Goal: Feedback & Contribution: Contribute content

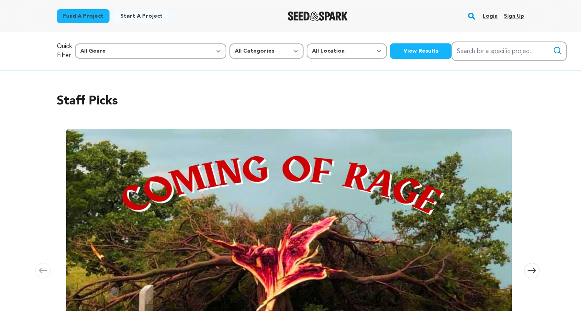
click at [487, 15] on link "Login" at bounding box center [489, 16] width 15 height 12
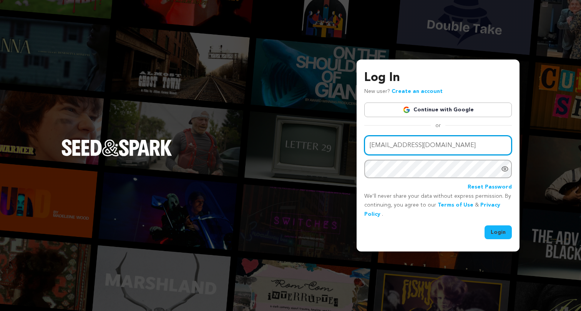
type input "itshaileymoore@gmail.com"
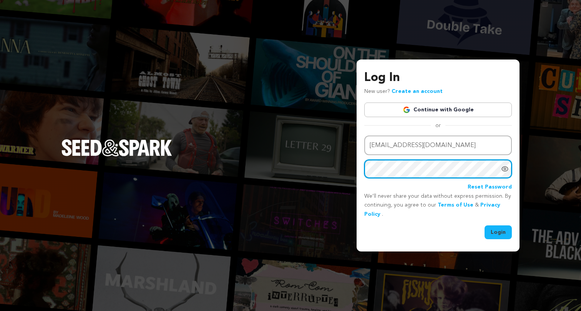
click at [498, 231] on button "Login" at bounding box center [497, 232] width 27 height 14
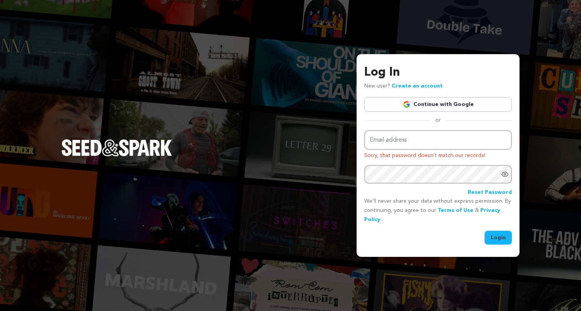
click at [442, 106] on link "Continue with Google" at bounding box center [437, 104] width 147 height 15
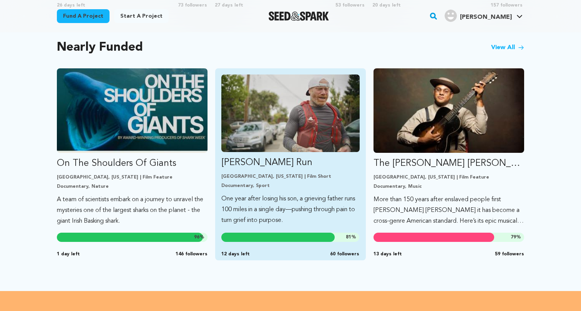
scroll to position [655, 0]
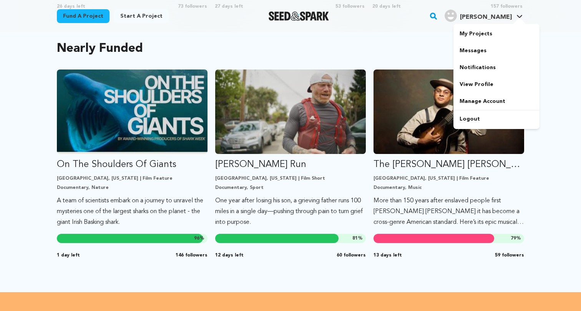
click at [508, 20] on span "[PERSON_NAME]" at bounding box center [486, 17] width 52 height 6
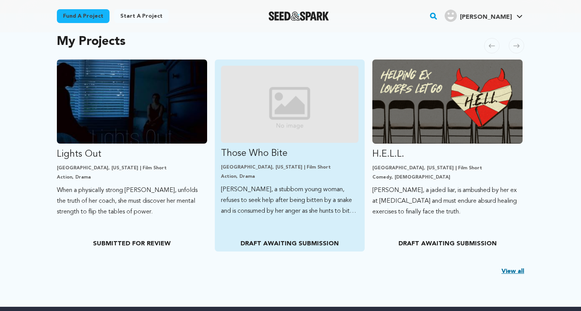
scroll to position [166, 0]
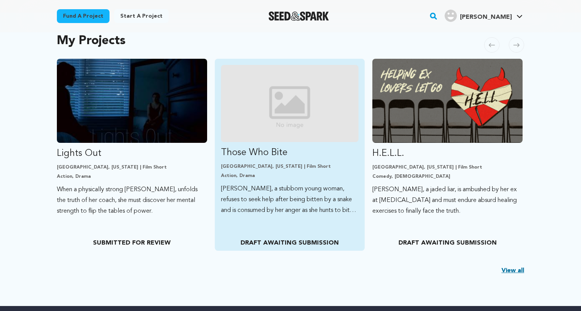
click at [311, 135] on img "Fund Those Who Bite" at bounding box center [290, 103] width 138 height 77
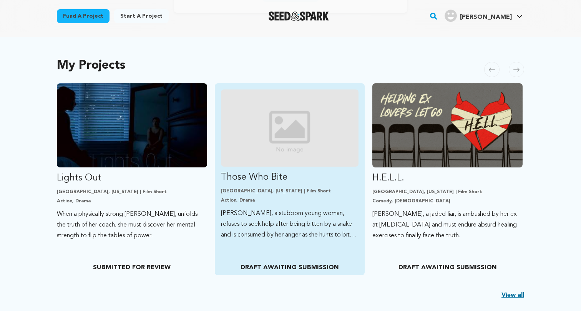
scroll to position [142, 0]
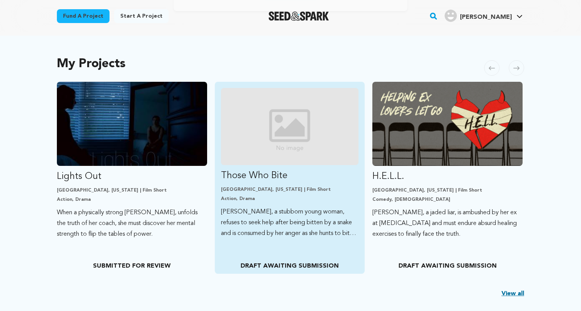
click at [291, 153] on img "Fund Those Who Bite" at bounding box center [290, 126] width 138 height 77
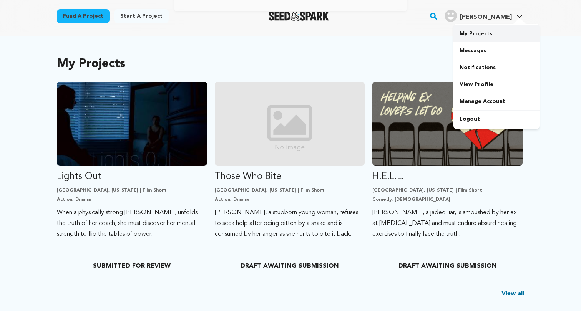
click at [491, 28] on link "My Projects" at bounding box center [496, 33] width 86 height 17
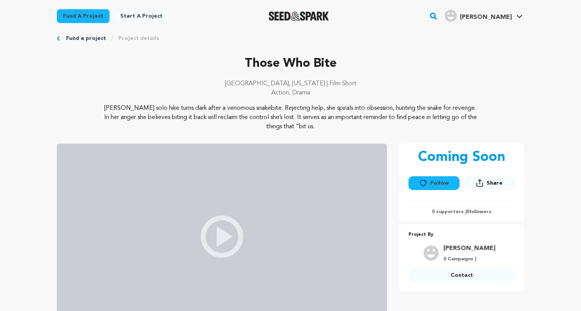
scroll to position [16, 0]
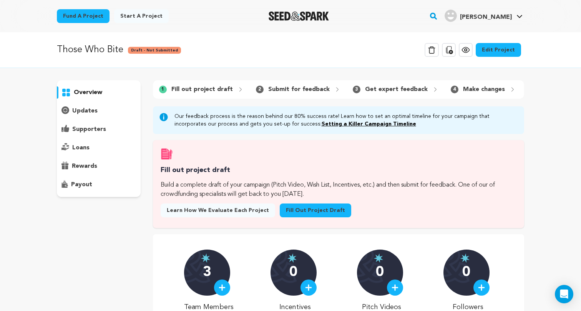
click at [306, 210] on link "Fill out project draft" at bounding box center [315, 211] width 71 height 14
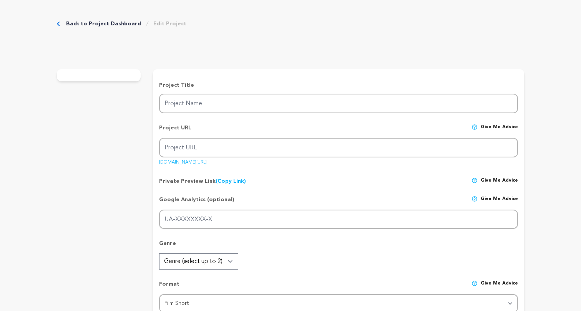
type input "Those Who Bite"
type input "those-who-bite"
type input "Riley, a stubborn young woman, refuses to seek help after being bitten by a sna…"
type textarea "[PERSON_NAME] solo hike turns dark after a venomous snakebite. Rejecting help, …"
type textarea "My mission is to grow with a crew that challenges me and to build meaningful co…"
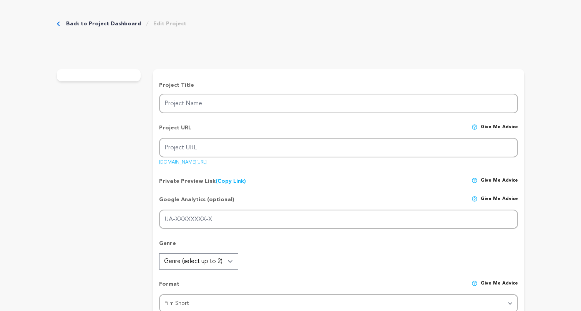
radio input "true"
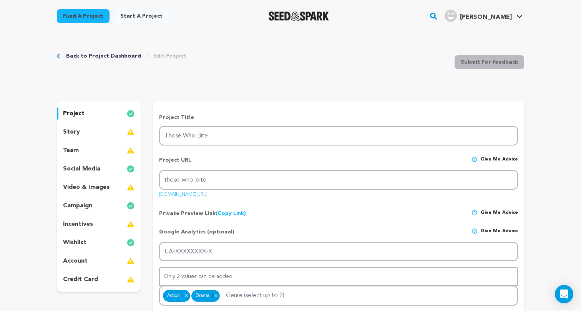
click at [112, 126] on div "story" at bounding box center [99, 132] width 84 height 12
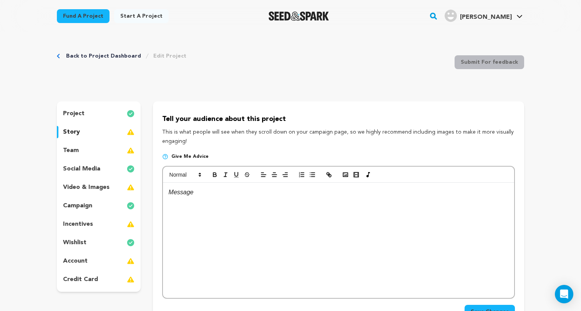
click at [105, 169] on div "social media" at bounding box center [99, 169] width 84 height 12
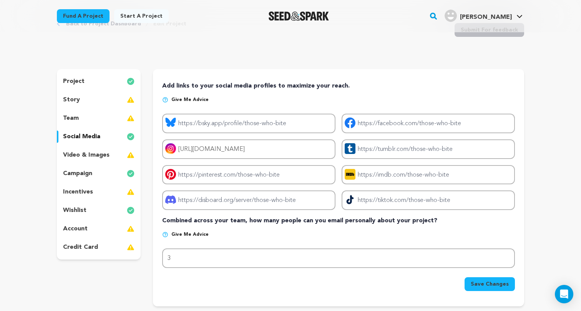
scroll to position [33, 0]
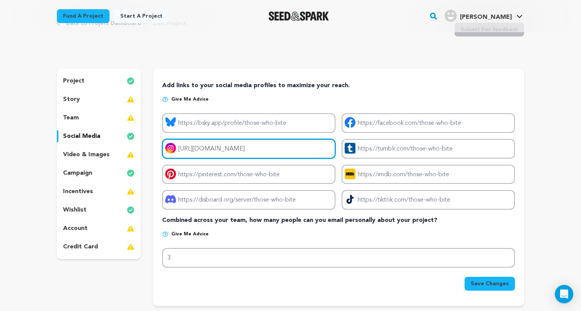
click at [207, 154] on input "[URL][DOMAIN_NAME]" at bounding box center [248, 149] width 173 height 20
click at [202, 149] on input "[URL][DOMAIN_NAME]" at bounding box center [248, 149] width 173 height 20
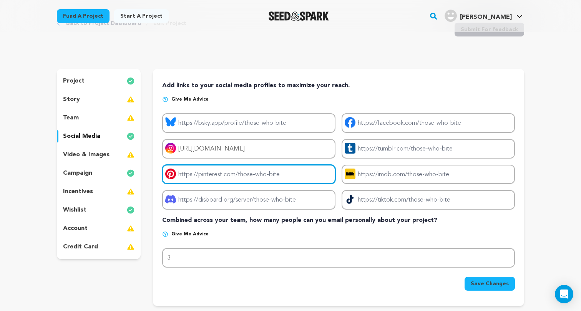
click at [222, 169] on input "Project pinterest link" at bounding box center [248, 175] width 173 height 20
drag, startPoint x: 293, startPoint y: 176, endPoint x: 304, endPoint y: 177, distance: 10.4
click at [304, 177] on input "Project pinterest link" at bounding box center [248, 175] width 173 height 20
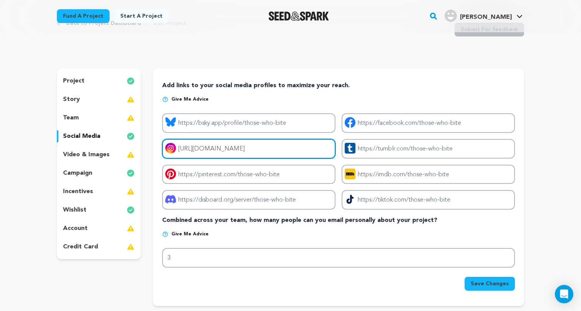
click at [295, 148] on input "[URL][DOMAIN_NAME]" at bounding box center [248, 149] width 173 height 20
click at [181, 148] on input "[URL][DOMAIN_NAME]" at bounding box center [248, 149] width 173 height 20
drag, startPoint x: 191, startPoint y: 148, endPoint x: 233, endPoint y: 148, distance: 41.9
click at [233, 148] on input "[URL][DOMAIN_NAME]" at bounding box center [248, 149] width 173 height 20
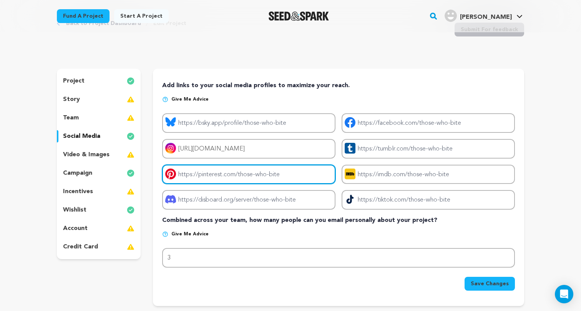
click at [217, 173] on input "Project pinterest link" at bounding box center [248, 175] width 173 height 20
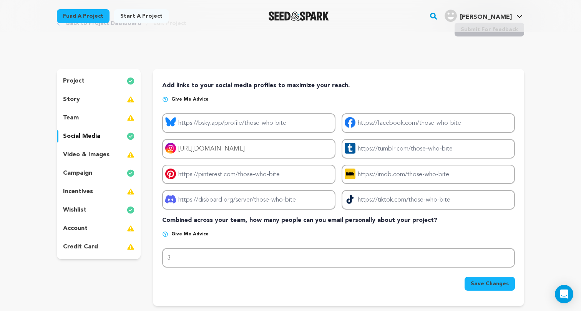
click at [94, 152] on p "video & images" at bounding box center [86, 154] width 46 height 9
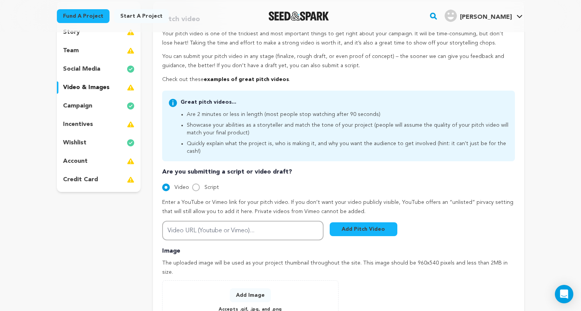
scroll to position [103, 0]
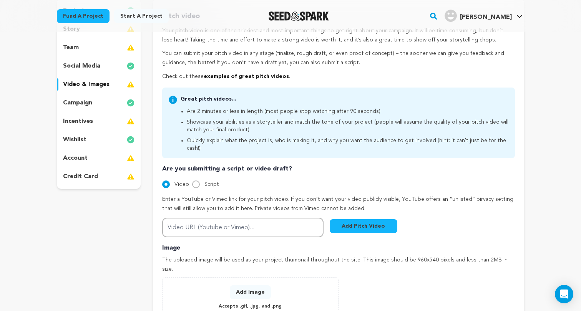
click at [88, 103] on p "campaign" at bounding box center [77, 102] width 29 height 9
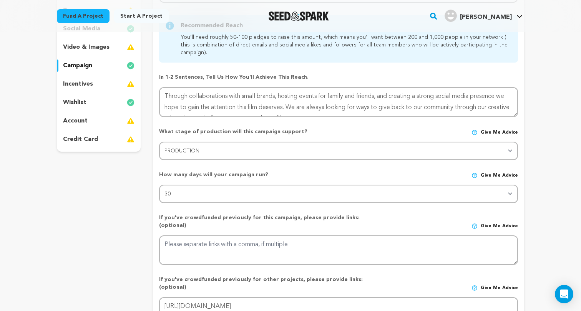
scroll to position [133, 0]
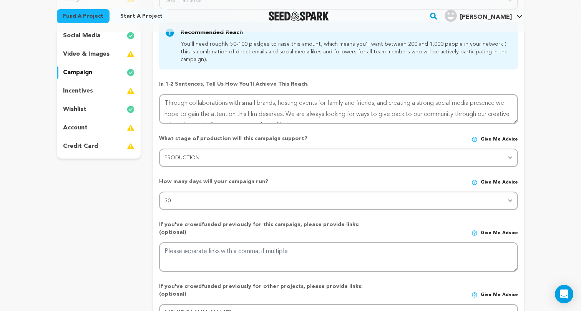
click at [106, 108] on div "wishlist" at bounding box center [99, 109] width 84 height 12
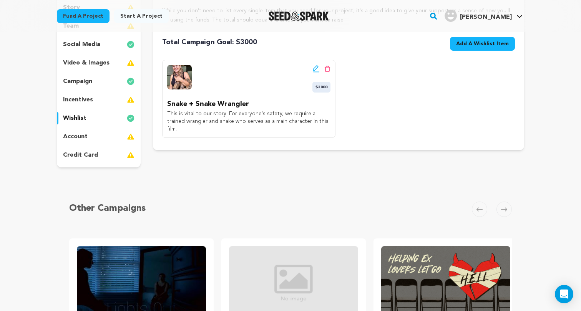
scroll to position [124, 0]
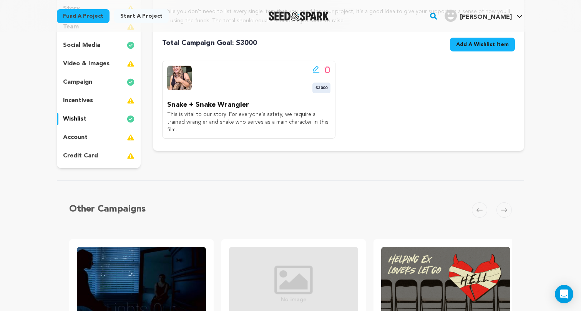
click at [98, 100] on div "incentives" at bounding box center [99, 100] width 84 height 12
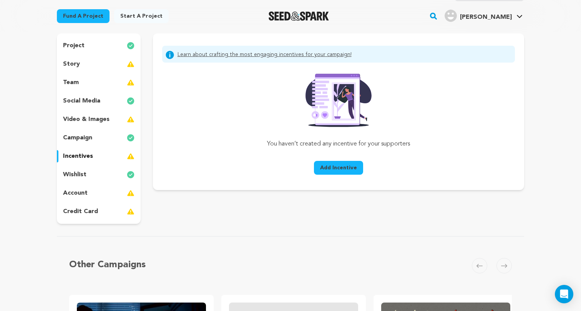
scroll to position [67, 0]
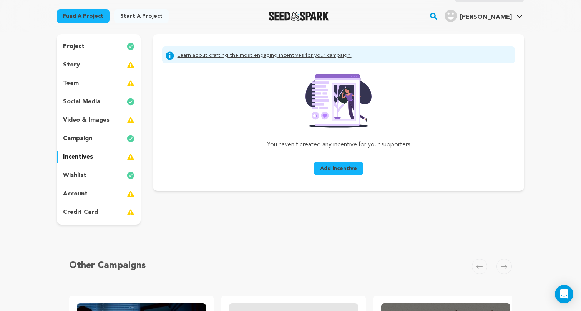
click at [102, 45] on div "project" at bounding box center [99, 46] width 84 height 12
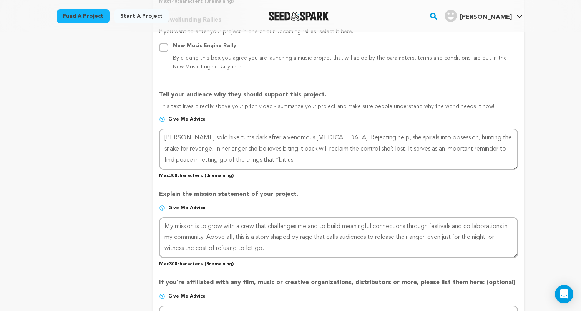
scroll to position [441, 0]
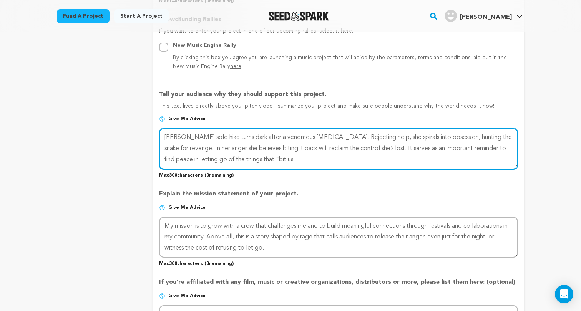
click at [286, 154] on textarea at bounding box center [338, 148] width 359 height 41
click at [268, 154] on textarea at bounding box center [338, 148] width 359 height 41
type textarea "Riley’s solo hike turns dark after a venomous snakebite. Rejecting help, she sp…"
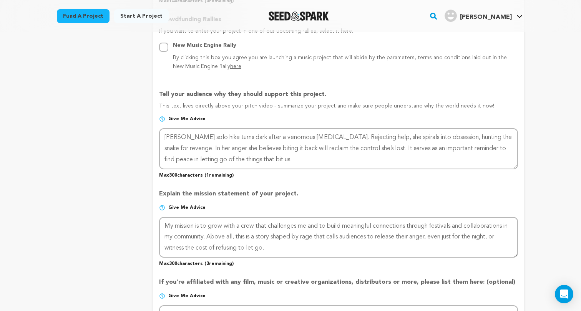
click at [301, 170] on p "Max 300 characters ( 1 remaining)" at bounding box center [338, 173] width 359 height 9
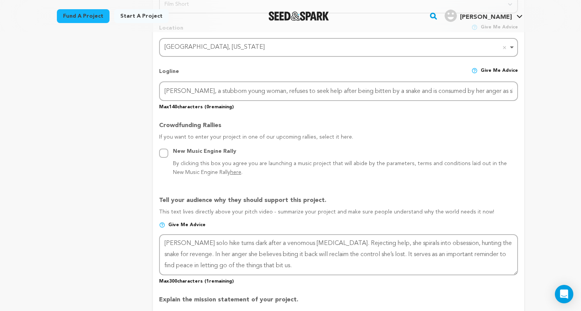
scroll to position [384, 0]
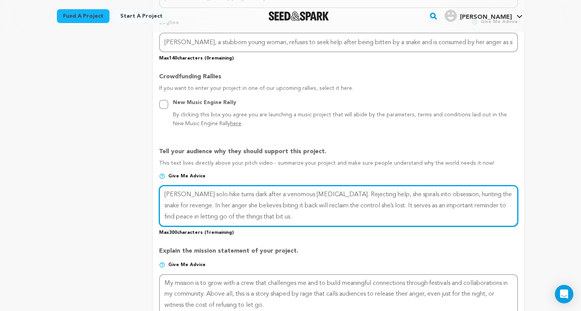
drag, startPoint x: 295, startPoint y: 211, endPoint x: 125, endPoint y: 184, distance: 172.0
click at [125, 184] on div "project story team social media video & images campaign incentives wishlist" at bounding box center [290, 161] width 467 height 889
click at [420, 208] on textarea at bounding box center [338, 205] width 359 height 41
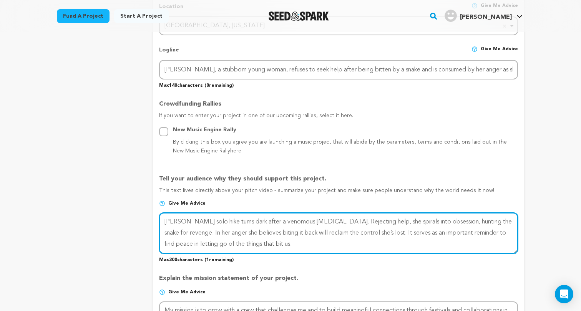
scroll to position [356, 0]
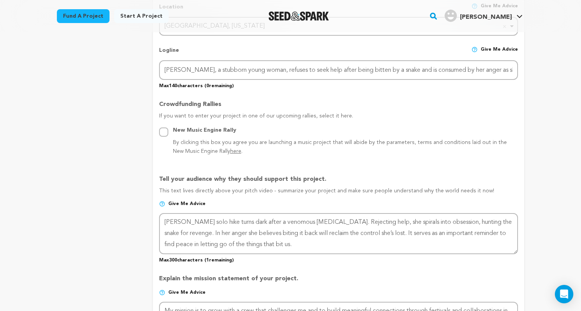
click at [371, 112] on p "If you want to enter your project in one of our upcoming rallies, select it her…" at bounding box center [338, 119] width 359 height 14
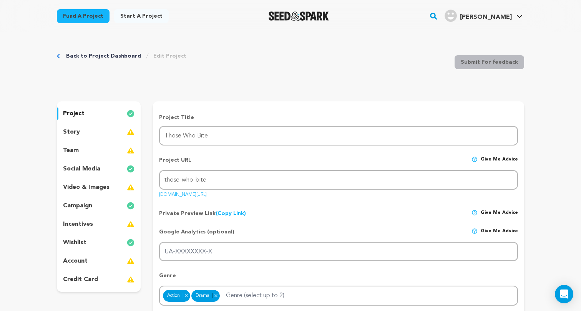
scroll to position [0, 0]
click at [91, 187] on p "video & images" at bounding box center [86, 187] width 46 height 9
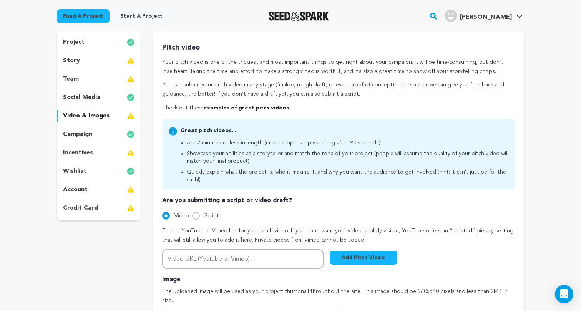
scroll to position [142, 0]
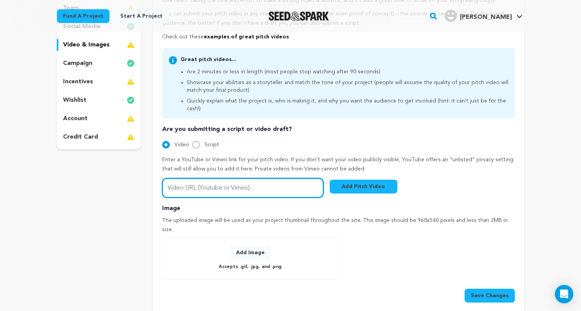
click at [191, 178] on input "Video URL (Youtube or Vimeo)..." at bounding box center [242, 188] width 161 height 20
paste input "https://vimeo.com/1112187811/0c86fae959?share=copy"
type input "https://vimeo.com/1112187811/0c86fae959?share=copy"
click at [372, 180] on button "Add Pitch Video" at bounding box center [363, 187] width 68 height 14
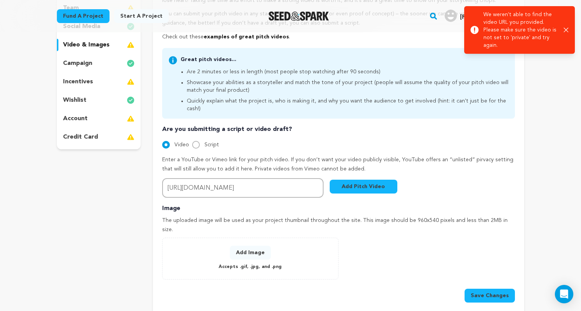
click at [565, 30] on icon "button" at bounding box center [565, 30] width 5 height 5
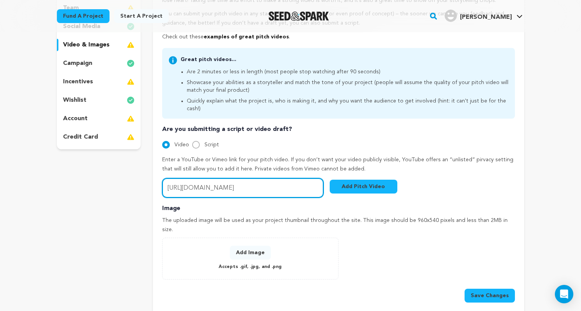
drag, startPoint x: 167, startPoint y: 177, endPoint x: 349, endPoint y: 179, distance: 181.7
click at [349, 179] on div "Video URL (Youtube or Vimeo)... https://vimeo.com/1112187811/0c86fae959?share=c…" at bounding box center [279, 188] width 235 height 20
paste input "https://vimeo.com/1112187811/0c86fae959?share=copy"
type input "https://vimeo.com/1112187811/0c86fae959?share=copy"
click at [356, 180] on button "Add Pitch Video" at bounding box center [363, 187] width 68 height 14
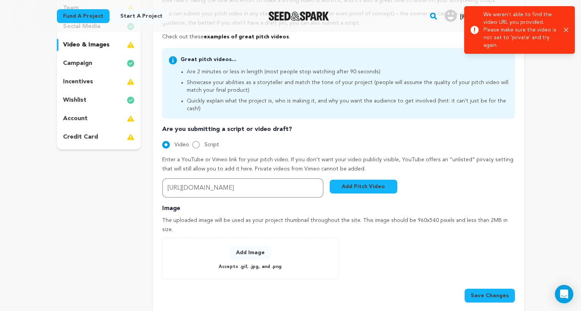
click at [566, 30] on icon "button" at bounding box center [565, 30] width 5 height 5
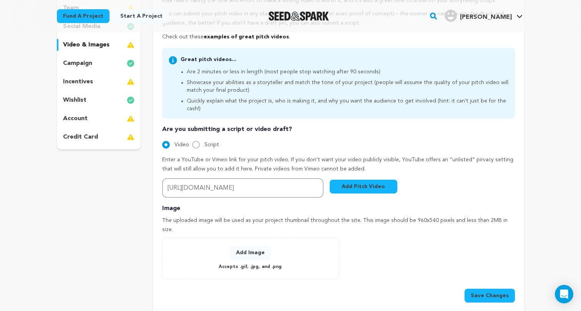
click at [335, 238] on div "Add Image Accepts .gif, .jpg, and .png 0 % 0 % Change Image" at bounding box center [250, 259] width 176 height 42
click at [268, 246] on button "Add Image" at bounding box center [250, 253] width 41 height 14
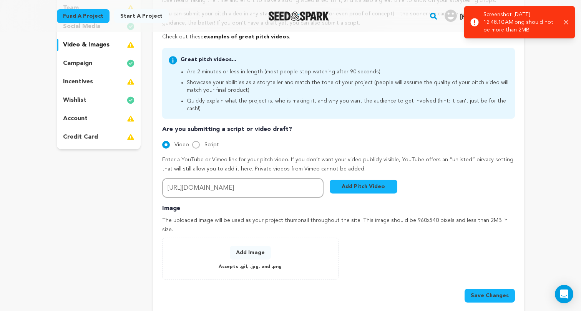
click at [565, 21] on icon "button" at bounding box center [565, 22] width 5 height 5
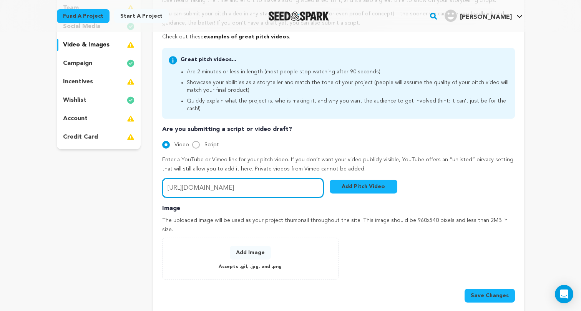
drag, startPoint x: 167, startPoint y: 177, endPoint x: 432, endPoint y: 188, distance: 264.4
click at [432, 188] on div "Pitch video Your pitch video is one of the trickiest and most important things …" at bounding box center [338, 136] width 353 height 331
paste input "https://vimeo.com/1112187811/0c86fae959?share=copy"
type input "https://vimeo.com/1112187811/0c86fae959?share=copy"
click at [399, 204] on div "Image The uploaded image will be used as your project thumbnail throughout the …" at bounding box center [338, 253] width 353 height 98
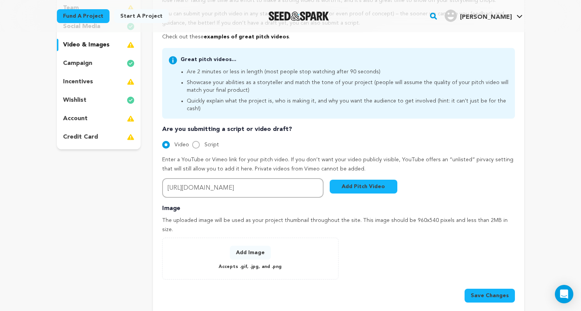
click at [381, 182] on button "Add Pitch Video" at bounding box center [363, 187] width 68 height 14
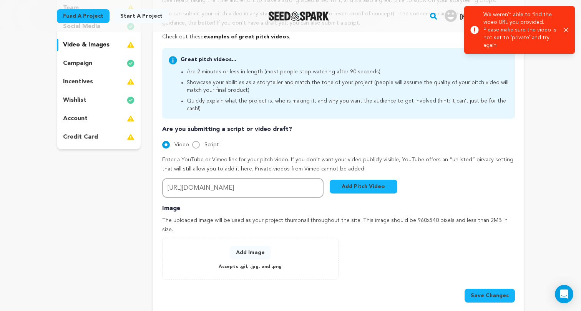
click at [564, 28] on icon "button" at bounding box center [565, 30] width 5 height 5
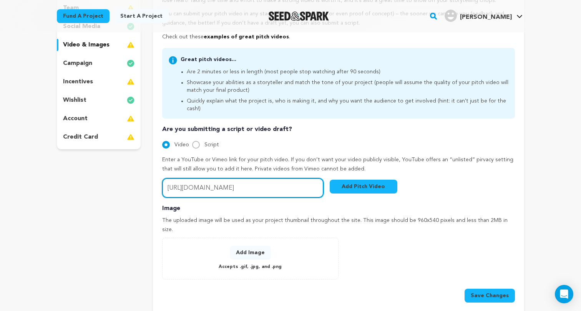
drag, startPoint x: 167, startPoint y: 179, endPoint x: 403, endPoint y: 180, distance: 235.8
click at [403, 180] on div "Enter a YouTube or Vimeo link for your pitch video. If you don’t want your vide…" at bounding box center [338, 177] width 353 height 42
paste input "https://vimeo.com/1112187811/0c86fae959?share=copy"
type input "https://vimeo.com/1112187811/0c86fae959?share=copy"
click at [381, 180] on button "Add Pitch Video" at bounding box center [363, 187] width 68 height 14
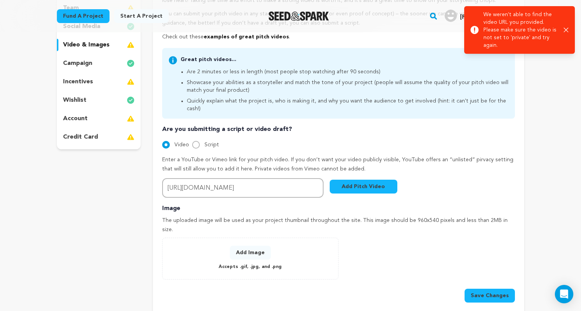
click at [566, 28] on icon "button" at bounding box center [565, 30] width 5 height 5
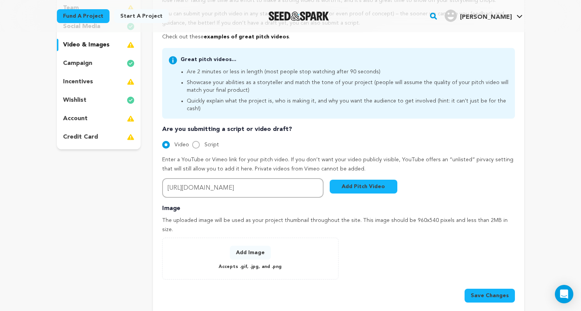
click at [257, 246] on button "Add Image" at bounding box center [250, 253] width 41 height 14
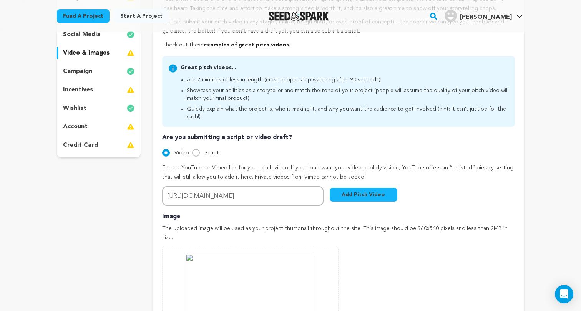
scroll to position [131, 0]
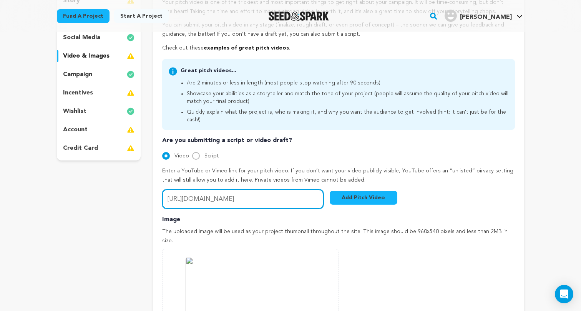
drag, startPoint x: 167, startPoint y: 190, endPoint x: 409, endPoint y: 199, distance: 242.5
click at [409, 199] on div "Pitch video Your pitch video is one of the trickiest and most important things …" at bounding box center [338, 190] width 353 height 416
paste input "https://youtu.be/oqXlnRS336Q"
type input "https://youtu.be/oqXlnRS336Q"
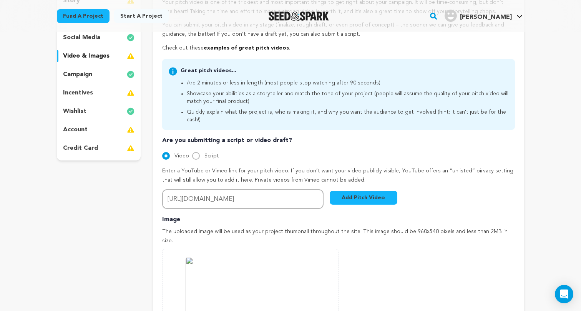
click at [344, 191] on button "Add Pitch Video" at bounding box center [363, 198] width 68 height 14
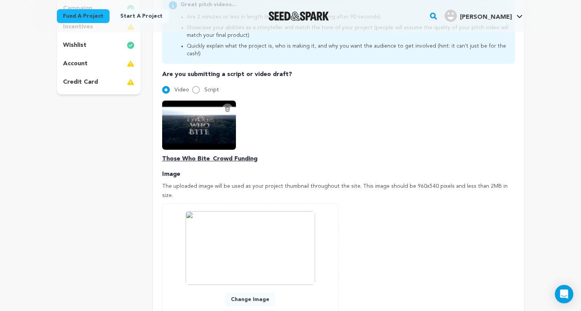
scroll to position [199, 0]
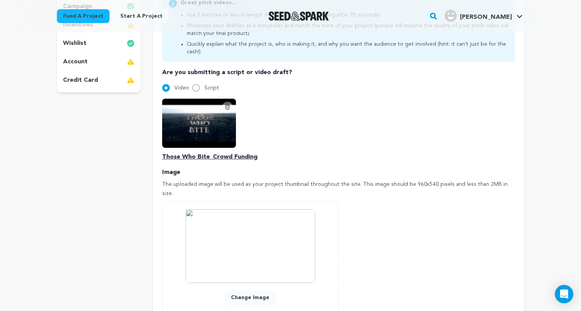
click at [242, 152] on p "Those Who Bite_Crowd Funding" at bounding box center [338, 156] width 353 height 9
click at [192, 152] on p "Those Who Bite_Crowd Funding" at bounding box center [338, 156] width 353 height 9
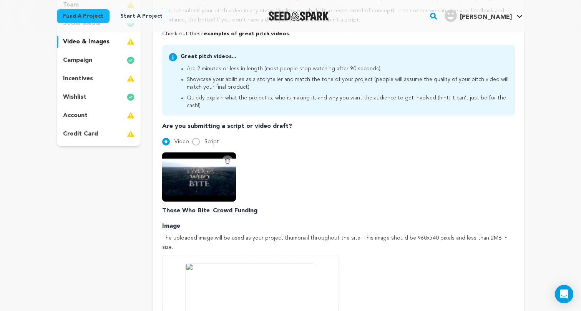
scroll to position [180, 0]
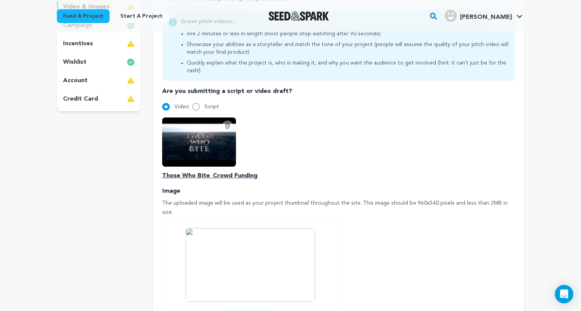
click at [176, 171] on p "Those Who Bite_Crowd Funding" at bounding box center [338, 175] width 353 height 9
click at [163, 171] on p "Those Who Bite_Crowd Funding" at bounding box center [338, 175] width 353 height 9
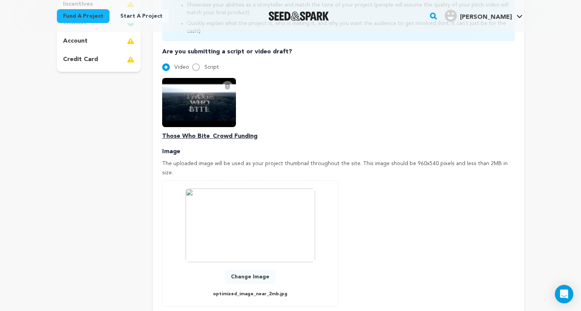
click at [212, 132] on p "Those Who Bite_Crowd Funding" at bounding box center [338, 136] width 353 height 9
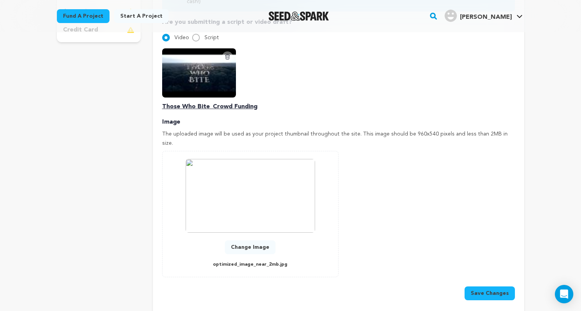
scroll to position [257, 0]
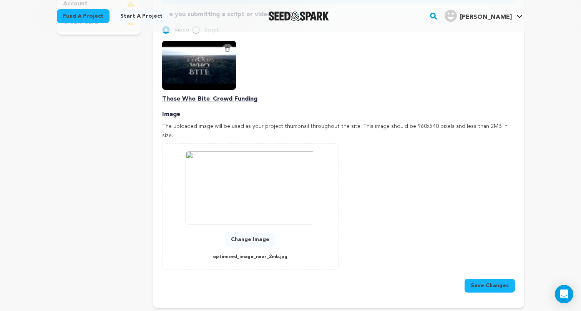
click at [498, 279] on button "Save Changes" at bounding box center [489, 286] width 50 height 14
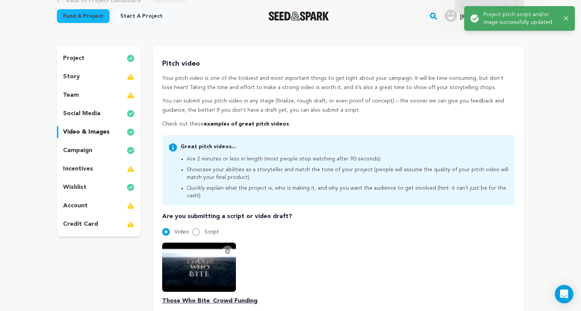
scroll to position [60, 0]
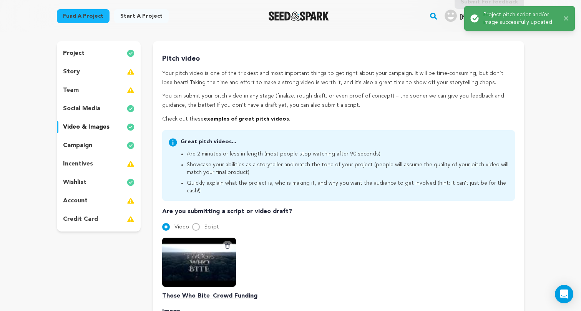
click at [200, 291] on p "Those Who Bite_Crowd Funding" at bounding box center [338, 295] width 353 height 9
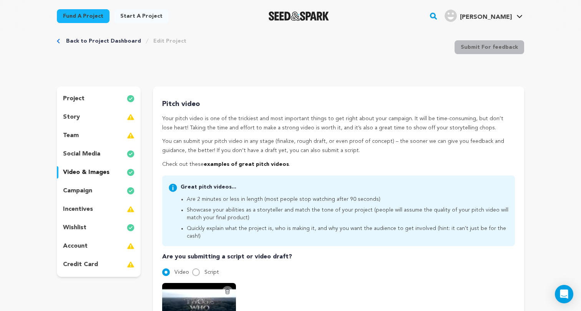
scroll to position [28, 0]
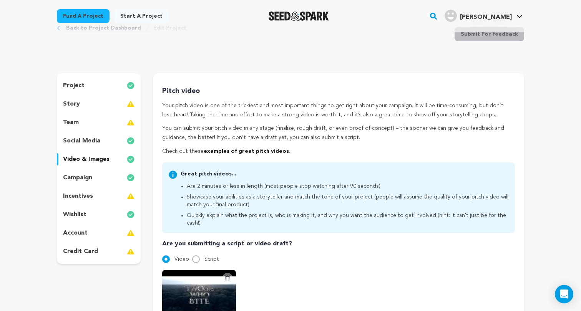
click at [89, 212] on div "wishlist" at bounding box center [99, 215] width 84 height 12
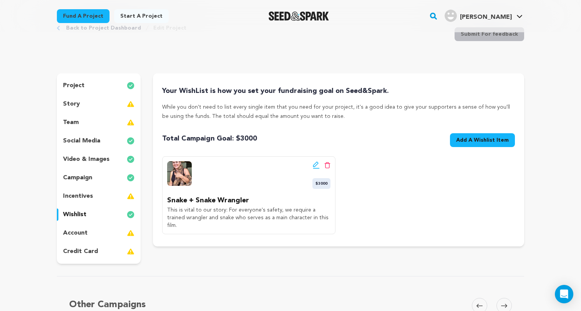
click at [464, 139] on span "Add A Wishlist Item" at bounding box center [482, 140] width 53 height 8
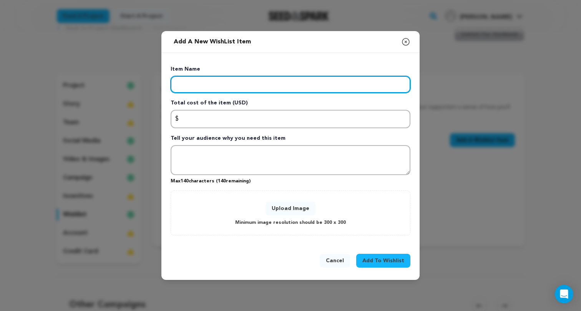
click at [300, 83] on input "Enter item name" at bounding box center [290, 84] width 240 height 17
paste input "BLAZAR LENS Remus"
drag, startPoint x: 215, startPoint y: 84, endPoint x: 180, endPoint y: 82, distance: 35.0
click at [180, 82] on input "BLAZAR LENS Remus" at bounding box center [290, 84] width 240 height 17
click at [246, 85] on input "Blazar Lens Remus" at bounding box center [290, 84] width 240 height 17
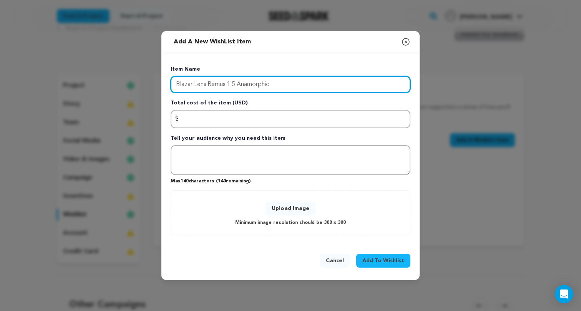
drag, startPoint x: 238, startPoint y: 84, endPoint x: 281, endPoint y: 84, distance: 42.6
click at [281, 84] on input "Blazar Lens Remus 1.5 Anamorphic" at bounding box center [290, 84] width 240 height 17
click at [174, 85] on input "Blazar Lens Remus 1.5" at bounding box center [290, 84] width 240 height 17
paste input "Anamorphic"
type input "Anamorphic Blazar Lens Remus 1.5"
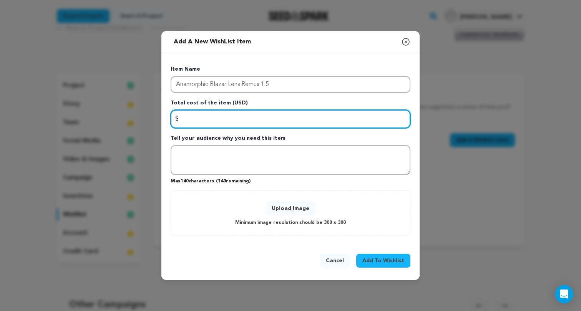
click at [264, 116] on input "Enter total cost of the item" at bounding box center [290, 119] width 240 height 18
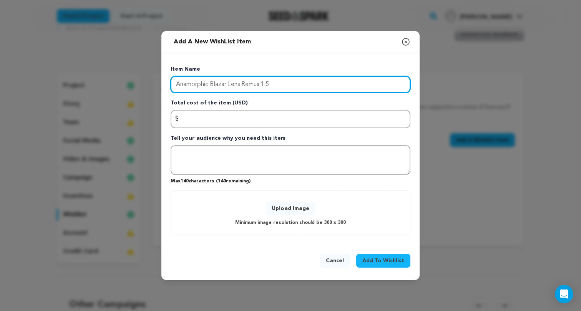
drag, startPoint x: 276, startPoint y: 88, endPoint x: 162, endPoint y: 79, distance: 114.8
click at [162, 79] on div "Item Name Anamorphic Blazar Lens Remus 1.5 Total cost of the item (USD) $ Amoun…" at bounding box center [290, 148] width 258 height 191
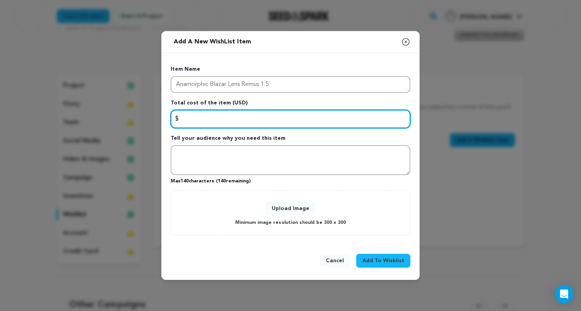
click at [294, 121] on input "Enter total cost of the item" at bounding box center [290, 119] width 240 height 18
type input "300"
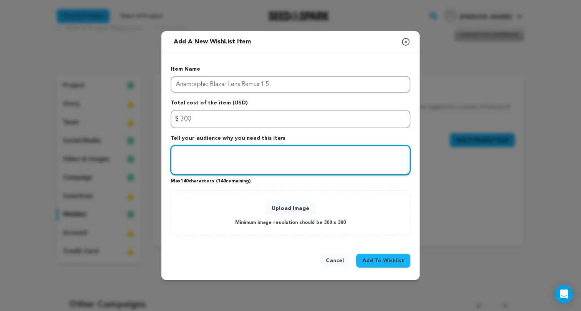
click at [269, 171] on textarea "Tell your audience why you need this item" at bounding box center [290, 160] width 240 height 30
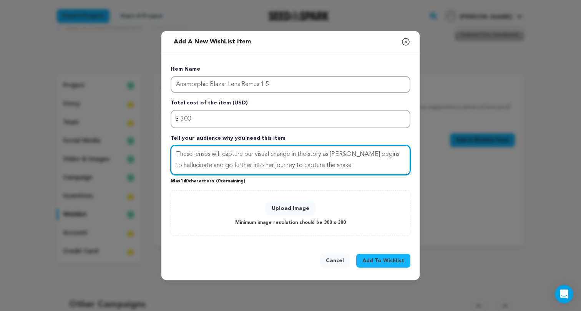
click at [350, 153] on textarea "These lenses will capture our visual change in the story as Riley begins to hal…" at bounding box center [290, 160] width 240 height 30
click at [349, 154] on textarea "These lenses will capture our visual change in the story as Riley begins to hal…" at bounding box center [290, 160] width 240 height 30
drag, startPoint x: 208, startPoint y: 167, endPoint x: 413, endPoint y: 168, distance: 205.4
click at [413, 168] on div "Item Name Anamorphic Blazar Lens Remus 1.5 Total cost of the item (USD) $ Amoun…" at bounding box center [290, 148] width 258 height 191
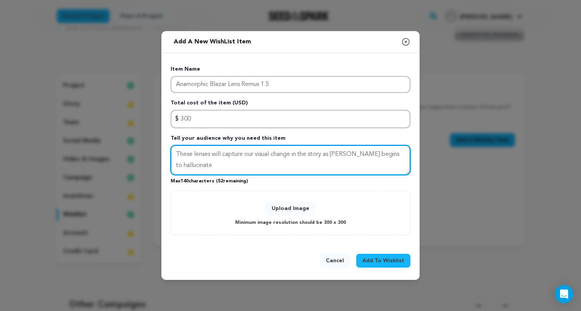
click at [349, 155] on textarea "These lenses will capture our visual change in the story as Riley begins to hal…" at bounding box center [290, 160] width 240 height 30
click at [350, 168] on textarea "These lenses will capture our visual change in the story as Riley makes her cho…" at bounding box center [290, 160] width 240 height 30
type textarea "These lenses will capture our visual change in the story as Riley makes her cho…"
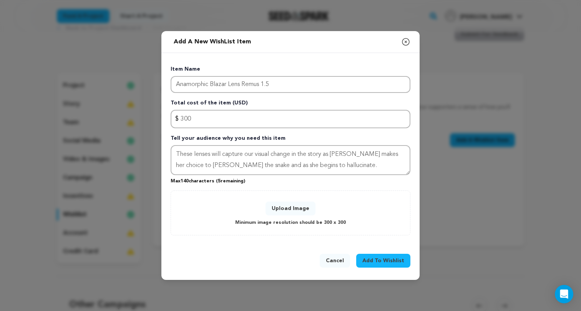
click at [299, 204] on button "Upload Image" at bounding box center [290, 209] width 50 height 14
click at [282, 203] on button "Upload Image" at bounding box center [290, 209] width 50 height 14
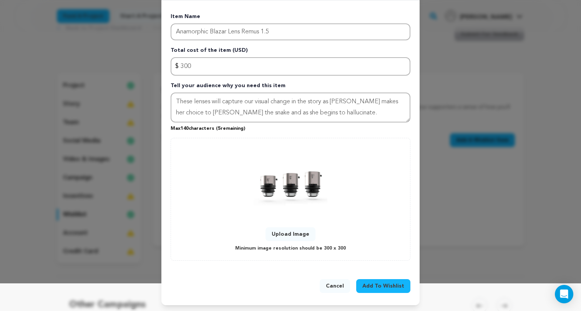
scroll to position [27, 0]
click at [376, 286] on span "Add To Wishlist" at bounding box center [383, 287] width 42 height 8
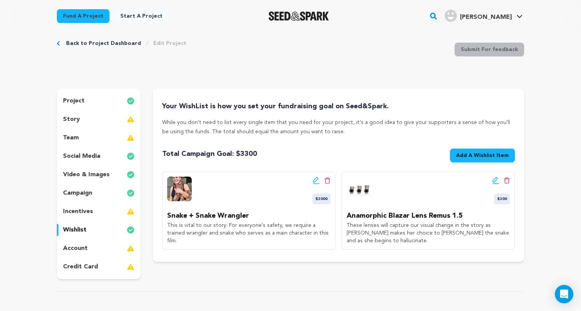
scroll to position [25, 0]
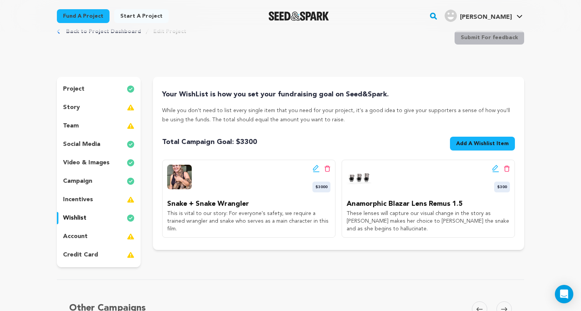
click at [477, 142] on span "Add A Wishlist Item" at bounding box center [482, 144] width 53 height 8
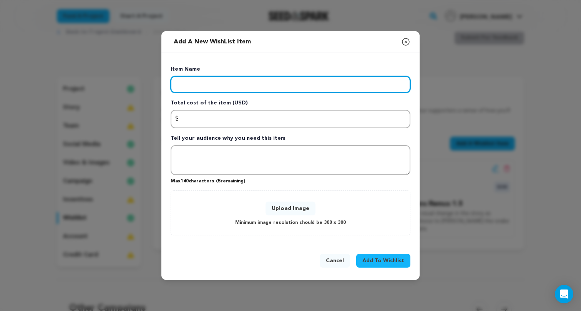
click at [282, 84] on input "Enter item name" at bounding box center [290, 84] width 240 height 17
type input "Stunt Coordinator"
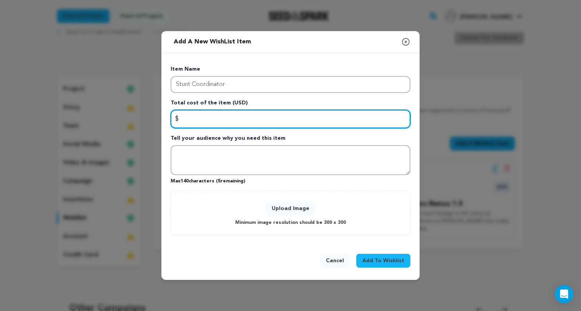
click at [287, 116] on input "Enter total cost of the item" at bounding box center [290, 119] width 240 height 18
type input "1000"
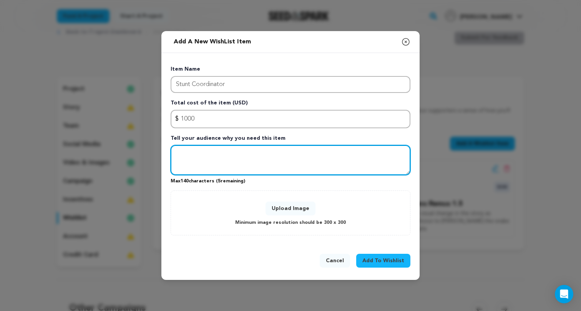
click at [292, 151] on textarea "Tell your audience why you need this item" at bounding box center [290, 160] width 240 height 30
type textarea "This person is important to set and especially our actress. They will help her …"
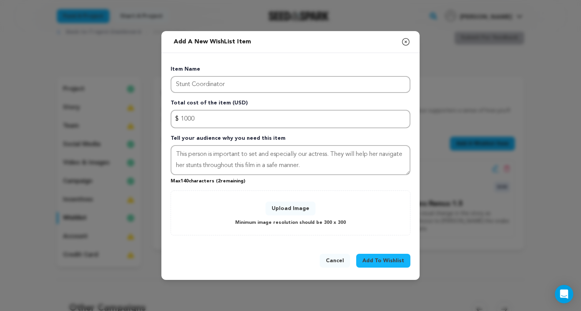
click at [301, 212] on button "Upload Image" at bounding box center [290, 209] width 50 height 14
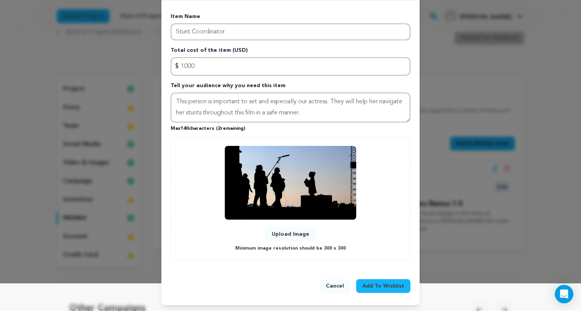
scroll to position [27, 0]
click at [378, 288] on span "Add To Wishlist" at bounding box center [383, 287] width 42 height 8
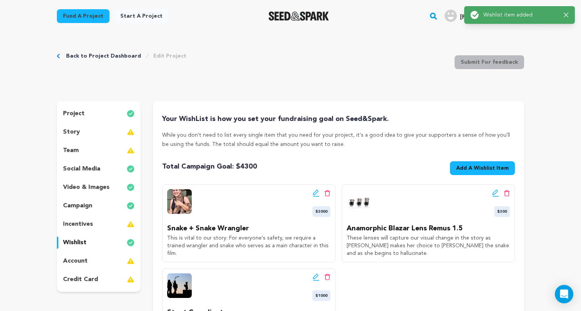
scroll to position [34, 0]
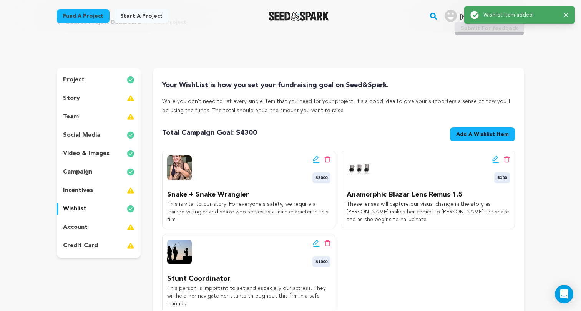
click at [486, 136] on span "Add A Wishlist Item" at bounding box center [482, 135] width 53 height 8
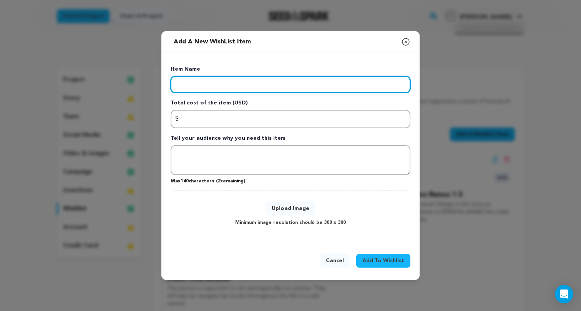
click at [289, 86] on input "Enter item name" at bounding box center [290, 84] width 240 height 17
type input "Crafty and Catering"
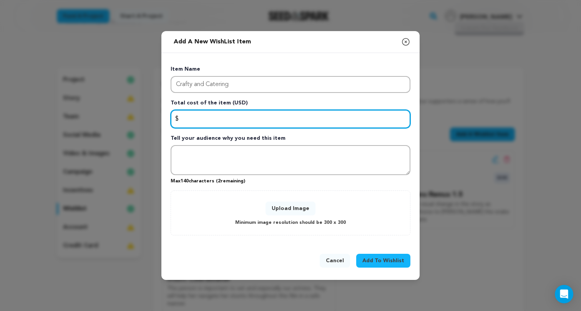
click at [285, 114] on input "Enter total cost of the item" at bounding box center [290, 119] width 240 height 18
type input "1000"
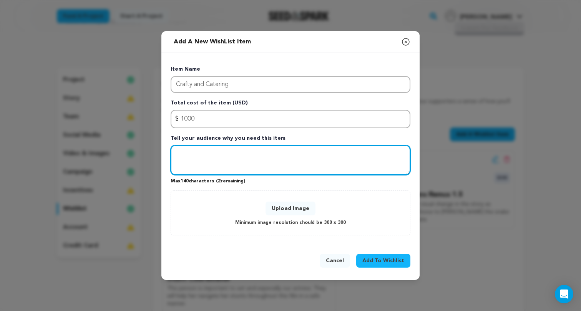
click at [277, 157] on textarea "Tell your audience why you need this item" at bounding box center [290, 160] width 240 height 30
type textarea "T"
click at [236, 165] on textarea "Food is the fuel of every set and it is important to make sure our crew is well…" at bounding box center [290, 160] width 240 height 30
click at [321, 159] on textarea "Food is the fuel of every set and it is important to make sure our crew is well…" at bounding box center [290, 160] width 240 height 30
type textarea "Food is the fuel of every set and it is important to make sure our crew is well…"
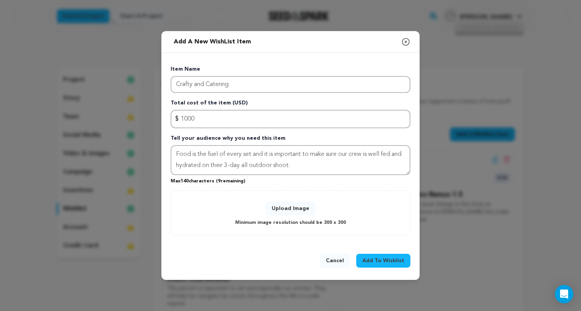
click at [294, 208] on button "Upload Image" at bounding box center [290, 209] width 50 height 14
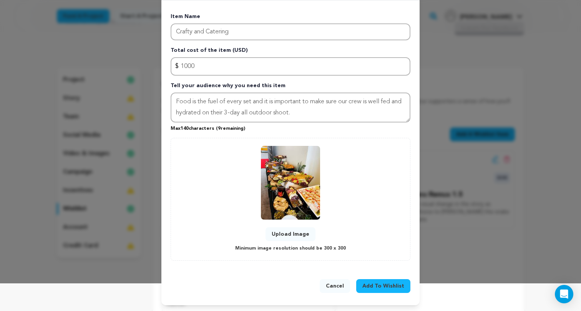
scroll to position [27, 0]
click at [382, 283] on span "Add To Wishlist" at bounding box center [383, 287] width 42 height 8
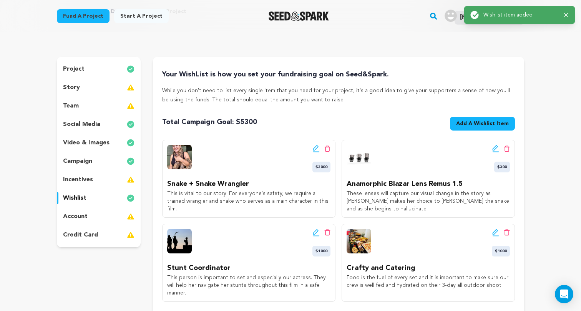
scroll to position [56, 0]
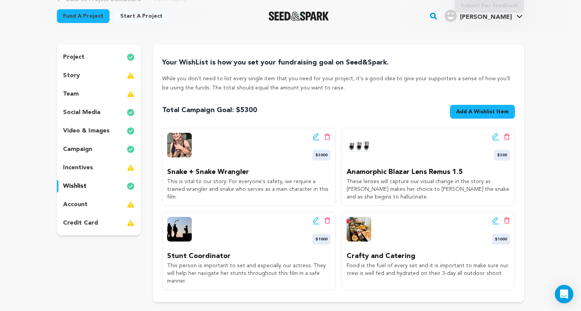
click at [487, 109] on span "Add A Wishlist Item" at bounding box center [482, 112] width 53 height 8
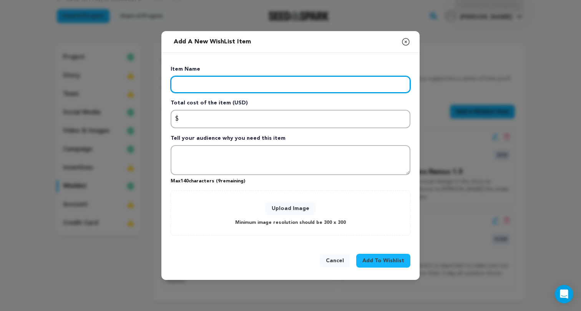
click at [318, 88] on input "Enter item name" at bounding box center [290, 84] width 240 height 17
type input "Greensperson"
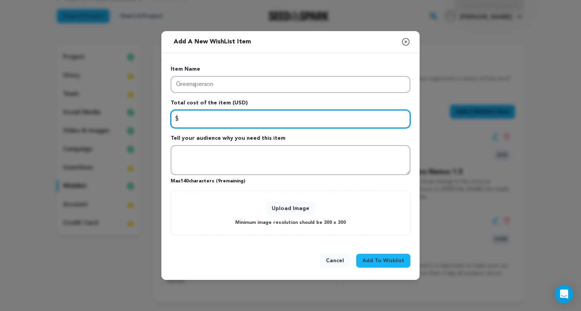
click at [301, 120] on input "Enter total cost of the item" at bounding box center [290, 119] width 240 height 18
type input "1100"
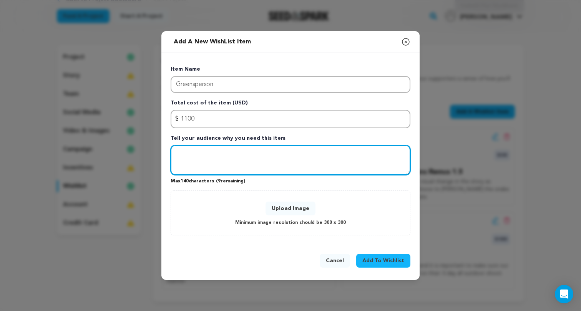
click at [262, 153] on textarea "Tell your audience why you need this item" at bounding box center [290, 160] width 240 height 30
click at [324, 153] on textarea "A greensperson will ensure our set is clear of any folliage" at bounding box center [290, 160] width 240 height 30
click at [353, 152] on textarea "A greensperson will ensure our set is clear of any foliage" at bounding box center [290, 160] width 240 height 30
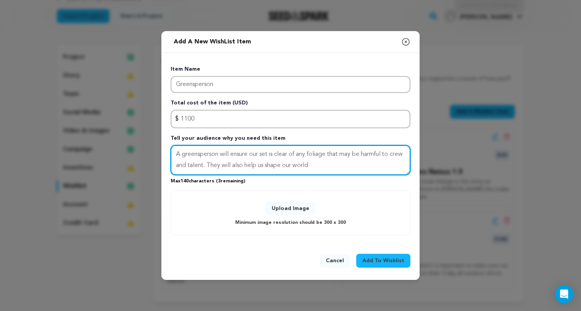
click at [252, 164] on textarea "A greensperson will ensure our set is clear of any foliage that may be harmful …" at bounding box center [290, 160] width 240 height 30
click at [339, 165] on textarea "A greensperson will ensure our set is clear of any foliage that may be harmful …" at bounding box center [290, 160] width 240 height 30
drag, startPoint x: 219, startPoint y: 153, endPoint x: 162, endPoint y: 153, distance: 56.4
click at [162, 153] on div "Item Name Greensperson Total cost of the item (USD) $ Amount 1100 Tell your aud…" at bounding box center [290, 148] width 258 height 191
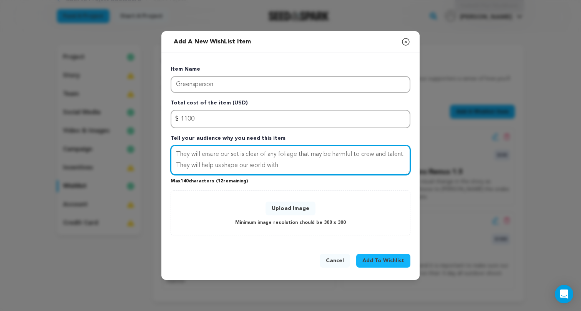
click at [389, 154] on textarea "They will ensure our set is clear of any foliage that may be harmful to crew an…" at bounding box center [290, 160] width 240 height 30
click at [367, 164] on textarea "They will ensure our set is clear of any foliage that may be harmful to crew/ta…" at bounding box center [290, 160] width 240 height 30
click at [253, 164] on textarea "They will ensure our set is clear of any foliage that may be harmful to crew/ta…" at bounding box center [290, 160] width 240 height 30
click at [291, 166] on textarea "They will ensure our set is clear of any foliage that may be harmful to crew/ta…" at bounding box center [290, 160] width 240 height 30
drag, startPoint x: 175, startPoint y: 165, endPoint x: 273, endPoint y: 165, distance: 98.7
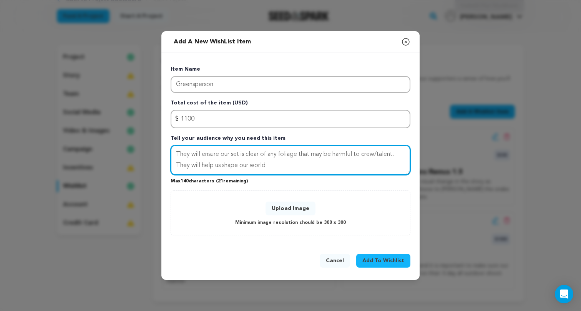
click at [273, 165] on textarea "They will ensure our set is clear of any foliage that may be harmful to crew/ta…" at bounding box center [290, 160] width 240 height 30
click at [182, 166] on textarea "They will ensure our set is clear of any foliage that may be harmful to crew/ta…" at bounding box center [290, 160] width 240 height 30
click at [214, 166] on textarea "They will ensure our set is clear of any foliage that may be harmful to crew/ta…" at bounding box center [290, 160] width 240 height 30
drag, startPoint x: 222, startPoint y: 162, endPoint x: 401, endPoint y: 152, distance: 178.9
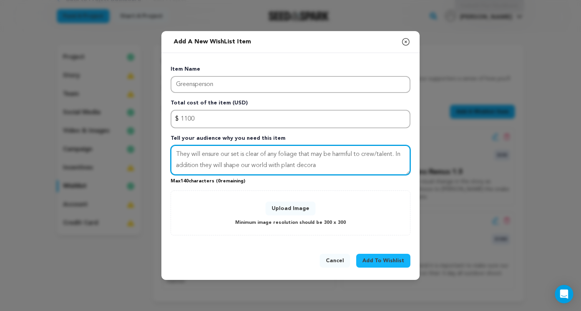
click at [401, 152] on textarea "They will ensure our set is clear of any foliage that may be harmful to crew/ta…" at bounding box center [290, 160] width 240 height 30
click at [336, 165] on textarea "They will ensure our set is clear of any foliage that may be harmful to crew/ta…" at bounding box center [290, 160] width 240 height 30
click at [301, 168] on textarea "They will ensure our set is clear of any foliage that may be harmful to crew/ta…" at bounding box center [290, 160] width 240 height 30
click at [278, 166] on textarea "They will ensure our set is clear of any foliage that may be harmful to crew/ta…" at bounding box center [290, 160] width 240 height 30
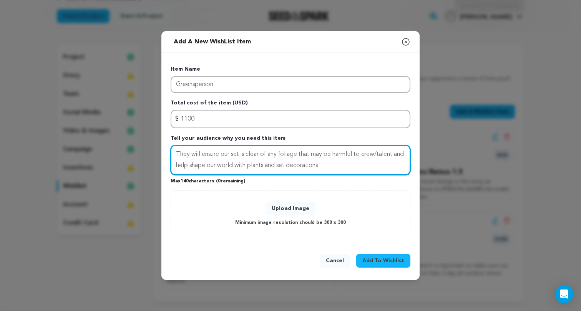
click at [341, 168] on textarea "They will ensure our set is clear of any foliage that may be harmful to crew/ta…" at bounding box center [290, 160] width 240 height 30
type textarea "They will ensure our set is clear of any foliage that may be harmful to crew/ta…"
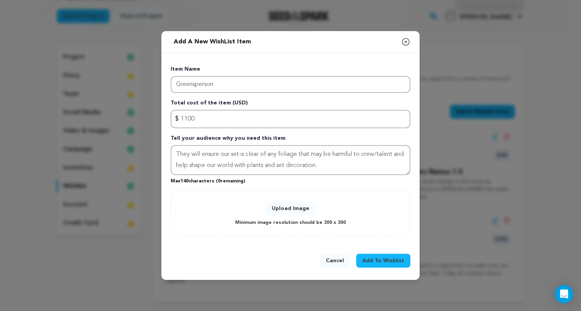
click at [375, 258] on span "Add To Wishlist" at bounding box center [383, 261] width 42 height 8
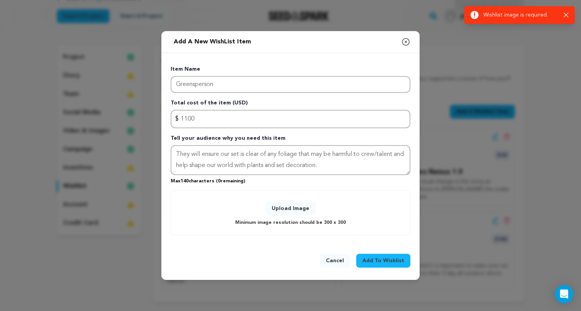
click at [301, 206] on button "Upload Image" at bounding box center [290, 209] width 50 height 14
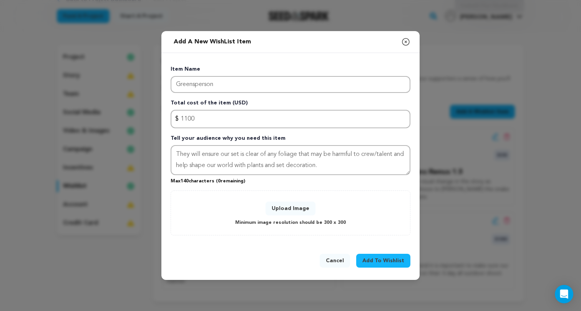
click at [285, 202] on button "Upload Image" at bounding box center [290, 209] width 50 height 14
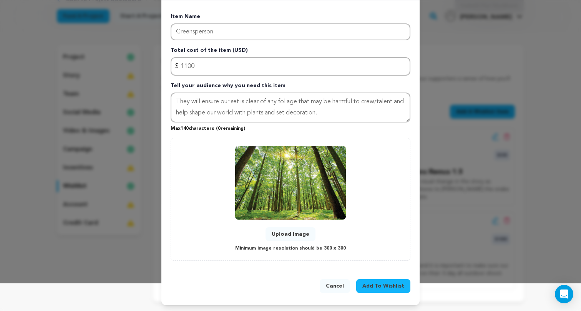
scroll to position [27, 0]
click at [375, 286] on span "Add To Wishlist" at bounding box center [383, 287] width 42 height 8
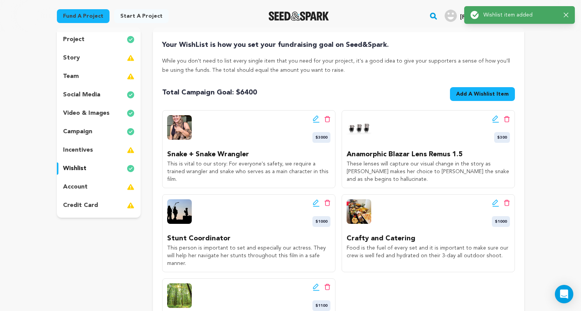
scroll to position [83, 0]
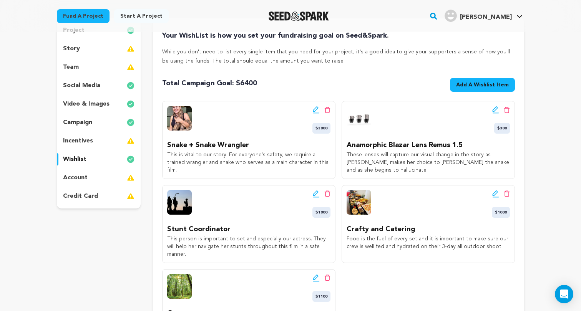
click at [472, 83] on span "Add A Wishlist Item" at bounding box center [482, 85] width 53 height 8
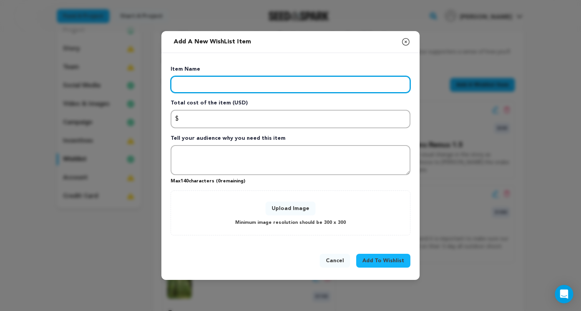
click at [303, 89] on input "Enter item name" at bounding box center [290, 84] width 240 height 17
type input "Talent"
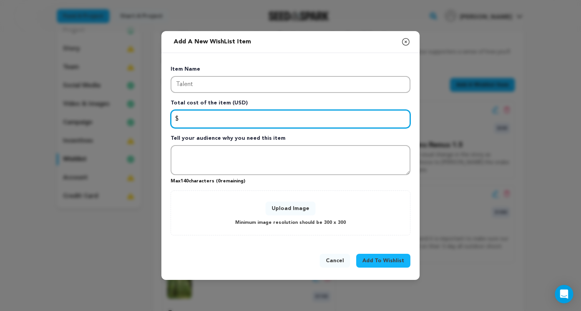
click at [271, 114] on input "Enter total cost of the item" at bounding box center [290, 119] width 240 height 18
type input "375"
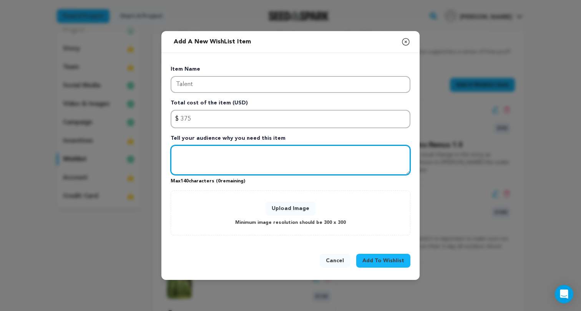
click at [235, 154] on textarea "Tell your audience why you need this item" at bounding box center [290, 160] width 240 height 30
click at [318, 154] on textarea "Our talent is very important to us as she is our main character and will lead t…" at bounding box center [290, 160] width 240 height 30
click at [324, 166] on textarea "Our talent is very important to us as she is our main and only character and wi…" at bounding box center [290, 160] width 240 height 30
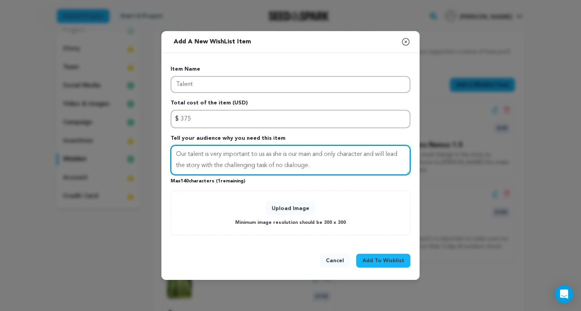
click at [307, 164] on textarea "Our talent is very important to us as she is our main and only character and wi…" at bounding box center [290, 160] width 240 height 30
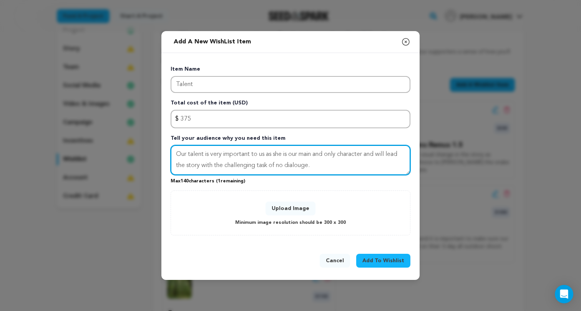
paste textarea "gu"
type textarea "Our talent is very important to us as she is our main and only character and wi…"
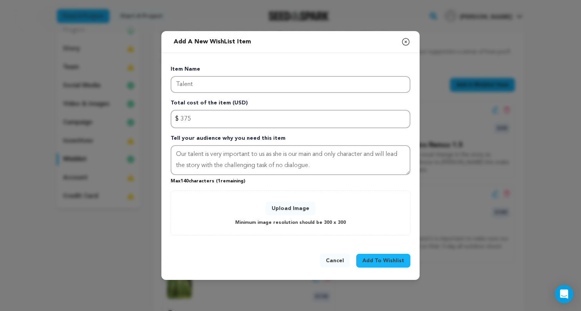
click at [297, 203] on button "Upload Image" at bounding box center [290, 209] width 50 height 14
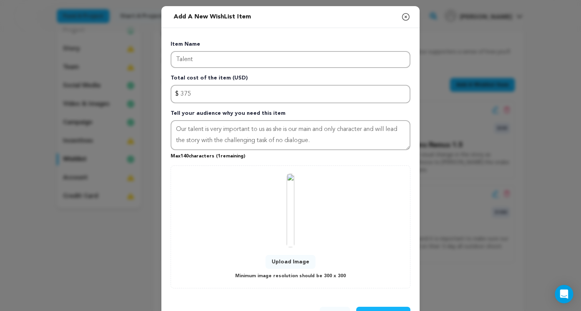
click at [290, 207] on img at bounding box center [290, 211] width 8 height 74
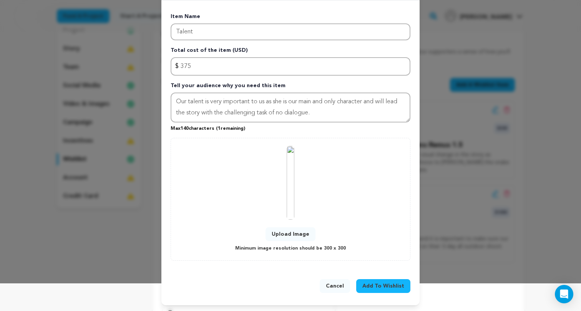
scroll to position [27, 0]
click at [382, 286] on span "Add To Wishlist" at bounding box center [383, 287] width 42 height 8
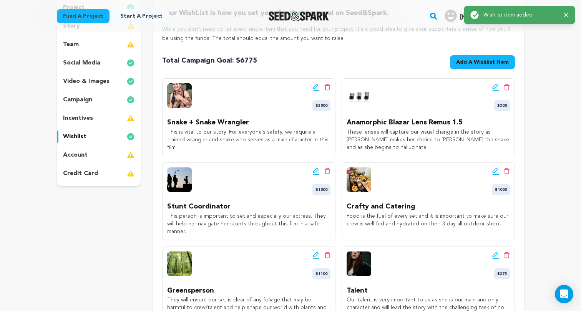
scroll to position [159, 0]
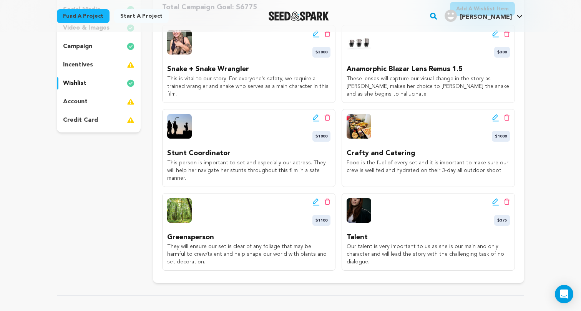
click at [493, 198] on icon at bounding box center [494, 200] width 5 height 5
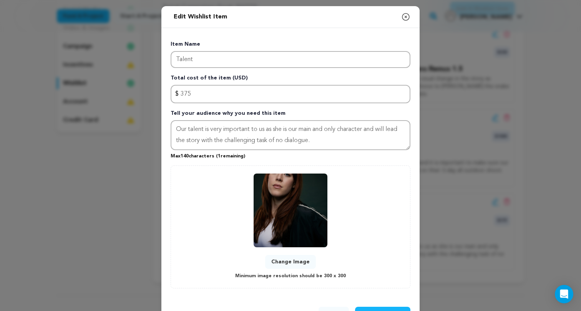
scroll to position [0, 0]
click at [280, 263] on button "Change Image" at bounding box center [290, 262] width 51 height 14
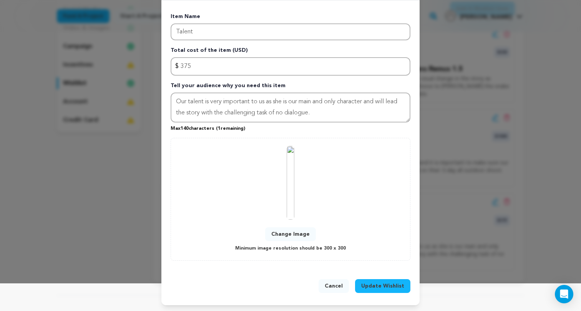
scroll to position [27, 0]
click at [386, 283] on span "Update Wishlist" at bounding box center [382, 287] width 43 height 8
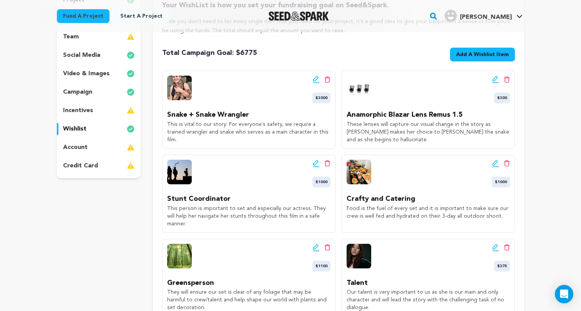
scroll to position [116, 0]
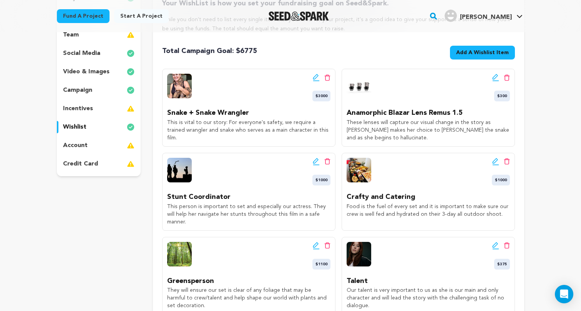
click at [497, 51] on span "Add A Wishlist Item" at bounding box center [482, 53] width 53 height 8
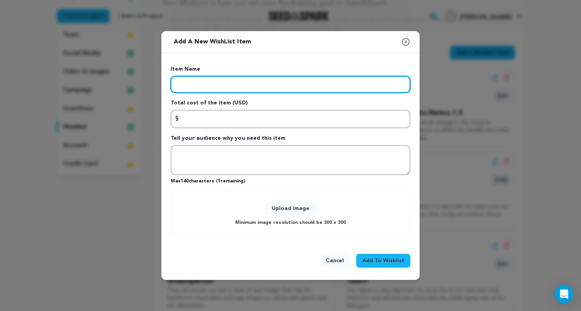
click at [358, 80] on input "Enter item name" at bounding box center [290, 84] width 240 height 17
type input "Gaffer/Lighting Gear"
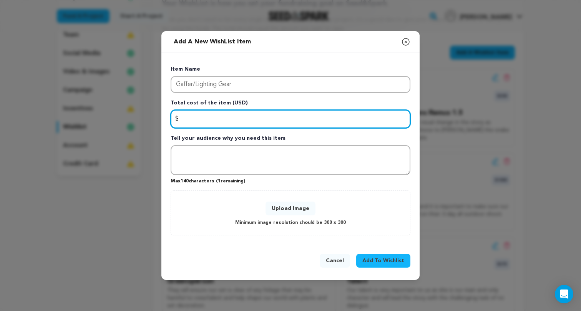
click at [275, 118] on input "Enter total cost of the item" at bounding box center [290, 119] width 240 height 18
type input "1000"
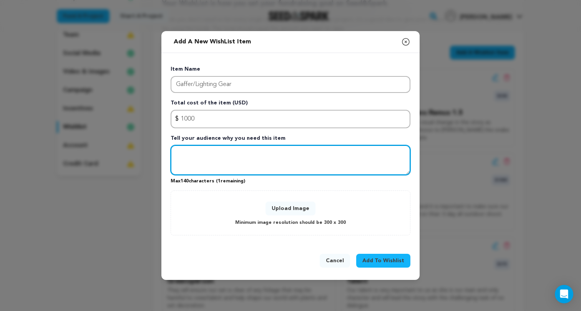
click at [262, 161] on textarea "Tell your audience why you need this item" at bounding box center [290, 160] width 240 height 30
type textarea "T"
click at [210, 155] on textarea "The film will take place at night completely outside" at bounding box center [290, 160] width 240 height 30
click at [262, 155] on textarea "The film will entirely take place at night completely outside" at bounding box center [290, 160] width 240 height 30
drag, startPoint x: 306, startPoint y: 155, endPoint x: 397, endPoint y: 155, distance: 90.2
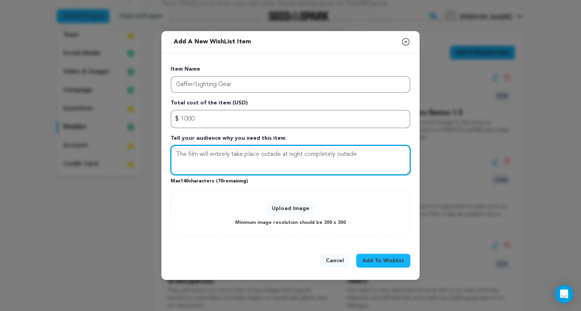
click at [397, 155] on textarea "The film will entirely take place outside at night completely outside" at bounding box center [290, 160] width 240 height 30
click at [348, 152] on textarea "The film will entirely take place outside at night, which is ambitious for ligh…" at bounding box center [290, 160] width 240 height 30
click at [403, 156] on textarea "The film will entirely take place outside at night, which is ambitious for ligh…" at bounding box center [290, 160] width 240 height 30
click at [210, 164] on textarea "The film will entirely take place outside at night, which is ambitious for ligh…" at bounding box center [290, 160] width 240 height 30
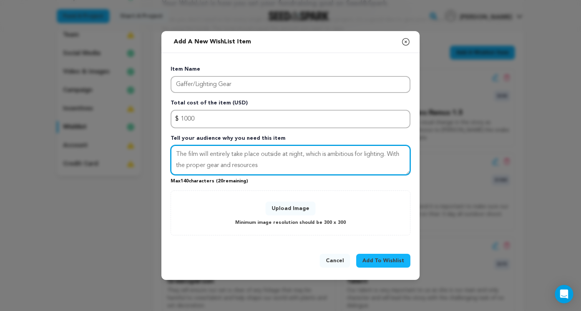
click at [210, 164] on textarea "The film will entirely take place outside at night, which is ambitious for ligh…" at bounding box center [290, 160] width 240 height 30
click at [281, 161] on textarea "The film will entirely take place outside at night, which is ambitious for ligh…" at bounding box center [290, 160] width 240 height 30
click at [242, 164] on textarea "The film will entirely take place outside at night, which is ambitious for ligh…" at bounding box center [290, 160] width 240 height 30
click at [293, 169] on textarea "The film will entirely take place outside at night, which is ambitious for ligh…" at bounding box center [290, 160] width 240 height 30
click at [204, 154] on textarea "The film will entirely take place outside at night, which is ambitious for ligh…" at bounding box center [290, 160] width 240 height 30
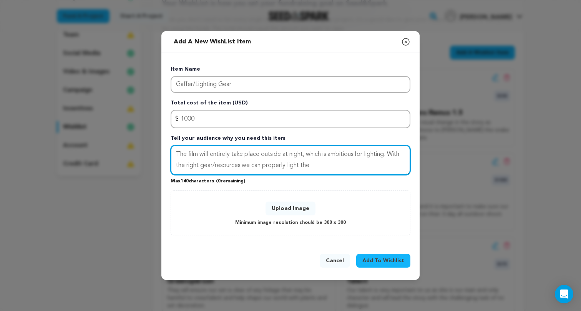
click at [204, 154] on textarea "The film will entirely take place outside at night, which is ambitious for ligh…" at bounding box center [290, 160] width 240 height 30
drag, startPoint x: 227, startPoint y: 155, endPoint x: 255, endPoint y: 154, distance: 28.8
click at [255, 154] on textarea "The film is entirely take place outside at night, which is ambitious for lighti…" at bounding box center [290, 160] width 240 height 30
click at [307, 167] on textarea "The film is entirely outside at night, which is ambitious for lighting. With th…" at bounding box center [290, 160] width 240 height 30
type textarea "The film is entirely outside at night, which is ambitious for lighting. With th…"
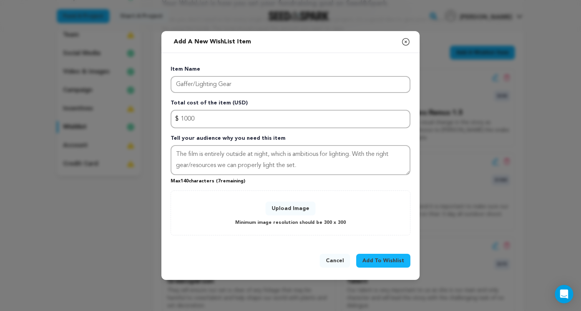
click at [289, 205] on button "Upload Image" at bounding box center [290, 209] width 50 height 14
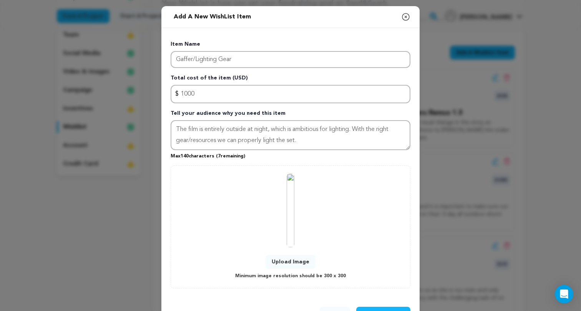
scroll to position [25, 0]
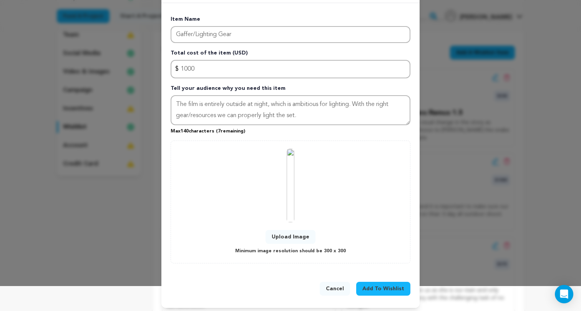
click at [384, 290] on span "Add To Wishlist" at bounding box center [383, 289] width 42 height 8
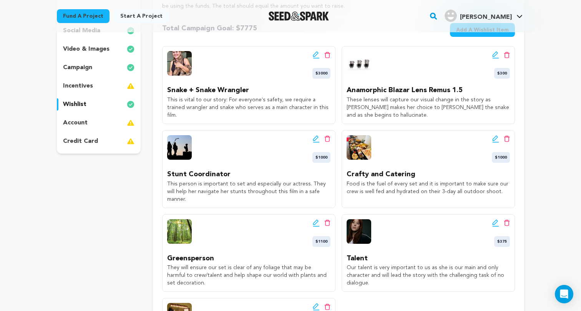
scroll to position [98, 0]
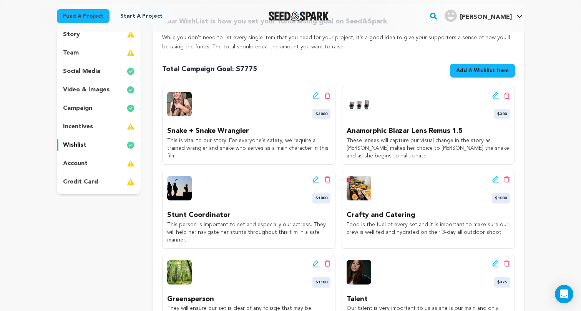
click at [487, 68] on span "Add A Wishlist Item" at bounding box center [482, 71] width 53 height 8
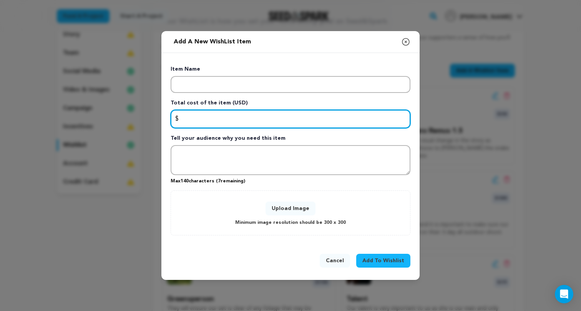
click at [297, 122] on input "Enter total cost of the item" at bounding box center [290, 119] width 240 height 18
type input "225"
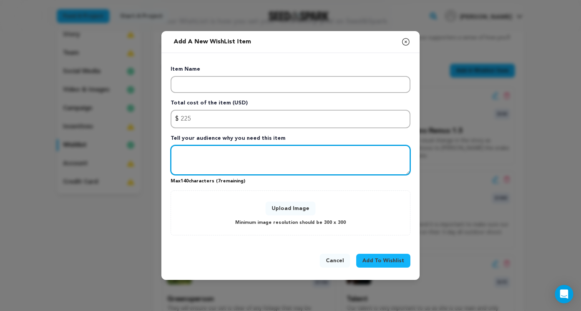
click at [266, 157] on textarea "Tell your audience why you need this item" at bounding box center [290, 160] width 240 height 30
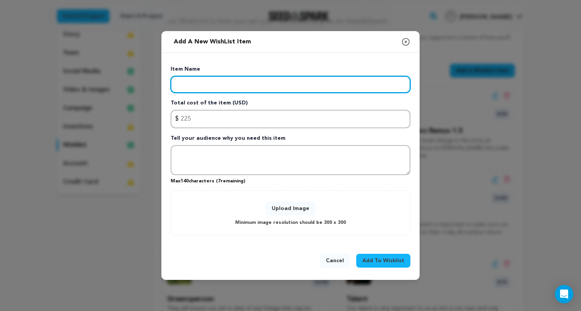
click at [236, 83] on input "Enter item name" at bounding box center [290, 84] width 240 height 17
type input "Misc. and Crew Safety"
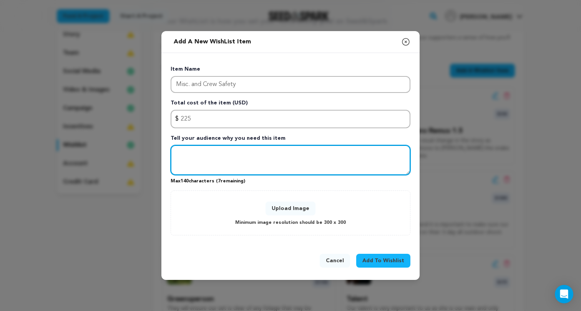
click at [198, 159] on textarea "Tell your audience why you need this item" at bounding box center [290, 160] width 240 height 30
drag, startPoint x: 177, startPoint y: 154, endPoint x: 310, endPoint y: 161, distance: 133.4
click at [310, 161] on textarea "We want to make sure we have enough for" at bounding box center [290, 160] width 240 height 30
click at [264, 166] on textarea "We want to make sure we have enough for" at bounding box center [290, 160] width 240 height 30
drag, startPoint x: 263, startPoint y: 155, endPoint x: 322, endPoint y: 157, distance: 59.6
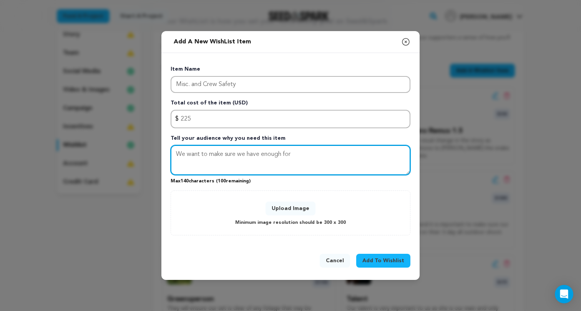
click at [322, 157] on textarea "We want to make sure we have enough for" at bounding box center [290, 160] width 240 height 30
drag, startPoint x: 209, startPoint y: 156, endPoint x: 248, endPoint y: 154, distance: 39.6
click at [248, 154] on textarea "We want to make sure we have a safe set so providing working lights, bug spray,…" at bounding box center [290, 160] width 240 height 30
click at [308, 168] on textarea "We want to have a safe set so providing working lights, bug spray, extra clothe…" at bounding box center [290, 160] width 240 height 30
click at [228, 166] on textarea "We want to have a safe set so providing working lights, bug spray, extra clothe…" at bounding box center [290, 160] width 240 height 30
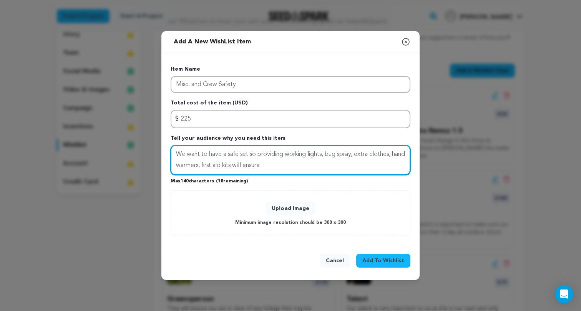
click at [248, 165] on textarea "We want to have a safe set so providing working lights, bug spray, extra clothe…" at bounding box center [290, 160] width 240 height 30
click at [311, 164] on textarea "We want to have a safe set so providing working lights, bug spray, extra clothe…" at bounding box center [290, 160] width 240 height 30
type textarea "We want to have a safe set so providing working lights, bug spray, extra clothe…"
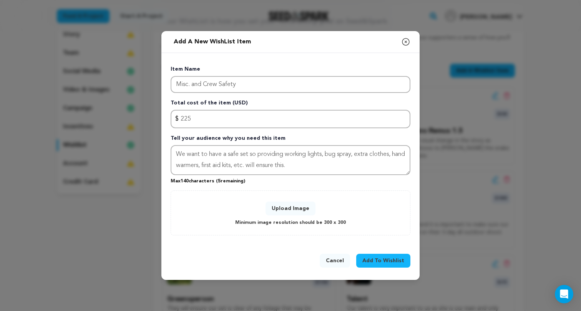
click at [285, 211] on button "Upload Image" at bounding box center [290, 209] width 50 height 14
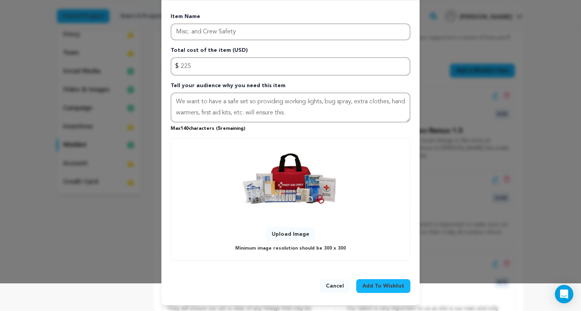
scroll to position [27, 0]
click at [297, 235] on button "Upload Image" at bounding box center [290, 235] width 50 height 14
click at [386, 286] on span "Add To Wishlist" at bounding box center [383, 287] width 42 height 8
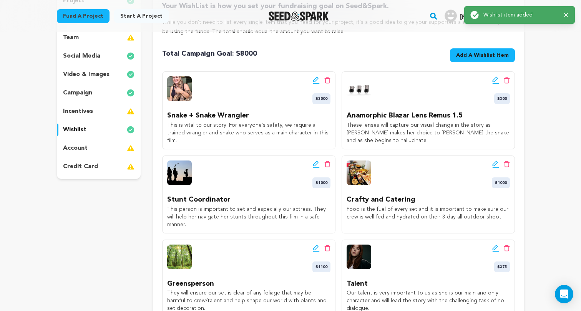
scroll to position [86, 0]
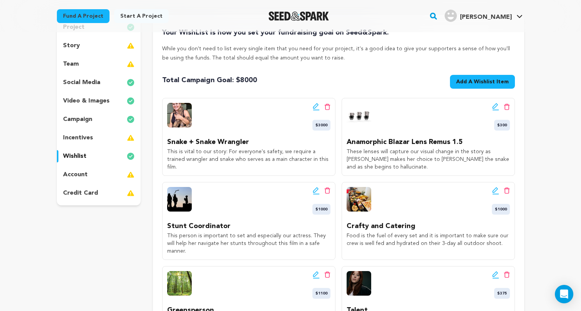
click at [467, 83] on span "Add A Wishlist Item" at bounding box center [482, 82] width 53 height 8
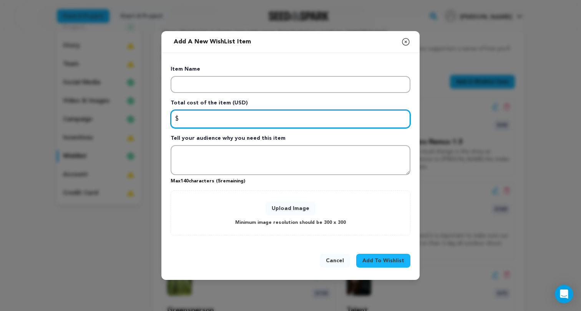
click at [316, 126] on input "Enter total cost of the item" at bounding box center [290, 119] width 240 height 18
type input "500"
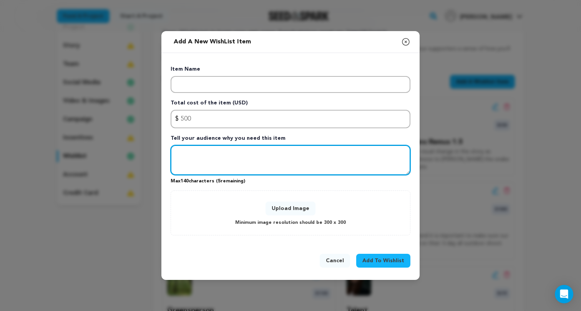
click at [259, 170] on textarea "Tell your audience why you need this item" at bounding box center [290, 160] width 240 height 30
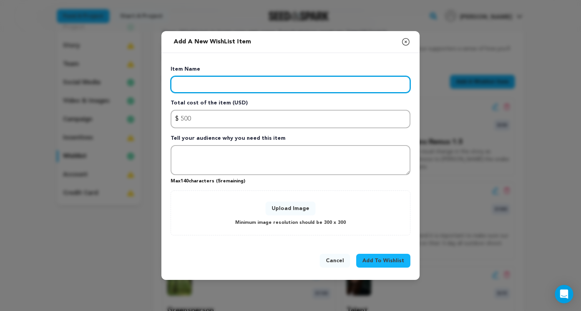
click at [232, 88] on input "Enter item name" at bounding box center [290, 84] width 240 height 17
type input "Props"
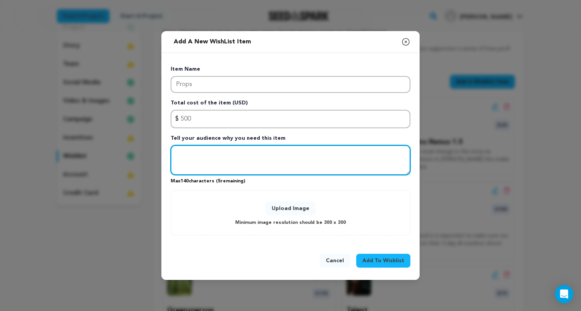
click at [210, 167] on textarea "Tell your audience why you need this item" at bounding box center [290, 160] width 240 height 30
drag, startPoint x: 366, startPoint y: 157, endPoint x: 184, endPoint y: 137, distance: 183.5
click at [184, 137] on div "Item Name Props Total cost of the item (USD) $ Amount 500 Tell your audience wh…" at bounding box center [290, 150] width 240 height 170
click at [327, 152] on textarea "While we will be using a real snake, a prop snake is neccessary to" at bounding box center [290, 160] width 240 height 30
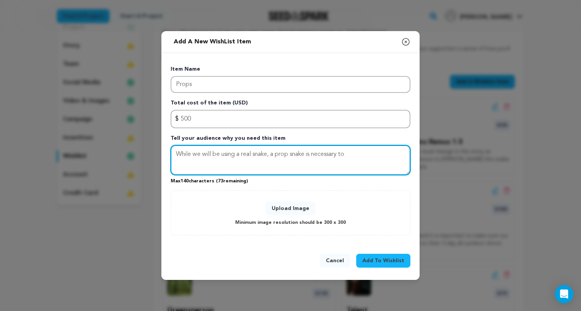
click at [395, 152] on textarea "While we will be using a real snake, a prop snake is necessary to" at bounding box center [290, 160] width 240 height 30
drag, startPoint x: 345, startPoint y: 154, endPoint x: 399, endPoint y: 154, distance: 54.1
click at [399, 154] on textarea "While we will be using a real snake, a prop snake is necessary to protect the" at bounding box center [290, 160] width 240 height 30
click at [354, 155] on textarea "While we will be using a real snake, a prop snake is necessary for scenes betwe…" at bounding box center [290, 160] width 240 height 30
click at [310, 167] on textarea "While we will be using a real snake, a prop snake is necessary for intense scen…" at bounding box center [290, 160] width 240 height 30
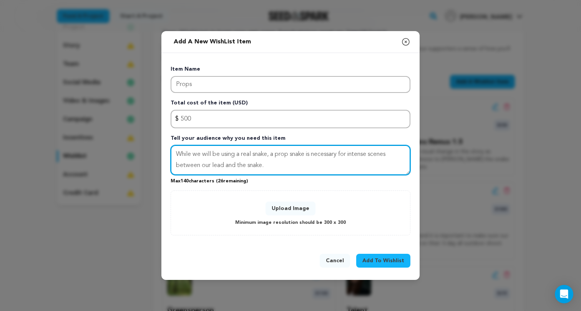
type textarea "While we will be using a real snake, a prop snake is necessary for intense scen…"
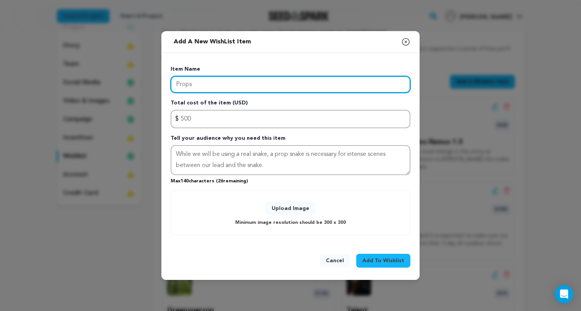
click at [243, 82] on input "Props" at bounding box center [290, 84] width 240 height 17
type input "Props and makeup"
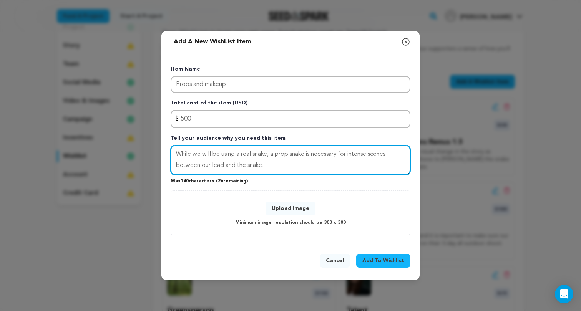
click at [277, 166] on textarea "While we will be using a real snake, a prop snake is necessary for intense scen…" at bounding box center [290, 160] width 240 height 30
click at [201, 165] on textarea "While we will be using a real snake, a prop snake is necessary for intense scen…" at bounding box center [290, 160] width 240 height 30
drag, startPoint x: 258, startPoint y: 164, endPoint x: 281, endPoint y: 164, distance: 23.8
click at [281, 164] on textarea "While we will be using a real snake, a prop snake is necessary for intense scen…" at bounding box center [290, 160] width 240 height 30
click at [220, 163] on textarea "While we will be using a real snake, a prop snake is necessary for intense scen…" at bounding box center [290, 160] width 240 height 30
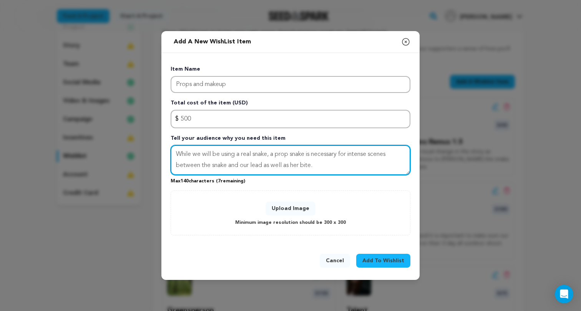
click at [315, 166] on textarea "While we will be using a real snake, a prop snake is necessary for intense scen…" at bounding box center [290, 160] width 240 height 30
drag, startPoint x: 176, startPoint y: 164, endPoint x: 292, endPoint y: 161, distance: 115.6
click at [292, 161] on textarea "While we will be using a real snake, a prop snake is necessary for intense scen…" at bounding box center [290, 160] width 240 height 30
click at [226, 165] on textarea "While we will be using a real snake, a prop snake is necessary for intense scen…" at bounding box center [290, 160] width 240 height 30
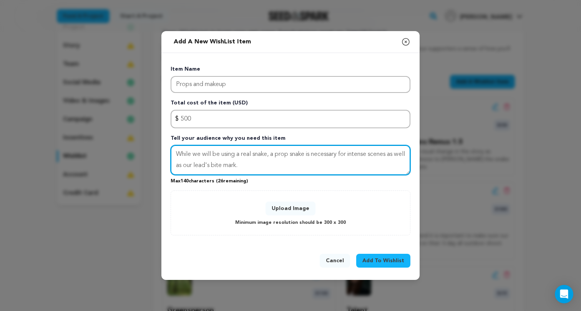
click at [257, 166] on textarea "While we will be using a real snake, a prop snake is necessary for intense scen…" at bounding box center [290, 160] width 240 height 30
click at [194, 165] on textarea "While we will be using a real snake, a prop snake is necessary for intense scen…" at bounding box center [290, 160] width 240 height 30
click at [357, 169] on textarea "While we will be using a real snake, a prop snake is necessary for intense scen…" at bounding box center [290, 160] width 240 height 30
drag, startPoint x: 245, startPoint y: 166, endPoint x: 326, endPoint y: 166, distance: 80.6
click at [326, 166] on textarea "While we will be using a real snake, a prop snake is necessary for intense scen…" at bounding box center [290, 160] width 240 height 30
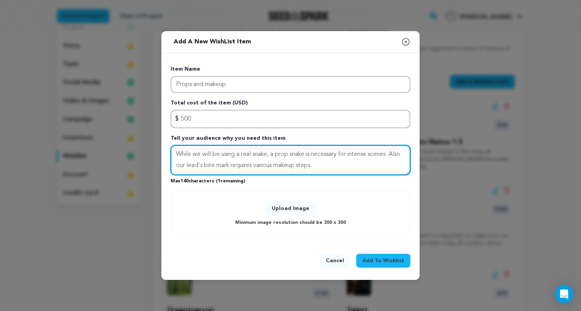
click at [278, 164] on textarea "While we will be using a real snake, a prop snake is necessary for intense scen…" at bounding box center [290, 160] width 240 height 30
click at [354, 164] on textarea "While we will be using a real snake, a prop snake is necessary for intense scen…" at bounding box center [290, 160] width 240 height 30
type textarea "While we will be using a real snake, a prop snake is necessary for intense scen…"
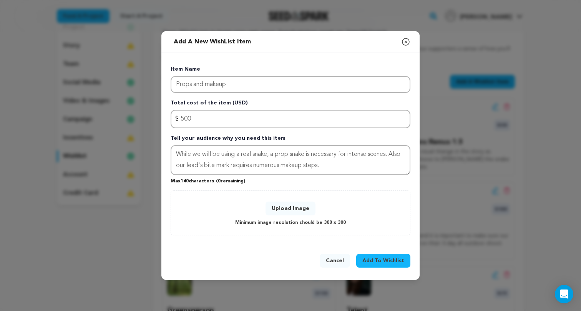
click at [296, 208] on button "Upload Image" at bounding box center [290, 209] width 50 height 14
click at [294, 206] on button "Upload Image" at bounding box center [290, 209] width 50 height 14
click at [284, 206] on button "Upload Image" at bounding box center [290, 209] width 50 height 14
click at [300, 205] on button "Upload Image" at bounding box center [290, 209] width 50 height 14
click at [346, 205] on div "Upload Image Minimum image resolution should be 300 x 300" at bounding box center [290, 213] width 223 height 29
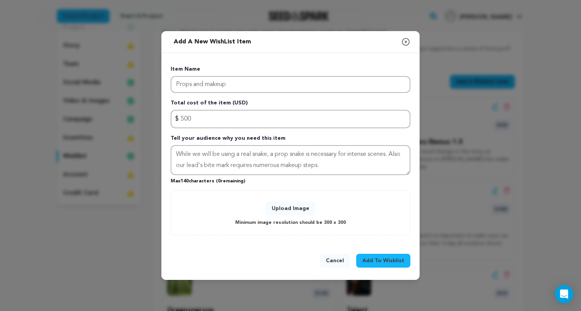
click at [288, 212] on button "Upload Image" at bounding box center [290, 209] width 50 height 14
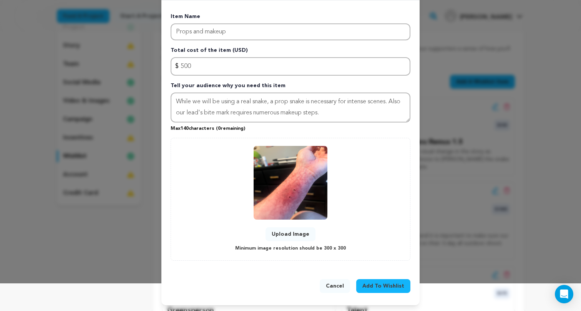
scroll to position [27, 0]
click at [375, 281] on button "Add To Wishlist" at bounding box center [383, 287] width 54 height 14
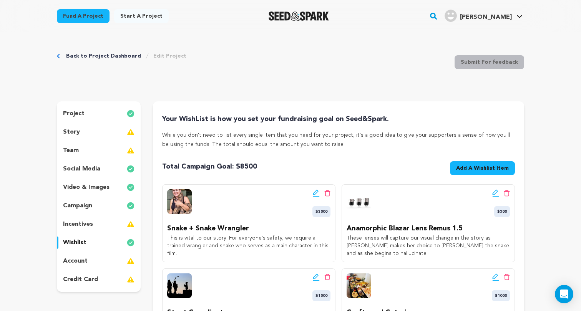
scroll to position [0, 0]
click at [108, 221] on div "incentives" at bounding box center [99, 224] width 84 height 12
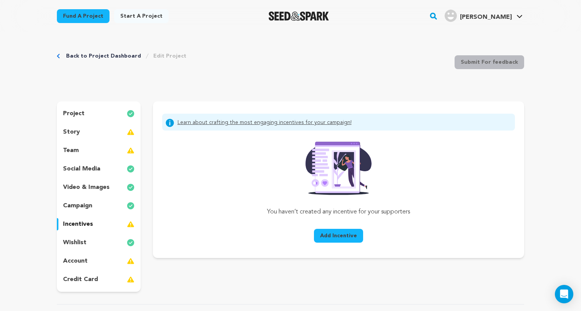
click at [103, 136] on div "story" at bounding box center [99, 132] width 84 height 12
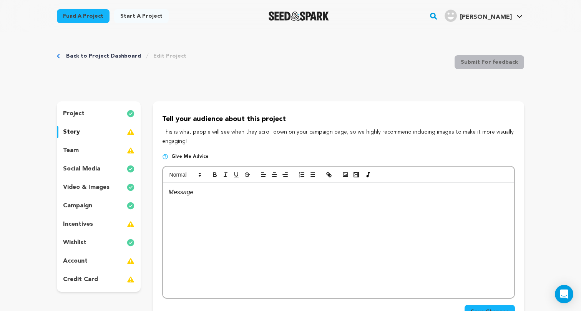
click at [207, 221] on div at bounding box center [338, 240] width 351 height 115
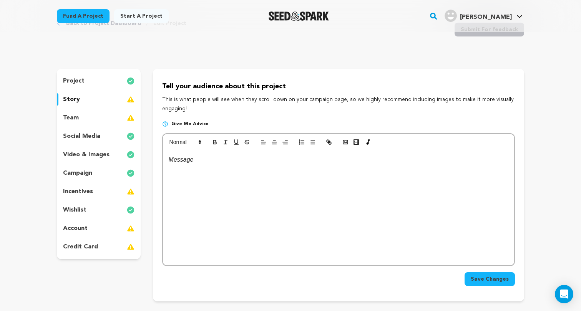
scroll to position [33, 0]
click at [103, 120] on div "team" at bounding box center [99, 117] width 84 height 12
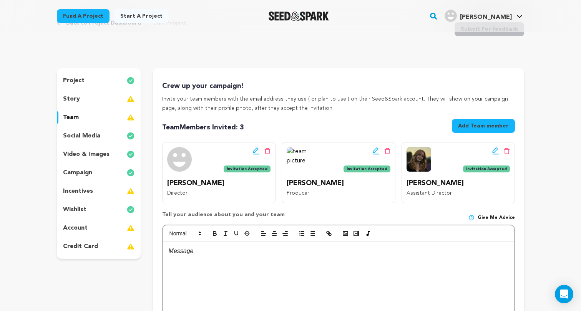
click at [225, 287] on div at bounding box center [338, 299] width 351 height 115
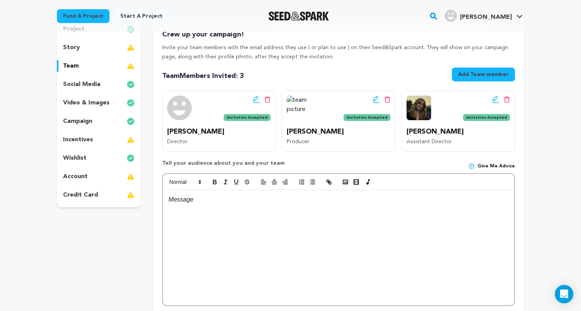
scroll to position [7, 0]
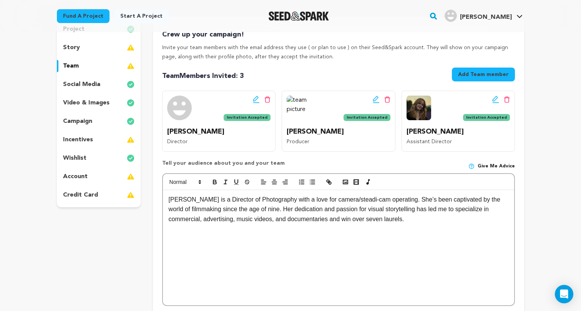
click at [169, 199] on p "Hailey Moore is a Director of Photography with a love for camera/steadi-cam ope…" at bounding box center [338, 210] width 339 height 30
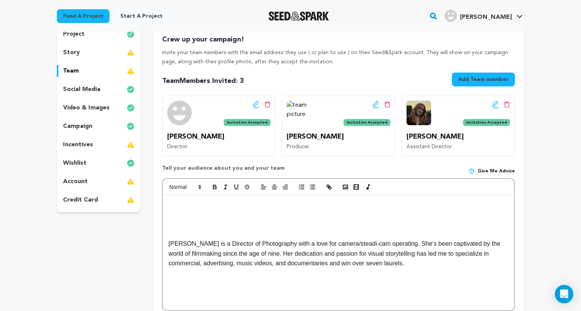
click at [192, 210] on p at bounding box center [338, 214] width 339 height 10
click at [188, 200] on p at bounding box center [338, 205] width 339 height 10
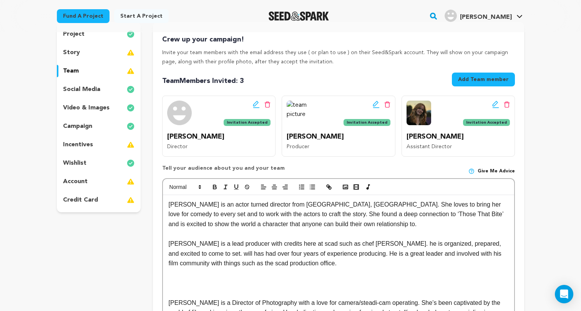
scroll to position [122, 0]
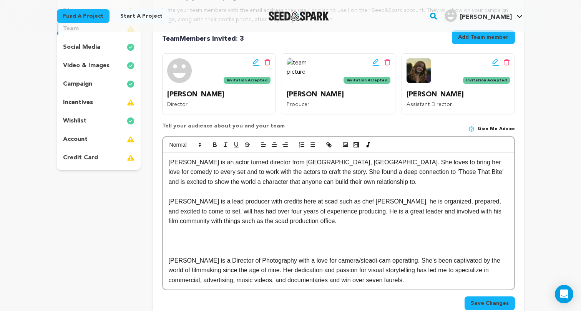
click at [288, 237] on p at bounding box center [338, 241] width 339 height 10
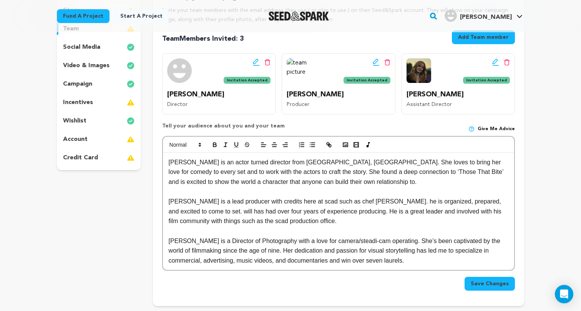
click at [427, 261] on p "Hailey Moore is a Director of Photography with a love for camera/steadi-cam ope…" at bounding box center [338, 251] width 339 height 30
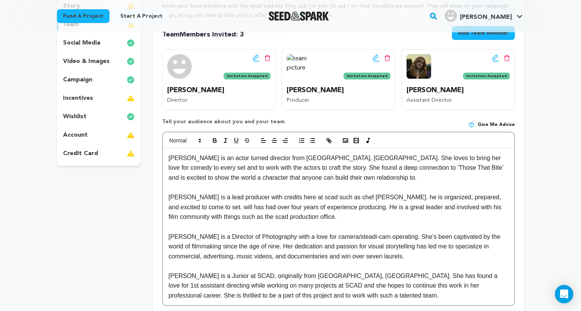
scroll to position [129, 0]
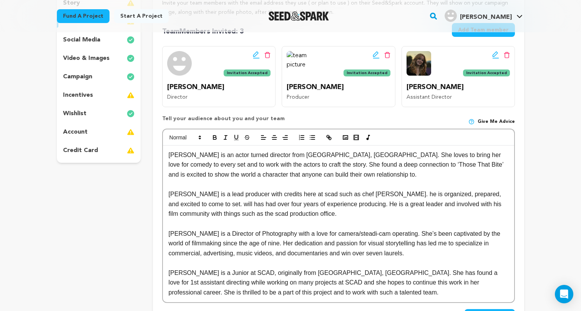
click at [169, 155] on p "Julia Hicks is an actor turned director from Atlanta, GA. She loves to bring he…" at bounding box center [338, 165] width 339 height 30
drag, startPoint x: 222, startPoint y: 153, endPoint x: 166, endPoint y: 153, distance: 55.7
click at [166, 153] on div "Meet the Director - Julia Hicks is an actor turned director from Atlanta, GA. S…" at bounding box center [338, 224] width 351 height 157
copy p "Meet the Director -"
click at [265, 169] on p "Meet the Director - Julia Hicks is an actor turned director from Atlanta, GA. S…" at bounding box center [338, 165] width 339 height 30
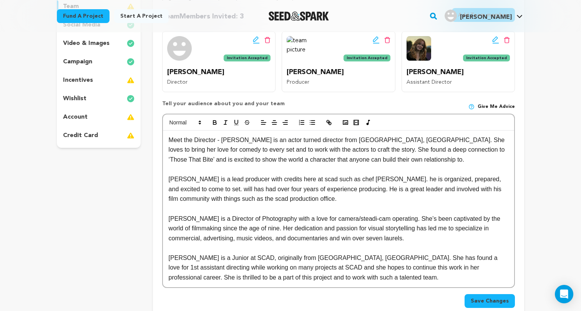
scroll to position [147, 0]
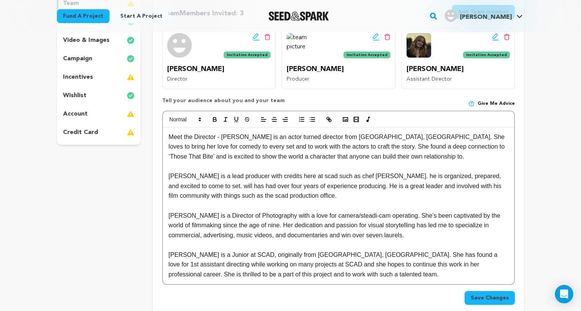
click at [168, 174] on div "Meet the Director - Julia Hicks is an actor turned director from Atlanta, GA. S…" at bounding box center [338, 205] width 351 height 157
click at [205, 172] on p "Meet the Director -will fangmann is a lead producer with credits here at scad s…" at bounding box center [338, 186] width 339 height 30
click at [227, 175] on p "Meet the Producer -will fangmann is a lead producer with credits here at scad s…" at bounding box center [338, 186] width 339 height 30
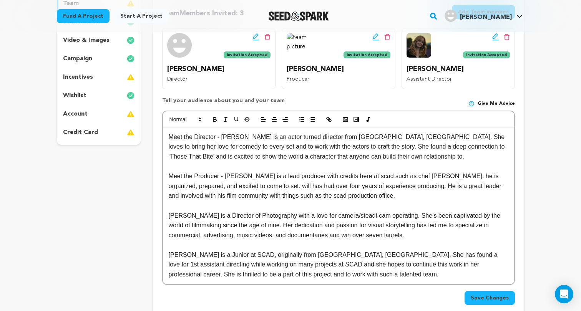
click at [253, 203] on p at bounding box center [338, 206] width 339 height 10
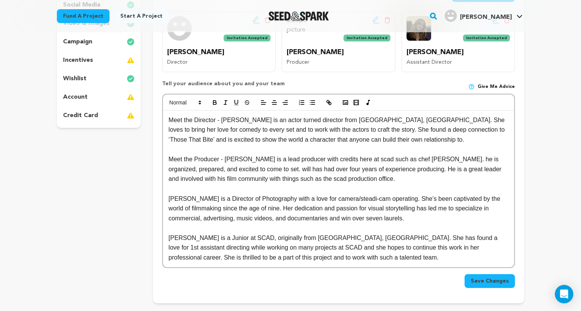
scroll to position [166, 0]
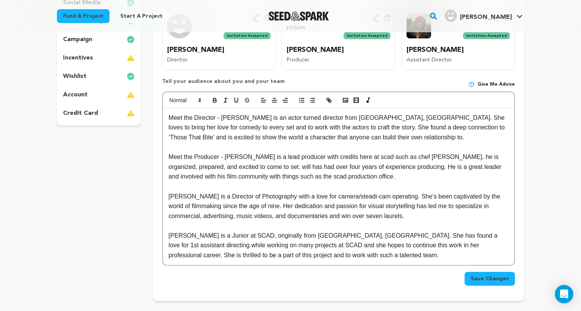
click at [167, 193] on div "Meet the Director - Julia Hicks is an actor turned director from Atlanta, GA. S…" at bounding box center [338, 186] width 351 height 157
click at [218, 192] on p "Meet the Director -Hailey Moore is a Director of Photography with a love for ca…" at bounding box center [338, 207] width 339 height 30
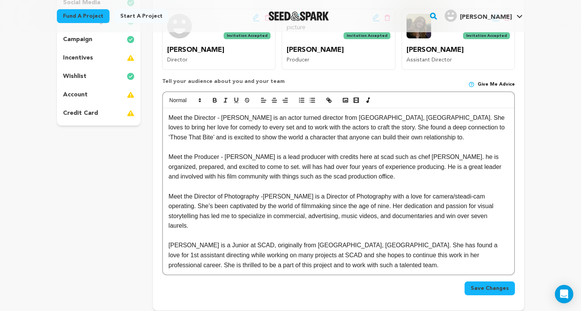
click at [266, 192] on p "Meet the Director of Photography -Hailey Moore is a Director of Photography wit…" at bounding box center [338, 211] width 339 height 39
click at [167, 240] on div "Meet the Director - Julia Hicks is an actor turned director from Atlanta, GA. S…" at bounding box center [338, 191] width 351 height 167
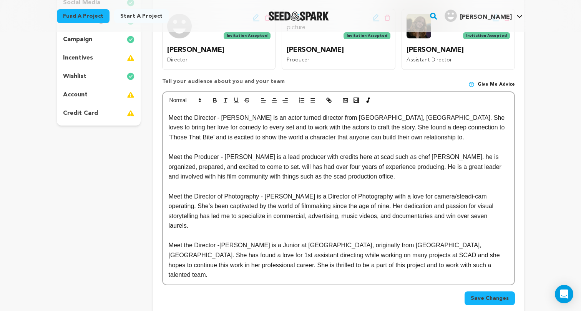
click at [207, 240] on p "Meet the Director -Eliza is a Junior at SCAD, originally from Nashville, TN. Sh…" at bounding box center [338, 259] width 339 height 39
click at [195, 240] on p "Meet the AD -Eliza is a Junior at SCAD, originally from Nashville, TN. She has …" at bounding box center [338, 259] width 339 height 39
click at [274, 257] on p "Meet the 1st AD -Eliza is a Junior at SCAD, originally from Nashville, TN. She …" at bounding box center [338, 259] width 339 height 39
click at [360, 267] on div "Meet the Director - Julia Hicks is an actor turned director from Atlanta, GA. S…" at bounding box center [338, 196] width 351 height 176
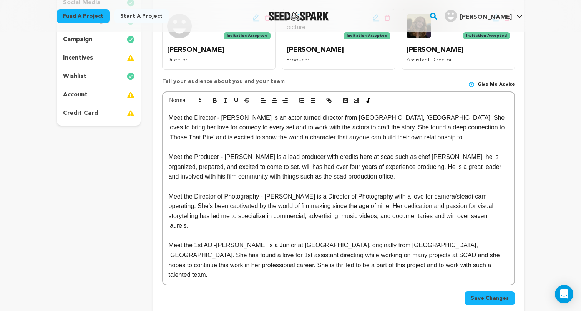
click at [218, 241] on p "Meet the 1st AD -Eliza is a Junior at SCAD, originally from Nashville, TN. She …" at bounding box center [338, 259] width 339 height 39
click at [341, 255] on p "Meet the 1st AD - Eliza is a Junior at SCAD, originally from Nashville, TN. She…" at bounding box center [338, 259] width 339 height 39
click at [353, 265] on p "Meet the 1st AD - Eliza is a Junior at SCAD, originally from Nashville, TN. She…" at bounding box center [338, 259] width 339 height 39
click at [346, 100] on polyline "button" at bounding box center [345, 100] width 3 height 2
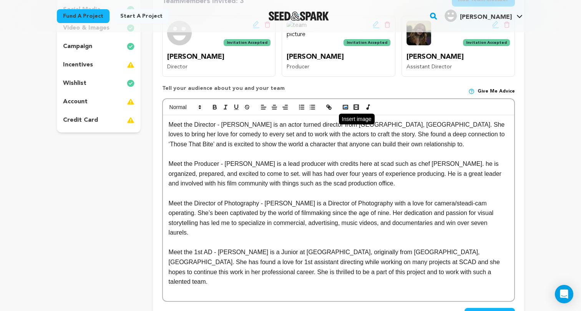
click at [343, 106] on rect "button" at bounding box center [345, 107] width 5 height 4
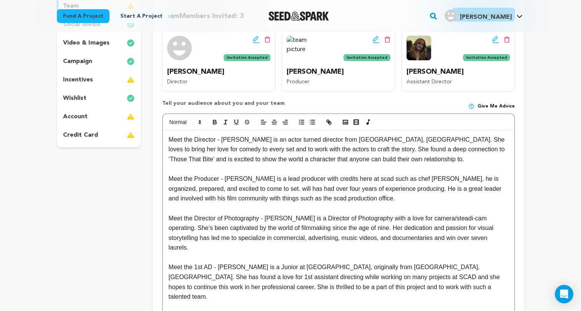
scroll to position [137, 0]
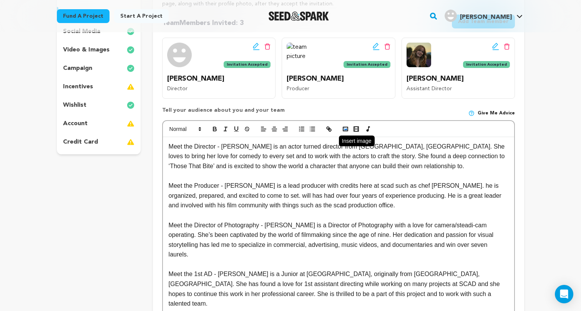
click at [342, 127] on icon "button" at bounding box center [345, 129] width 7 height 7
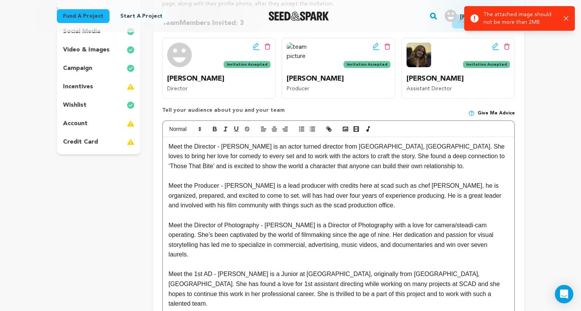
click at [568, 17] on icon "button" at bounding box center [565, 18] width 5 height 5
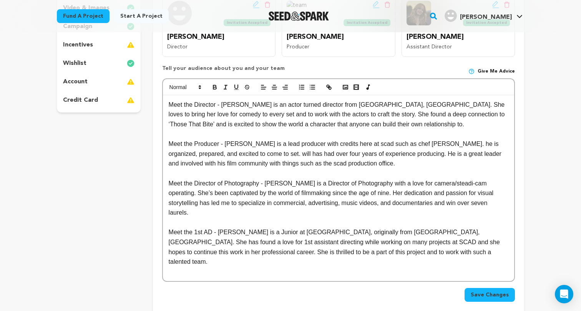
scroll to position [191, 0]
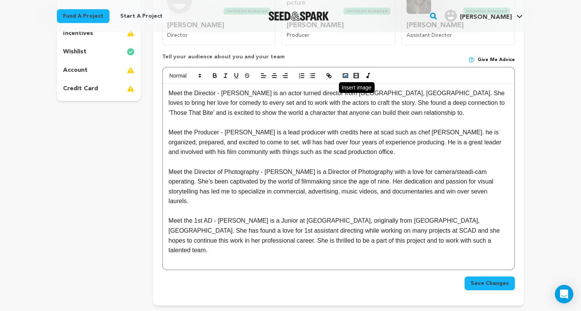
click at [344, 74] on icon "button" at bounding box center [345, 75] width 7 height 7
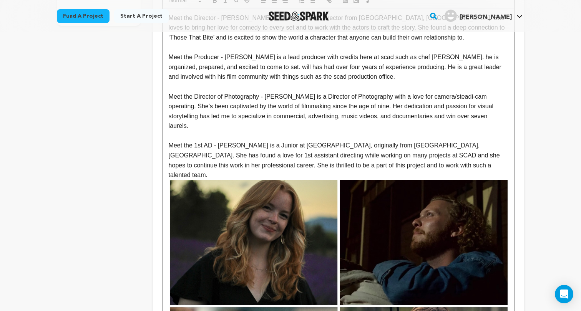
scroll to position [251, 0]
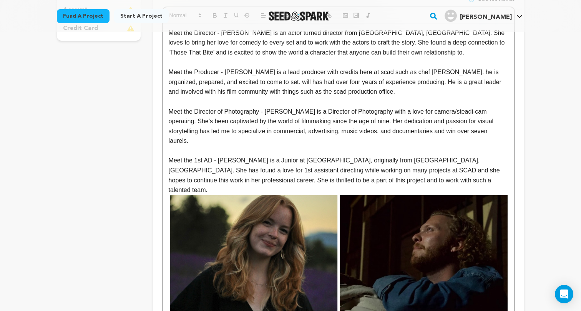
click at [359, 173] on p "Meet the 1st AD - Eliza is a Junior at SCAD, originally from Nashville, TN. She…" at bounding box center [338, 175] width 339 height 39
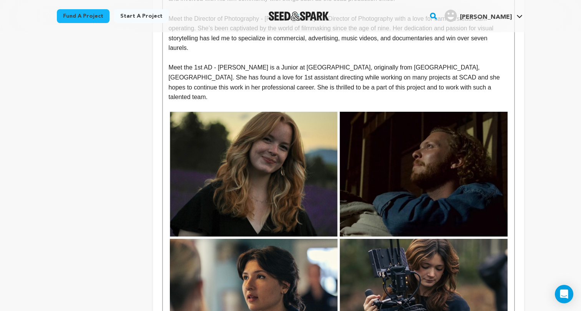
scroll to position [444, 0]
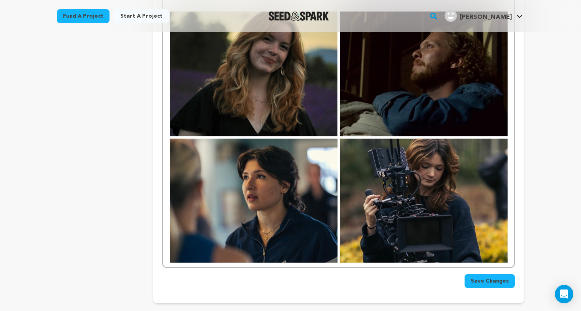
click at [481, 277] on span "Save Changes" at bounding box center [489, 281] width 38 height 8
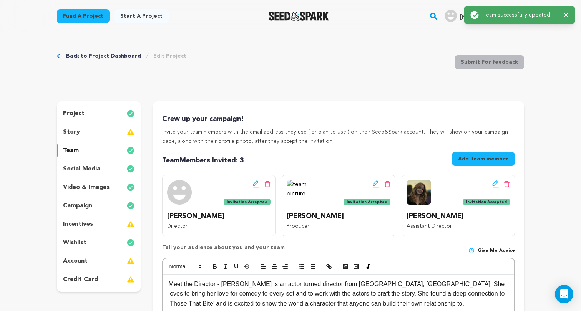
scroll to position [59, 0]
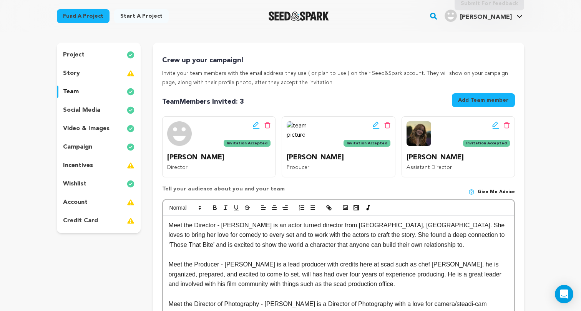
click at [78, 202] on p "account" at bounding box center [75, 202] width 25 height 9
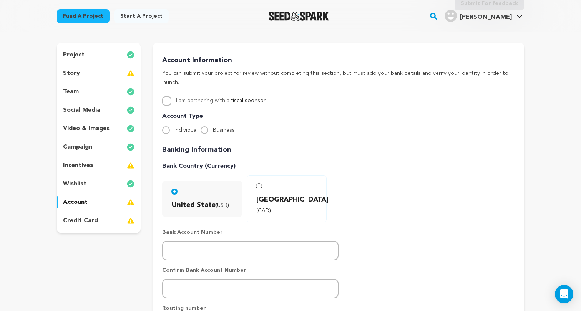
click at [169, 126] on input "Individual" at bounding box center [166, 130] width 8 height 8
radio input "true"
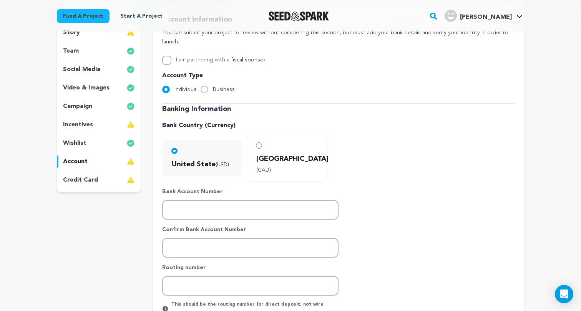
scroll to position [102, 0]
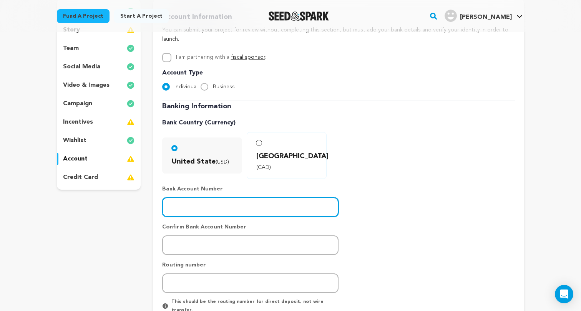
click at [192, 197] on input "number" at bounding box center [250, 207] width 176 height 20
drag, startPoint x: 219, startPoint y: 186, endPoint x: 152, endPoint y: 180, distance: 67.8
click at [152, 180] on div "project story team social media video & images campaign incentives wishlist" at bounding box center [290, 196] width 467 height 394
type input "9297876519"
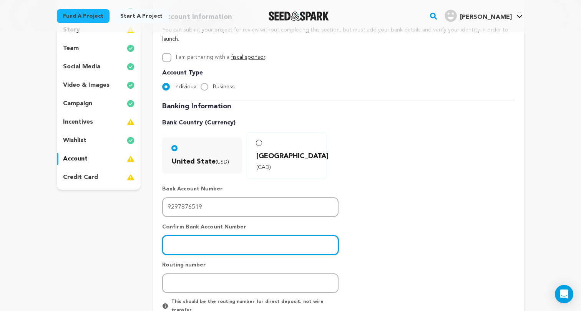
click at [174, 235] on input "number" at bounding box center [250, 245] width 176 height 20
paste input "9297876519"
type input "9297876519"
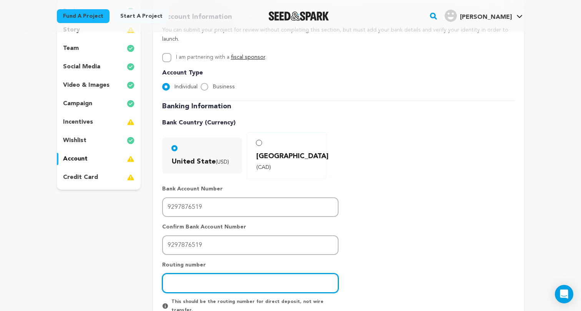
click at [248, 273] on input "number" at bounding box center [250, 283] width 176 height 20
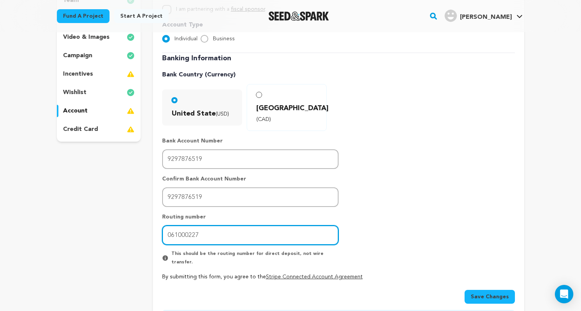
scroll to position [160, 0]
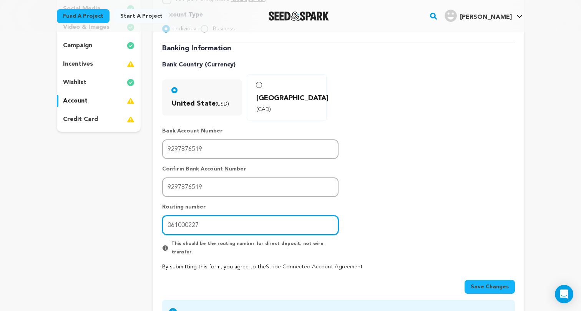
type input "061000227"
click at [500, 283] on span "Save Changes" at bounding box center [489, 287] width 38 height 8
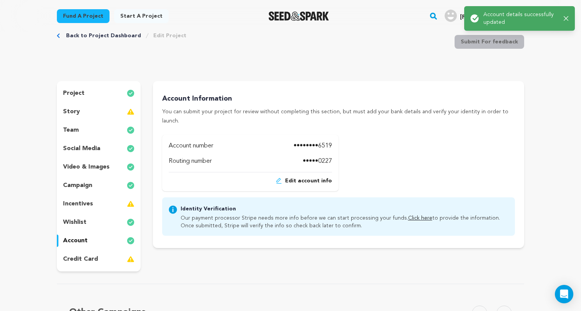
scroll to position [0, 0]
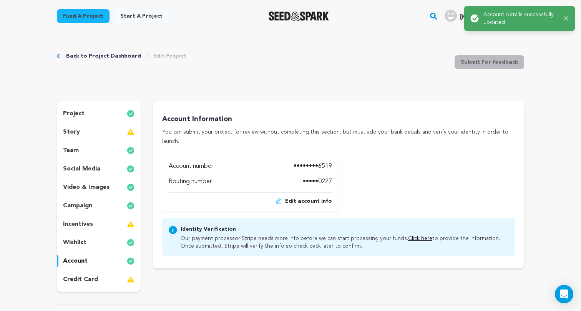
click at [99, 279] on div "credit card" at bounding box center [99, 279] width 84 height 12
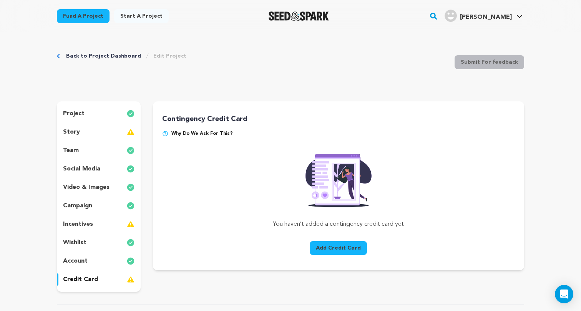
click at [333, 249] on button "Add Credit Card" at bounding box center [338, 248] width 57 height 14
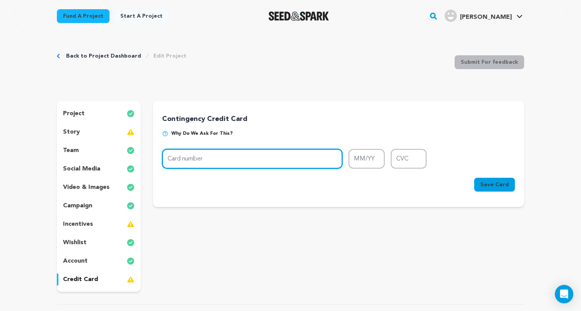
click at [195, 156] on input "Card number" at bounding box center [252, 159] width 180 height 20
type input "4737 0230 9768 7275"
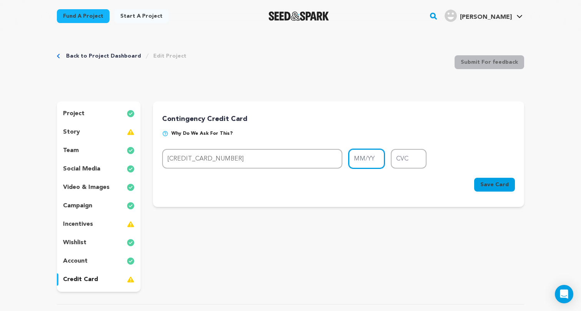
type input "02/28"
click at [410, 151] on input "CVC" at bounding box center [409, 159] width 36 height 20
type input "312"
click at [392, 180] on div "Cancel Save Card" at bounding box center [338, 186] width 353 height 17
click at [488, 180] on button "Save Card" at bounding box center [494, 185] width 41 height 14
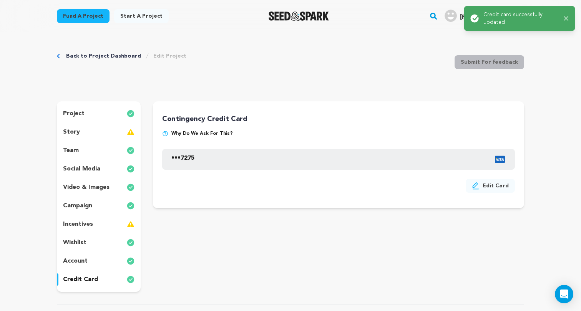
click at [91, 220] on p "incentives" at bounding box center [78, 224] width 30 height 9
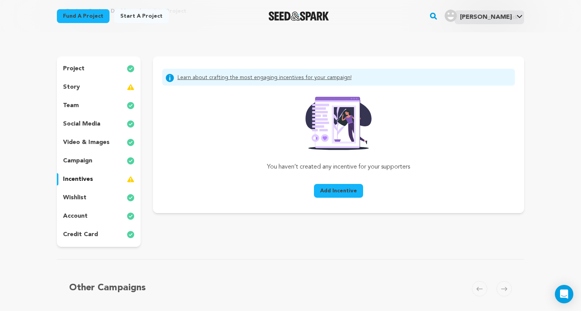
scroll to position [40, 0]
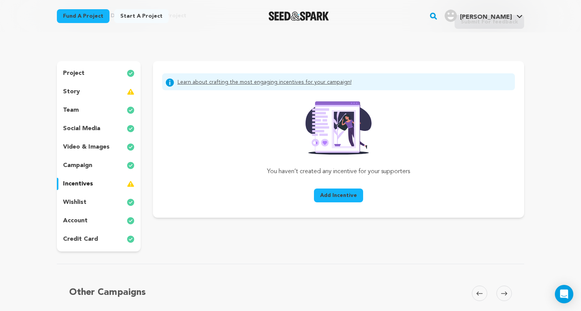
click at [335, 197] on span "Add Incentive" at bounding box center [338, 196] width 37 height 8
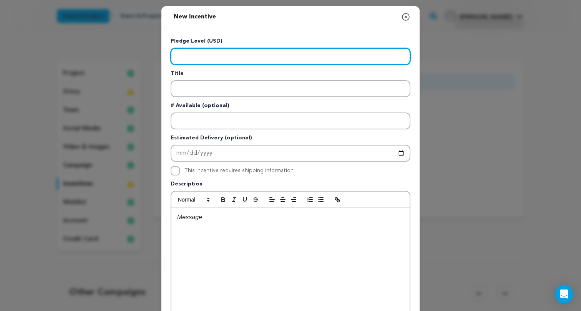
click at [310, 56] on input "Enter level" at bounding box center [290, 56] width 240 height 17
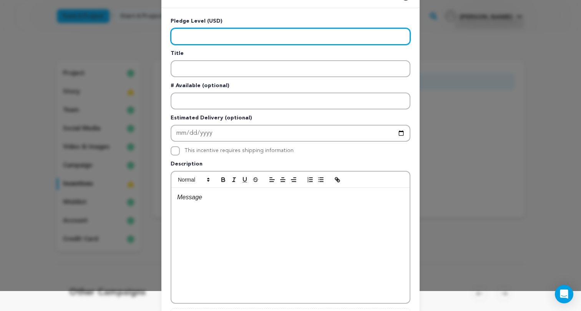
scroll to position [19, 0]
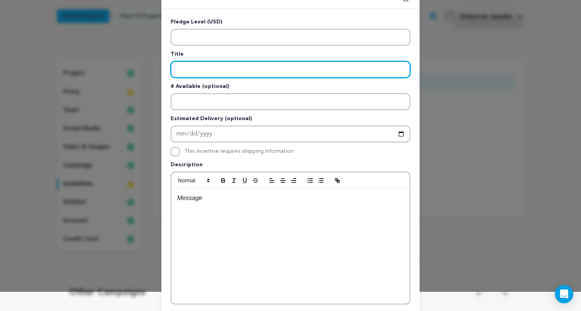
click at [256, 69] on input "Enter title" at bounding box center [290, 69] width 240 height 17
type input "Prop Snake"
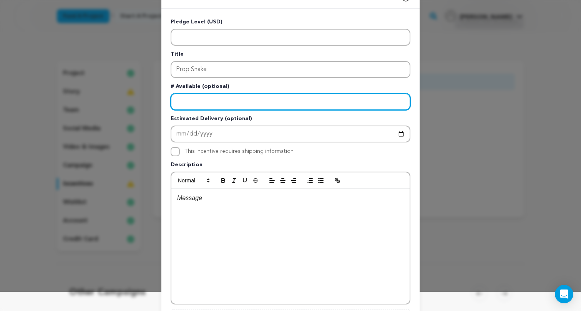
click at [246, 100] on input "Enter number available" at bounding box center [290, 101] width 240 height 17
type input "2"
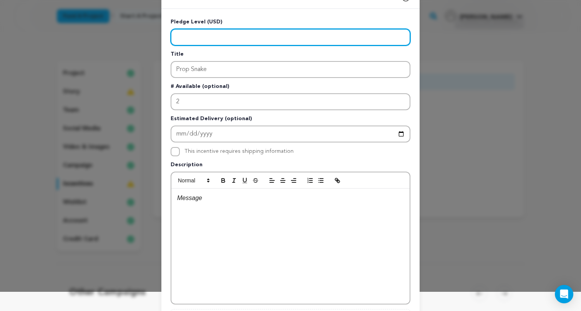
click at [190, 36] on input "Enter level" at bounding box center [290, 37] width 240 height 17
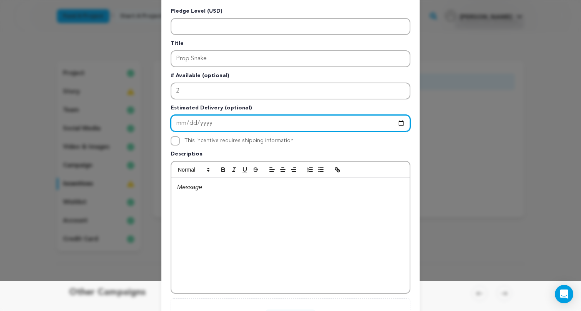
click at [194, 124] on input "Enter Estimated Delivery" at bounding box center [290, 123] width 240 height 17
click at [228, 125] on input "Enter Estimated Delivery" at bounding box center [290, 123] width 240 height 17
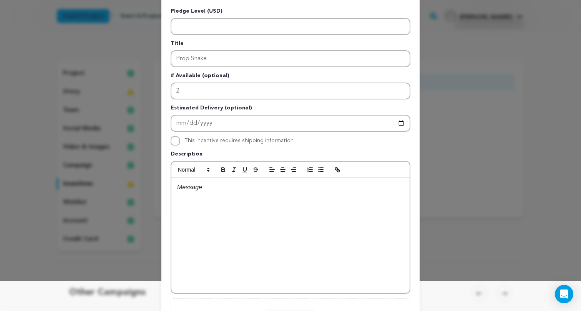
click at [235, 146] on div "Pledge Level (USD) Title Prop Snake # Available (optional) 2 Estimated Delivery…" at bounding box center [290, 169] width 240 height 324
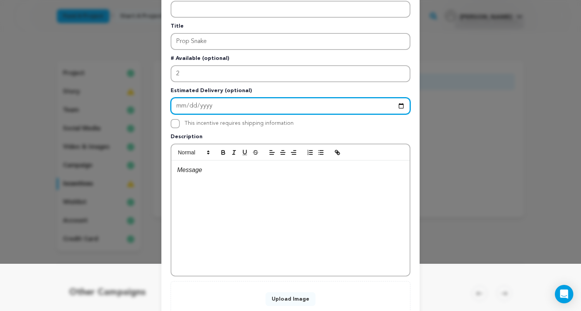
click at [226, 103] on input "Enter Estimated Delivery" at bounding box center [290, 106] width 240 height 17
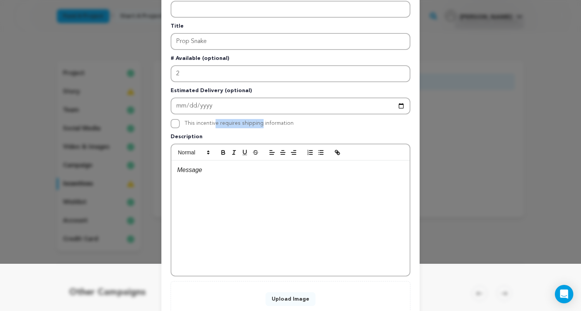
click at [229, 119] on div "This incentive requires shipping information" at bounding box center [238, 123] width 109 height 9
click at [231, 127] on div "This incentive requires shipping information" at bounding box center [238, 123] width 109 height 9
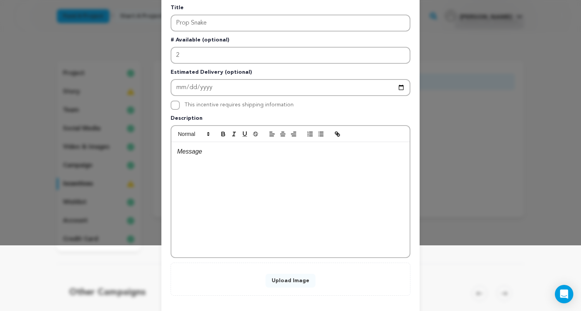
scroll to position [68, 0]
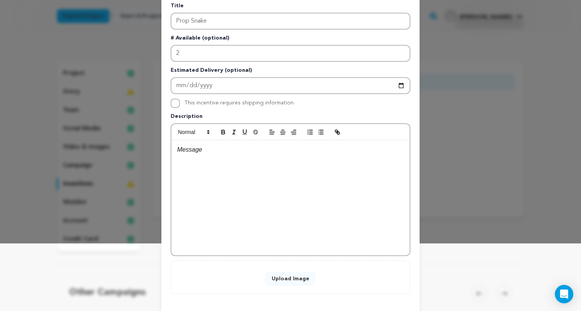
click at [201, 158] on div at bounding box center [290, 197] width 238 height 115
drag, startPoint x: 323, startPoint y: 150, endPoint x: 363, endPoint y: 149, distance: 39.9
click at [363, 149] on p "We will have two prop snakes on set that are built to reflect our" at bounding box center [290, 150] width 227 height 10
click at [350, 152] on p "We will have two prop snakes on set that are built to hyperrealistically" at bounding box center [290, 150] width 227 height 10
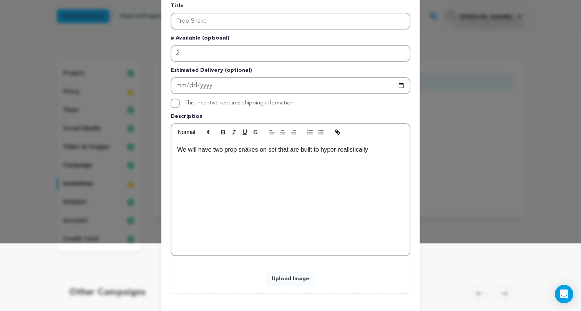
click at [392, 152] on p "We will have two prop snakes on set that are built to hyper-realistically" at bounding box center [290, 150] width 227 height 10
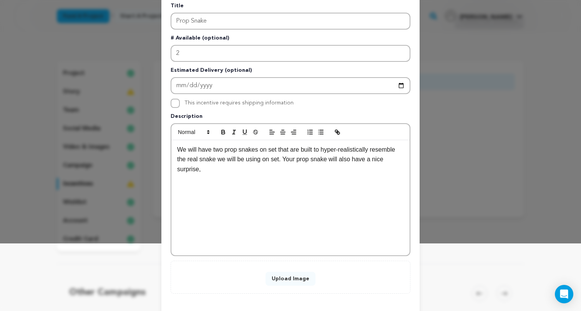
click at [180, 166] on p "We will have two prop snakes on set that are built to hyper-realistically resem…" at bounding box center [290, 160] width 227 height 30
click at [182, 167] on p "We will have two prop snakes on set that are built to hyper-realistically resem…" at bounding box center [290, 160] width 227 height 30
click at [191, 165] on p "We will have two prop snakes on set that are built to hyper-realistically resem…" at bounding box center [290, 160] width 227 height 30
click at [250, 169] on p "We will have two prop snakes on set that are built to hyper-realistically resem…" at bounding box center [290, 160] width 227 height 30
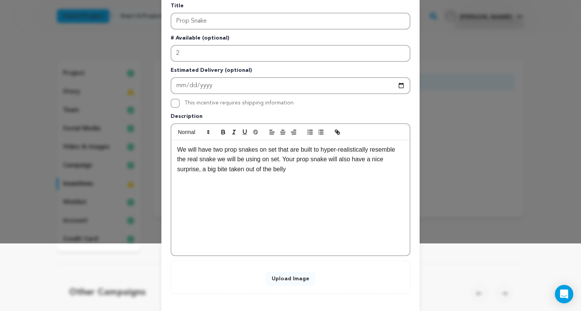
click at [377, 161] on p "We will have two prop snakes on set that are built to hyper-realistically resem…" at bounding box center [290, 160] width 227 height 30
click at [373, 166] on p "We will have two prop snakes on set that are built to hyper-realistically resem…" at bounding box center [290, 160] width 227 height 30
drag, startPoint x: 230, startPoint y: 168, endPoint x: 315, endPoint y: 169, distance: 85.6
click at [315, 169] on p "We will have two prop snakes on set that are built to hyper-realistically resem…" at bounding box center [290, 160] width 227 height 30
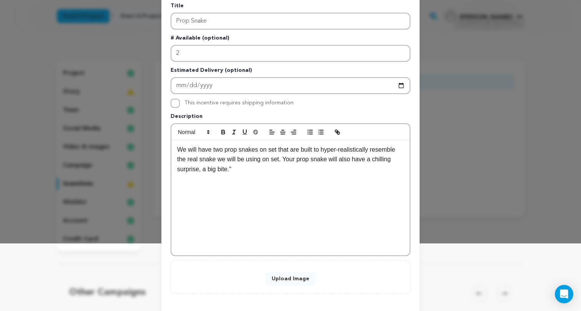
click at [219, 169] on p "We will have two prop snakes on set that are built to hyper-realistically resem…" at bounding box center [290, 160] width 227 height 30
click at [237, 169] on p "We will have two prop snakes on set that are built to hyper-realistically resem…" at bounding box center [290, 160] width 227 height 30
click at [275, 168] on p "We will have two prop snakes on set that are built to hyper-realistically resem…" at bounding box center [290, 160] width 227 height 30
drag, startPoint x: 275, startPoint y: 168, endPoint x: 270, endPoint y: 198, distance: 30.1
click at [270, 168] on p "We will have two prop snakes on set that are built to hyper-realistically resem…" at bounding box center [290, 160] width 227 height 30
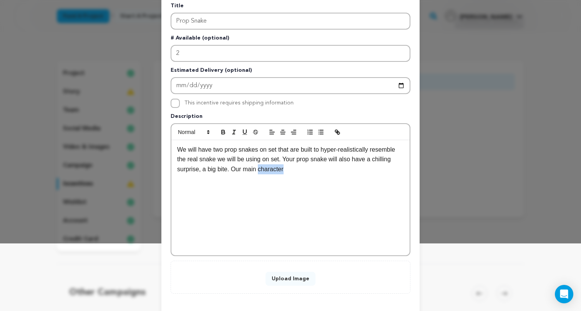
click at [270, 168] on p "We will have two prop snakes on set that are built to hyper-realistically resem…" at bounding box center [290, 160] width 227 height 30
click at [281, 172] on p "We will have two prop snakes on set that are built to hyper-realistically resem…" at bounding box center [290, 160] width 227 height 30
click at [274, 168] on p "We will have two prop snakes on set that are built to hyper-realistically resem…" at bounding box center [290, 160] width 227 height 30
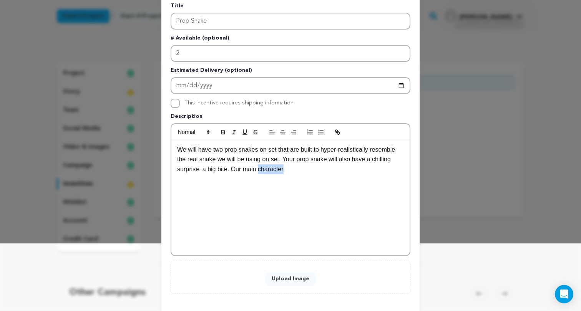
copy p "character"
click at [320, 167] on p "We will have two prop snakes on set that are built to hyper-realistically resem…" at bounding box center [290, 160] width 227 height 30
drag, startPoint x: 232, startPoint y: 170, endPoint x: 323, endPoint y: 170, distance: 91.4
click at [323, 171] on p "We will have two prop snakes on set that are built to hyper-realistically resem…" at bounding box center [290, 160] width 227 height 30
drag, startPoint x: 257, startPoint y: 165, endPoint x: 162, endPoint y: 141, distance: 98.3
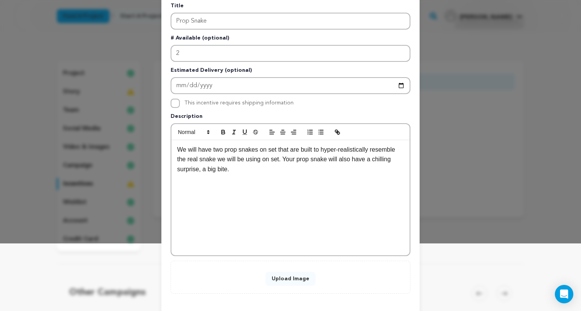
click at [162, 141] on div "Pledge Level (USD) Title Prop Snake # Available (optional) 2 Estimated Delivery…" at bounding box center [290, 131] width 258 height 343
copy p "We will have two prop snakes on set that are built to hyper-realistically resem…"
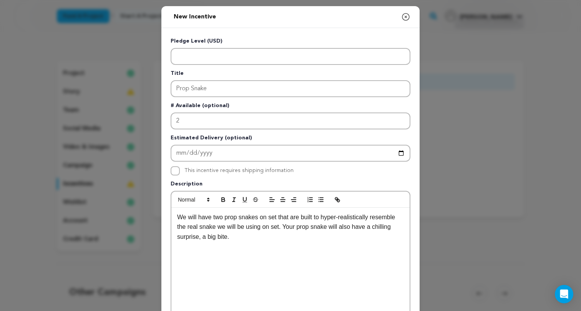
scroll to position [0, 0]
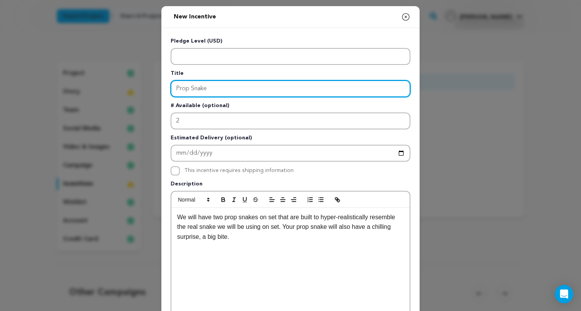
drag, startPoint x: 214, startPoint y: 92, endPoint x: 161, endPoint y: 92, distance: 53.0
click at [161, 92] on div "Pledge Level (USD) Title Prop Snake # Available (optional) 2 Estimated Delivery…" at bounding box center [290, 199] width 258 height 343
drag, startPoint x: 220, startPoint y: 87, endPoint x: 157, endPoint y: 87, distance: 63.0
click at [157, 87] on div "New Incentive Close modal Pledge Level (USD) Title Prop Snake # Available (opti…" at bounding box center [290, 206] width 581 height 412
type input "Own A Piece Of The Venom"
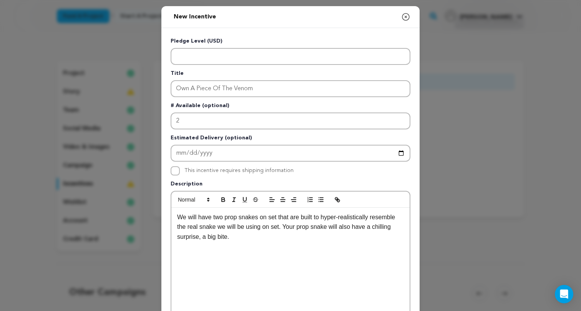
drag, startPoint x: 253, startPoint y: 237, endPoint x: 126, endPoint y: 202, distance: 131.7
click at [126, 202] on div "New Incentive Close modal Pledge Level (USD) Title Own A Piece Of The Venom # A…" at bounding box center [290, 206] width 581 height 412
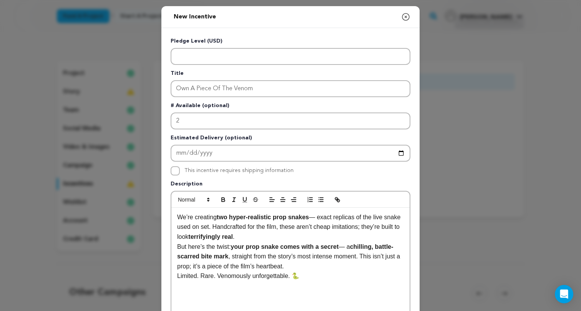
scroll to position [18, 0]
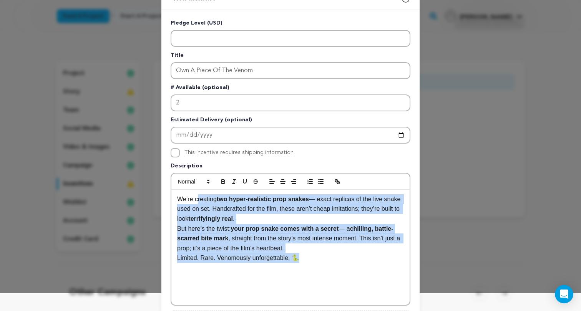
drag, startPoint x: 316, startPoint y: 258, endPoint x: 198, endPoint y: 201, distance: 131.0
click at [198, 201] on div "We’re creating two hyper-realistic prop snakes — exact replicas of the live sna…" at bounding box center [290, 247] width 238 height 115
click at [300, 272] on div "We’re creating two hyper-realistic prop snakes — exact replicas of the live sna…" at bounding box center [290, 247] width 238 height 115
drag, startPoint x: 302, startPoint y: 249, endPoint x: 168, endPoint y: 185, distance: 148.1
click at [168, 185] on div "Pledge Level (USD) Title Own A Piece Of The Venom # Available (optional) 2 Esti…" at bounding box center [290, 181] width 258 height 343
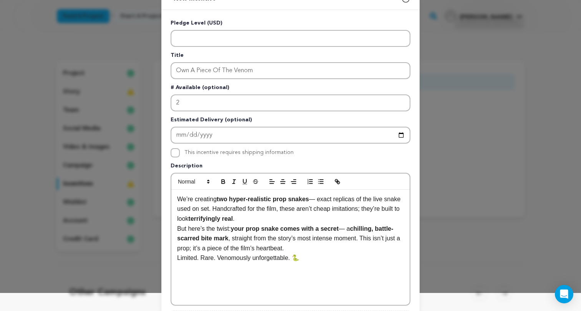
scroll to position [7, 0]
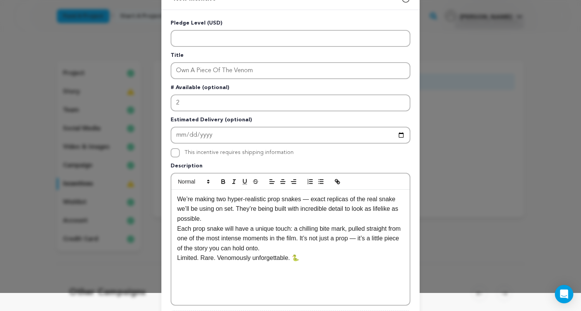
click at [311, 199] on p "We’re making two hyper-realistic prop snakes — exact replicas of the real snake…" at bounding box center [290, 209] width 227 height 30
click at [375, 238] on p "Each prop snake will have a unique touch: a chilling bite mark, pulled straight…" at bounding box center [290, 239] width 227 height 30
click at [354, 245] on p "Each prop snake will have a unique touch: a chilling bite mark, pulled straight…" at bounding box center [290, 239] width 227 height 30
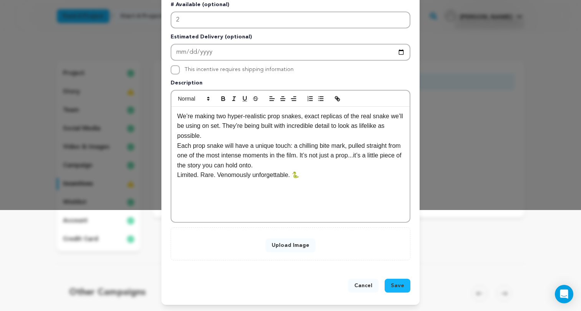
scroll to position [101, 0]
click at [401, 287] on span "Save" at bounding box center [397, 286] width 13 height 8
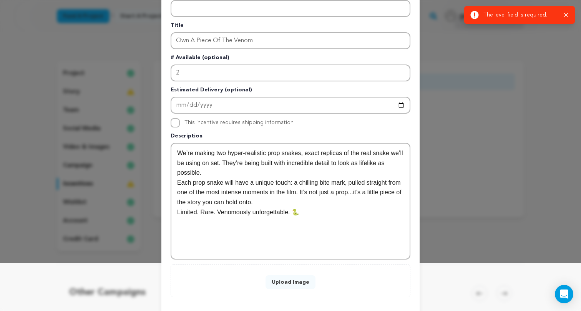
scroll to position [48, 0]
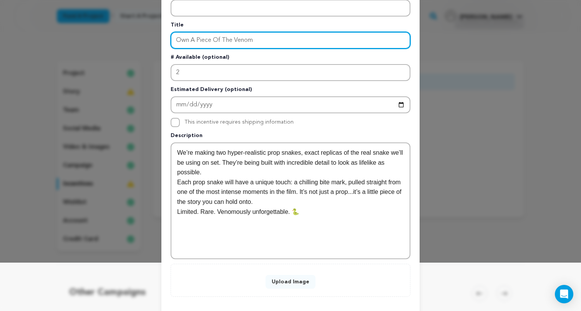
drag, startPoint x: 260, startPoint y: 41, endPoint x: 122, endPoint y: 35, distance: 138.0
click at [122, 35] on div "New Incentive Close modal Pledge Level (USD) Title Own A Piece Of The Venom # A…" at bounding box center [290, 150] width 581 height 396
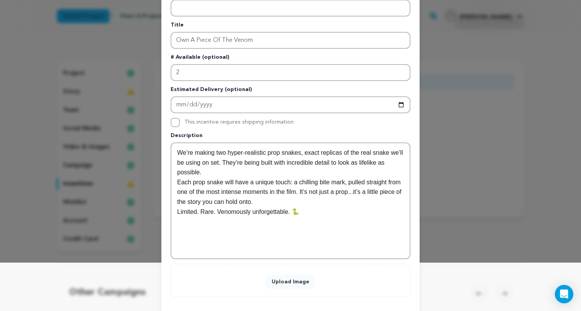
click at [294, 280] on button "Upload Image" at bounding box center [290, 282] width 50 height 14
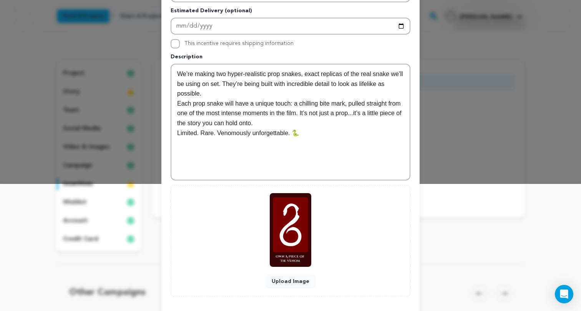
scroll to position [150, 0]
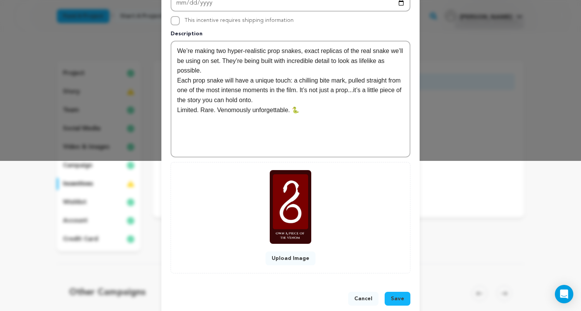
click at [298, 257] on button "Upload Image" at bounding box center [290, 259] width 50 height 14
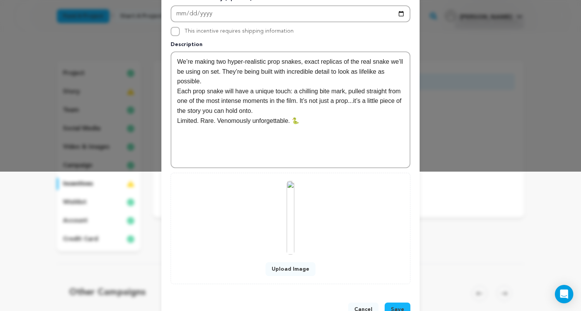
scroll to position [146, 0]
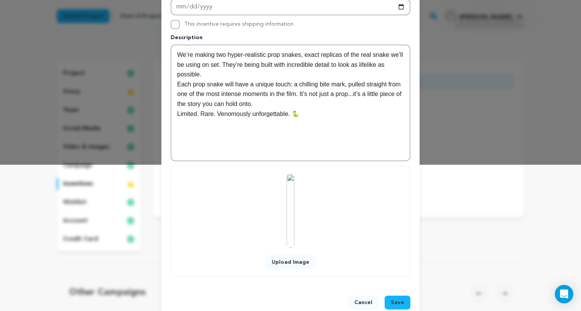
click at [290, 210] on img at bounding box center [290, 211] width 8 height 74
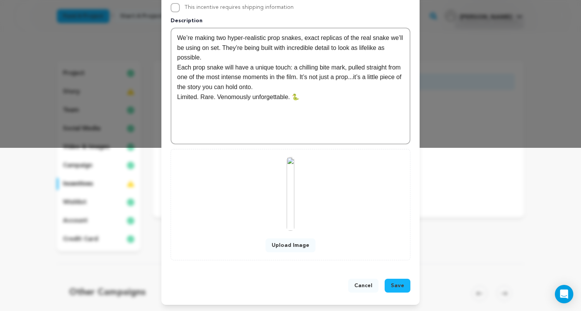
scroll to position [163, 0]
click at [397, 284] on span "Save" at bounding box center [397, 286] width 13 height 8
click at [401, 284] on span "Save" at bounding box center [397, 286] width 13 height 8
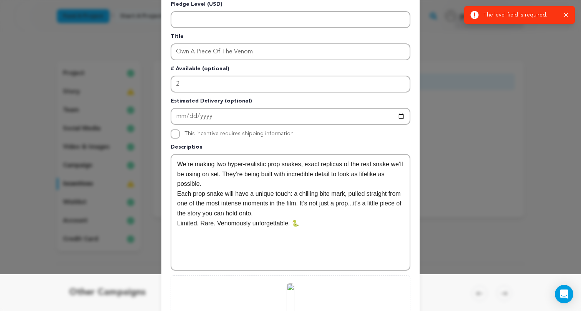
scroll to position [26, 0]
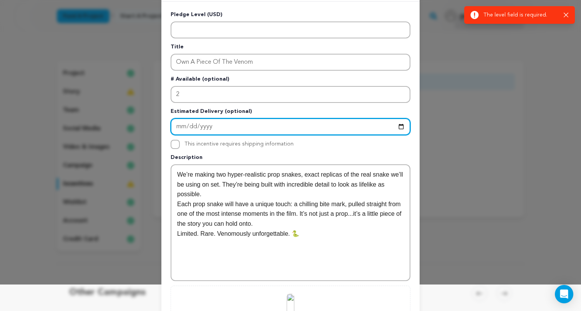
click at [270, 129] on input "Enter Estimated Delivery" at bounding box center [290, 126] width 240 height 17
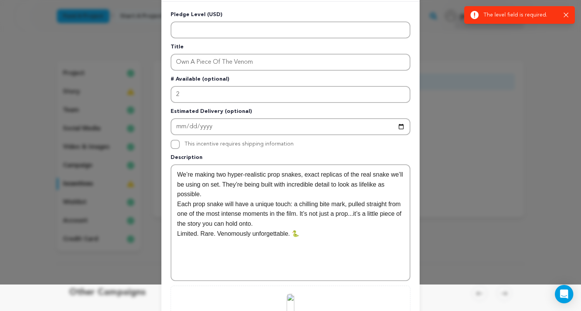
click at [271, 154] on p "Description" at bounding box center [290, 159] width 240 height 11
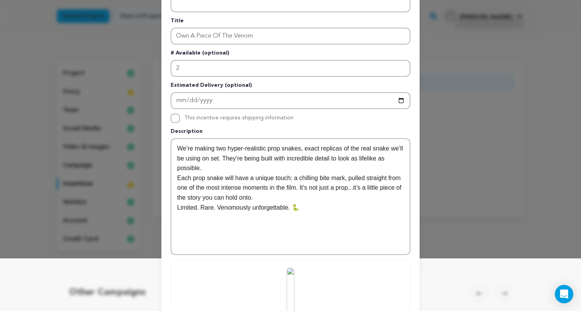
scroll to position [108, 0]
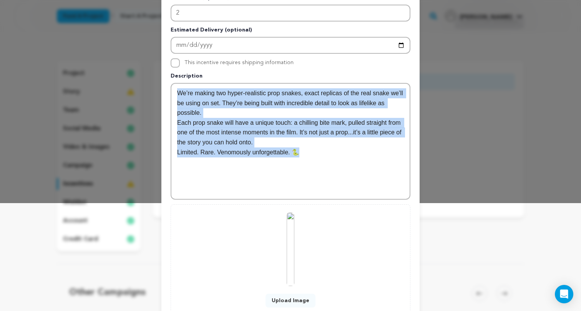
drag, startPoint x: 338, startPoint y: 161, endPoint x: 158, endPoint y: 76, distance: 199.4
click at [158, 76] on div "New Incentive Close modal Pledge Level (USD) Title Own A Piece Of The Venom # A…" at bounding box center [290, 129] width 581 height 474
copy div "We’re making two hyper-realistic prop snakes, exact replicas of the real snake …"
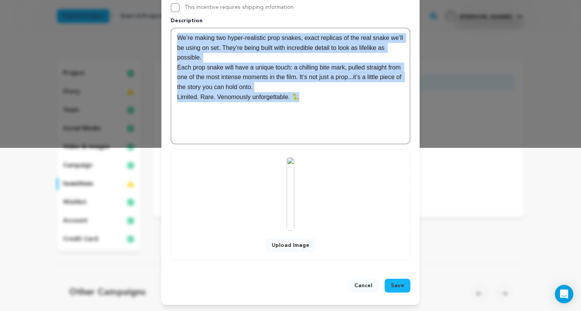
scroll to position [163, 0]
click at [294, 240] on button "Upload Image" at bounding box center [290, 245] width 50 height 14
click at [399, 287] on span "Save" at bounding box center [397, 286] width 13 height 8
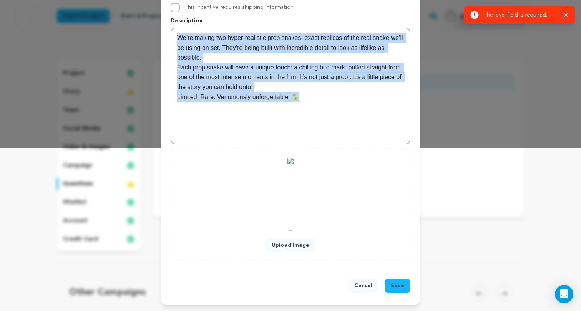
click at [565, 17] on icon "button" at bounding box center [565, 15] width 5 height 5
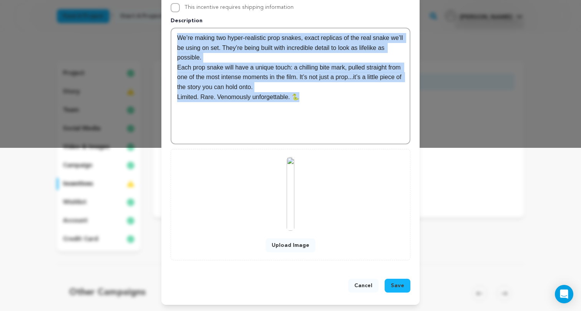
click at [295, 248] on button "Upload Image" at bounding box center [290, 245] width 50 height 14
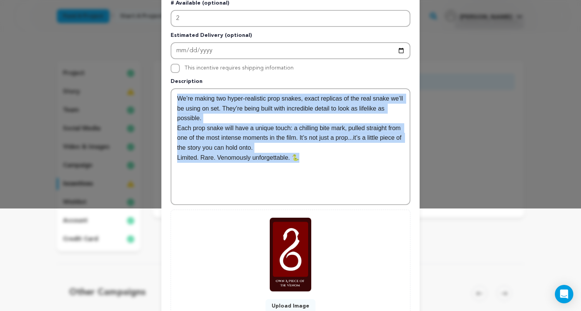
scroll to position [159, 0]
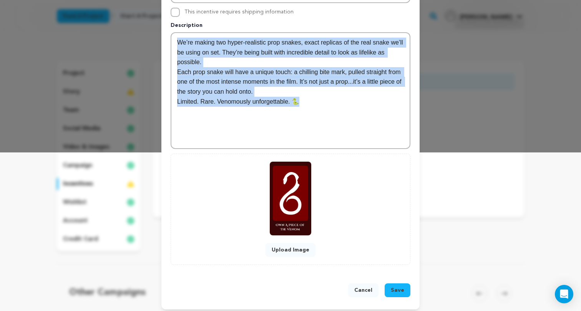
click at [295, 250] on button "Upload Image" at bounding box center [290, 250] width 50 height 14
click at [394, 293] on span "Save" at bounding box center [397, 290] width 13 height 8
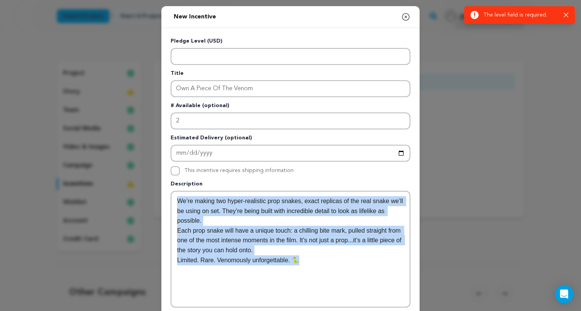
scroll to position [0, 0]
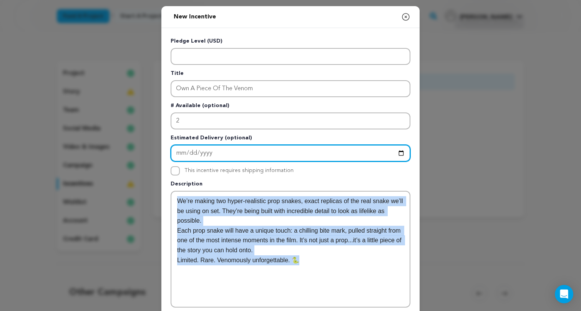
click at [199, 154] on input "Enter Estimated Delivery" at bounding box center [290, 153] width 240 height 17
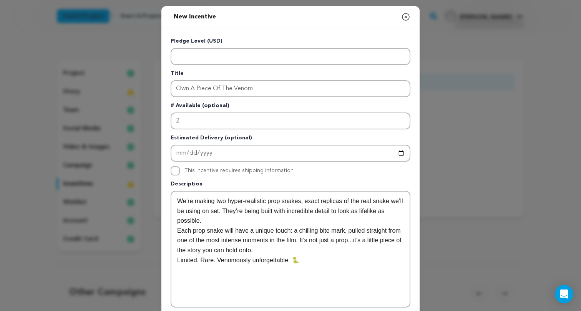
click at [268, 170] on label "This incentive requires shipping information" at bounding box center [238, 170] width 109 height 5
click at [180, 170] on input "This incentive requires shipping information" at bounding box center [174, 170] width 9 height 9
checkbox input "true"
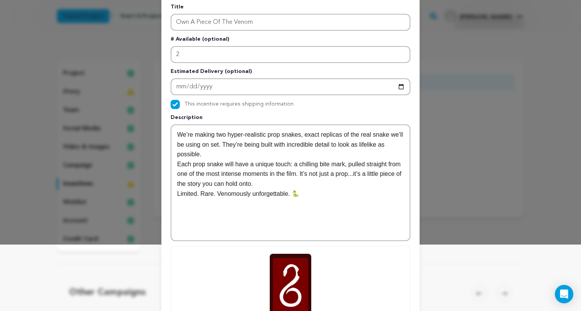
scroll to position [65, 0]
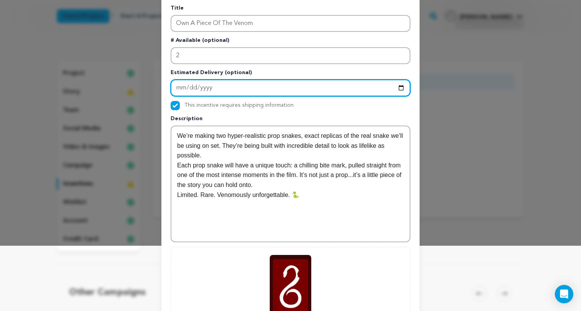
click at [186, 86] on input "Enter Estimated Delivery" at bounding box center [290, 87] width 240 height 17
type input "2025-11-10"
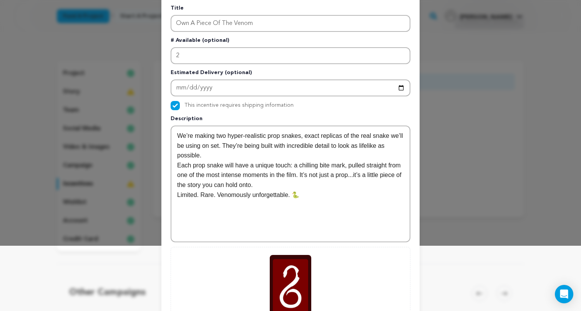
click at [279, 121] on p "Description" at bounding box center [290, 120] width 240 height 11
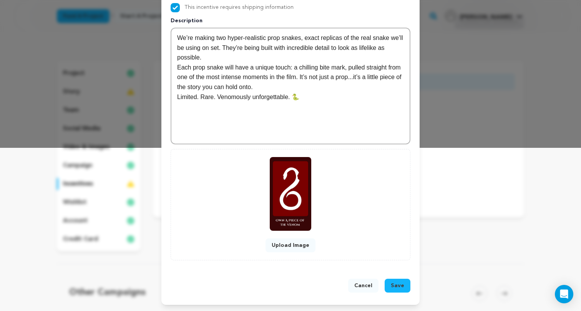
scroll to position [163, 0]
click at [399, 284] on span "Save" at bounding box center [397, 286] width 13 height 8
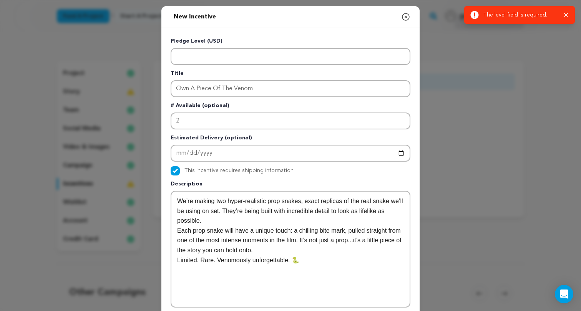
scroll to position [0, 0]
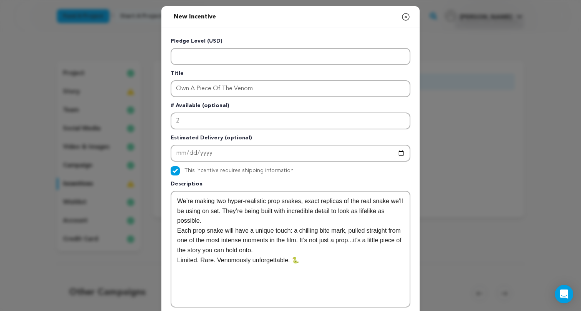
click at [404, 16] on icon "button" at bounding box center [405, 16] width 9 height 9
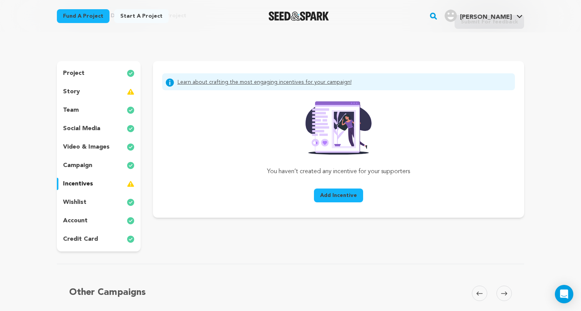
click at [341, 193] on span "Add Incentive" at bounding box center [338, 196] width 37 height 8
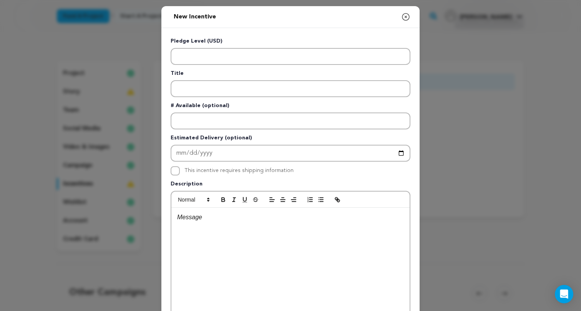
click at [260, 222] on div at bounding box center [290, 265] width 238 height 115
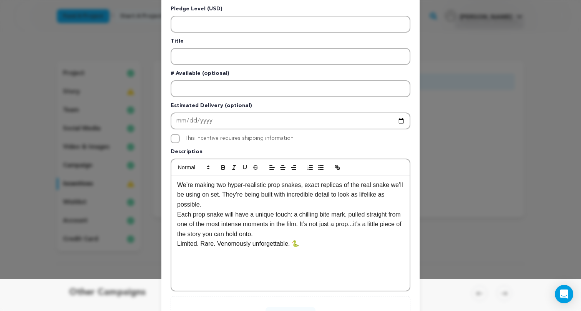
scroll to position [16, 0]
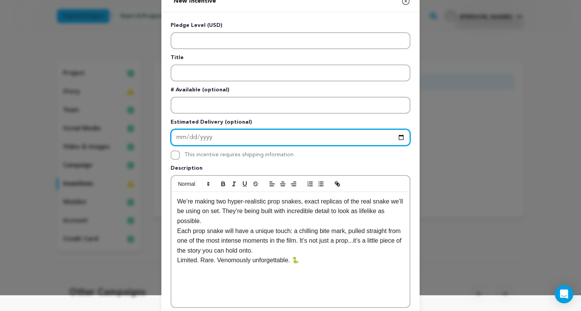
click at [180, 135] on input "Enter Estimated Delivery" at bounding box center [290, 137] width 240 height 17
type input "2025-11-10"
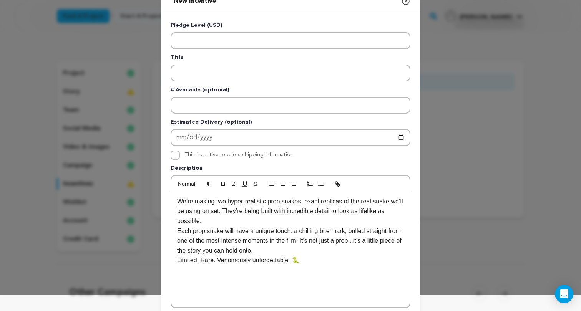
click at [254, 158] on div "This incentive requires shipping information" at bounding box center [238, 155] width 109 height 9
click at [177, 156] on input "This incentive requires shipping information" at bounding box center [174, 155] width 9 height 9
checkbox input "true"
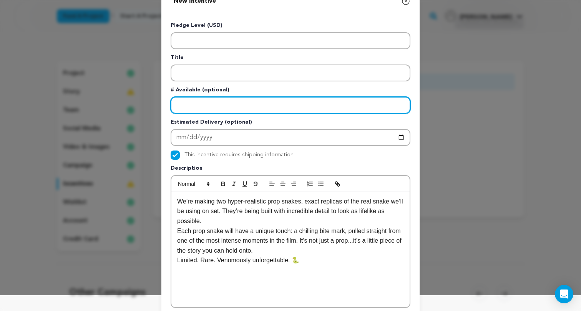
click at [203, 108] on input "Enter number available" at bounding box center [290, 105] width 240 height 17
type input "2"
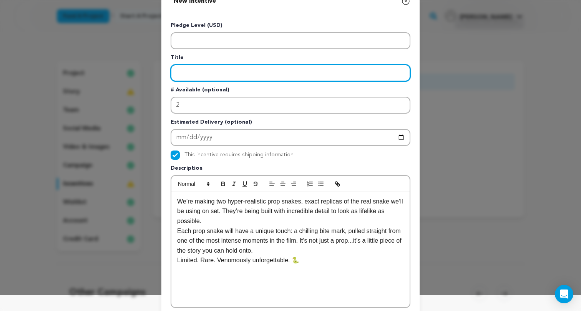
click at [202, 70] on input "Enter title" at bounding box center [290, 73] width 240 height 17
type input "Own A Piece Of The Venom"
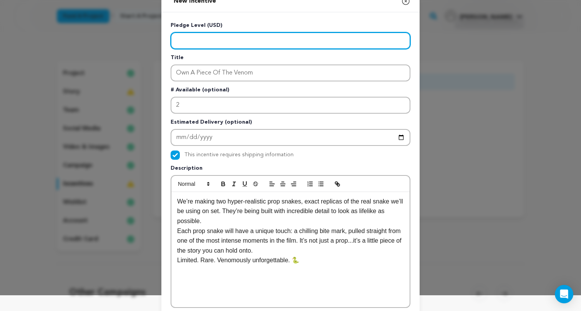
click at [257, 36] on input "Enter level" at bounding box center [290, 40] width 240 height 17
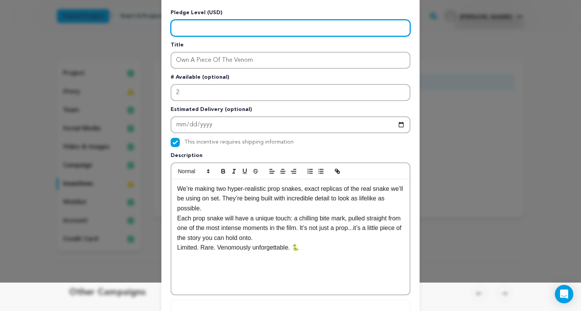
click at [400, 29] on input "Enter level" at bounding box center [290, 28] width 240 height 17
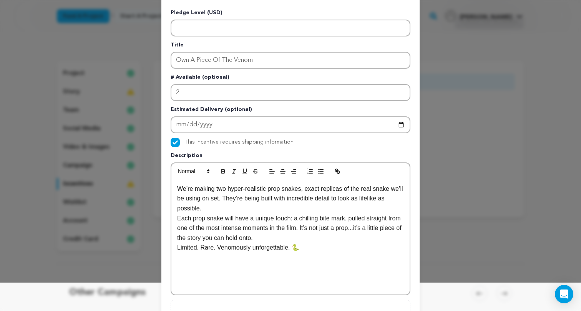
click at [384, 43] on p "Title" at bounding box center [290, 46] width 240 height 11
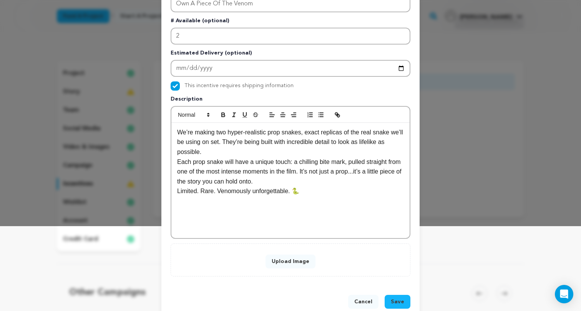
scroll to position [87, 0]
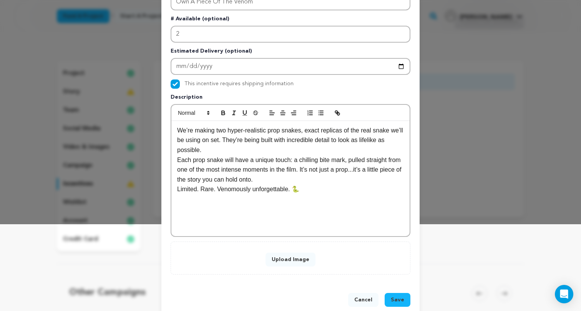
click at [301, 261] on button "Upload Image" at bounding box center [290, 260] width 50 height 14
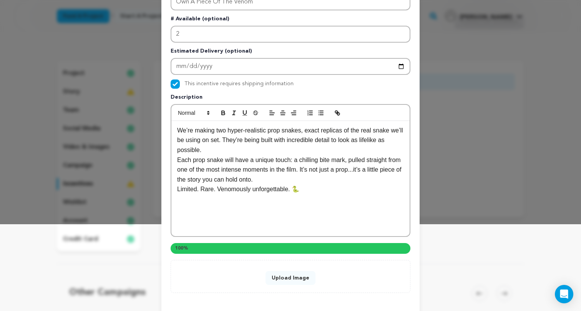
scroll to position [144, 0]
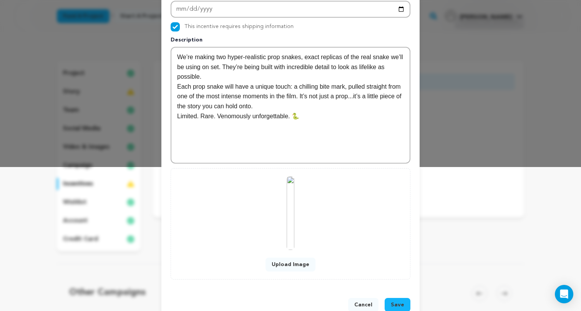
click at [398, 303] on span "Save" at bounding box center [397, 305] width 13 height 8
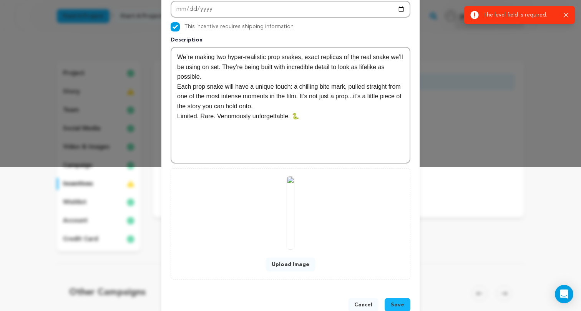
click at [473, 13] on icon at bounding box center [474, 15] width 8 height 8
click at [516, 15] on p "The level field is required." at bounding box center [520, 15] width 74 height 8
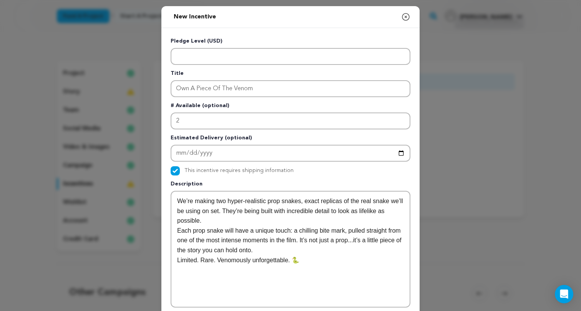
scroll to position [0, 0]
click at [405, 18] on icon "button" at bounding box center [405, 16] width 9 height 9
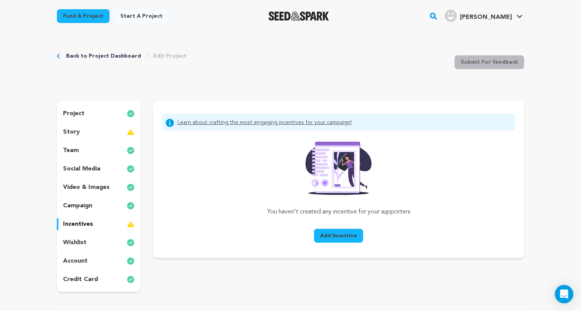
scroll to position [40, 0]
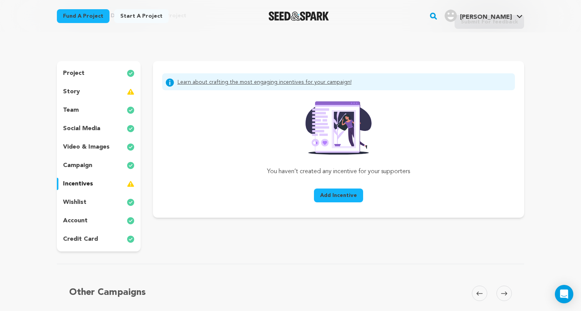
click at [326, 195] on span "Add Incentive" at bounding box center [338, 196] width 37 height 8
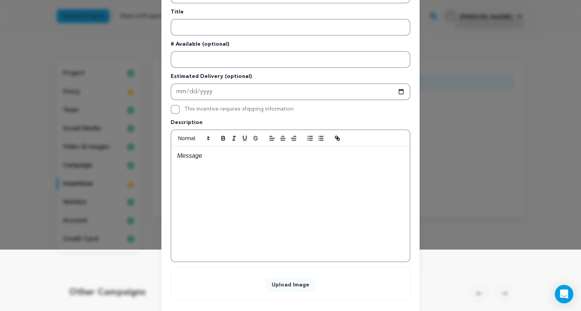
scroll to position [61, 0]
click at [273, 243] on div at bounding box center [290, 203] width 238 height 115
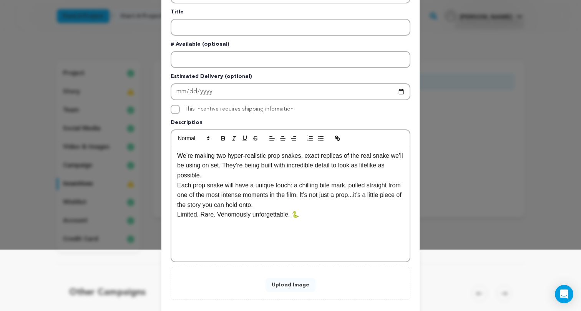
click at [287, 287] on button "Upload Image" at bounding box center [290, 285] width 50 height 14
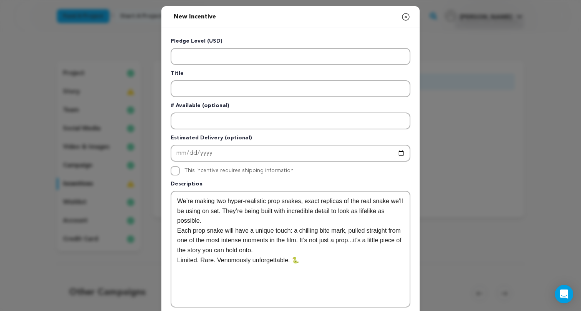
scroll to position [0, 0]
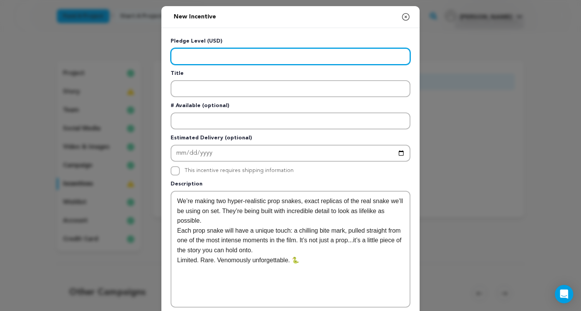
click at [295, 60] on input "Enter level" at bounding box center [290, 56] width 240 height 17
type input "1500"
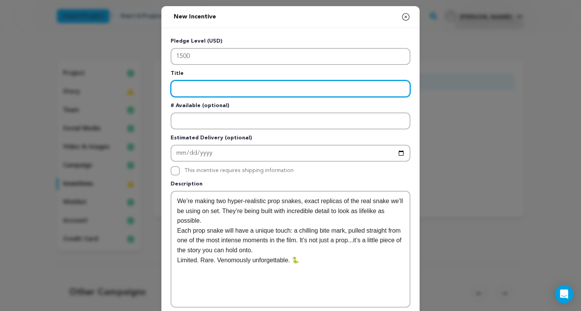
click at [272, 91] on input "Enter title" at bounding box center [290, 88] width 240 height 17
type input "Own A Piece Of The Venom"
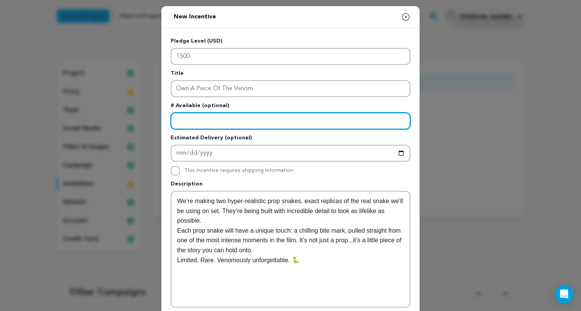
click at [239, 117] on input "Enter number available" at bounding box center [290, 121] width 240 height 17
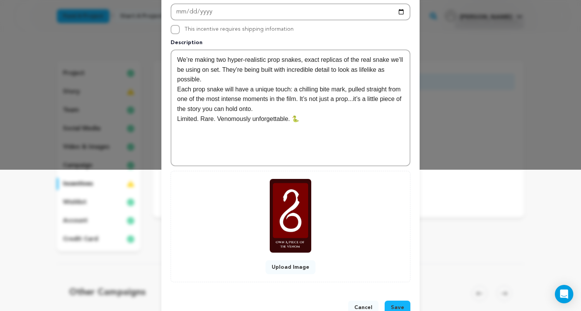
scroll to position [153, 0]
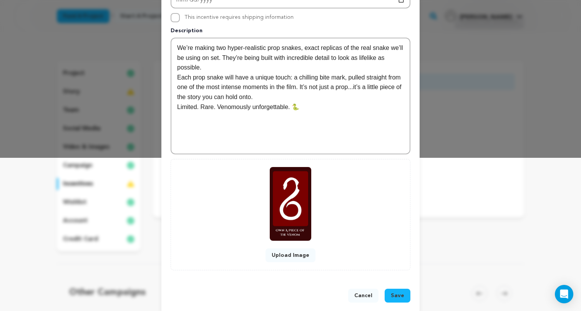
type input "2"
click at [398, 294] on span "Save" at bounding box center [397, 296] width 13 height 8
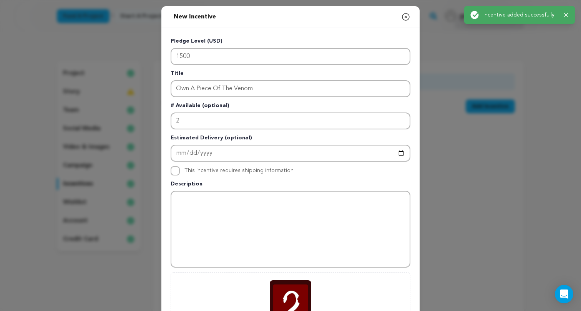
scroll to position [0, 0]
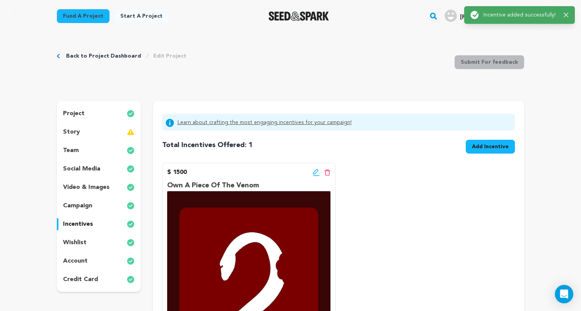
click at [301, 86] on div "Back to Project Dashboard Edit Project Submit For feedback Submit For feedback" at bounding box center [290, 63] width 467 height 51
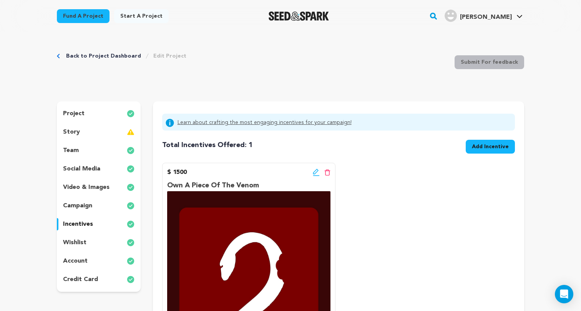
click at [265, 174] on div "$ 1500 Edit incentive button Delete incentive button" at bounding box center [248, 172] width 163 height 9
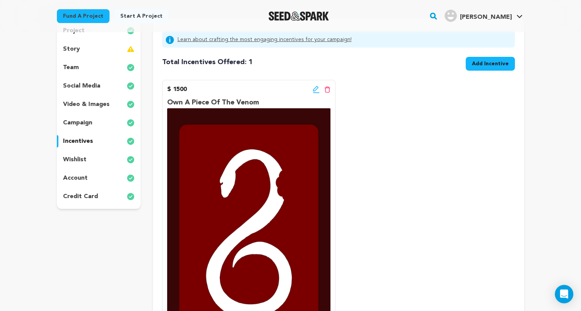
scroll to position [75, 0]
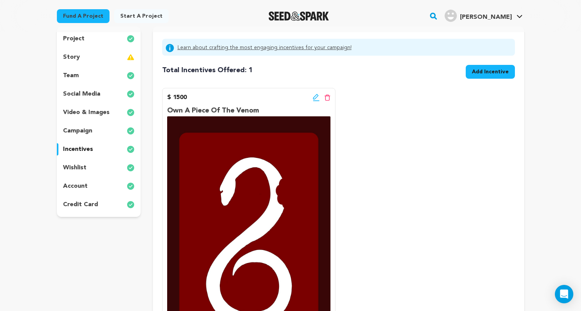
click at [316, 96] on icon at bounding box center [316, 98] width 7 height 8
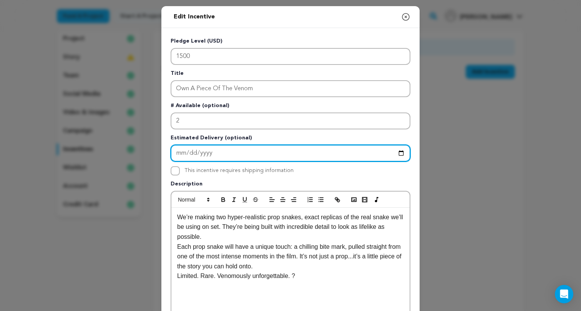
click at [180, 153] on input "Enter Estimated Delivery" at bounding box center [290, 153] width 240 height 17
type input "[DATE]"
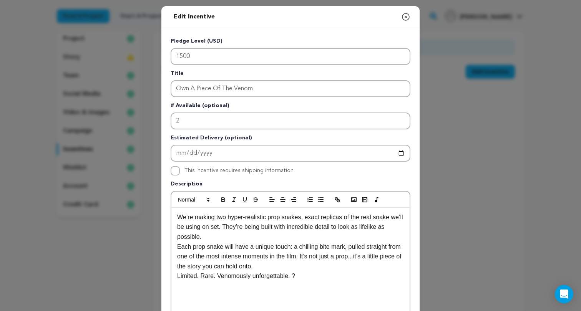
click at [283, 174] on div "This incentive requires shipping information" at bounding box center [238, 170] width 109 height 9
click at [179, 170] on input "This incentive requires shipping information" at bounding box center [174, 170] width 9 height 9
checkbox input "true"
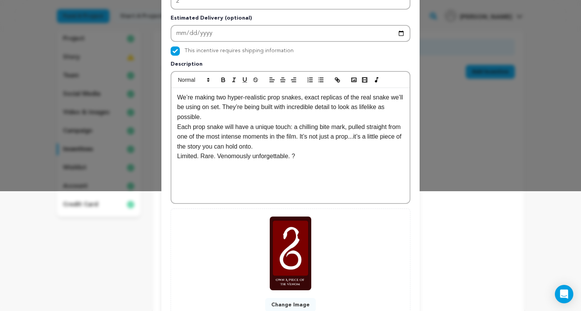
scroll to position [121, 0]
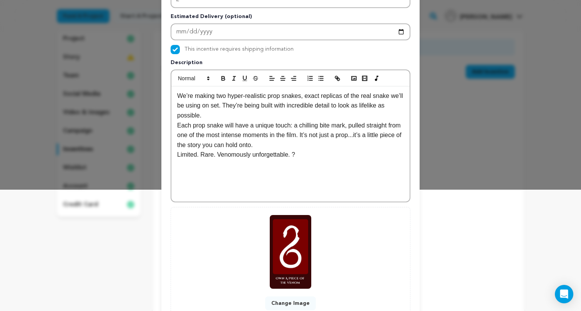
click at [350, 150] on p "Limited. Rare. Venomously unforgettable. ?" at bounding box center [290, 155] width 227 height 10
click at [317, 152] on p "Limited. Rare. Venomously unforgettable. ?" at bounding box center [290, 155] width 227 height 10
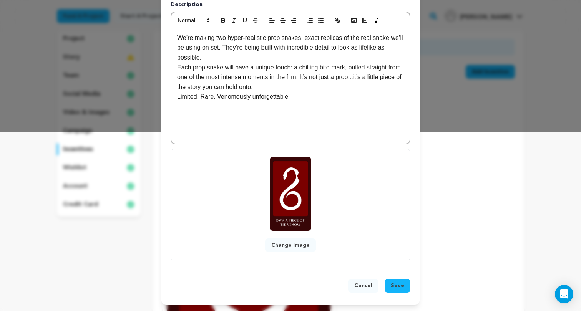
scroll to position [180, 0]
click at [403, 289] on span "Save" at bounding box center [397, 286] width 13 height 8
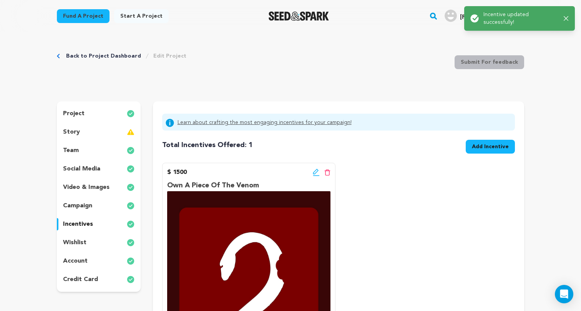
scroll to position [0, 0]
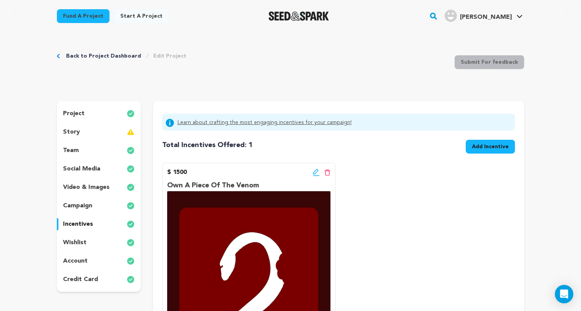
click at [478, 148] on span "Add Incentive" at bounding box center [490, 147] width 37 height 8
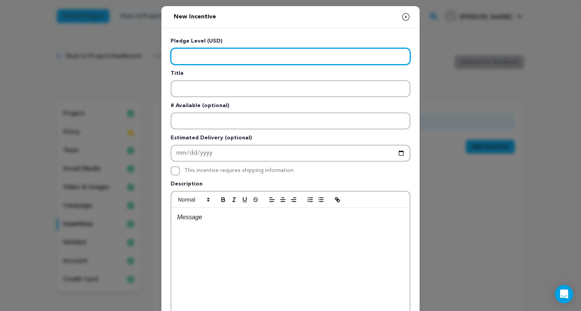
click at [299, 56] on input "Enter level" at bounding box center [290, 56] width 240 height 17
type input "20"
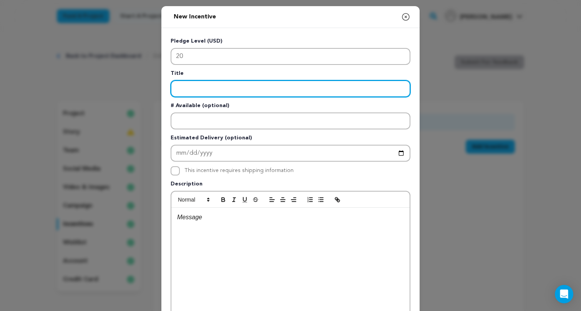
click at [228, 89] on input "Enter title" at bounding box center [290, 88] width 240 height 17
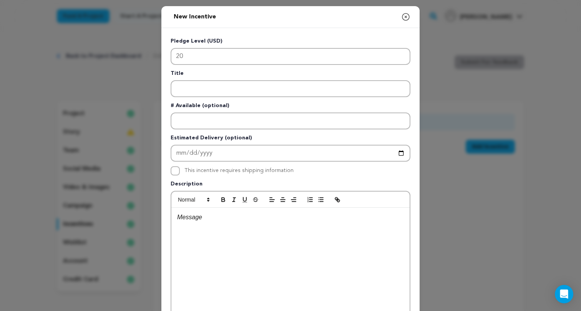
click at [406, 16] on icon "button" at bounding box center [405, 16] width 9 height 9
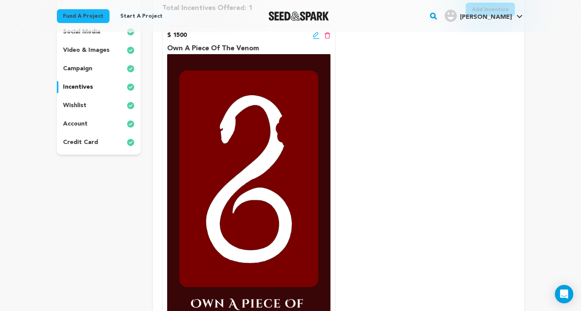
scroll to position [100, 0]
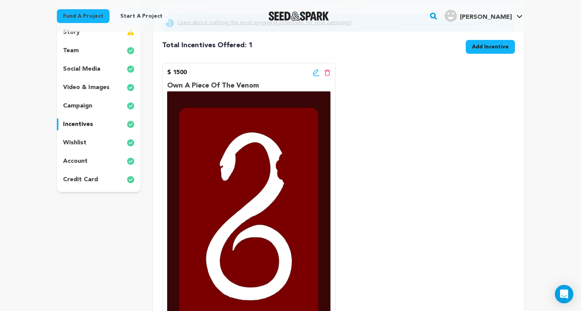
click at [314, 72] on icon at bounding box center [315, 71] width 5 height 5
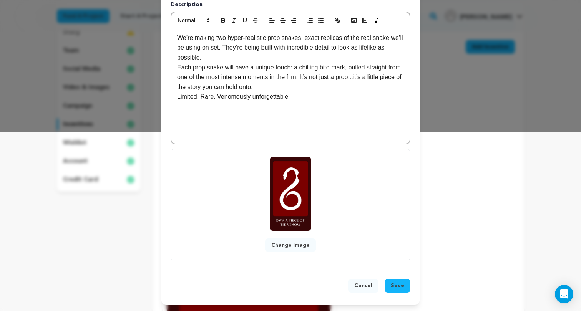
scroll to position [180, 0]
click at [299, 247] on button "Change Image" at bounding box center [290, 245] width 51 height 14
click at [308, 247] on button "Change Image" at bounding box center [290, 245] width 51 height 14
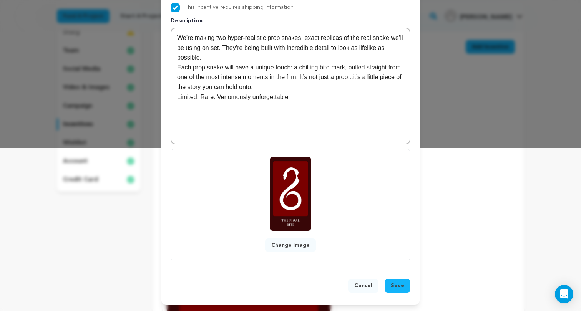
scroll to position [163, 0]
click at [398, 289] on span "Save" at bounding box center [397, 286] width 13 height 8
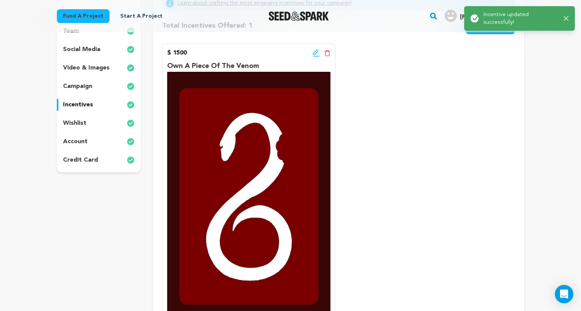
scroll to position [95, 0]
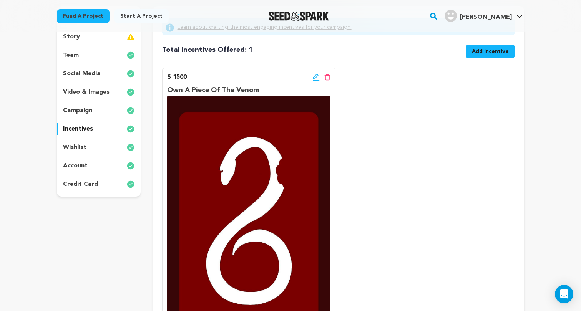
click at [476, 51] on span "Add Incentive" at bounding box center [490, 52] width 37 height 8
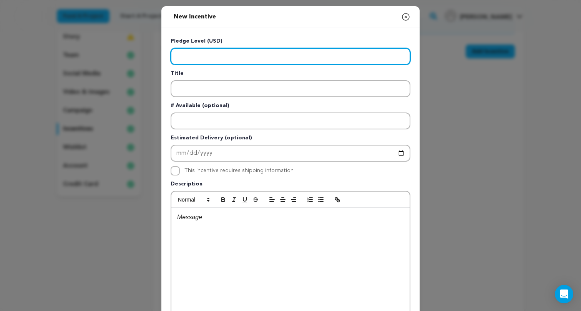
click at [313, 52] on input "Enter level" at bounding box center [290, 56] width 240 height 17
type input "500"
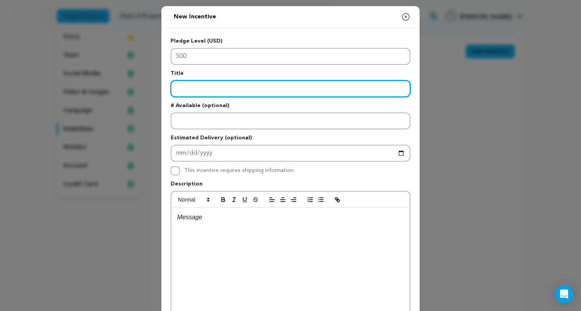
click at [228, 83] on input "Enter title" at bounding box center [290, 88] width 240 height 17
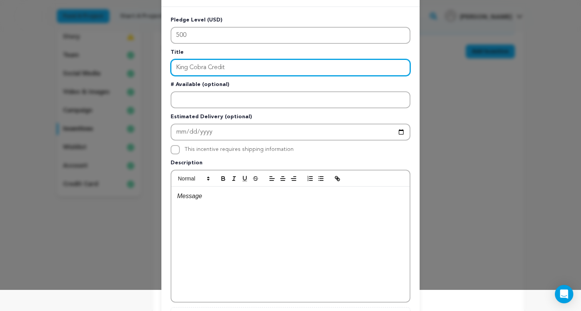
scroll to position [41, 0]
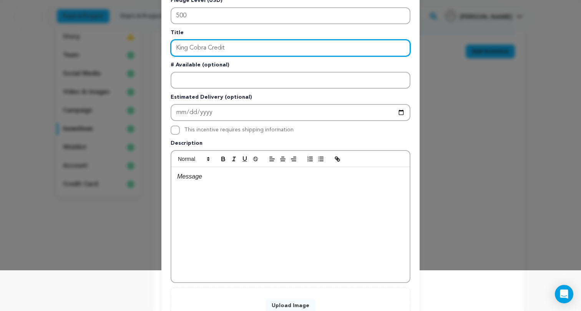
type input "King Cobra Credit"
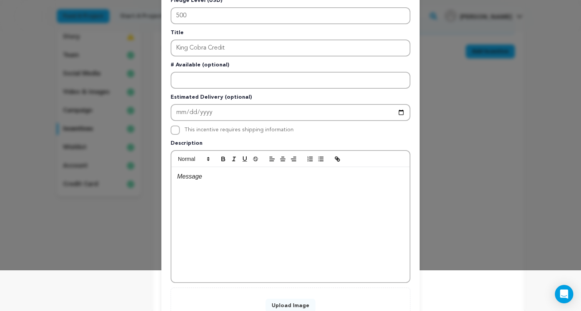
click at [203, 193] on div at bounding box center [290, 224] width 238 height 115
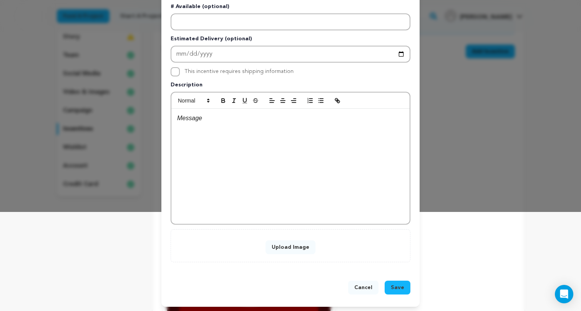
scroll to position [100, 0]
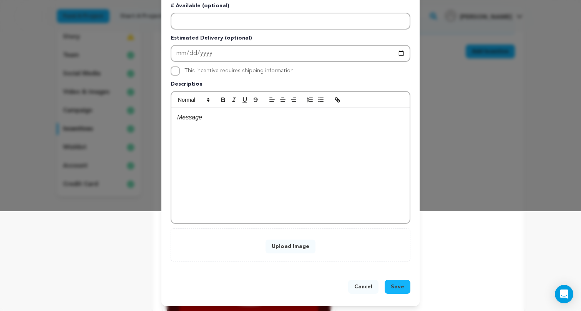
click at [299, 246] on button "Upload Image" at bounding box center [290, 247] width 50 height 14
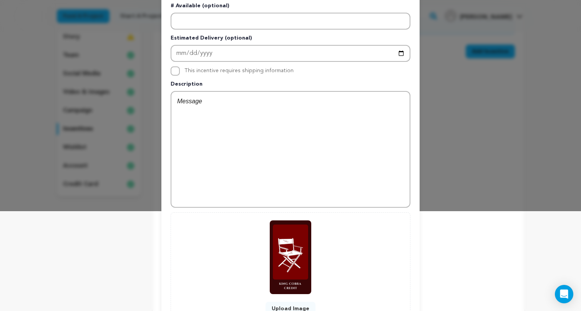
click at [342, 140] on div at bounding box center [290, 149] width 238 height 115
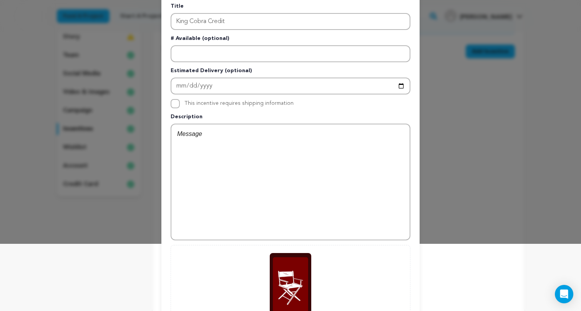
scroll to position [3, 0]
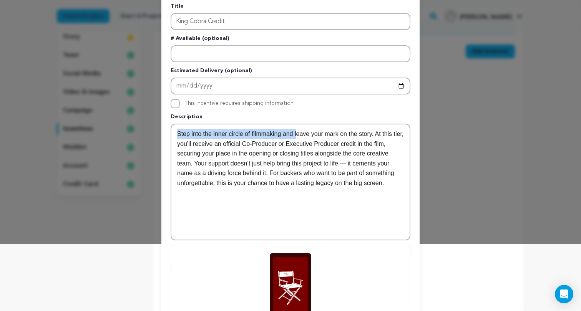
drag, startPoint x: 299, startPoint y: 133, endPoint x: 178, endPoint y: 129, distance: 120.7
click at [178, 129] on div "Step into the inner circle of filmmaking and leave your mark on the story. At t…" at bounding box center [290, 181] width 238 height 115
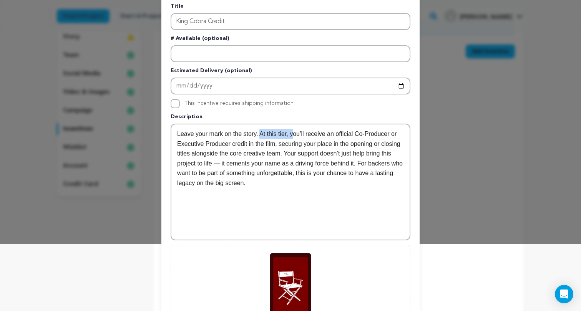
drag, startPoint x: 261, startPoint y: 133, endPoint x: 295, endPoint y: 133, distance: 33.8
click at [295, 133] on p "Leave your mark on the story. At this tier, you’ll receive an official Co-Produ…" at bounding box center [290, 158] width 227 height 59
click at [324, 158] on p "Leave your mark on the story. You’ll receive an official Co-Producer or Executi…" at bounding box center [290, 158] width 227 height 59
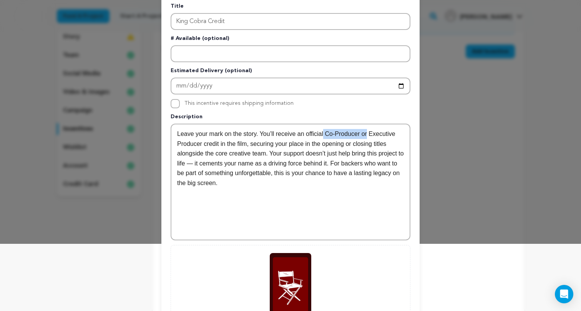
drag, startPoint x: 326, startPoint y: 132, endPoint x: 371, endPoint y: 132, distance: 44.9
click at [371, 132] on p "Leave your mark on the story. You’ll receive an official Co-Producer or Executi…" at bounding box center [290, 158] width 227 height 59
click at [288, 156] on p "Leave your mark on the story. You’ll receive an official Executive Producer cre…" at bounding box center [290, 158] width 227 height 59
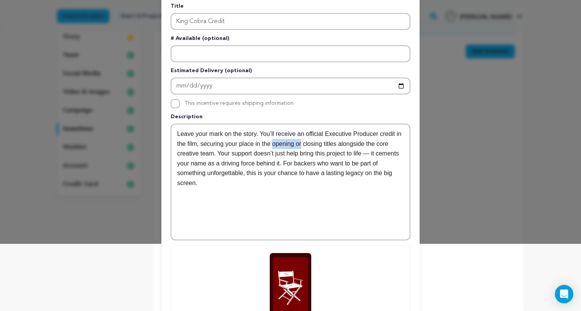
drag, startPoint x: 282, startPoint y: 144, endPoint x: 311, endPoint y: 143, distance: 28.8
click at [311, 143] on p "Leave your mark on the story. You’ll receive an official Executive Producer cre…" at bounding box center [290, 158] width 227 height 59
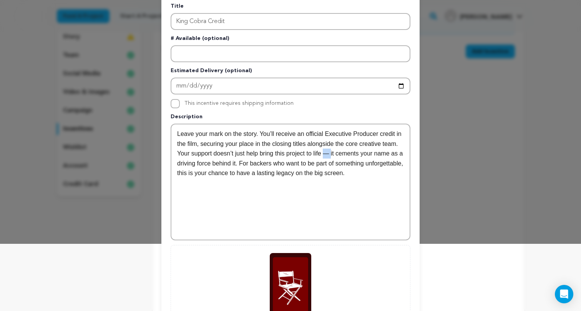
drag, startPoint x: 346, startPoint y: 154, endPoint x: 352, endPoint y: 154, distance: 5.8
click at [352, 154] on p "Leave your mark on the story. You’ll receive an official Executive Producer cre…" at bounding box center [290, 153] width 227 height 49
drag, startPoint x: 282, startPoint y: 163, endPoint x: 304, endPoint y: 163, distance: 22.3
click at [304, 163] on p "Leave your mark on the story. You’ll receive an official Executive Producer cre…" at bounding box center [290, 153] width 227 height 49
click at [303, 182] on div "Leave your mark on the story. You’ll receive an official Executive Producer cre…" at bounding box center [290, 181] width 238 height 115
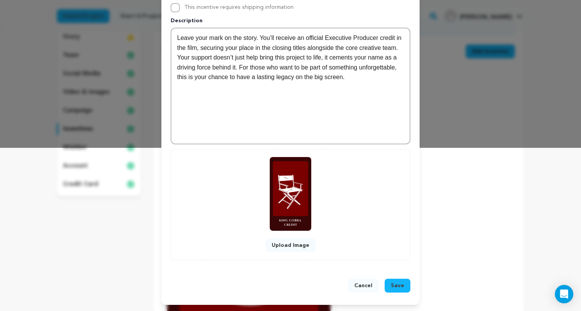
scroll to position [163, 0]
drag, startPoint x: 267, startPoint y: 88, endPoint x: 163, endPoint y: 85, distance: 104.1
click at [163, 85] on div "Pledge Level (USD) 500 Title King Cobra Credit # Available (optional) Estimated…" at bounding box center [290, 67] width 258 height 405
copy p "(+All Previous Incentives)"
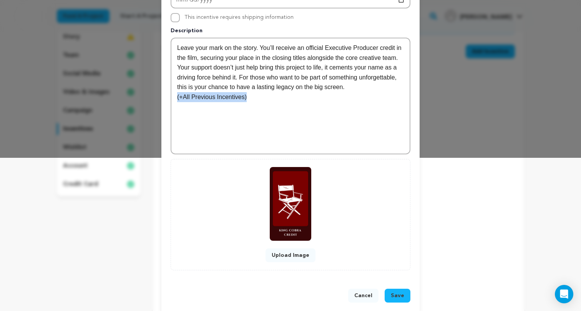
scroll to position [151, 0]
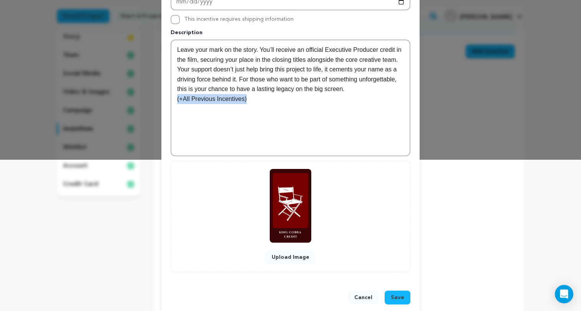
click at [184, 96] on p "(+All Previous Incentives)" at bounding box center [290, 99] width 227 height 10
drag, startPoint x: 277, startPoint y: 101, endPoint x: 150, endPoint y: 97, distance: 127.5
click at [150, 97] on div "New Incentive Close modal Pledge Level (USD) 500 Title King Cobra Credit # Avai…" at bounding box center [290, 86] width 581 height 474
copy p "(+ All Previous Incentives)"
click at [345, 106] on div "Leave your mark on the story. You’ll receive an official Executive Producer cre…" at bounding box center [290, 97] width 238 height 115
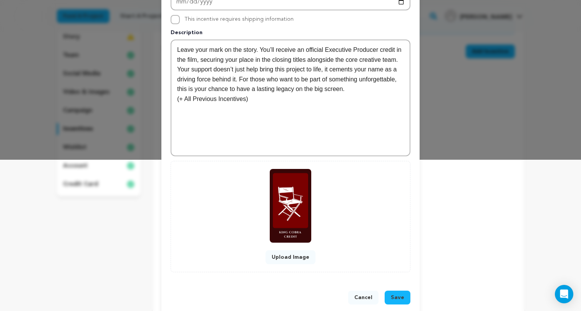
click at [400, 300] on span "Save" at bounding box center [397, 298] width 13 height 8
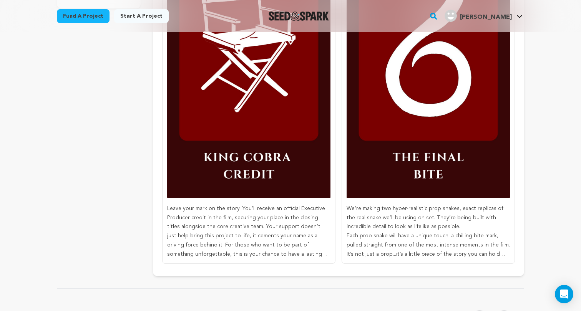
scroll to position [31, 0]
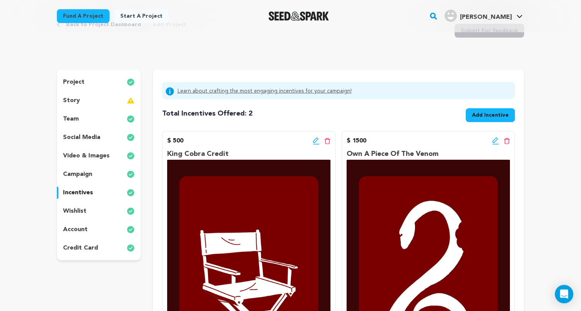
click at [493, 139] on icon at bounding box center [495, 141] width 7 height 8
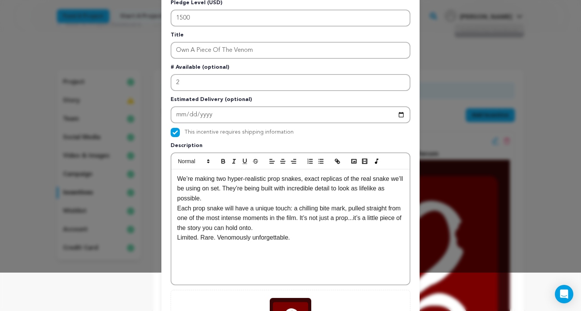
scroll to position [39, 0]
click at [247, 249] on div "We’re making two hyper-realistic prop snakes, exact replicas of the real snake …" at bounding box center [290, 226] width 238 height 115
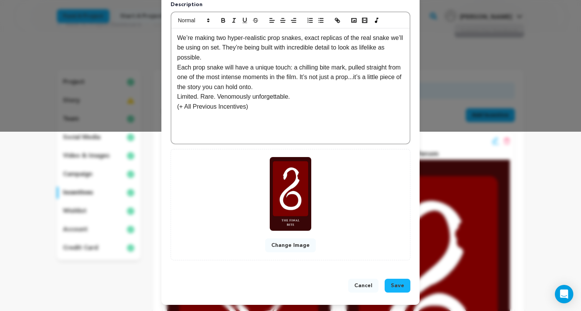
scroll to position [180, 0]
click at [393, 276] on div "Cancel Save" at bounding box center [290, 287] width 258 height 35
click at [394, 285] on span "Save" at bounding box center [397, 286] width 13 height 8
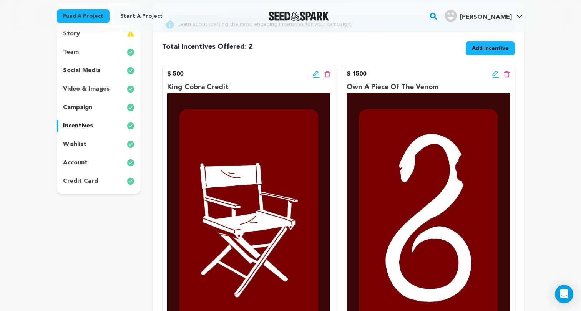
scroll to position [98, 0]
click at [495, 71] on icon at bounding box center [495, 74] width 7 height 8
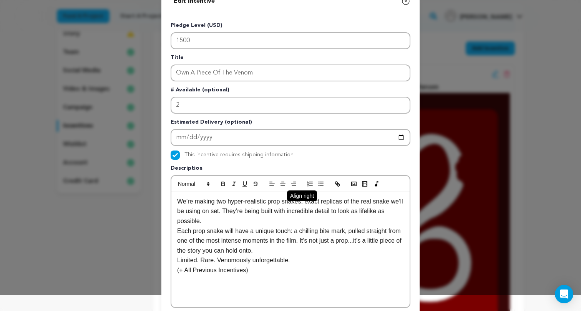
scroll to position [17, 0]
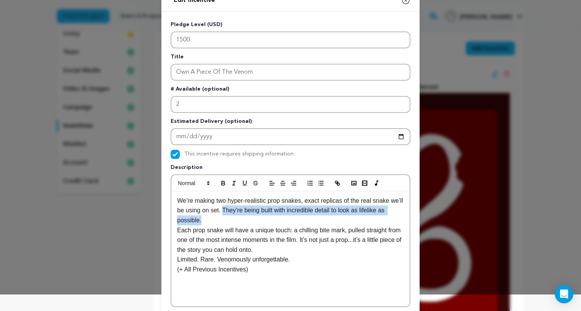
drag, startPoint x: 237, startPoint y: 210, endPoint x: 245, endPoint y: 215, distance: 10.0
click at [245, 215] on p "We’re making two hyper-realistic prop snakes, exact replicas of the real snake …" at bounding box center [290, 211] width 227 height 30
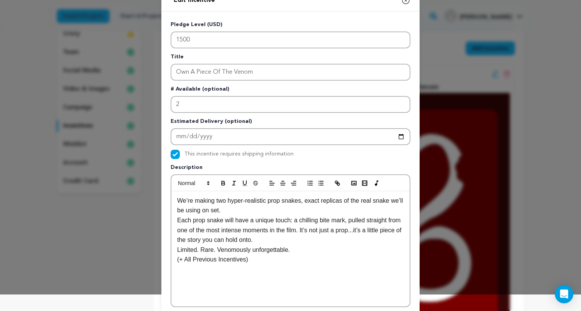
click at [176, 219] on div "We’re making two hyper-realistic prop snakes, exact replicas of the real snake …" at bounding box center [290, 248] width 238 height 115
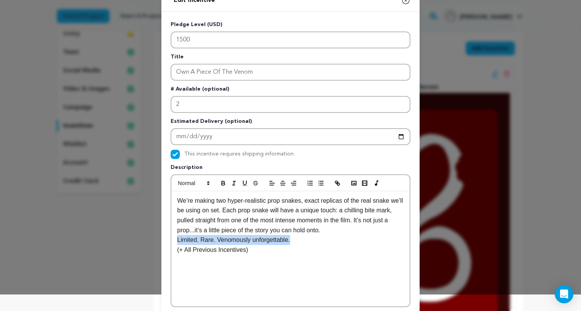
drag, startPoint x: 303, startPoint y: 242, endPoint x: 167, endPoint y: 237, distance: 136.0
click at [167, 237] on div "Pledge Level (USD) 1500 Title Own A Piece Of The Venom # Available (optional) 2…" at bounding box center [290, 222] width 258 height 421
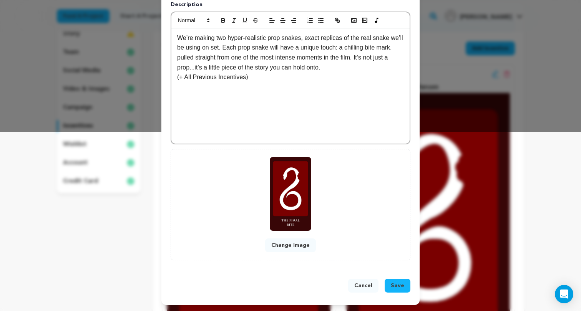
click at [403, 285] on span "Save" at bounding box center [397, 286] width 13 height 8
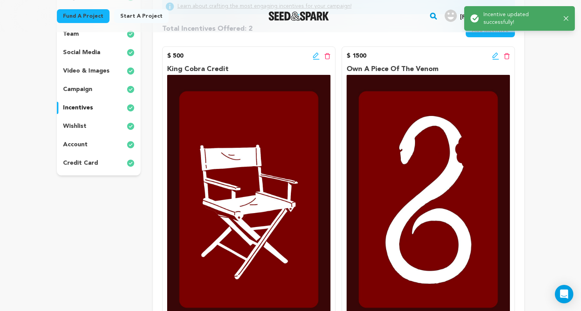
scroll to position [96, 0]
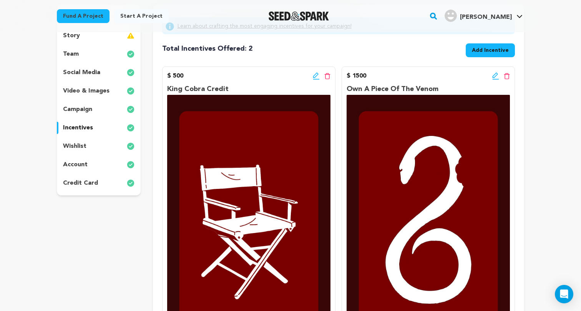
click at [313, 73] on icon at bounding box center [316, 76] width 7 height 8
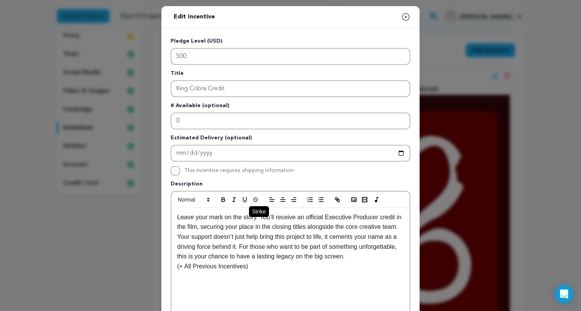
scroll to position [47, 0]
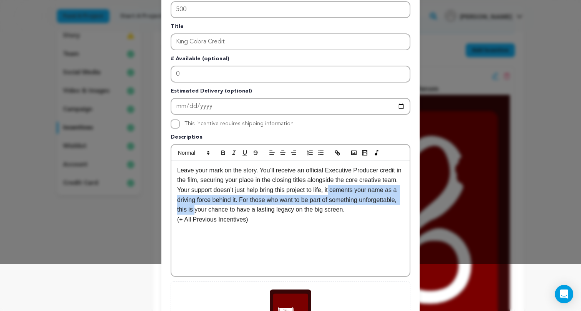
drag, startPoint x: 351, startPoint y: 191, endPoint x: 236, endPoint y: 206, distance: 115.4
click at [236, 206] on p "Leave your mark on the story. You’ll receive an official Executive Producer cre…" at bounding box center [290, 190] width 227 height 49
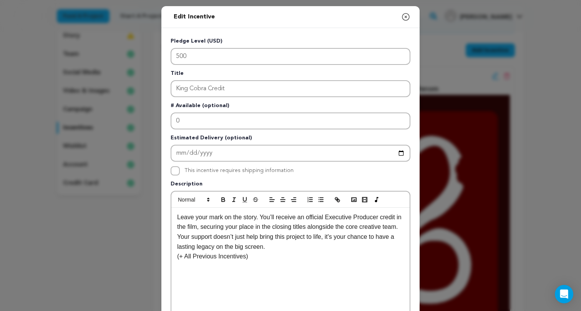
scroll to position [0, 0]
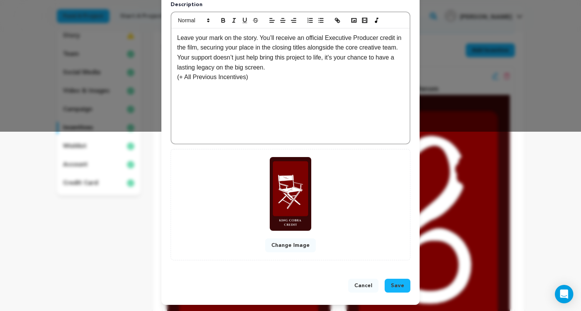
click at [399, 282] on span "Save" at bounding box center [397, 286] width 13 height 8
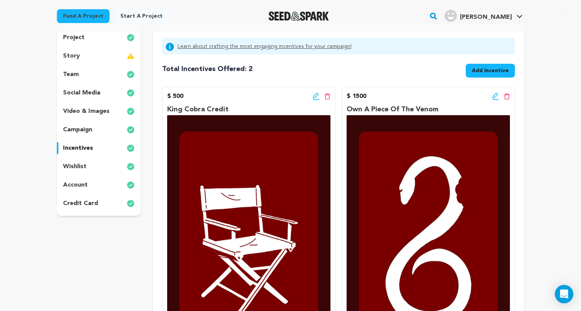
scroll to position [74, 0]
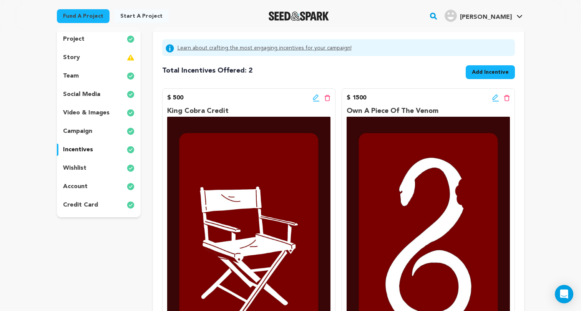
click at [492, 67] on button "Add Incentive" at bounding box center [489, 72] width 49 height 14
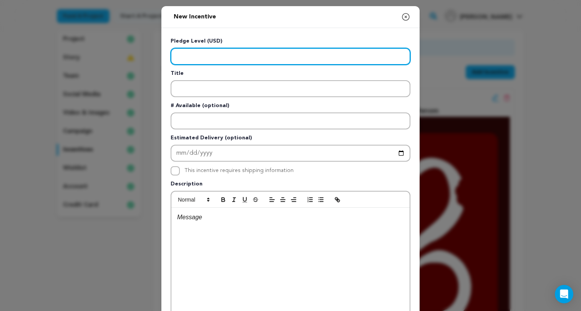
click at [279, 58] on input "Enter level" at bounding box center [290, 56] width 240 height 17
type input "200"
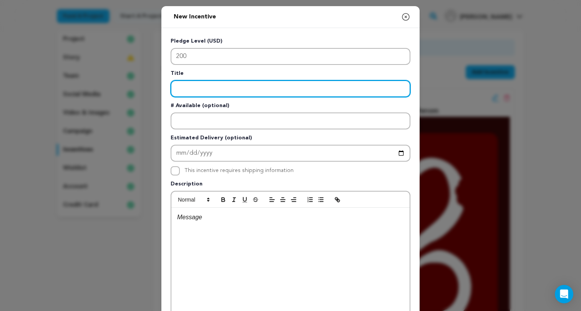
click at [192, 88] on input "Enter title" at bounding box center [290, 88] width 240 height 17
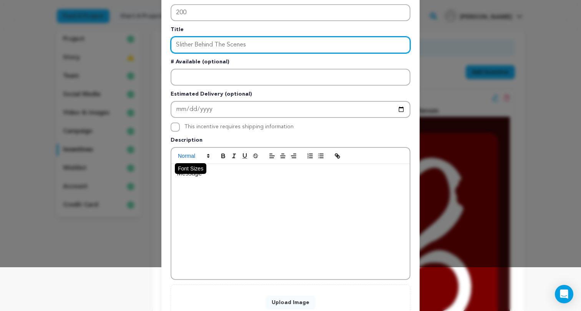
scroll to position [48, 0]
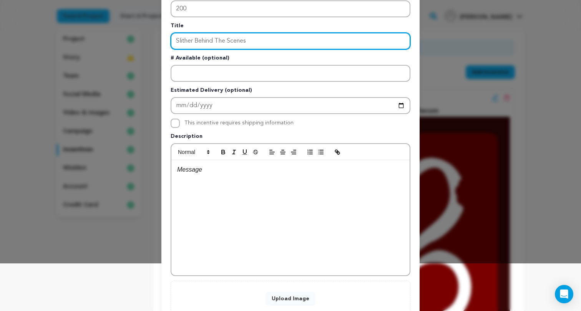
type input "Slither Behind The Scenes"
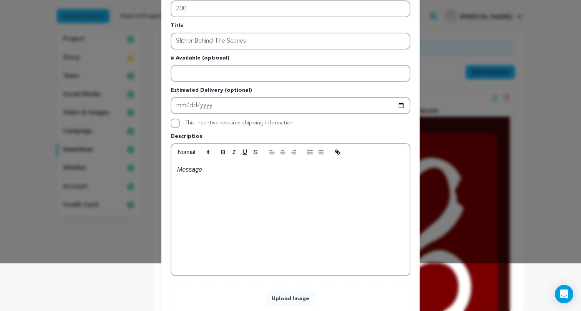
click at [181, 184] on div at bounding box center [290, 217] width 238 height 115
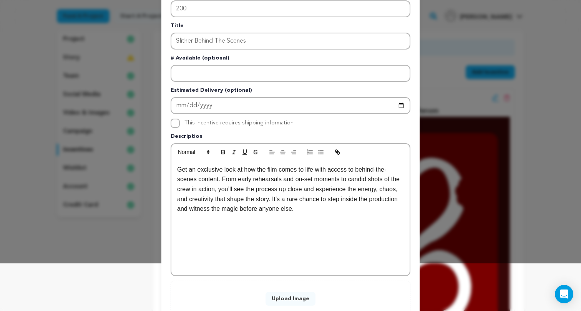
scroll to position [3, 0]
drag, startPoint x: 343, startPoint y: 179, endPoint x: 226, endPoint y: 185, distance: 117.3
click at [226, 185] on p "Get an exclusive look at how the film comes to life with access to behind-the-s…" at bounding box center [290, 189] width 227 height 49
drag, startPoint x: 362, startPoint y: 188, endPoint x: 190, endPoint y: 196, distance: 171.9
click at [190, 196] on p "Get an exclusive look at how the film comes to life with access to behind-the-s…" at bounding box center [290, 189] width 227 height 49
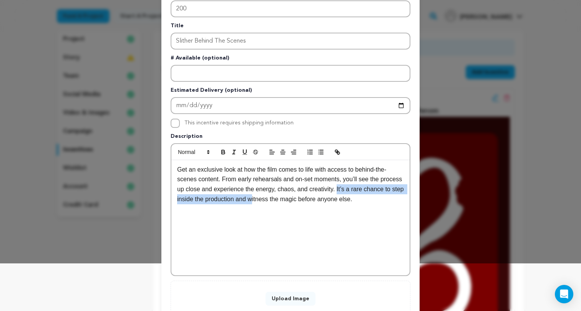
drag, startPoint x: 362, startPoint y: 189, endPoint x: 296, endPoint y: 200, distance: 67.7
click at [296, 200] on p "Get an exclusive look at how the film comes to life with access to behind-the-s…" at bounding box center [290, 184] width 227 height 39
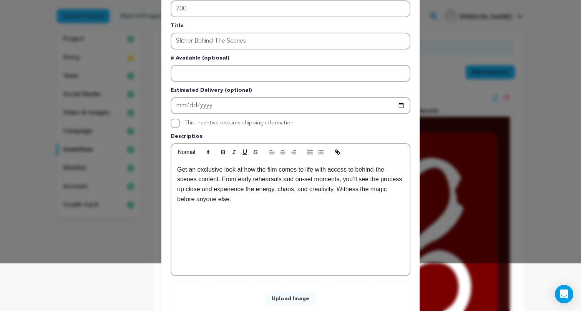
click at [296, 205] on div "Get an exclusive look at how the film comes to life with access to behind-the-s…" at bounding box center [290, 217] width 238 height 115
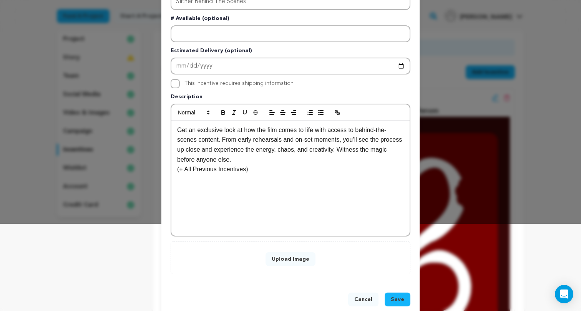
click at [278, 258] on button "Upload Image" at bounding box center [290, 259] width 50 height 14
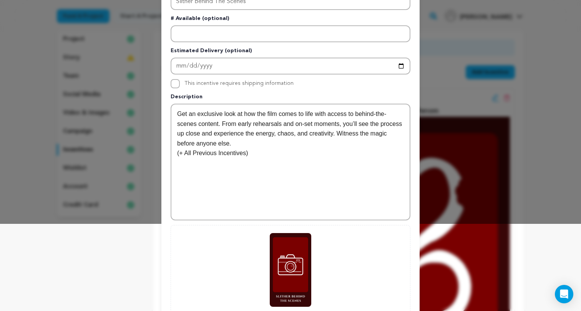
scroll to position [143, 0]
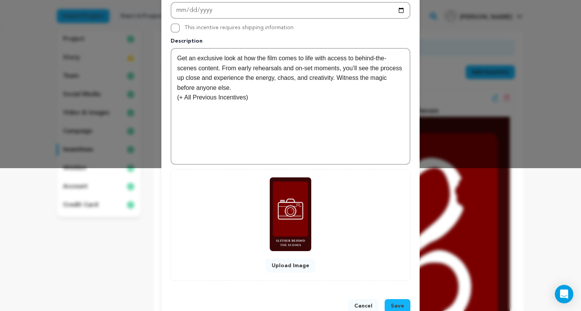
click at [401, 306] on span "Save" at bounding box center [397, 306] width 13 height 8
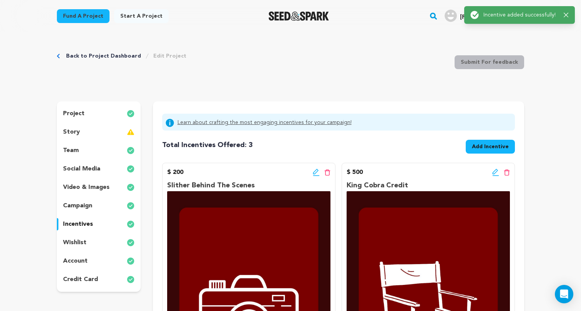
scroll to position [0, 0]
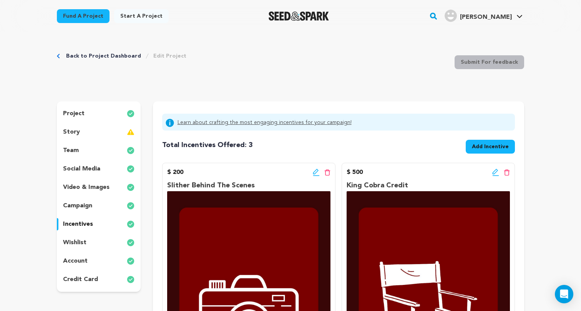
click at [493, 143] on span "Add Incentive" at bounding box center [490, 147] width 37 height 8
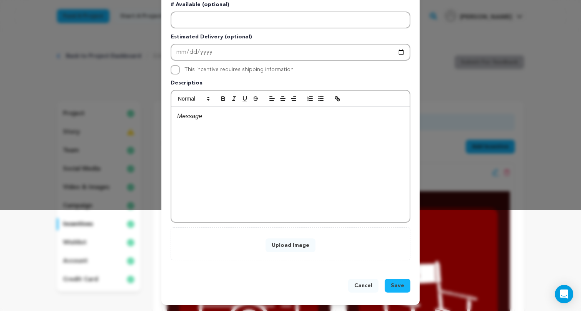
scroll to position [101, 0]
click at [288, 240] on button "Upload Image" at bounding box center [290, 245] width 50 height 14
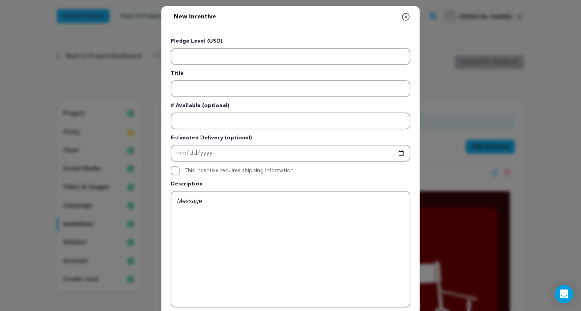
scroll to position [0, 0]
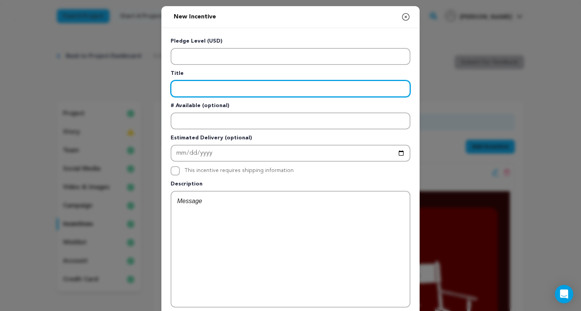
click at [252, 91] on input "Enter title" at bounding box center [290, 88] width 240 height 17
type input "Coiled Cut"
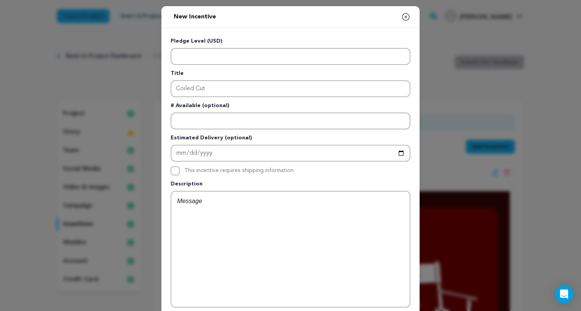
click at [212, 48] on p "Pledge Level (USD)" at bounding box center [290, 42] width 240 height 11
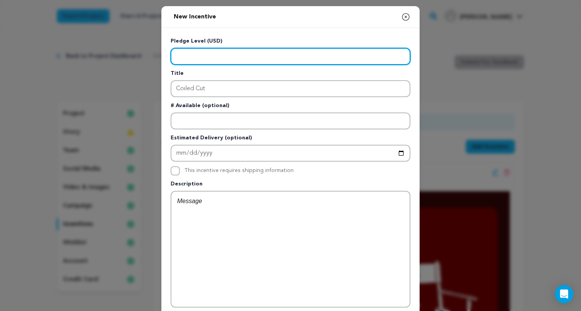
click at [212, 51] on input "Enter level" at bounding box center [290, 56] width 240 height 17
type input "100"
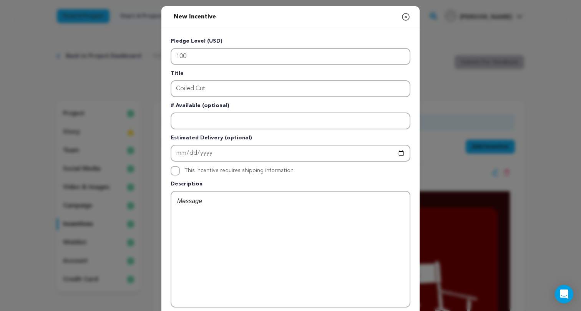
click at [204, 207] on div at bounding box center [290, 249] width 238 height 115
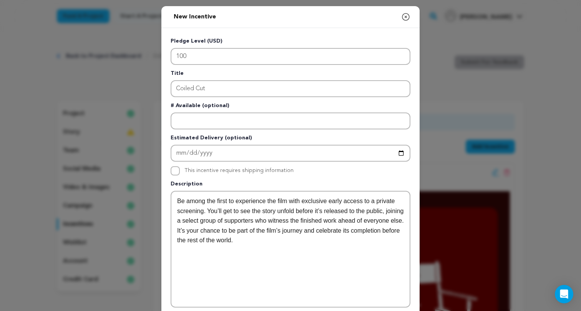
click at [260, 208] on p "Be among the first to experience the film with exclusive early access to a priv…" at bounding box center [290, 220] width 227 height 49
drag, startPoint x: 280, startPoint y: 211, endPoint x: 299, endPoint y: 211, distance: 19.2
click at [299, 211] on p "Be among the first to experience the film with exclusive early access to a priv…" at bounding box center [290, 220] width 227 height 49
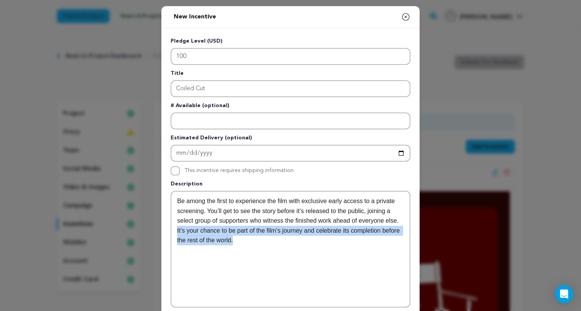
drag, startPoint x: 191, startPoint y: 227, endPoint x: 269, endPoint y: 242, distance: 79.3
click at [269, 242] on p "Be among the first to experience the film with exclusive early access to a priv…" at bounding box center [290, 220] width 227 height 49
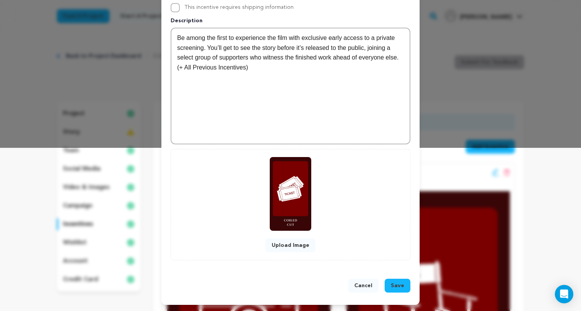
scroll to position [163, 0]
click at [395, 286] on span "Save" at bounding box center [397, 286] width 13 height 8
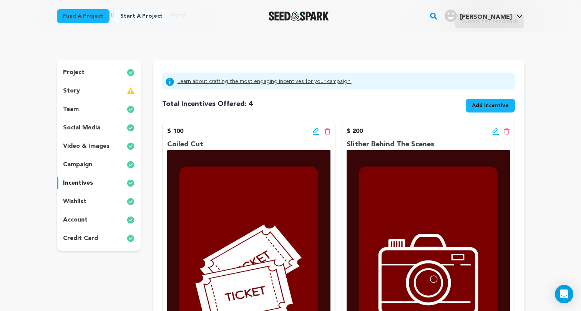
scroll to position [0, 0]
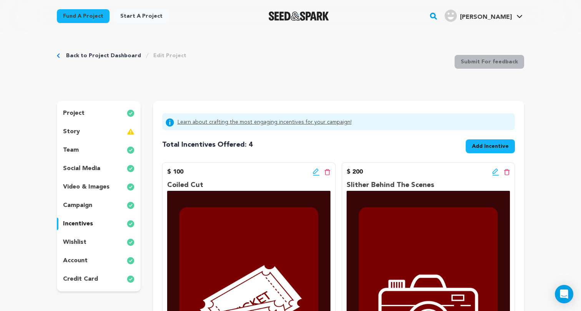
click at [487, 147] on span "Add Incentive" at bounding box center [490, 146] width 37 height 8
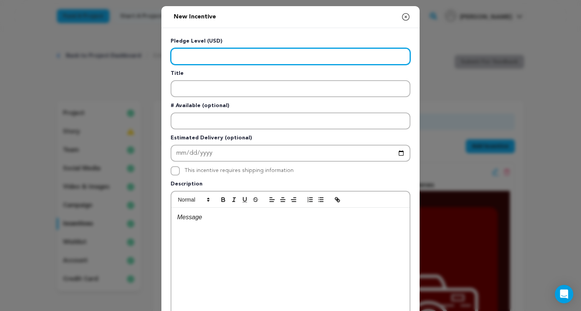
click at [318, 54] on input "Enter level" at bounding box center [290, 56] width 240 height 17
type input "300"
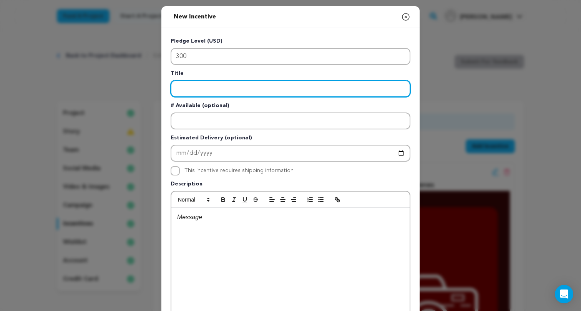
click at [235, 90] on input "Enter title" at bounding box center [290, 88] width 240 height 17
type input "test"
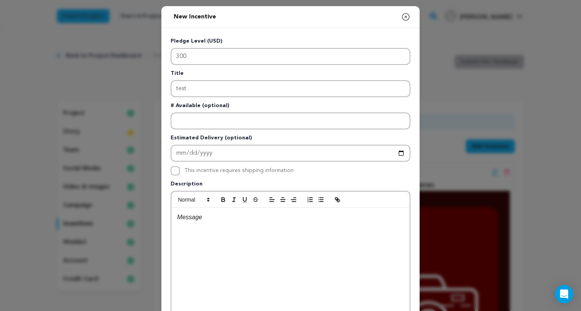
click at [205, 220] on p at bounding box center [290, 217] width 227 height 10
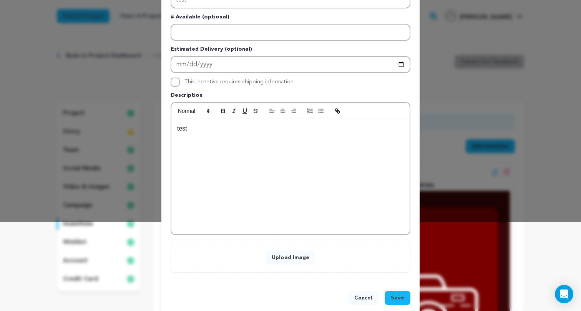
scroll to position [97, 0]
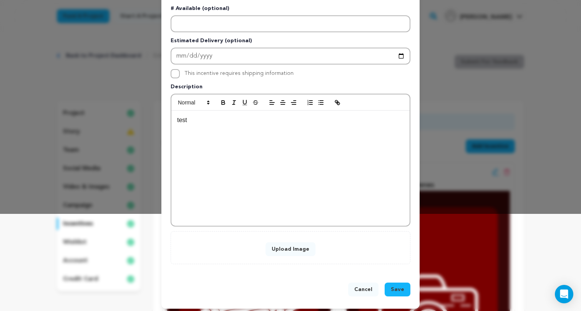
click at [283, 249] on button "Upload Image" at bounding box center [290, 249] width 50 height 14
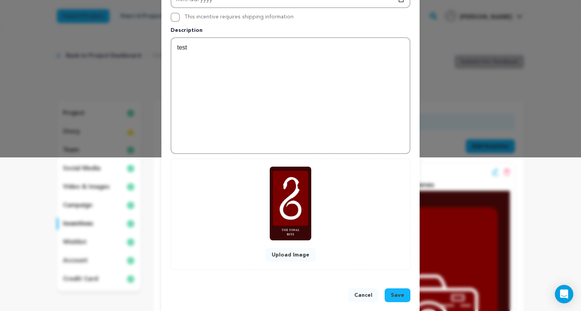
scroll to position [157, 0]
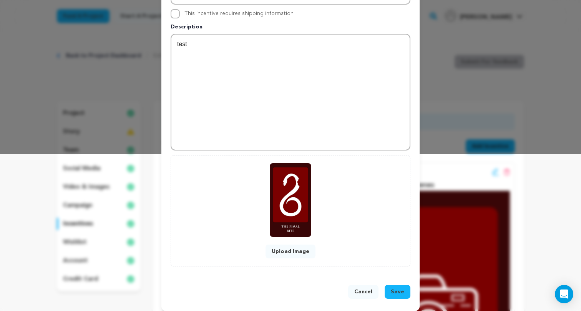
click at [400, 292] on span "Save" at bounding box center [397, 292] width 13 height 8
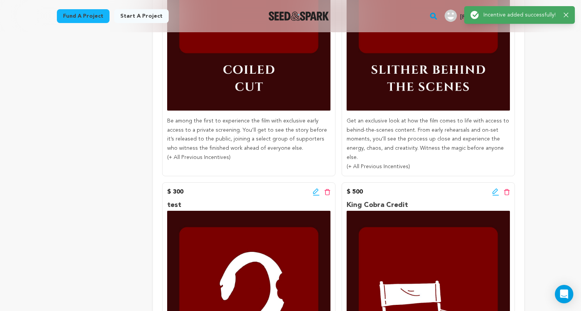
scroll to position [440, 0]
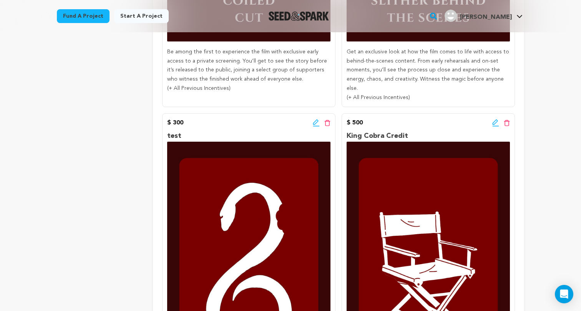
click at [314, 119] on icon at bounding box center [316, 123] width 7 height 8
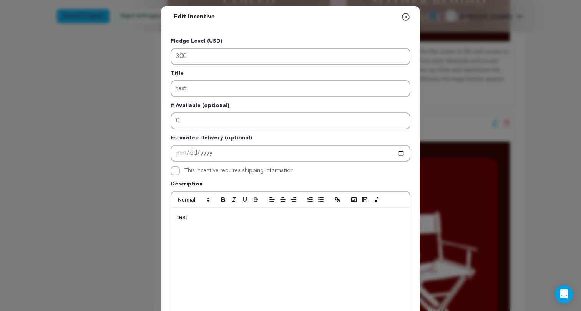
click at [404, 13] on icon "button" at bounding box center [405, 16] width 9 height 9
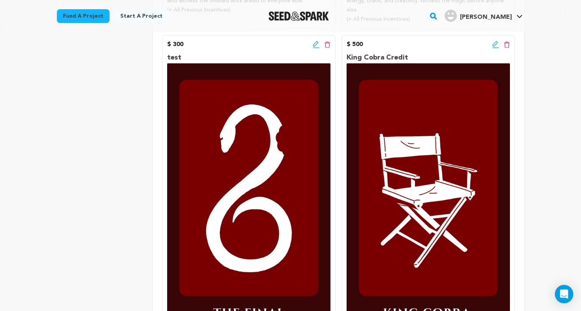
scroll to position [445, 0]
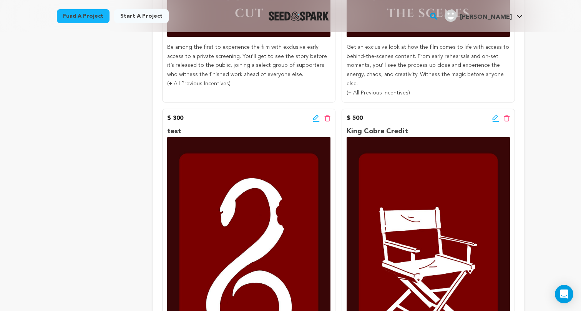
click at [314, 114] on icon at bounding box center [316, 118] width 7 height 8
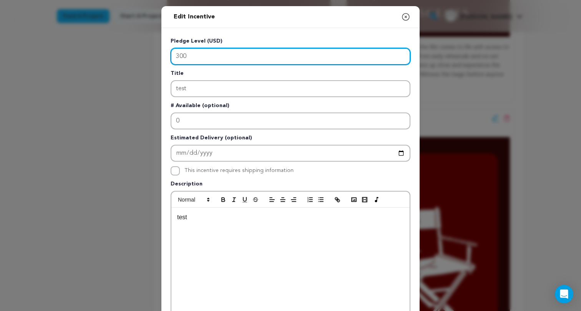
click at [246, 54] on input "300" at bounding box center [290, 56] width 240 height 17
type input "3"
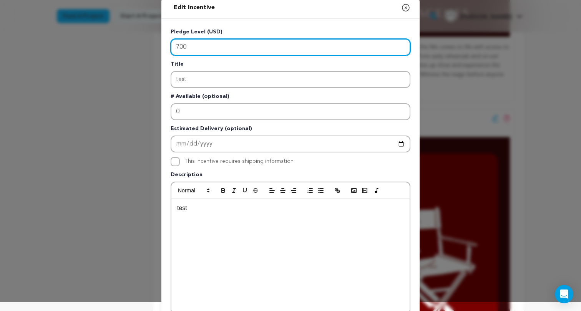
scroll to position [0, 0]
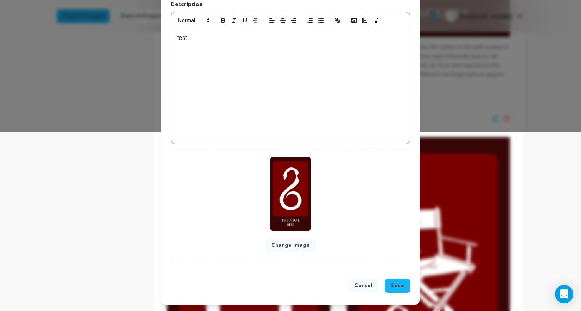
type input "700"
click at [402, 288] on span "Save" at bounding box center [397, 286] width 13 height 8
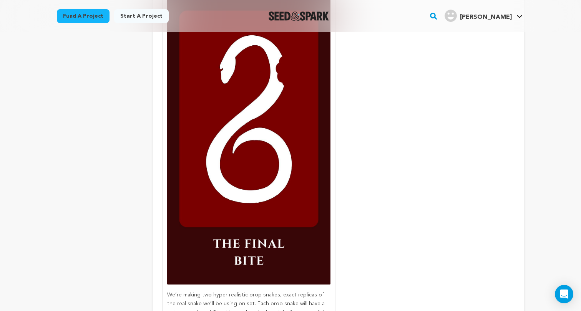
scroll to position [742, 0]
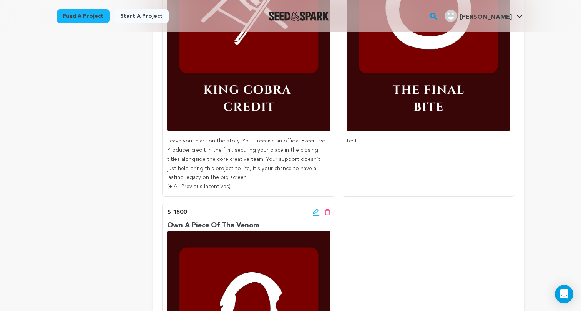
click at [314, 209] on icon at bounding box center [316, 213] width 7 height 8
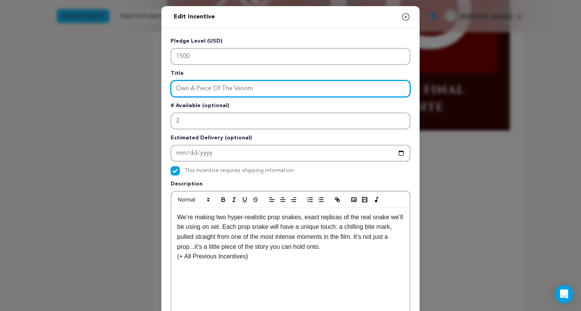
drag, startPoint x: 263, startPoint y: 94, endPoint x: 126, endPoint y: 92, distance: 136.7
click at [126, 93] on div "Edit Incentive Close modal Pledge Level (USD) 1500 Title Own A Piece Of The Ven…" at bounding box center [290, 245] width 581 height 490
drag, startPoint x: 270, startPoint y: 89, endPoint x: 129, endPoint y: 82, distance: 140.7
click at [129, 82] on div "Edit Incentive Close modal Pledge Level (USD) 1500 Title Own A Piece Of The Ven…" at bounding box center [290, 245] width 581 height 490
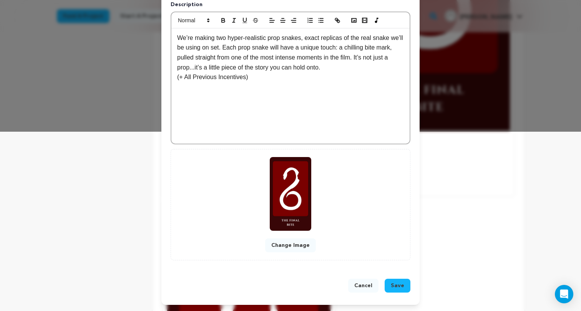
type input "The Final Bite"
click at [395, 287] on span "Save" at bounding box center [397, 286] width 13 height 8
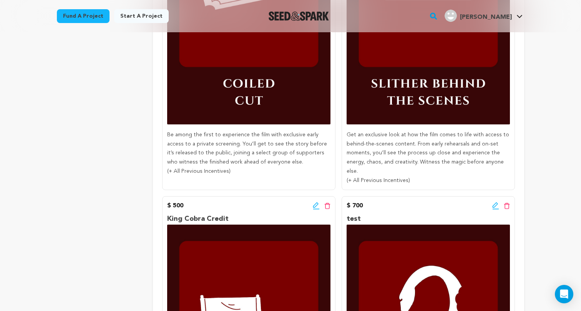
scroll to position [338, 0]
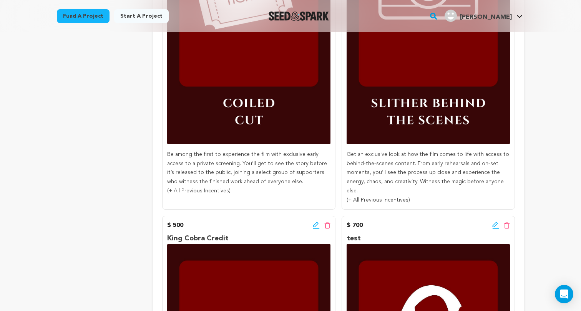
click at [314, 222] on icon at bounding box center [316, 226] width 7 height 8
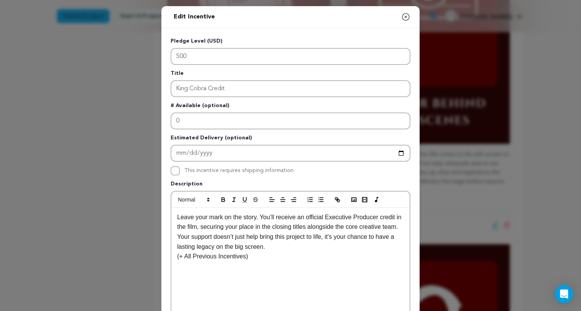
click at [407, 16] on icon "button" at bounding box center [405, 16] width 9 height 9
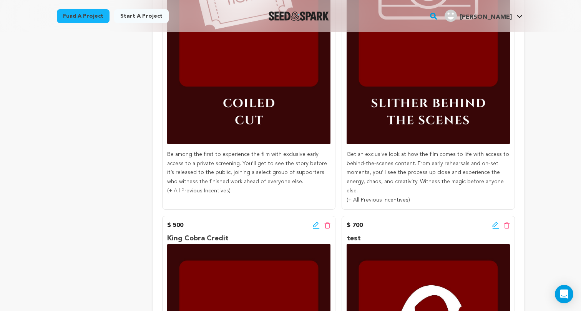
click at [494, 222] on icon at bounding box center [494, 224] width 5 height 5
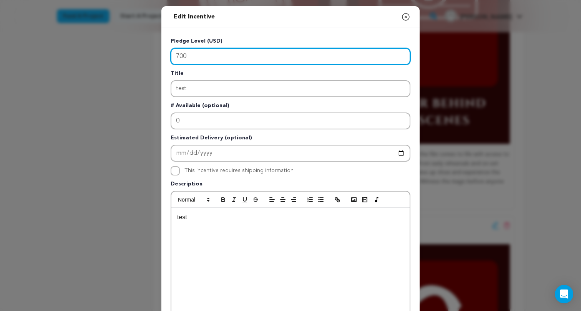
drag, startPoint x: 233, startPoint y: 53, endPoint x: 151, endPoint y: 52, distance: 81.8
click at [151, 52] on div "Edit Incentive Close modal Pledge Level (USD) 700 Title test # Available (optio…" at bounding box center [290, 245] width 581 height 490
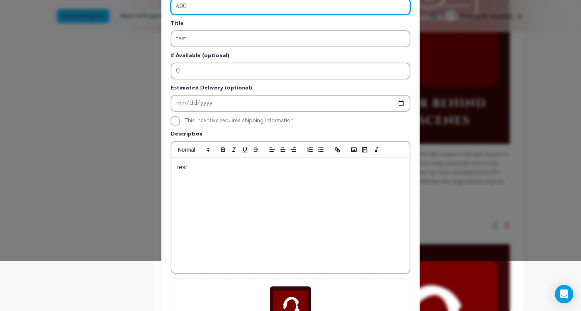
scroll to position [1, 0]
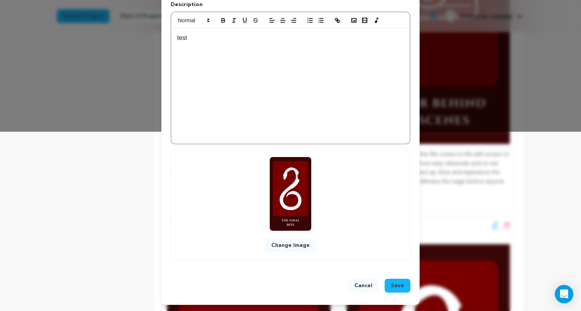
type input "600"
click at [405, 285] on button "Save" at bounding box center [397, 286] width 26 height 14
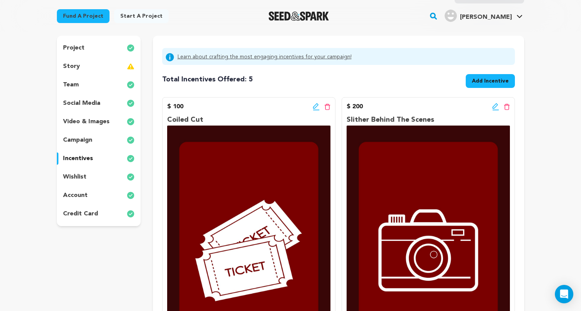
scroll to position [84, 0]
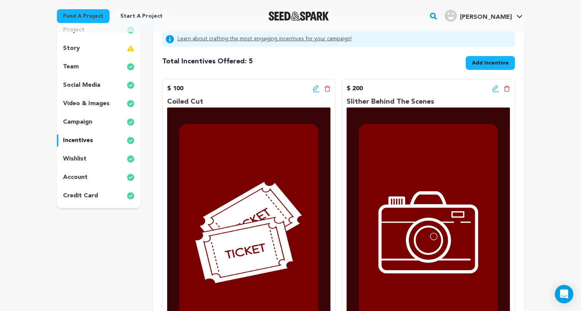
click at [494, 60] on span "Add Incentive" at bounding box center [490, 63] width 37 height 8
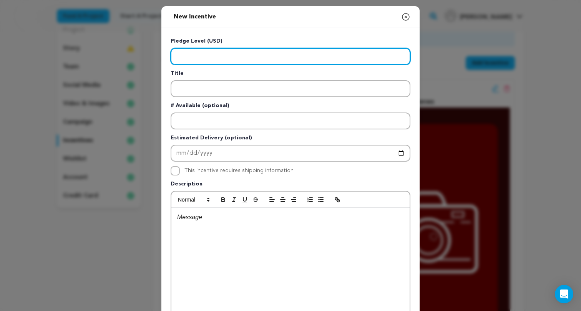
click at [231, 56] on input "Enter level" at bounding box center [290, 56] width 240 height 17
type input "50"
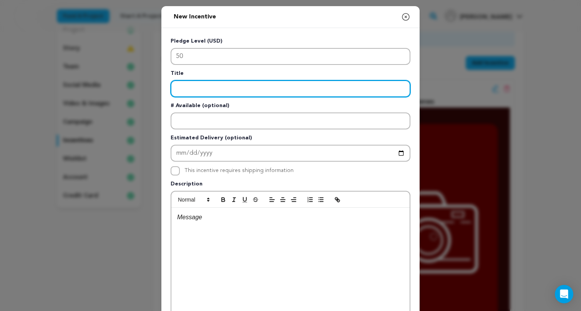
click at [224, 89] on input "Enter title" at bounding box center [290, 88] width 240 height 17
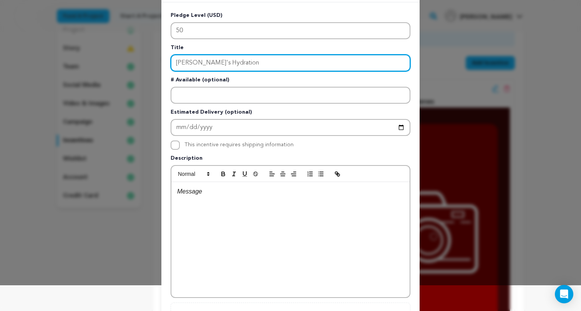
type input "Hiker's Hydration"
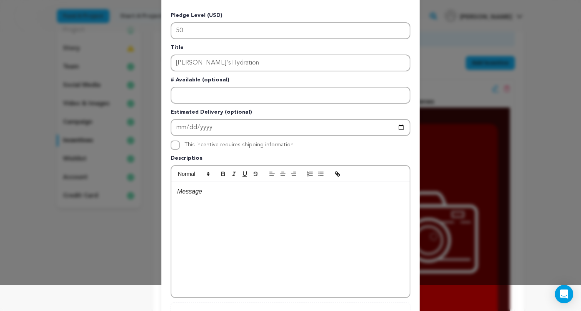
click at [176, 146] on input "This incentive requires shipping information" at bounding box center [174, 145] width 9 height 9
checkbox input "true"
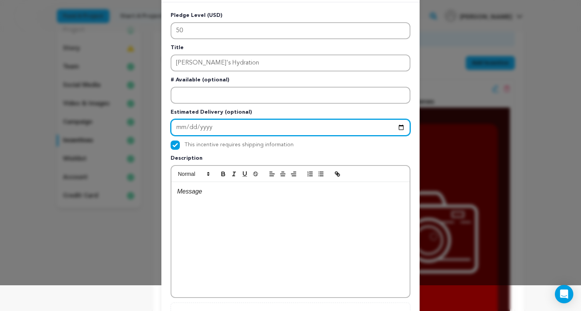
click at [186, 126] on input "Enter Estimated Delivery" at bounding box center [290, 127] width 240 height 17
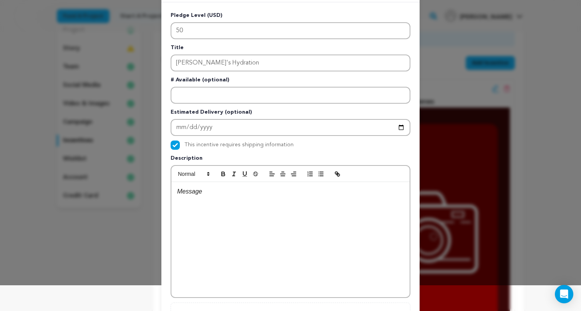
click at [224, 136] on div "Pledge Level (USD) 50 Title Hiker's Hydration # Available (optional) Estimated …" at bounding box center [290, 174] width 240 height 324
click at [186, 210] on div at bounding box center [290, 239] width 238 height 115
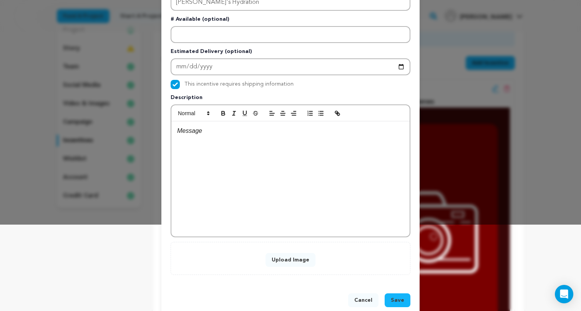
scroll to position [87, 0]
click at [283, 258] on button "Upload Image" at bounding box center [290, 259] width 50 height 14
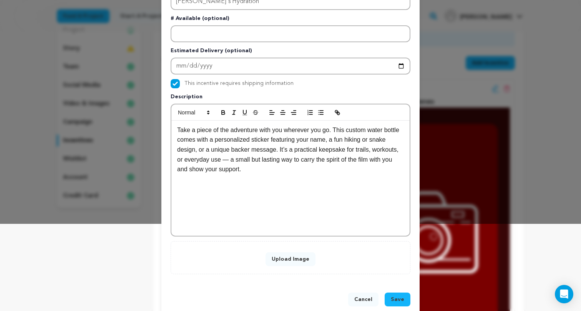
scroll to position [3, 0]
drag, startPoint x: 317, startPoint y: 141, endPoint x: 388, endPoint y: 141, distance: 71.0
click at [388, 141] on p "Take a piece of the adventure with you wherever you go. This custom water bottl…" at bounding box center [290, 149] width 227 height 49
drag, startPoint x: 318, startPoint y: 141, endPoint x: 333, endPoint y: 140, distance: 14.6
click at [333, 140] on p "Take a piece of the adventure with you wherever you go. This custom water bottl…" at bounding box center [290, 144] width 227 height 39
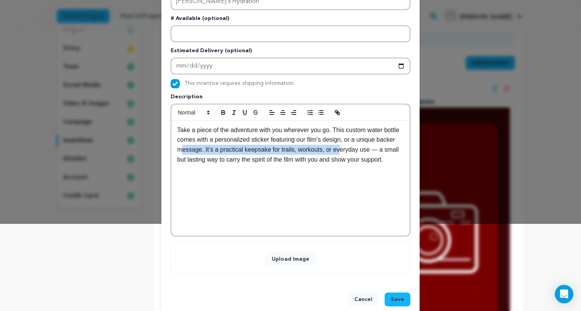
drag, startPoint x: 363, startPoint y: 143, endPoint x: 204, endPoint y: 150, distance: 159.9
click at [204, 150] on p "Take a piece of the adventure with you wherever you go. This custom water bottl…" at bounding box center [290, 144] width 227 height 39
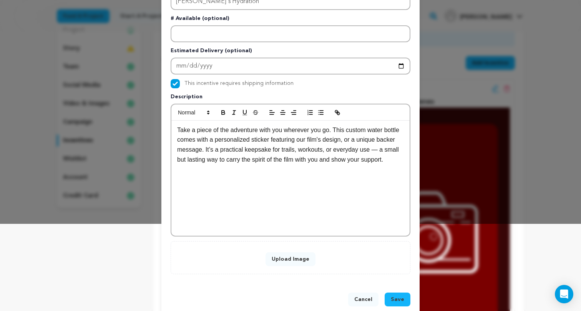
click at [406, 148] on div "Take a piece of the adventure with you wherever you go. This custom water bottl…" at bounding box center [290, 178] width 238 height 115
drag, startPoint x: 362, startPoint y: 141, endPoint x: 222, endPoint y: 147, distance: 140.3
click at [222, 147] on p "Take a piece of the adventure with you wherever you go. This custom water bottl…" at bounding box center [290, 144] width 227 height 39
drag, startPoint x: 377, startPoint y: 141, endPoint x: 228, endPoint y: 147, distance: 148.7
click at [228, 147] on p "Take a piece of the adventure with you wherever you go. This custom water bottl…" at bounding box center [290, 144] width 227 height 39
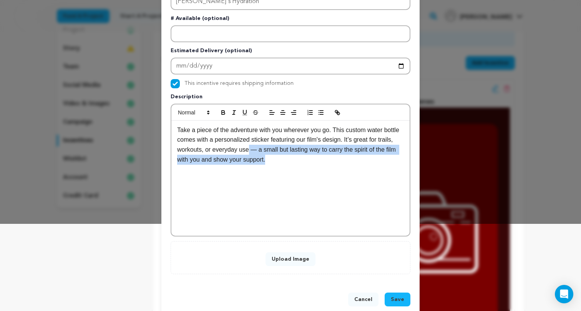
drag, startPoint x: 266, startPoint y: 151, endPoint x: 293, endPoint y: 157, distance: 27.7
click at [293, 157] on p "Take a piece of the adventure with you wherever you go. This custom water bottl…" at bounding box center [290, 144] width 227 height 39
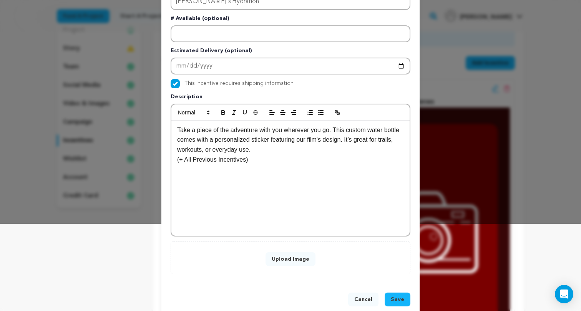
click at [290, 260] on button "Upload Image" at bounding box center [290, 259] width 50 height 14
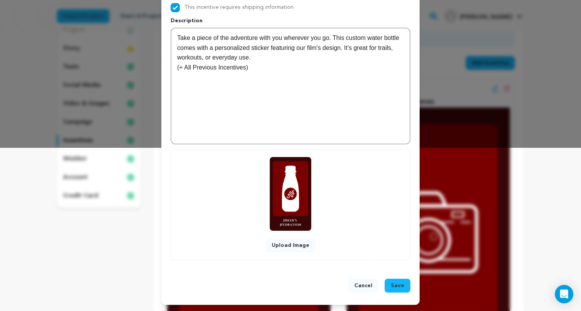
scroll to position [163, 0]
click at [406, 289] on button "Save" at bounding box center [397, 286] width 26 height 14
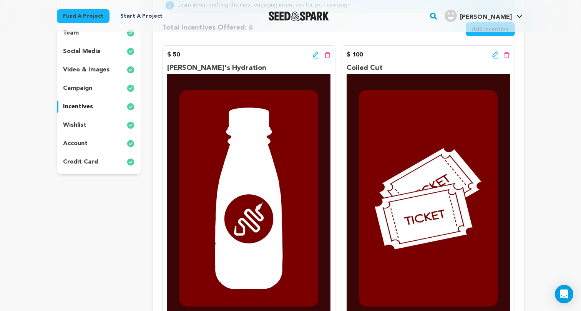
scroll to position [84, 0]
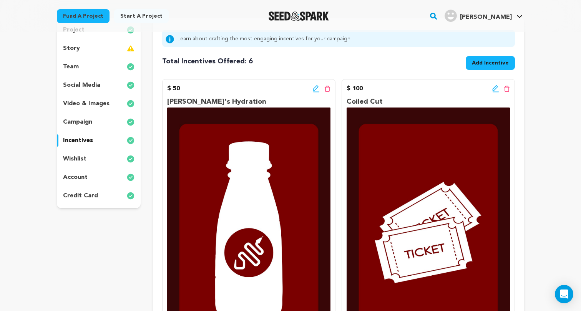
click at [500, 63] on span "Add Incentive" at bounding box center [490, 63] width 37 height 8
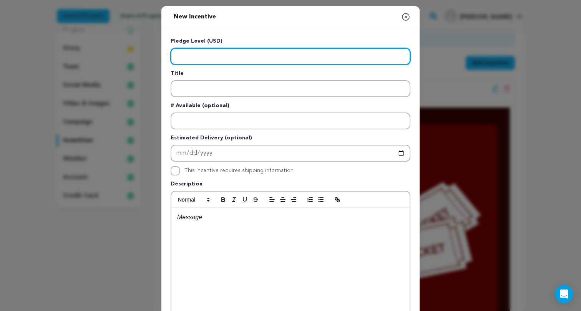
click at [294, 61] on input "Enter level" at bounding box center [290, 56] width 240 height 17
type input "30"
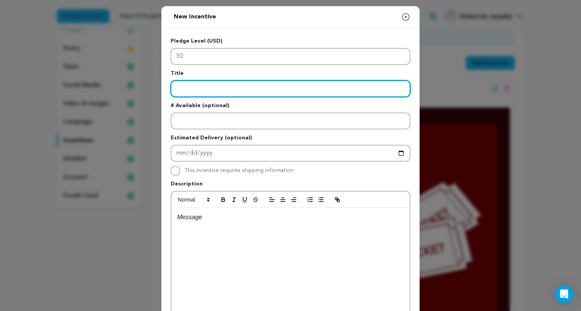
click at [249, 88] on input "Enter title" at bounding box center [290, 88] width 240 height 17
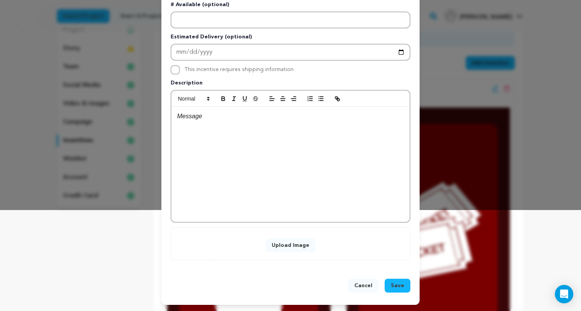
scroll to position [101, 0]
click at [282, 247] on button "Upload Image" at bounding box center [290, 245] width 50 height 14
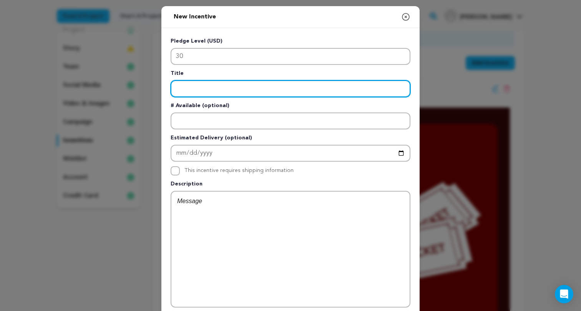
scroll to position [0, 0]
click at [263, 88] on input "Enter title" at bounding box center [290, 88] width 240 height 17
type input "Mark Of The Lead"
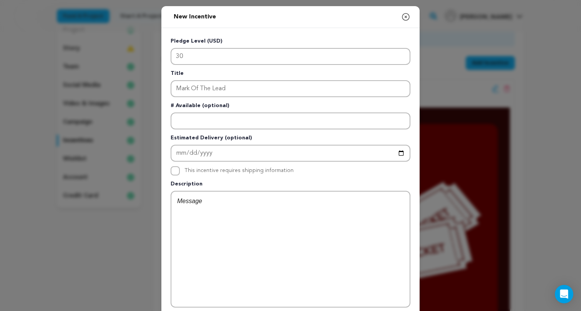
click at [222, 205] on p at bounding box center [290, 201] width 227 height 10
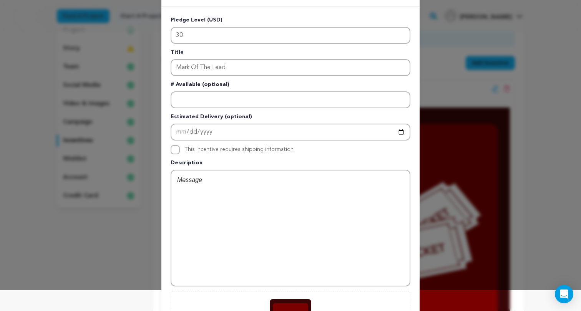
scroll to position [27, 0]
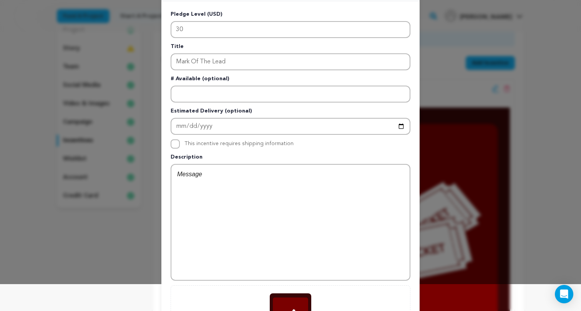
click at [176, 146] on input "This incentive requires shipping information" at bounding box center [174, 143] width 9 height 9
checkbox input "true"
click at [224, 194] on div at bounding box center [290, 222] width 238 height 115
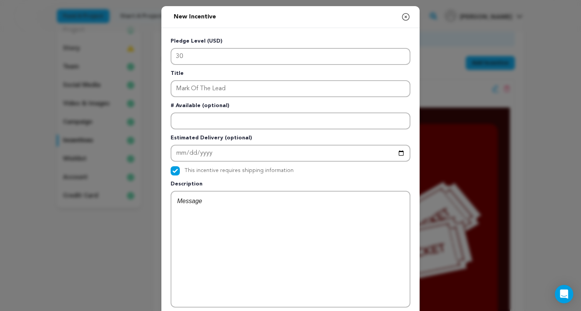
scroll to position [0, 0]
click at [268, 232] on div at bounding box center [290, 249] width 238 height 115
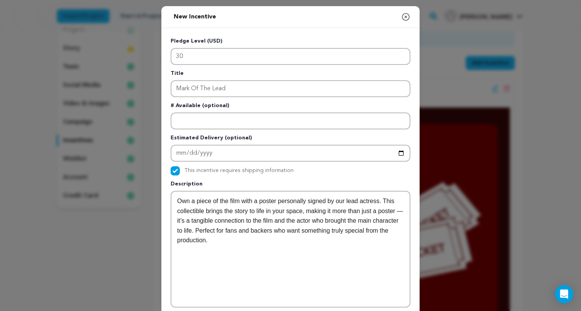
scroll to position [3, 0]
drag, startPoint x: 258, startPoint y: 200, endPoint x: 165, endPoint y: 200, distance: 93.3
click at [165, 200] on div "Pledge Level (USD) 30 Title Mark Of The Lead # Available (optional) Estimated D…" at bounding box center [290, 230] width 258 height 405
click at [246, 233] on p "You can own a poster personally signed by our lead actress. This collectible br…" at bounding box center [290, 215] width 227 height 39
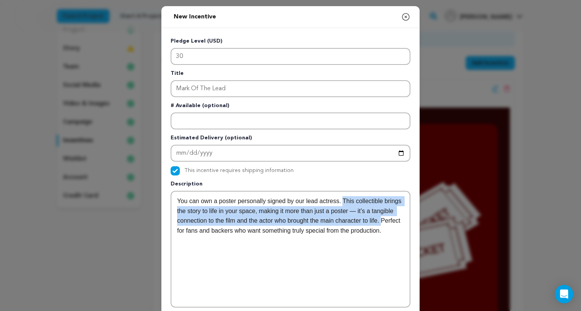
drag, startPoint x: 346, startPoint y: 201, endPoint x: 188, endPoint y: 226, distance: 159.8
click at [188, 226] on p "You can own a poster personally signed by our lead actress. This collectible br…" at bounding box center [290, 215] width 227 height 39
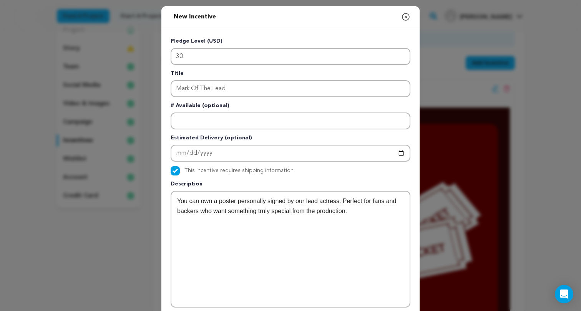
click at [183, 210] on p "You can own a poster personally signed by our lead actress. Perfect for fans an…" at bounding box center [290, 206] width 227 height 20
click at [224, 211] on p "You can own a poster personally signed by our lead actress. Perfect for fans an…" at bounding box center [290, 206] width 227 height 20
click at [387, 210] on p "You can own a poster personally signed by our lead actress. Perfect for fans an…" at bounding box center [290, 206] width 227 height 20
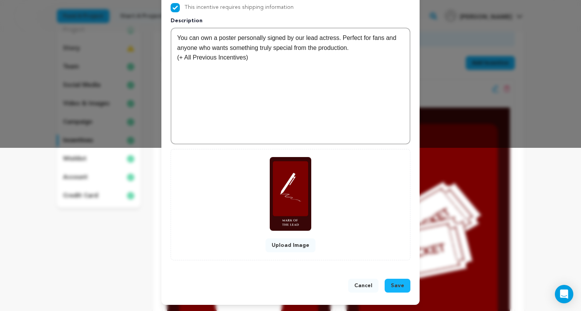
scroll to position [163, 0]
click at [399, 284] on span "Save" at bounding box center [397, 286] width 13 height 8
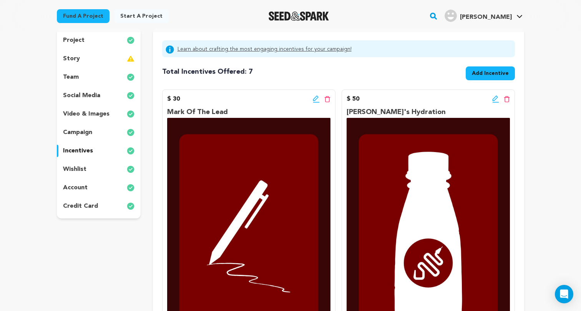
scroll to position [70, 0]
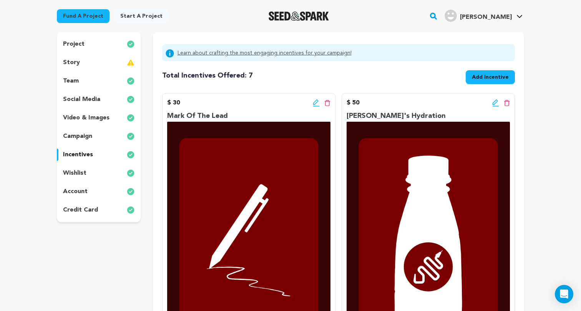
click at [492, 74] on span "Add Incentive" at bounding box center [490, 77] width 37 height 8
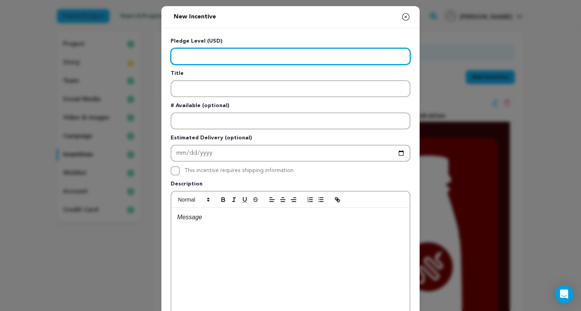
click at [310, 56] on input "Enter level" at bounding box center [290, 56] width 240 height 17
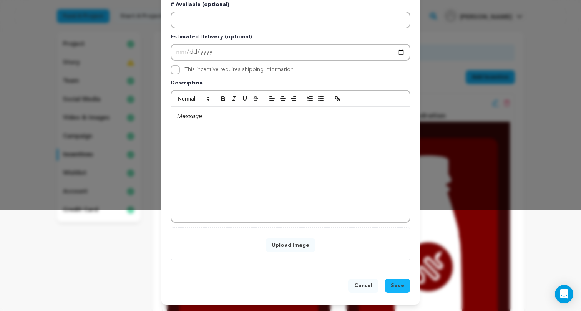
type input "15"
click at [295, 247] on button "Upload Image" at bounding box center [290, 245] width 50 height 14
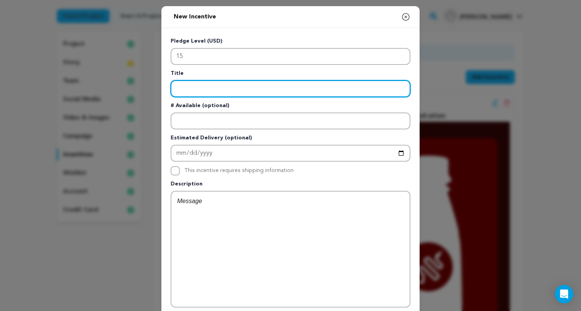
scroll to position [0, 0]
click at [283, 87] on input "Enter title" at bounding box center [290, 88] width 240 height 17
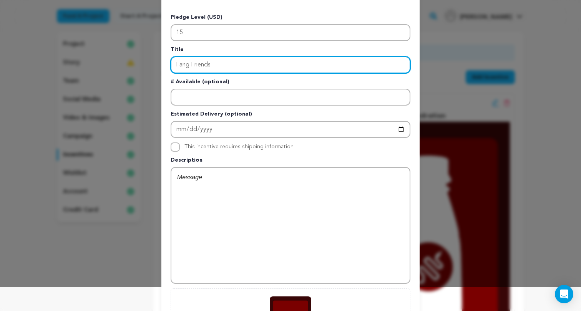
scroll to position [24, 0]
type input "Fang Friends"
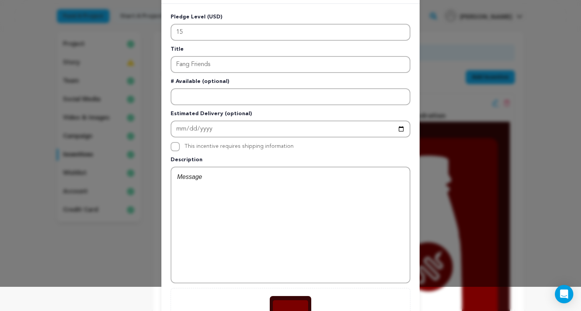
click at [243, 184] on div at bounding box center [290, 224] width 238 height 115
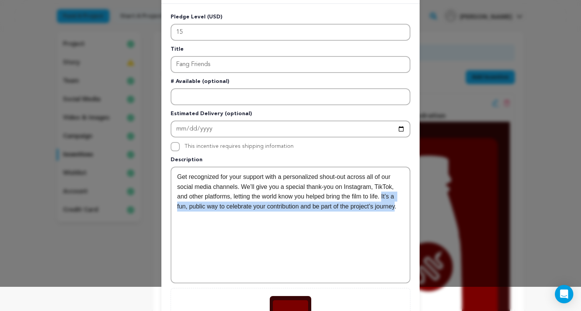
drag, startPoint x: 388, startPoint y: 196, endPoint x: 402, endPoint y: 209, distance: 19.1
click at [402, 209] on p "Get recognized for your support with a personalized shout-out across all of our…" at bounding box center [290, 191] width 227 height 39
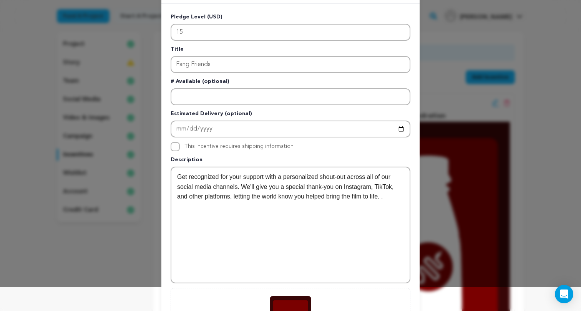
click at [376, 186] on p "Get recognized for your support with a personalized shout-out across all of our…" at bounding box center [290, 187] width 227 height 30
drag, startPoint x: 207, startPoint y: 197, endPoint x: 266, endPoint y: 196, distance: 59.1
click at [266, 196] on p "Get recognized for your support with a personalized shout-out across all of our…" at bounding box center [290, 187] width 227 height 30
click at [323, 202] on div "Get recognized for your support with a personalized shout-out across all of our…" at bounding box center [290, 224] width 238 height 115
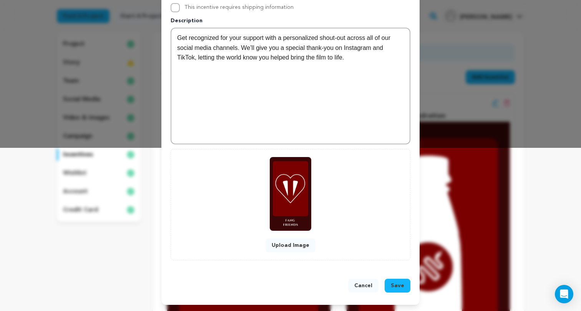
scroll to position [163, 0]
click at [398, 287] on span "Save" at bounding box center [397, 286] width 13 height 8
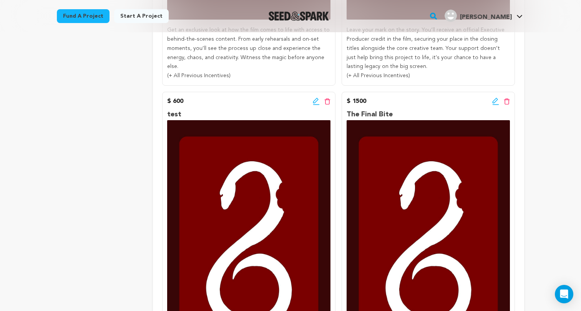
scroll to position [1193, 0]
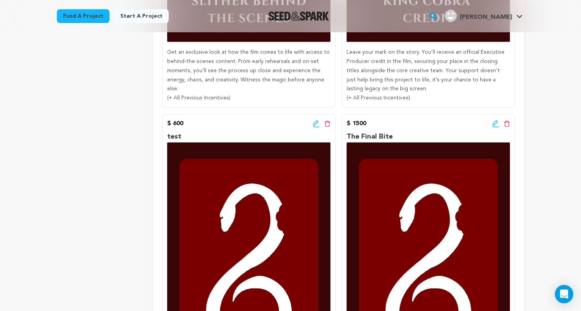
click at [316, 120] on icon at bounding box center [316, 124] width 7 height 8
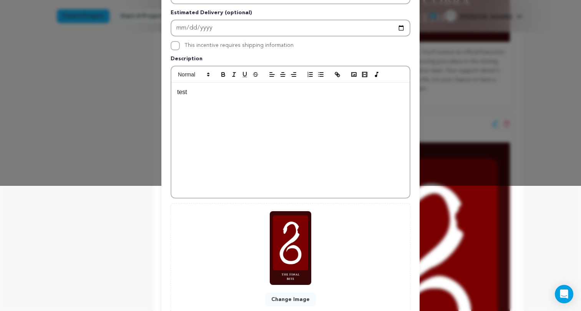
scroll to position [164, 0]
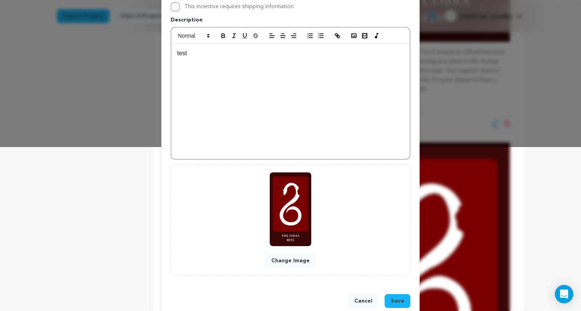
click at [283, 262] on button "Change Image" at bounding box center [290, 261] width 51 height 14
click at [371, 299] on button "Cancel" at bounding box center [363, 301] width 30 height 14
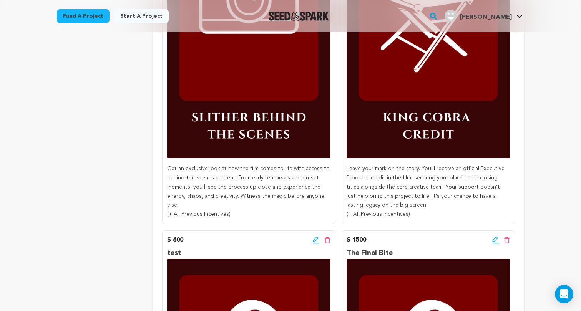
scroll to position [1144, 0]
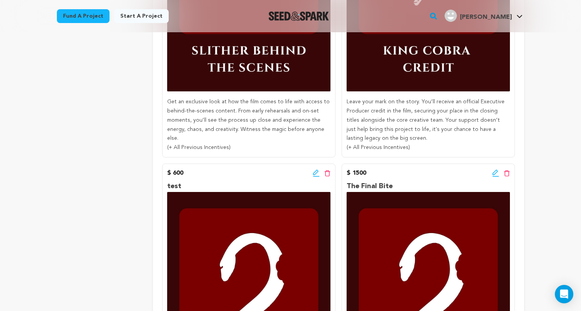
click at [314, 169] on icon at bounding box center [316, 173] width 7 height 8
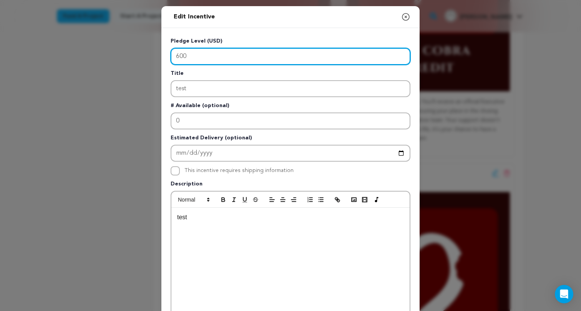
drag, startPoint x: 242, startPoint y: 53, endPoint x: 154, endPoint y: 51, distance: 88.0
click at [154, 51] on div "Edit Incentive Close modal Pledge Level (USD) 600 Title test # Available (optio…" at bounding box center [290, 245] width 581 height 490
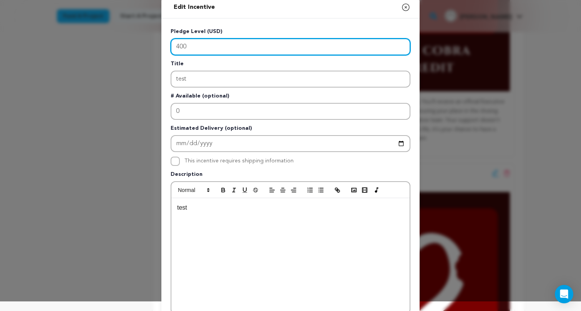
scroll to position [9, 0]
type input "400"
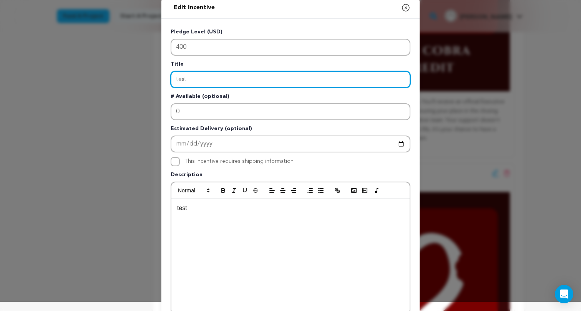
drag, startPoint x: 239, startPoint y: 81, endPoint x: 144, endPoint y: 81, distance: 95.2
click at [144, 81] on div "Edit Incentive Close modal Pledge Level (USD) 400 Title test # Available (optio…" at bounding box center [290, 236] width 581 height 490
paste input "Get recognized for your support with a personalized shout-out across all of our…"
type input "Get recognized for your support with a personalized shout-out across all of our…"
drag, startPoint x: 406, startPoint y: 79, endPoint x: 32, endPoint y: 71, distance: 373.7
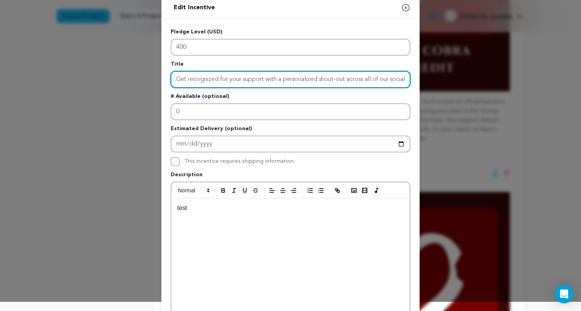
click at [32, 71] on div "Edit Incentive Close modal Pledge Level (USD) 400 Title # Available (optional) 0" at bounding box center [290, 236] width 581 height 490
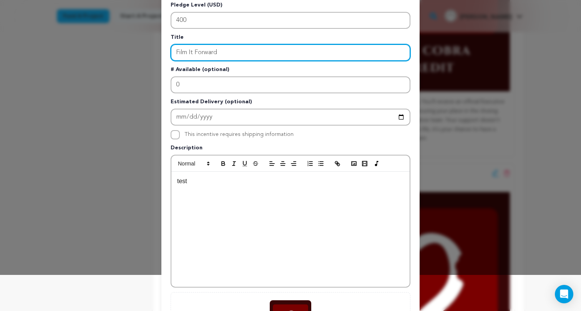
type input "Film It Forward"
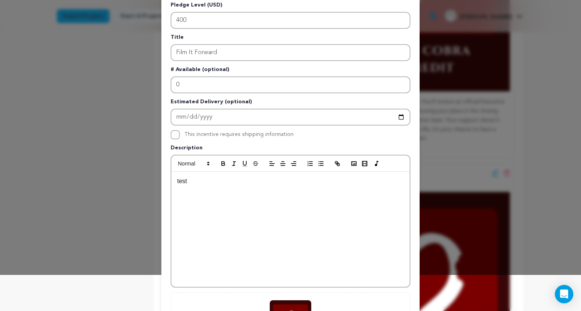
click at [243, 223] on div "test" at bounding box center [290, 229] width 238 height 115
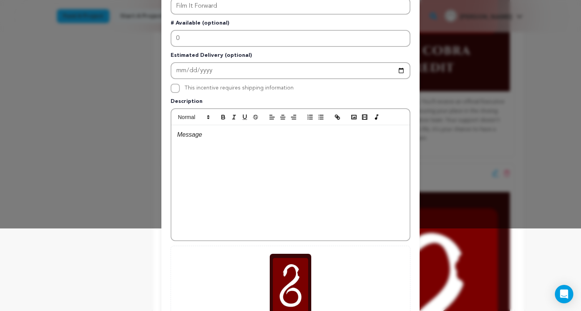
scroll to position [3, 0]
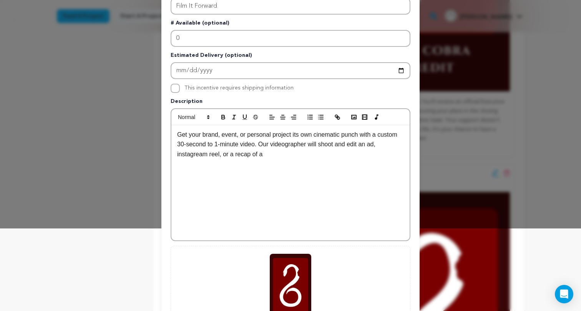
click at [230, 156] on p "Get your brand, event, or personal project its own cinematic punch with a custo…" at bounding box center [290, 145] width 227 height 30
click at [298, 153] on p "Get your brand, event, or personal project its own cinematic punch with a custo…" at bounding box center [290, 145] width 227 height 30
click at [284, 155] on p "Get your brand, event, or personal project its own cinematic punch with a custo…" at bounding box center [290, 145] width 227 height 30
click at [347, 158] on p "Get your brand, event, or personal project its own cinematic punch with a custo…" at bounding box center [290, 145] width 227 height 30
drag, startPoint x: 324, startPoint y: 154, endPoint x: 333, endPoint y: 159, distance: 10.2
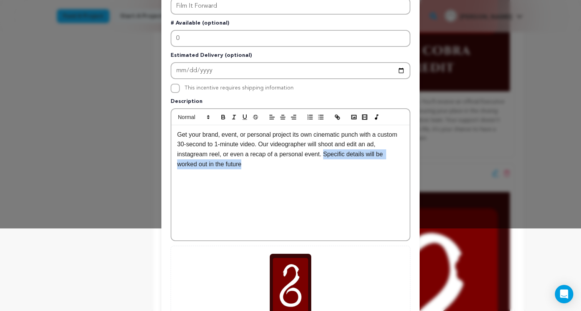
click at [333, 159] on p "Get your brand, event, or personal project its own cinematic punch with a custo…" at bounding box center [290, 149] width 227 height 39
copy p "Specific details will be worked out in the future"
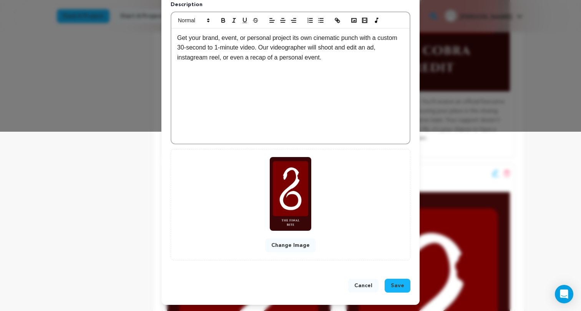
scroll to position [180, 0]
click at [400, 284] on span "Save" at bounding box center [397, 286] width 13 height 8
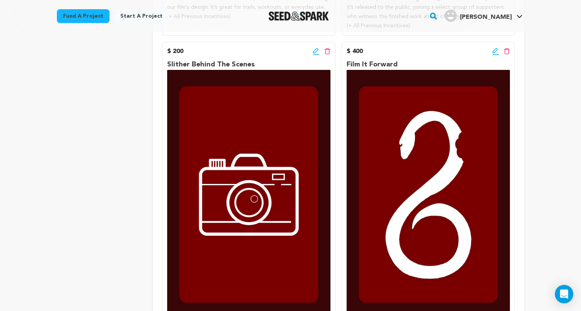
scroll to position [844, 0]
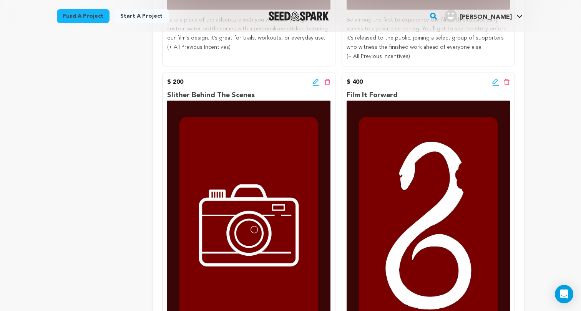
click at [498, 78] on icon at bounding box center [495, 82] width 7 height 8
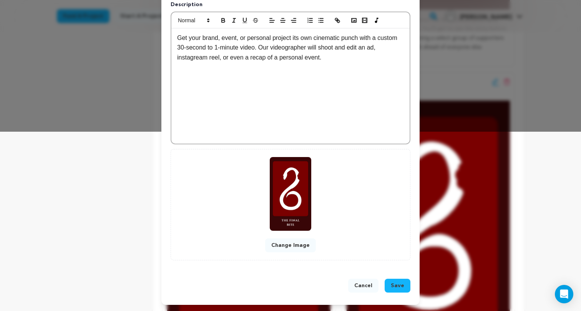
scroll to position [180, 0]
click at [300, 247] on button "Change Image" at bounding box center [290, 245] width 51 height 14
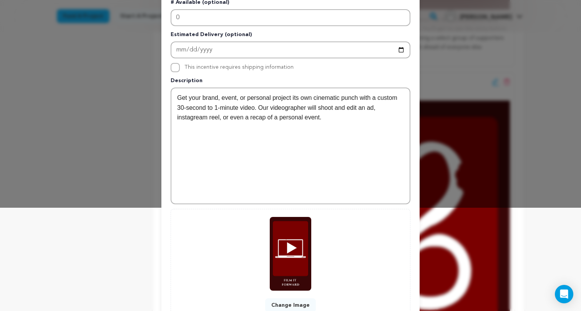
scroll to position [141, 0]
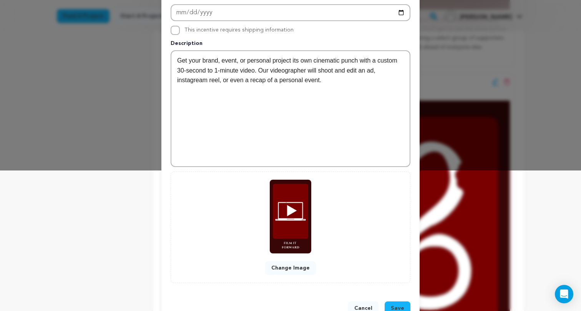
click at [401, 306] on span "Save" at bounding box center [397, 309] width 13 height 8
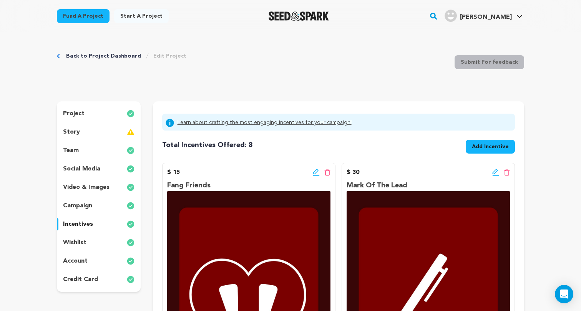
scroll to position [0, 0]
click at [104, 131] on div "story" at bounding box center [99, 132] width 84 height 12
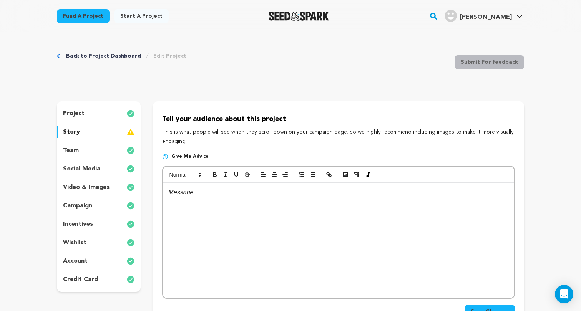
click at [233, 220] on div at bounding box center [338, 240] width 351 height 115
click at [84, 110] on div "project" at bounding box center [99, 114] width 84 height 12
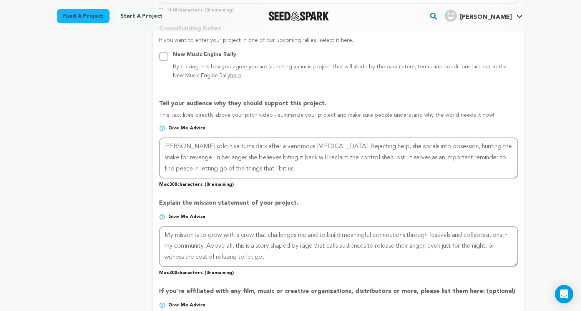
scroll to position [438, 0]
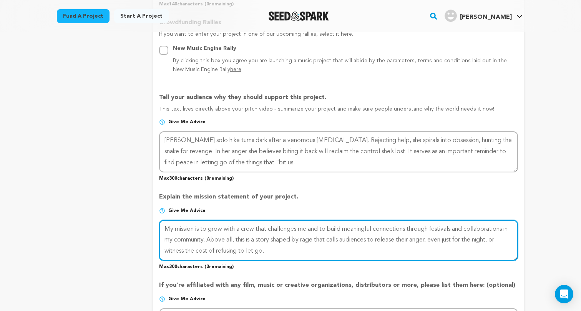
drag, startPoint x: 172, startPoint y: 225, endPoint x: 154, endPoint y: 223, distance: 18.5
click at [154, 223] on form "Project Title Project Name Those Who Bite Project URL Give me advice Project UR…" at bounding box center [338, 109] width 371 height 866
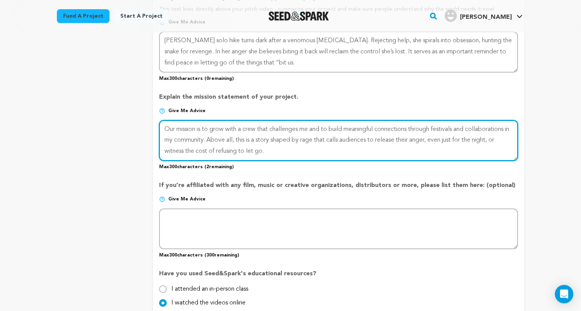
scroll to position [536, 0]
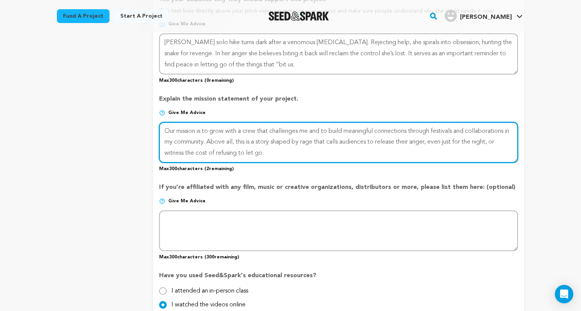
click at [244, 127] on textarea at bounding box center [338, 142] width 359 height 41
click at [304, 127] on textarea at bounding box center [338, 142] width 359 height 41
click at [168, 134] on textarea at bounding box center [338, 142] width 359 height 41
click at [168, 137] on textarea at bounding box center [338, 142] width 359 height 41
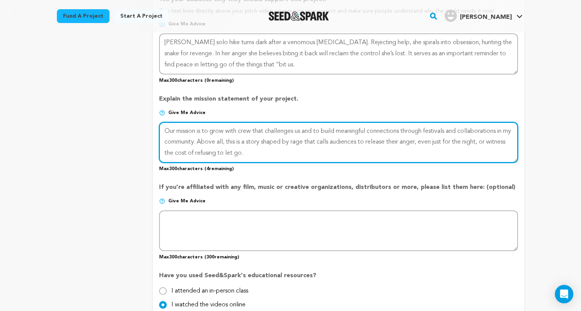
click at [168, 137] on textarea at bounding box center [338, 142] width 359 height 41
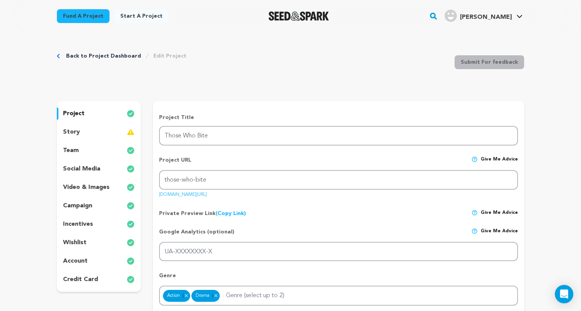
scroll to position [0, 0]
type textarea "Our mission is to grow with crew that challenges us and to build meaningful con…"
click at [112, 132] on div "story" at bounding box center [99, 132] width 84 height 12
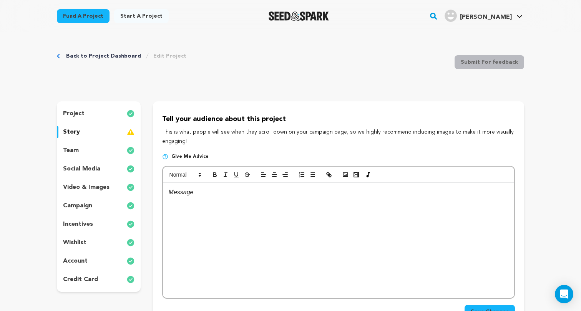
click at [168, 207] on div at bounding box center [338, 240] width 351 height 115
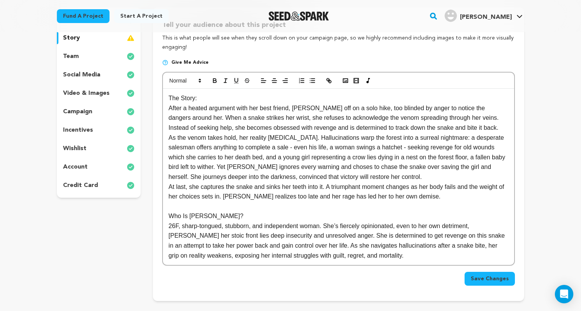
scroll to position [103, 0]
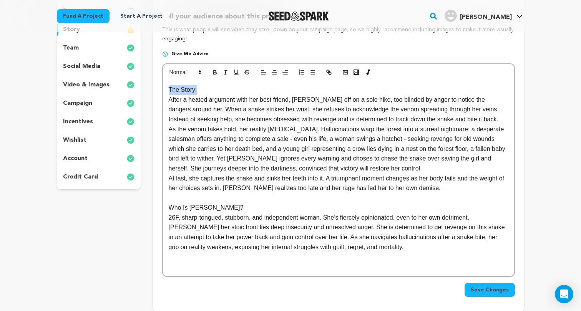
drag, startPoint x: 202, startPoint y: 88, endPoint x: 167, endPoint y: 87, distance: 35.3
click at [167, 87] on div "The Story: After a heated argument with her best friend, Riley storms off on a …" at bounding box center [338, 178] width 351 height 196
click at [218, 71] on icon "button" at bounding box center [214, 72] width 7 height 7
drag, startPoint x: 214, startPoint y: 206, endPoint x: 170, endPoint y: 203, distance: 44.3
click at [170, 203] on p "Who Is Riley?" at bounding box center [338, 208] width 339 height 10
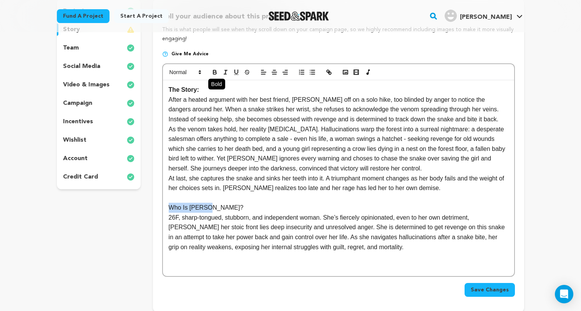
click at [213, 73] on icon "button" at bounding box center [214, 73] width 3 height 2
click at [336, 267] on div "The Story: After a heated argument with her best friend, Riley storms off on a …" at bounding box center [338, 178] width 351 height 196
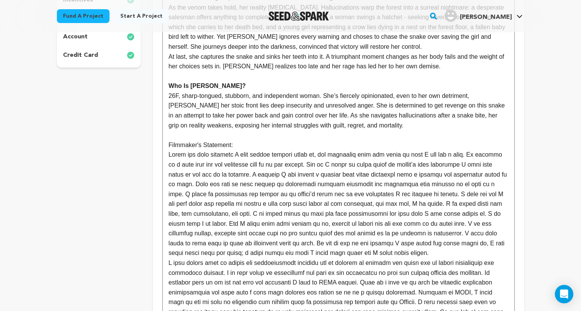
scroll to position [220, 0]
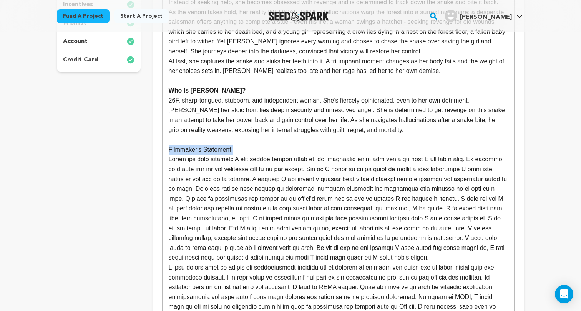
drag, startPoint x: 238, startPoint y: 144, endPoint x: 167, endPoint y: 144, distance: 71.4
click at [167, 144] on div "The Story: After a heated argument with her best friend, Riley storms off on a …" at bounding box center [338, 164] width 351 height 402
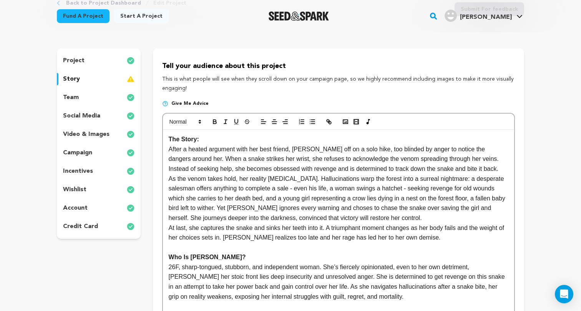
scroll to position [28, 0]
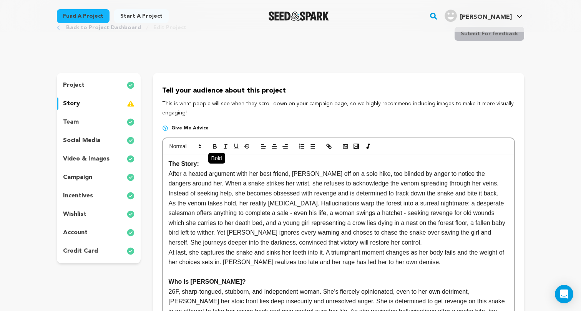
click at [216, 146] on icon "button" at bounding box center [214, 145] width 3 height 2
click at [213, 144] on icon "button" at bounding box center [214, 145] width 3 height 2
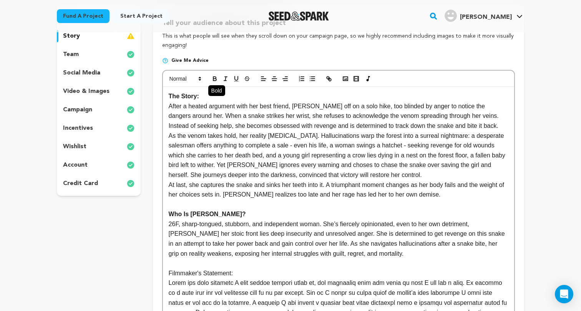
click at [215, 77] on icon "button" at bounding box center [214, 78] width 3 height 2
click at [254, 215] on p "Who Is Riley?" at bounding box center [338, 214] width 339 height 10
click at [448, 195] on p "At last, she captures the snake and sinks her teeth into it. A triumphant momen…" at bounding box center [338, 190] width 339 height 20
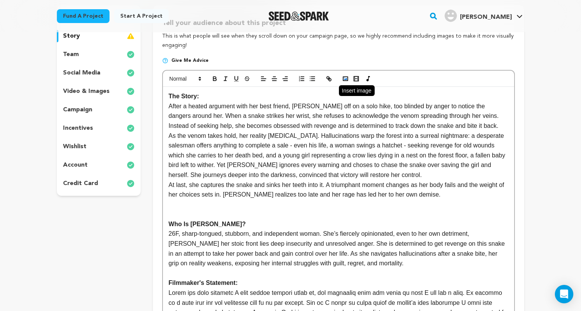
click at [348, 78] on icon "button" at bounding box center [345, 78] width 7 height 7
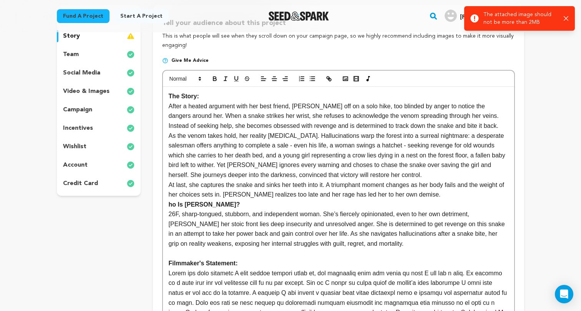
click at [334, 215] on p "26F, sharp-tongued, stubborn, and independent woman. She’s fiercely opinionated…" at bounding box center [338, 228] width 339 height 39
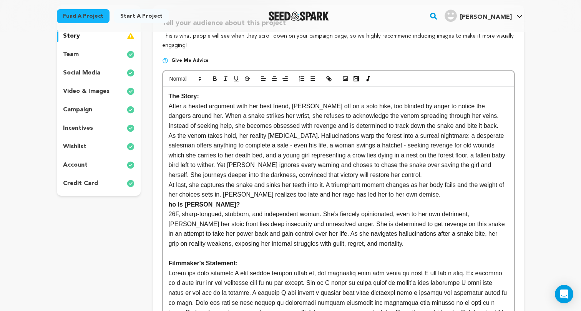
click at [167, 203] on div "The Story: After a heated argument with her best friend, Riley storms off on a …" at bounding box center [338, 283] width 351 height 392
click at [421, 191] on p "At last, she captures the snake and sinks her teeth into it. A triumphant momen…" at bounding box center [338, 190] width 339 height 20
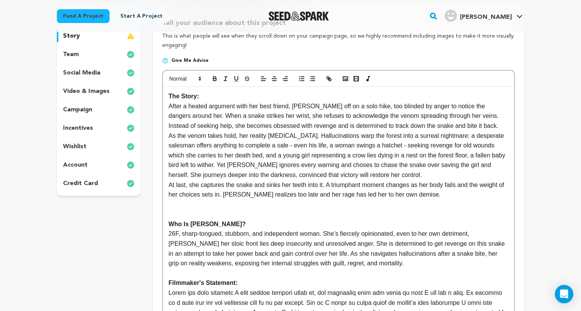
click at [230, 202] on p at bounding box center [338, 205] width 339 height 10
click at [344, 78] on circle "button" at bounding box center [344, 78] width 1 height 1
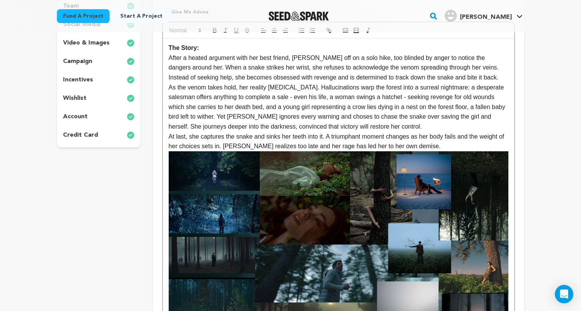
scroll to position [144, 0]
click at [439, 142] on p "At last, she captures the snake and sinks her teeth into it. A triumphant momen…" at bounding box center [338, 142] width 339 height 20
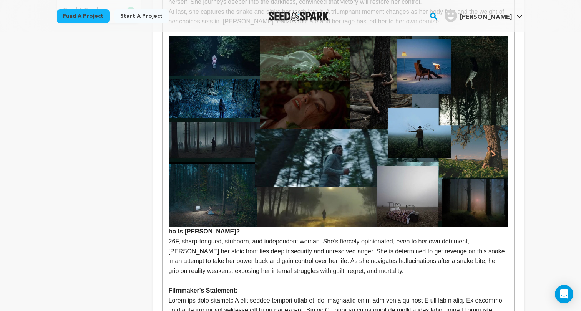
scroll to position [286, 0]
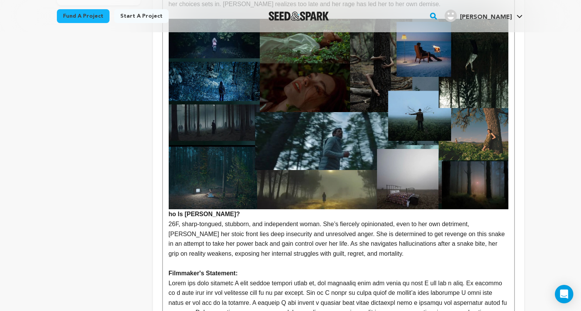
click at [167, 211] on div "The Story: After a heated argument with her best friend, Riley storms off on a …" at bounding box center [338, 192] width 351 height 593
click at [165, 211] on div "The Story: After a heated argument with her best friend, Riley storms off on a …" at bounding box center [338, 192] width 351 height 593
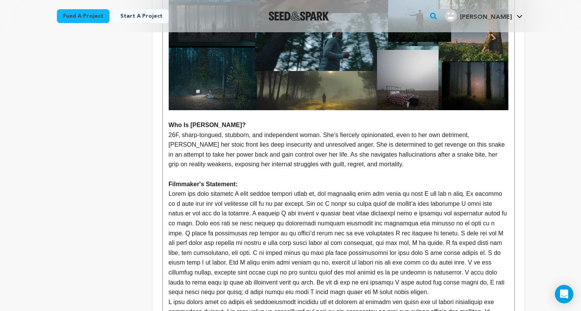
scroll to position [389, 0]
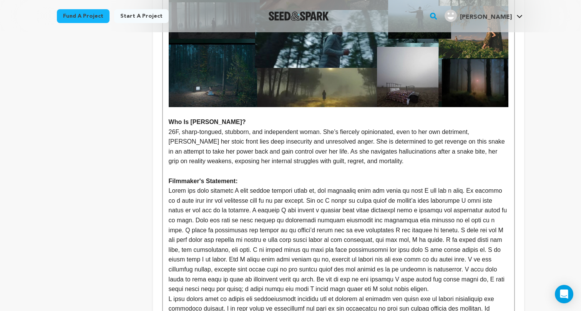
click at [394, 160] on p "26F, sharp-tongued, stubborn, and independent woman. She’s fiercely opinionated…" at bounding box center [338, 146] width 339 height 39
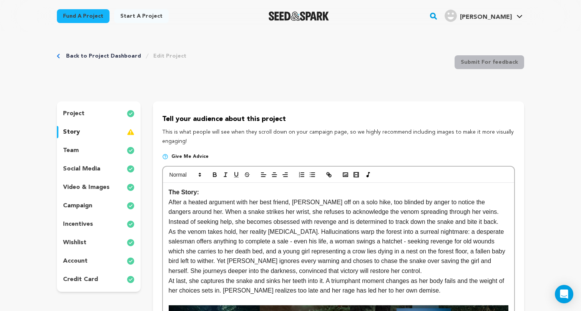
scroll to position [0, 0]
click at [346, 174] on polyline "button" at bounding box center [345, 175] width 3 height 2
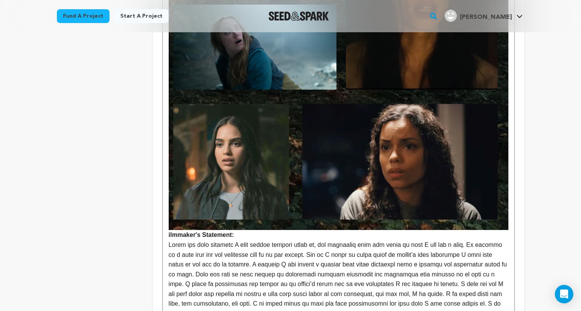
scroll to position [654, 0]
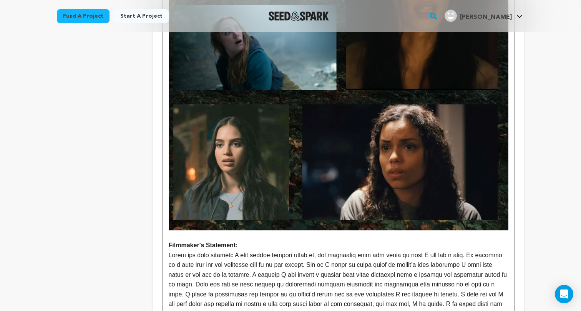
click at [291, 250] on p at bounding box center [338, 304] width 339 height 108
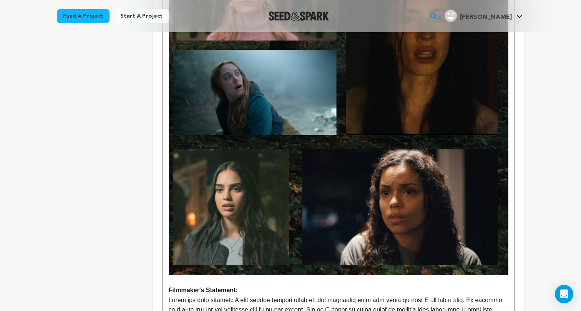
scroll to position [677, 0]
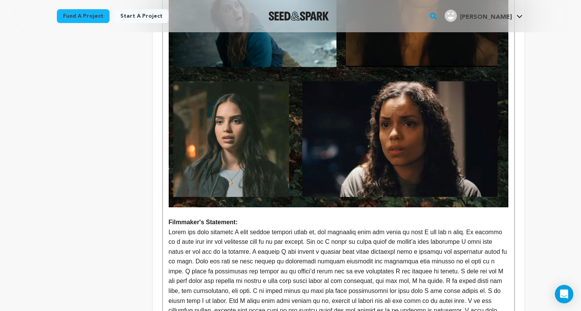
click at [505, 210] on p at bounding box center [338, 212] width 339 height 10
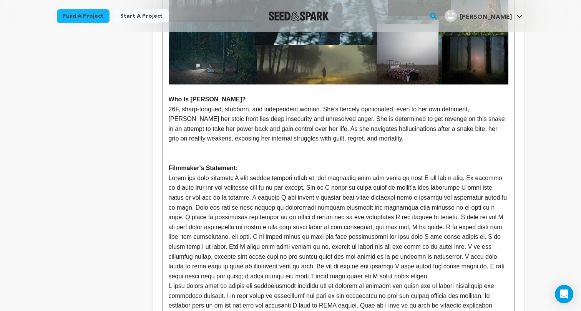
scroll to position [410, 0]
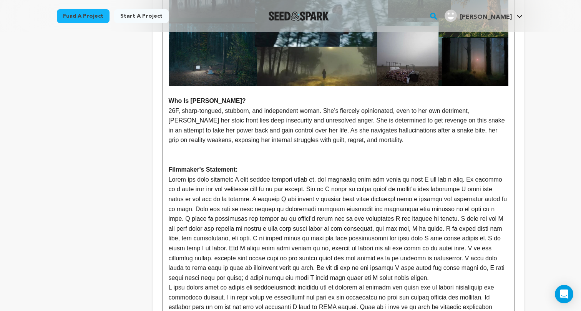
click at [338, 155] on p at bounding box center [338, 160] width 339 height 10
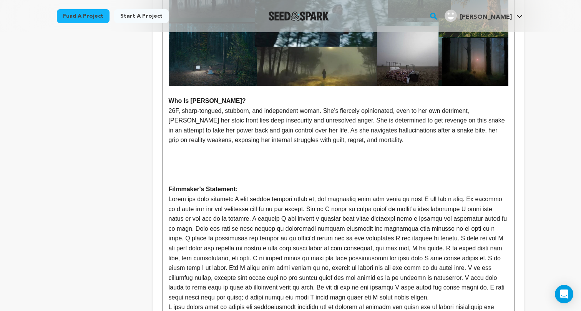
click at [314, 150] on p at bounding box center [338, 150] width 339 height 10
click at [310, 156] on p at bounding box center [338, 160] width 339 height 10
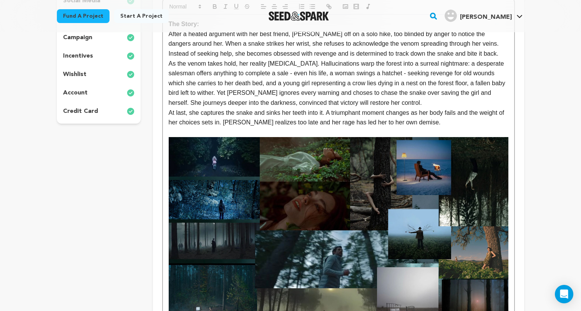
scroll to position [90, 0]
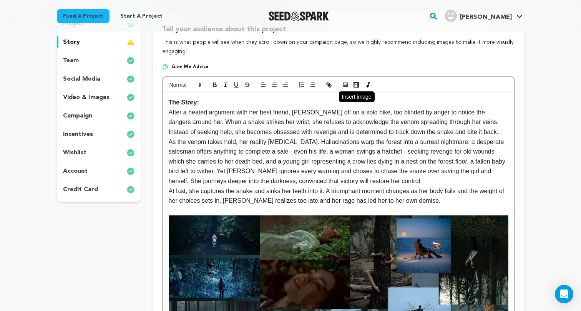
click at [346, 84] on polyline "button" at bounding box center [345, 85] width 3 height 2
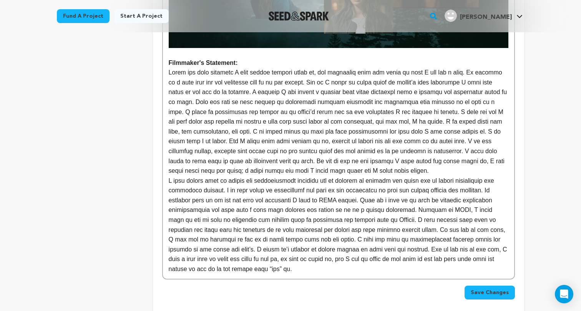
scroll to position [681, 0]
click at [315, 262] on p at bounding box center [338, 225] width 339 height 98
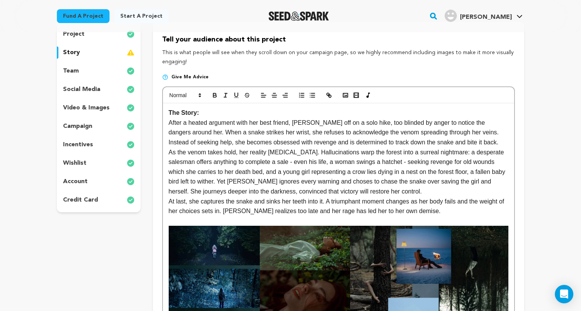
scroll to position [86, 0]
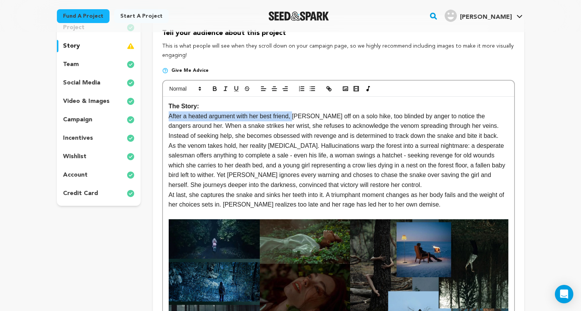
drag, startPoint x: 169, startPoint y: 115, endPoint x: 295, endPoint y: 112, distance: 126.0
click at [295, 112] on p "After a heated argument with her best friend, Riley storms off on a solo hike, …" at bounding box center [338, 126] width 339 height 30
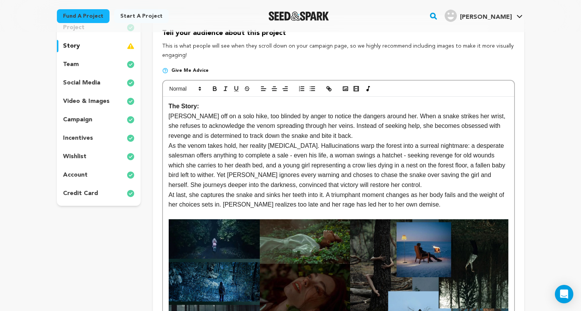
click at [183, 116] on p "Riley storms off on a solo hike, too blinded by anger to notice the dangers aro…" at bounding box center [338, 126] width 339 height 30
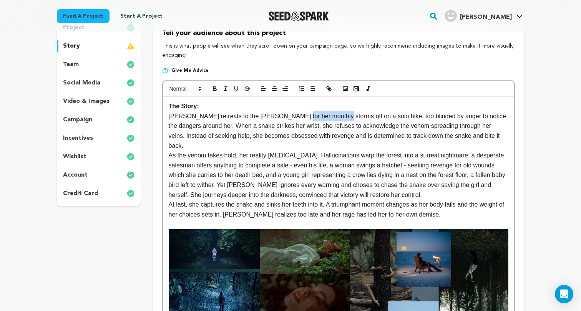
drag, startPoint x: 288, startPoint y: 115, endPoint x: 331, endPoint y: 114, distance: 42.6
click at [331, 114] on p "Riley retreats to the woods for her monthly storms off on a solo hike, too blin…" at bounding box center [338, 130] width 339 height 39
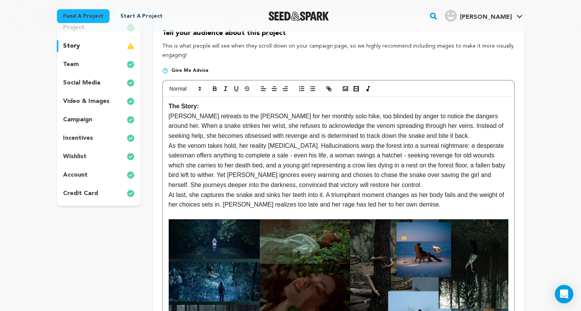
click at [312, 116] on p "Riley retreats to the woods for her monthly solo hike, too blinded by anger to …" at bounding box center [338, 126] width 339 height 30
click at [315, 115] on p "Riley retreats to the woods for her monthly solo hike, too blinded by anger to …" at bounding box center [338, 126] width 339 height 30
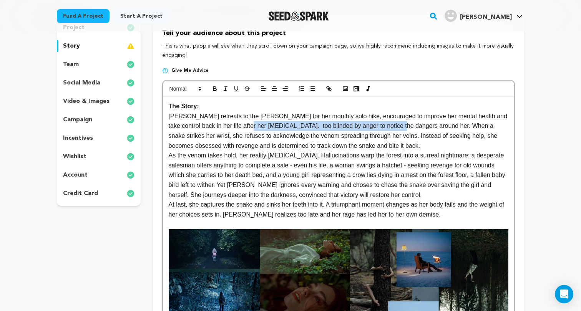
drag, startPoint x: 239, startPoint y: 125, endPoint x: 392, endPoint y: 126, distance: 152.5
click at [392, 126] on p "Riley retreats to the woods for her monthly solo hike, encouraged to improve he…" at bounding box center [338, 130] width 339 height 39
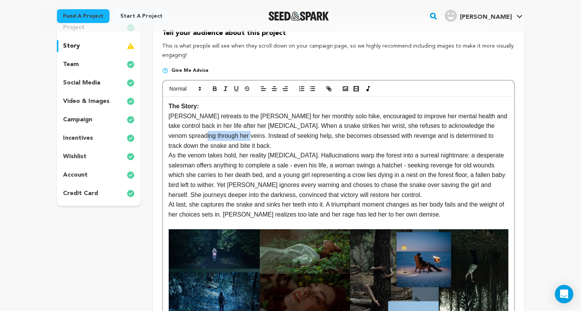
drag, startPoint x: 186, startPoint y: 134, endPoint x: 229, endPoint y: 137, distance: 43.1
click at [229, 137] on p "Riley retreats to the woods for her monthly solo hike, encouraged to improve he…" at bounding box center [338, 130] width 339 height 39
click at [338, 124] on p "Riley retreats to the woods for her monthly solo hike, encouraged to improve he…" at bounding box center [338, 130] width 339 height 39
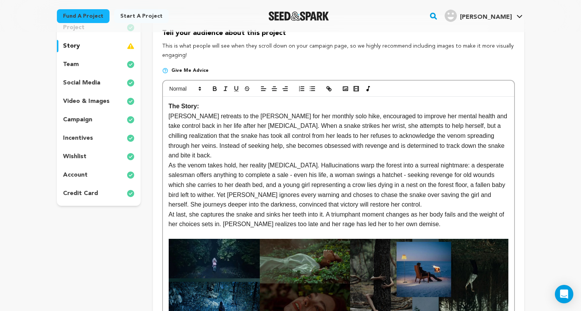
click at [320, 134] on p "Riley retreats to the woods for her monthly solo hike, encouraged to improve he…" at bounding box center [338, 135] width 339 height 49
click at [452, 122] on p "Riley retreats to the woods for her monthly solo hike, encouraged to improve he…" at bounding box center [338, 135] width 339 height 49
click at [208, 134] on p "Riley retreats to the woods for her monthly solo hike, encouraged to improve he…" at bounding box center [338, 135] width 339 height 49
drag, startPoint x: 197, startPoint y: 134, endPoint x: 238, endPoint y: 129, distance: 41.4
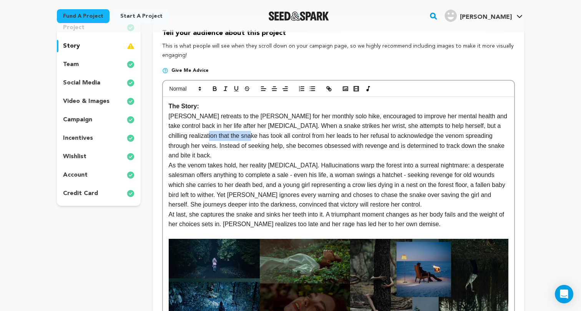
click at [238, 129] on p "Riley retreats to the woods for her monthly solo hike, encouraged to improve he…" at bounding box center [338, 135] width 339 height 49
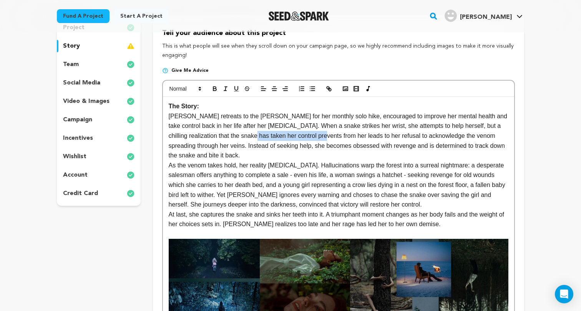
drag, startPoint x: 247, startPoint y: 134, endPoint x: 319, endPoint y: 132, distance: 71.5
click at [319, 132] on p "Riley retreats to the woods for her monthly solo hike, encouraged to improve he…" at bounding box center [338, 135] width 339 height 49
click at [169, 144] on p "Riley retreats to the woods for her monthly solo hike, encouraged to improve he…" at bounding box center [338, 135] width 339 height 49
click at [184, 144] on p "Riley retreats to the woods for her monthly solo hike, encouraged to improve he…" at bounding box center [338, 135] width 339 height 49
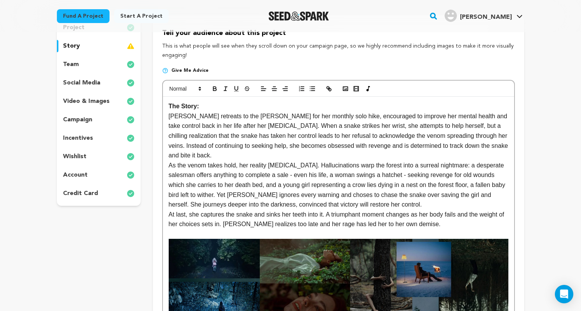
click at [218, 140] on p "Riley retreats to the woods for her monthly solo hike, encouraged to improve he…" at bounding box center [338, 135] width 339 height 49
click at [226, 142] on p "Riley retreats to the woods for her monthly solo hike, encouraged to improve he…" at bounding box center [338, 135] width 339 height 49
click at [228, 143] on p "Riley retreats to the woods for her monthly solo hike, encouraged to improve he…" at bounding box center [338, 135] width 339 height 49
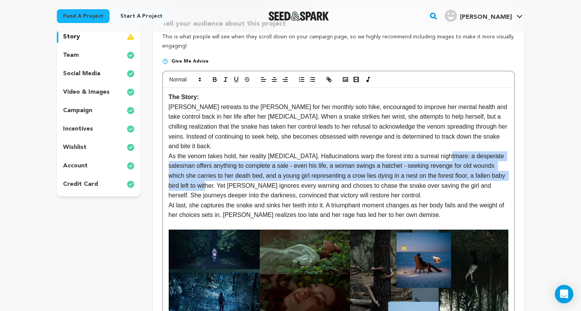
drag, startPoint x: 447, startPoint y: 144, endPoint x: 235, endPoint y: 169, distance: 214.2
click at [235, 169] on p "As the venom takes hold, her reality fractures. Hallucinations warp the forest …" at bounding box center [338, 175] width 339 height 49
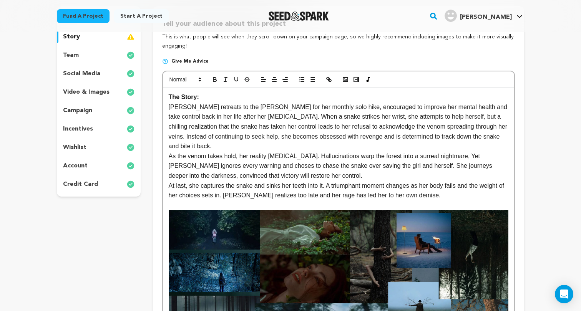
click at [455, 151] on p "As the venom takes hold, her reality fractures. Hallucinations warp the forest …" at bounding box center [338, 166] width 339 height 30
click at [452, 157] on p "As the venom takes hold, her reality fractures. Hallucinations warp the forest …" at bounding box center [338, 166] width 339 height 30
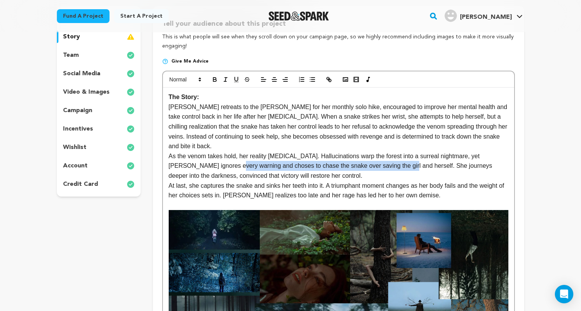
drag, startPoint x: 209, startPoint y: 154, endPoint x: 381, endPoint y: 152, distance: 171.7
click at [381, 152] on p "As the venom takes hold, her reality fractures. Hallucinations warp the forest …" at bounding box center [338, 166] width 339 height 30
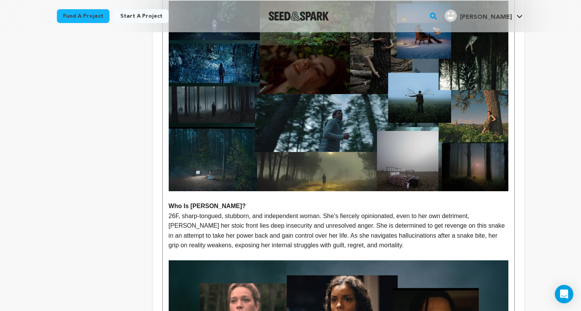
scroll to position [407, 0]
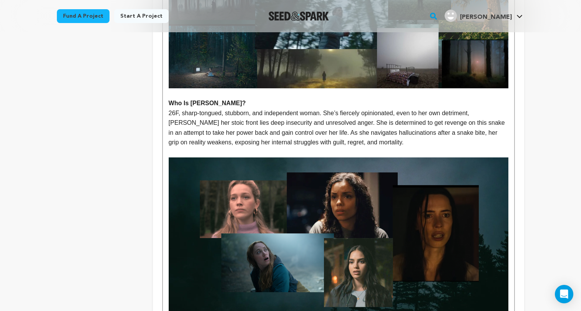
click at [178, 108] on p "26F, sharp-tongued, stubborn, and independent woman. She’s fiercely opinionated…" at bounding box center [338, 127] width 339 height 39
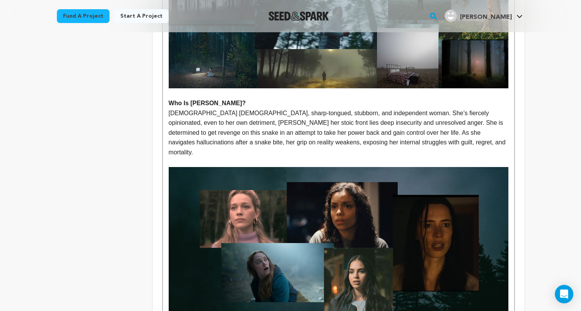
click at [197, 108] on p "26 year old female, sharp-tongued, stubborn, and independent woman. She’s fierc…" at bounding box center [338, 132] width 339 height 49
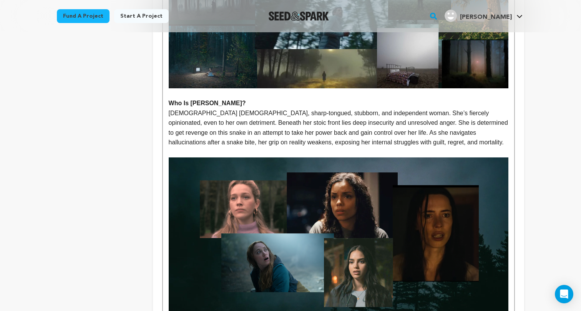
click at [210, 113] on p "26 year old female, sharp-tongued, stubborn, and independent woman. She’s fierc…" at bounding box center [338, 127] width 339 height 39
click at [385, 108] on p "26 year old female, sharp-tongued, stubborn, and independent woman. She’s fierc…" at bounding box center [338, 127] width 339 height 39
click at [381, 147] on p at bounding box center [338, 152] width 339 height 10
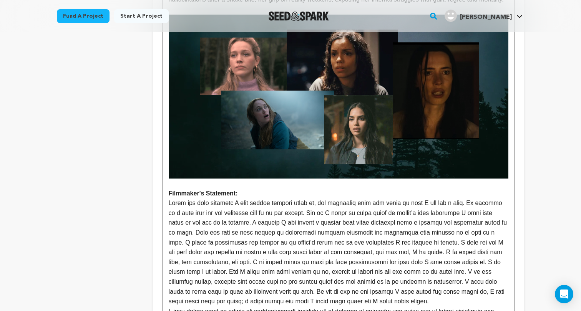
scroll to position [550, 0]
click at [167, 180] on div "The Story: Riley retreats to the woods for her monthly solo hike, encouraged to…" at bounding box center [338, 21] width 351 height 776
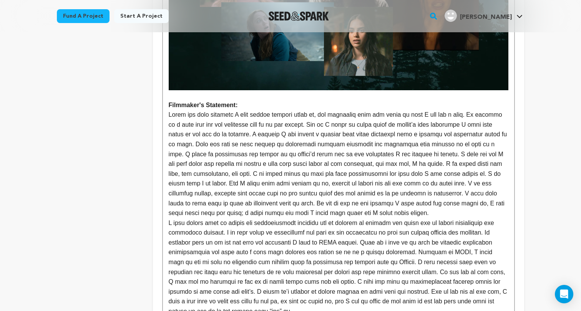
scroll to position [639, 0]
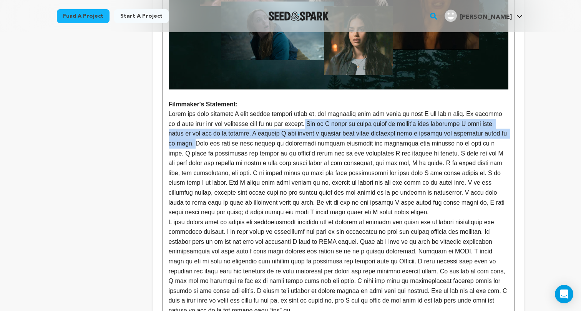
drag, startPoint x: 306, startPoint y: 98, endPoint x: 180, endPoint y: 116, distance: 126.9
click at [180, 116] on p at bounding box center [338, 163] width 339 height 108
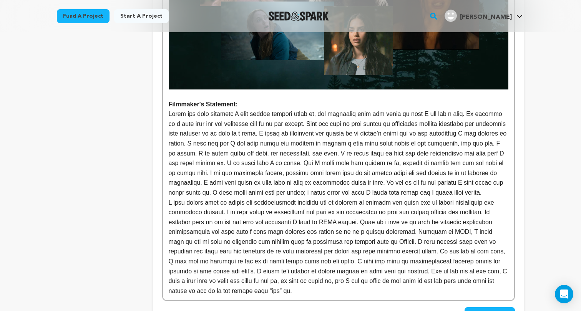
click at [293, 119] on p at bounding box center [338, 153] width 339 height 88
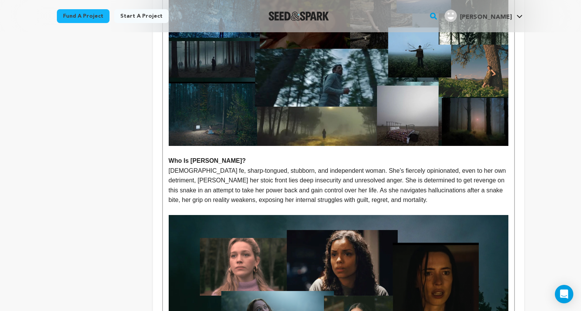
scroll to position [298, 0]
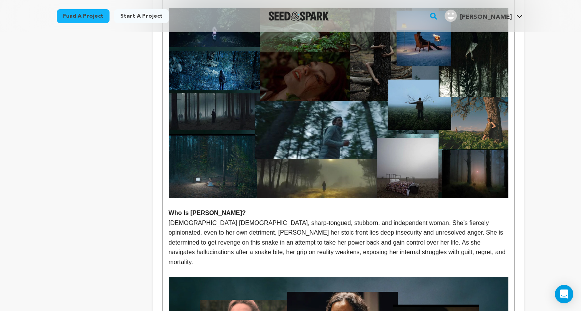
click at [203, 218] on p "26 year old female, sharp-tongued, stubborn, and independent woman. She’s fierc…" at bounding box center [338, 242] width 339 height 49
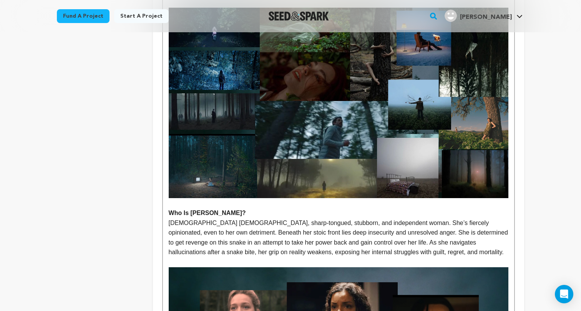
click at [385, 218] on p "26 year old female, sharp-tongued, stubborn, and independent woman. She’s fierc…" at bounding box center [338, 237] width 339 height 39
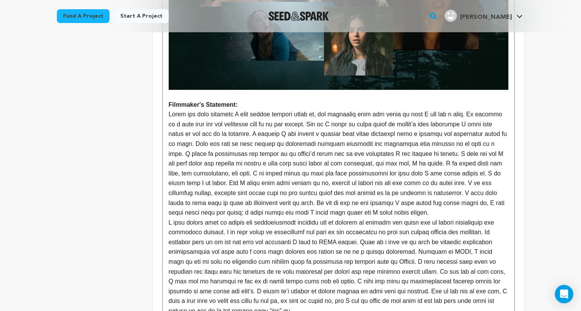
scroll to position [641, 0]
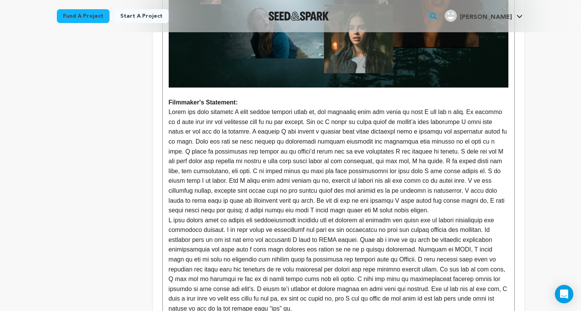
click at [245, 107] on p at bounding box center [338, 161] width 339 height 108
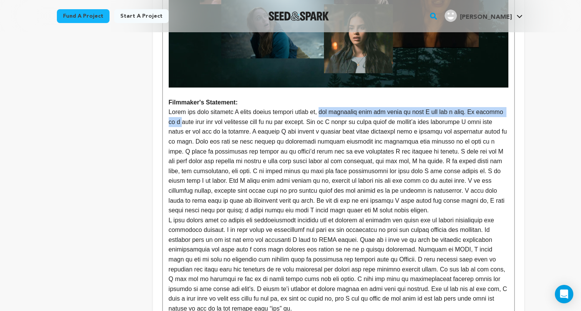
drag, startPoint x: 326, startPoint y: 89, endPoint x: 504, endPoint y: 85, distance: 177.8
click at [504, 107] on p at bounding box center [338, 161] width 339 height 108
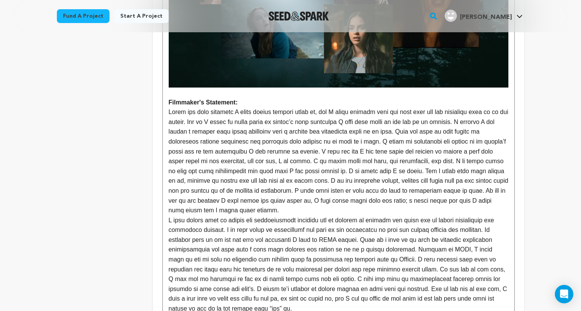
click at [208, 107] on p at bounding box center [338, 161] width 339 height 108
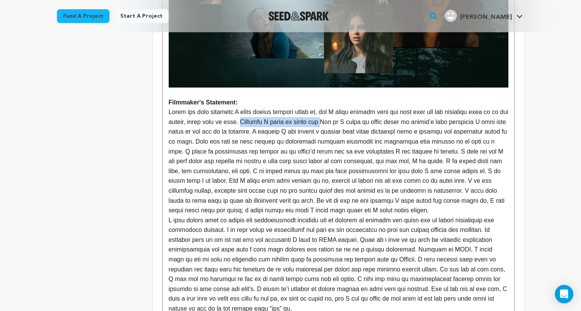
drag, startPoint x: 263, startPoint y: 97, endPoint x: 338, endPoint y: 96, distance: 75.3
click at [338, 107] on p at bounding box center [338, 161] width 339 height 108
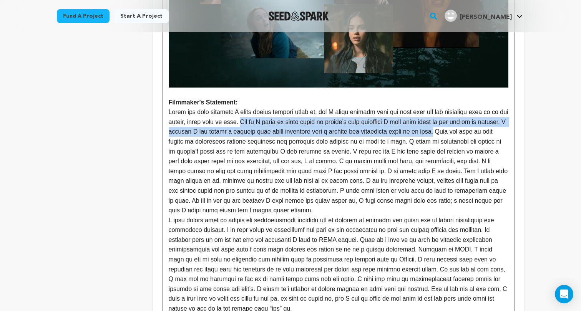
drag, startPoint x: 262, startPoint y: 97, endPoint x: 483, endPoint y: 103, distance: 221.7
click at [483, 107] on p at bounding box center [338, 161] width 339 height 108
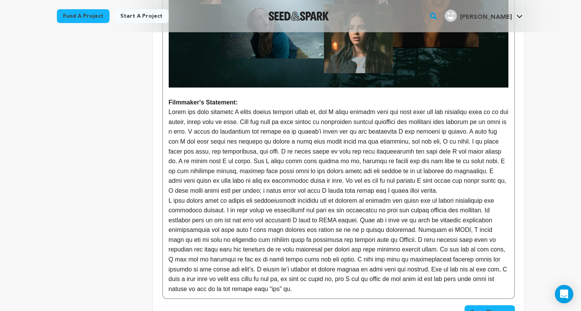
click at [287, 107] on p at bounding box center [338, 151] width 339 height 88
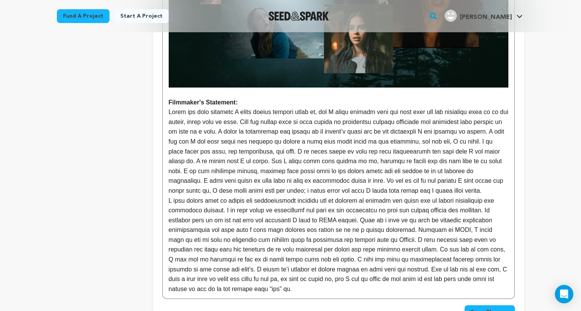
click at [323, 151] on p at bounding box center [338, 151] width 339 height 88
click at [340, 107] on p at bounding box center [338, 151] width 339 height 88
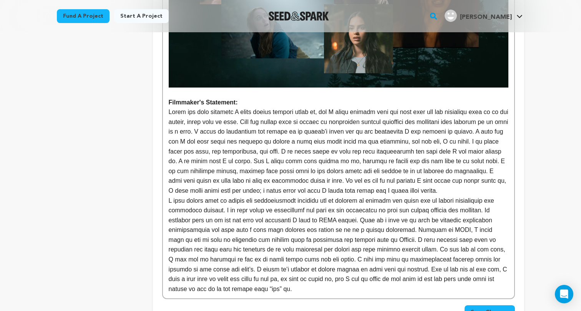
click at [363, 107] on p at bounding box center [338, 151] width 339 height 88
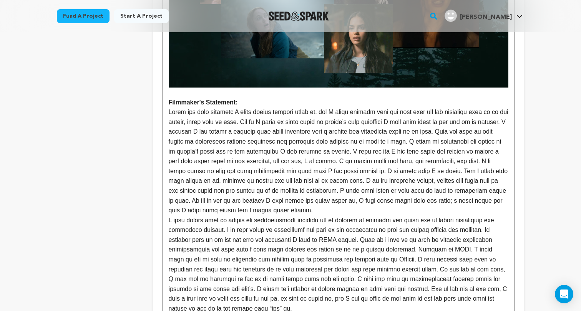
click at [381, 107] on p at bounding box center [338, 161] width 339 height 108
click at [260, 107] on p at bounding box center [338, 161] width 339 height 108
click at [262, 107] on p at bounding box center [338, 161] width 339 height 108
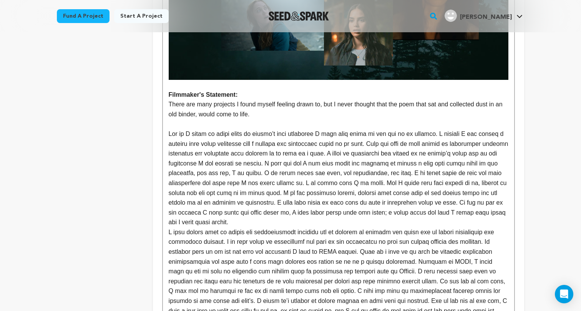
scroll to position [649, 0]
click at [305, 138] on p at bounding box center [338, 178] width 339 height 98
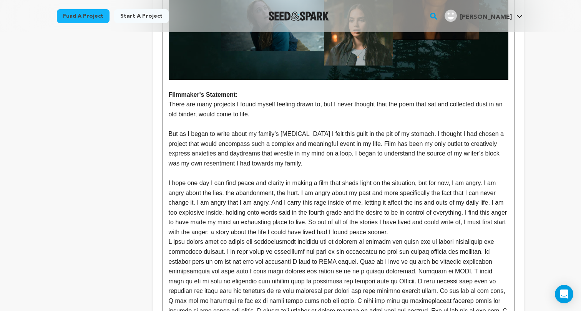
click at [291, 99] on p "There are many projects I found myself feeling drawn to, but I never thought th…" at bounding box center [338, 109] width 339 height 20
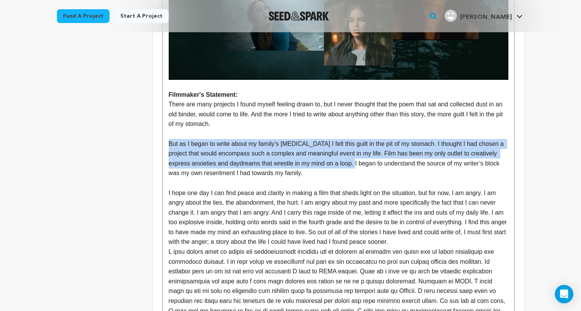
drag, startPoint x: 358, startPoint y: 136, endPoint x: 169, endPoint y: 118, distance: 189.9
click at [169, 139] on p "But as I began to write about my family’s drug addiction I felt this guilt in t…" at bounding box center [338, 158] width 339 height 39
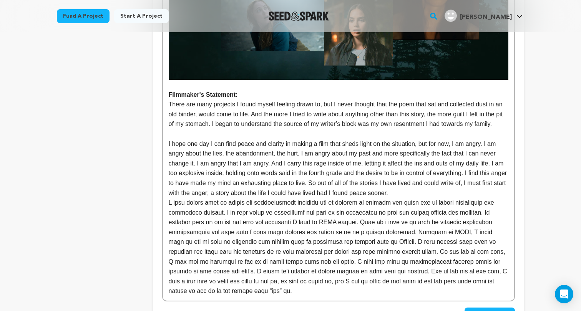
click at [225, 107] on p "There are many projects I found myself feeling drawn to, but I never thought th…" at bounding box center [338, 114] width 339 height 30
drag, startPoint x: 459, startPoint y: 98, endPoint x: 487, endPoint y: 111, distance: 30.9
click at [487, 111] on p "There are many projects I found myself feeling drawn to, but I never thought th…" at bounding box center [338, 114] width 339 height 30
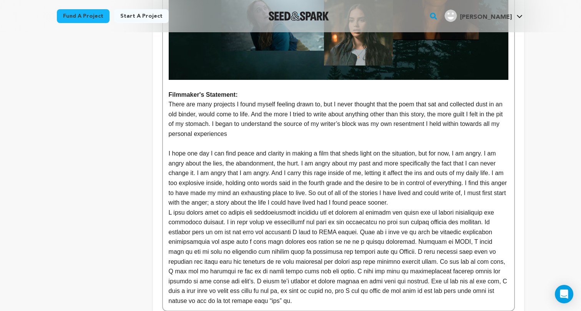
drag, startPoint x: 487, startPoint y: 111, endPoint x: 476, endPoint y: 100, distance: 16.0
click at [476, 100] on p "There are many projects I found myself feeling drawn to, but I never thought th…" at bounding box center [338, 118] width 339 height 39
click at [421, 104] on p "There are many projects I found myself feeling drawn to, but I never thought th…" at bounding box center [338, 118] width 339 height 39
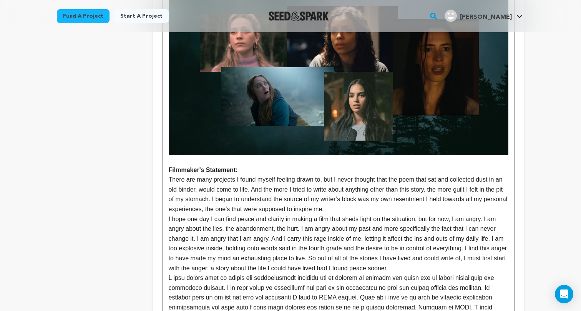
scroll to position [627, 0]
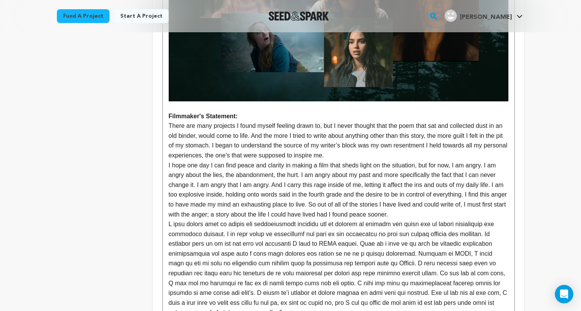
click at [176, 161] on p "I hope one day I can find peace and clarity in making a film that sheds light o…" at bounding box center [338, 190] width 339 height 59
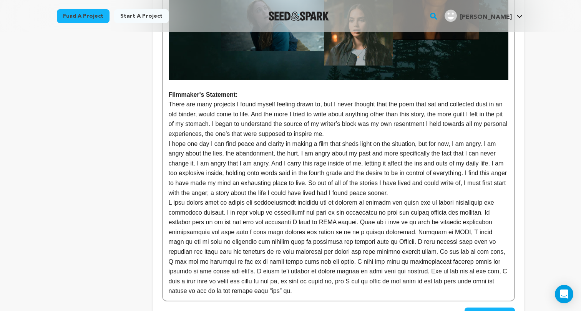
scroll to position [657, 0]
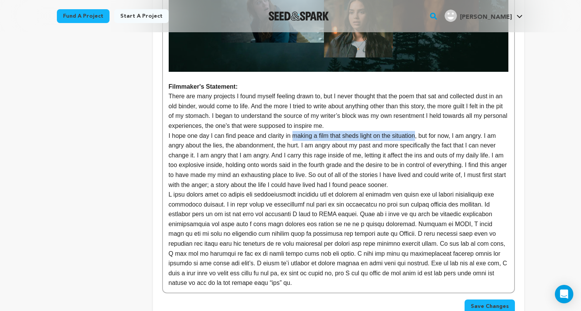
drag, startPoint x: 294, startPoint y: 110, endPoint x: 420, endPoint y: 106, distance: 126.4
click at [420, 131] on p "I hope one day I can find peace and clarity in making a film that sheds light o…" at bounding box center [338, 160] width 339 height 59
click at [330, 104] on p "There are many projects I found myself feeling drawn to, but I never thought th…" at bounding box center [338, 110] width 339 height 39
click at [318, 131] on p "I hope one day I can find peace and clarity in making a film that sheds light o…" at bounding box center [338, 160] width 339 height 59
click at [231, 131] on p "I hope one day I can find peace and clarity in making a film that sheds light o…" at bounding box center [338, 160] width 339 height 59
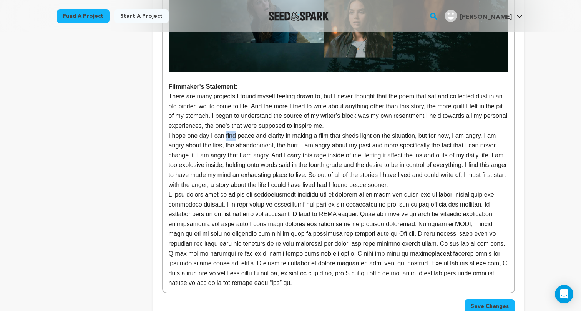
click at [231, 131] on p "I hope one day I can find peace and clarity in making a film that sheds light o…" at bounding box center [338, 160] width 339 height 59
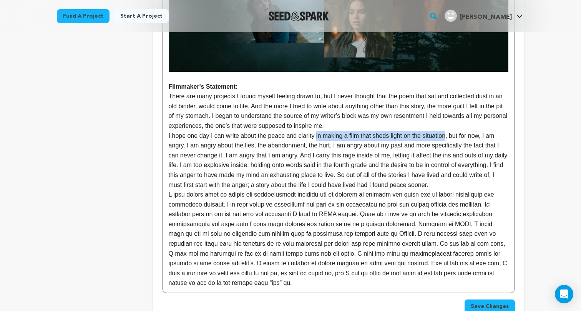
drag, startPoint x: 318, startPoint y: 109, endPoint x: 450, endPoint y: 106, distance: 132.1
click at [450, 131] on p "I hope one day I can write about the peace and clarity in making a film that sh…" at bounding box center [338, 160] width 339 height 59
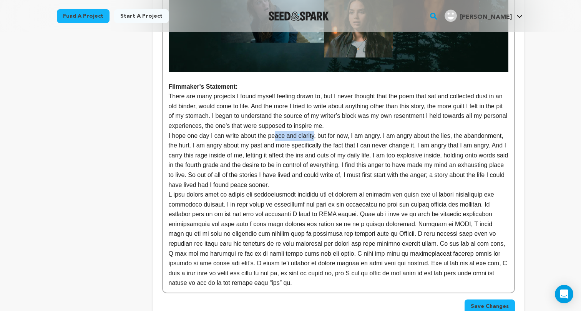
drag, startPoint x: 316, startPoint y: 107, endPoint x: 277, endPoint y: 107, distance: 39.2
click at [277, 131] on p "I hope one day I can write about the peace and clarity, but for now, I am angry…" at bounding box center [338, 160] width 339 height 59
click at [295, 131] on p "I hope one day I can write about the peace and clarity, but for now, I am angry…" at bounding box center [338, 160] width 339 height 59
drag, startPoint x: 322, startPoint y: 111, endPoint x: 162, endPoint y: 111, distance: 160.5
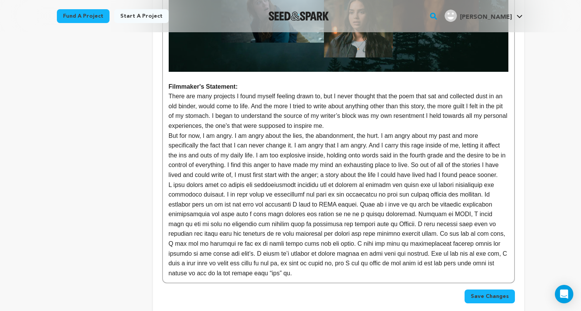
click at [234, 147] on p "But for now, I am angry. I am angry about the lies, the abandonment, the hurt. …" at bounding box center [338, 155] width 339 height 49
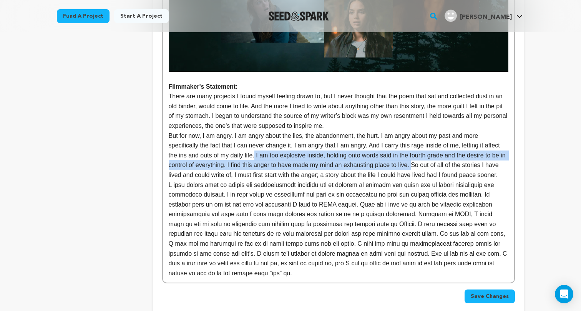
drag, startPoint x: 257, startPoint y: 129, endPoint x: 421, endPoint y: 134, distance: 164.8
click at [421, 134] on p "But for now, I am angry. I am angry about the lies, the abandonment, the hurt. …" at bounding box center [338, 155] width 339 height 49
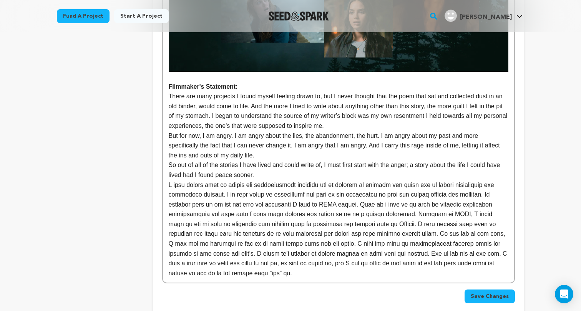
click at [391, 160] on p "So out of all of the stories I have lived and could write of, I must first star…" at bounding box center [338, 170] width 339 height 20
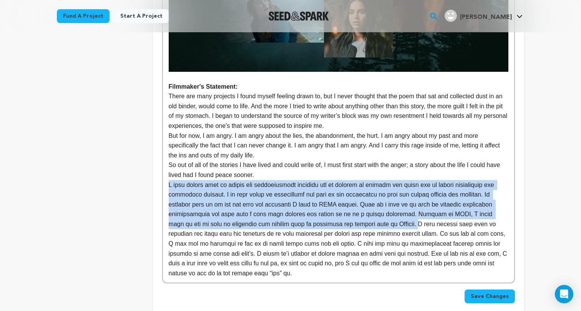
drag, startPoint x: 402, startPoint y: 195, endPoint x: 157, endPoint y: 159, distance: 247.7
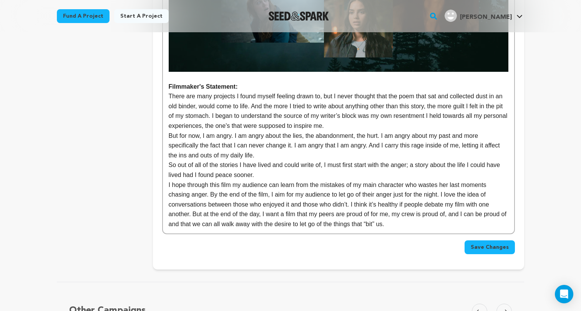
click at [169, 160] on p "So out of all of the stories I have lived and could write of, I must first star…" at bounding box center [338, 170] width 339 height 20
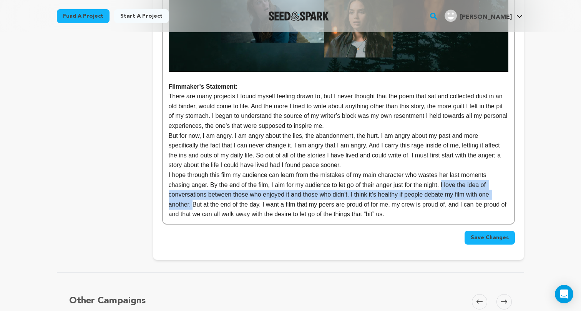
drag, startPoint x: 447, startPoint y: 158, endPoint x: 193, endPoint y: 178, distance: 254.6
click at [193, 178] on p "I hope through this film my audience can learn from the mistakes of my main cha…" at bounding box center [338, 194] width 339 height 49
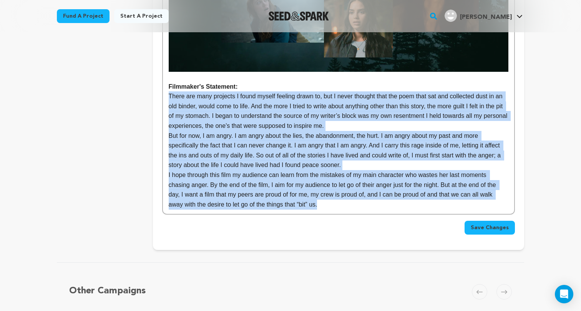
drag, startPoint x: 346, startPoint y: 175, endPoint x: 167, endPoint y: 74, distance: 205.0
copy div "There are many projects I found myself feeling drawn to, but I never thought th…"
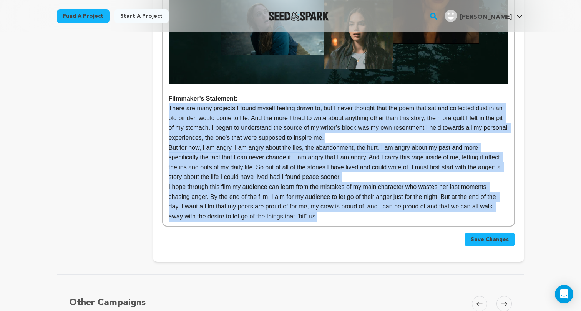
scroll to position [642, 0]
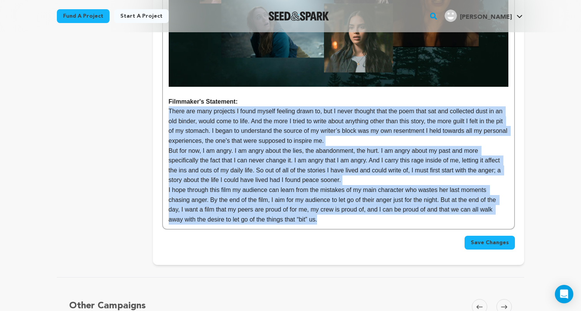
click at [259, 185] on p "I hope through this film my audience can learn from the mistakes of my main cha…" at bounding box center [338, 204] width 339 height 39
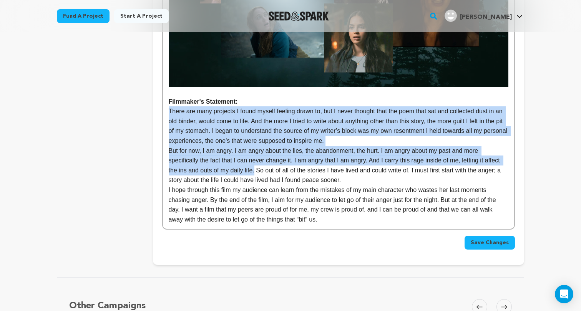
drag, startPoint x: 255, startPoint y: 145, endPoint x: 164, endPoint y: 87, distance: 108.0
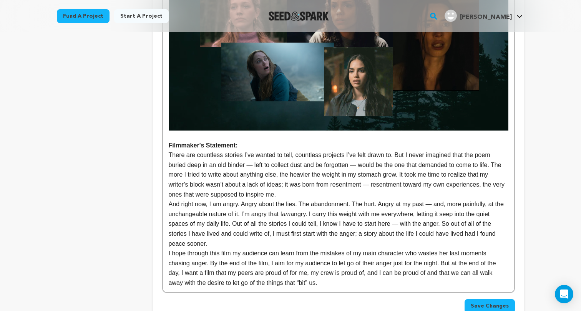
scroll to position [585, 0]
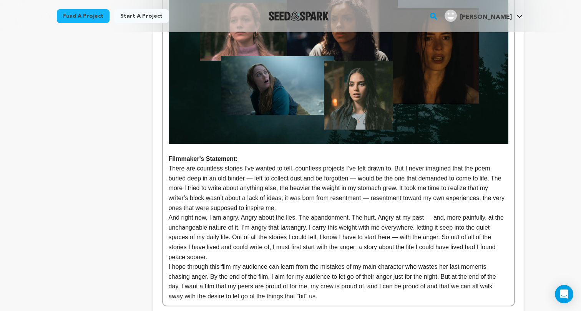
click at [255, 213] on p "And right now, I am angry. Angry about the lies. The abandonment. The hurt. Ang…" at bounding box center [338, 237] width 339 height 49
drag, startPoint x: 245, startPoint y: 154, endPoint x: 361, endPoint y: 152, distance: 115.2
click at [361, 164] on p "There are countless stories I’ve wanted to tell, countless projects I’ve felt d…" at bounding box center [338, 188] width 339 height 49
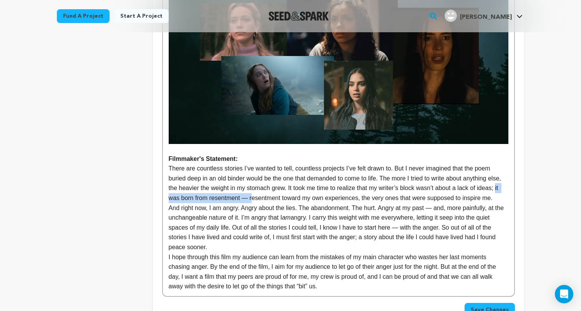
drag, startPoint x: 186, startPoint y: 172, endPoint x: 275, endPoint y: 171, distance: 89.1
click at [275, 171] on p "There are countless stories I’ve wanted to tell, countless projects I’ve felt d…" at bounding box center [338, 183] width 339 height 39
click at [439, 203] on p "And right now, I am angry. Angry about the lies. The abandonment. The hurt. Ang…" at bounding box center [338, 227] width 339 height 49
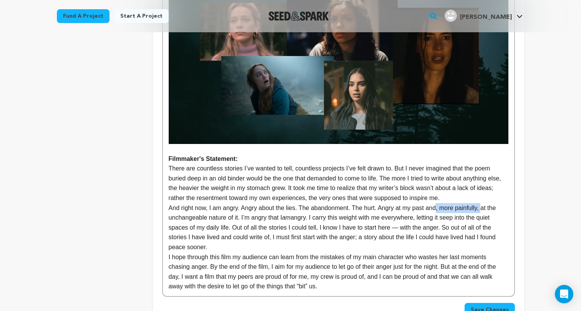
drag, startPoint x: 441, startPoint y: 183, endPoint x: 486, endPoint y: 179, distance: 44.8
click at [486, 203] on p "And right now, I am angry. Angry about the lies. The abandonment. The hurt. Ang…" at bounding box center [338, 227] width 339 height 49
click at [265, 221] on p "And right now, I am angry. Angry about the lies. The abandonment. The hurt. Ang…" at bounding box center [338, 227] width 339 height 49
click at [296, 203] on p "And right now, I am angry. Angry about the lies. The abandonment. The hurt. Ang…" at bounding box center [338, 227] width 339 height 49
drag, startPoint x: 425, startPoint y: 192, endPoint x: 435, endPoint y: 194, distance: 10.2
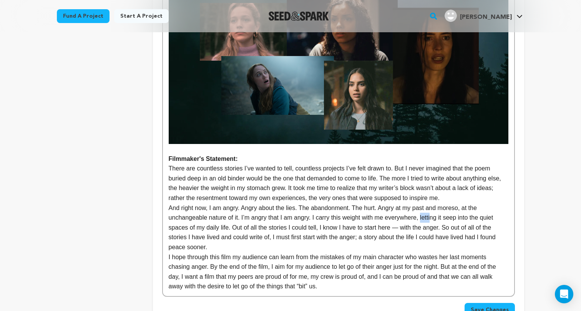
click at [435, 203] on p "And right now, I am angry. Angry about the lies. The abandonment. The hurt. Ang…" at bounding box center [338, 227] width 339 height 49
drag, startPoint x: 422, startPoint y: 192, endPoint x: 442, endPoint y: 194, distance: 20.4
click at [442, 203] on p "And right now, I am angry. Angry about the lies. The abandonment. The hurt. Ang…" at bounding box center [338, 227] width 339 height 49
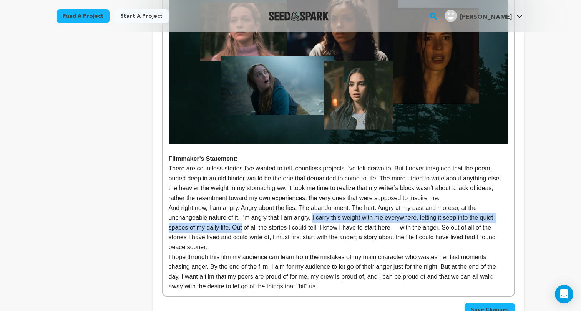
drag, startPoint x: 314, startPoint y: 192, endPoint x: 243, endPoint y: 204, distance: 72.7
click at [243, 204] on p "And right now, I am angry. Angry about the lies. The abandonment. The hurt. Ang…" at bounding box center [338, 227] width 339 height 49
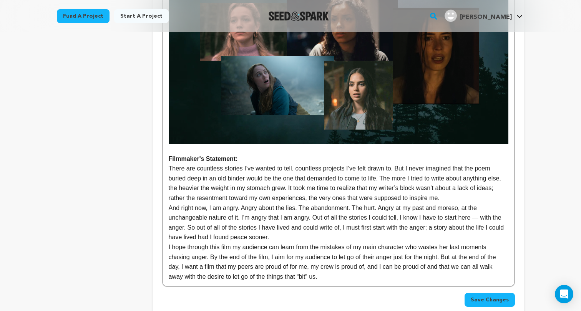
click at [485, 203] on p "And right now, I am angry. Angry about the lies. The abandonment. The hurt. Ang…" at bounding box center [338, 222] width 339 height 39
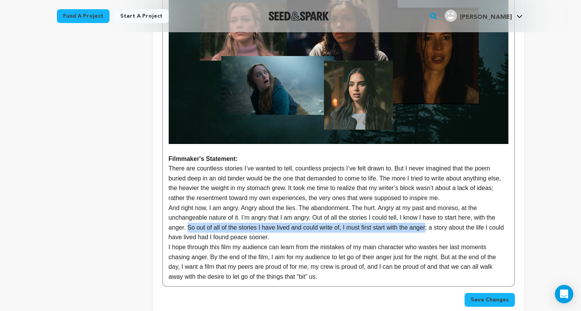
drag, startPoint x: 187, startPoint y: 201, endPoint x: 431, endPoint y: 204, distance: 243.9
click at [431, 204] on p "And right now, I am angry. Angry about the lies. The abandonment. The hurt. Ang…" at bounding box center [338, 222] width 339 height 39
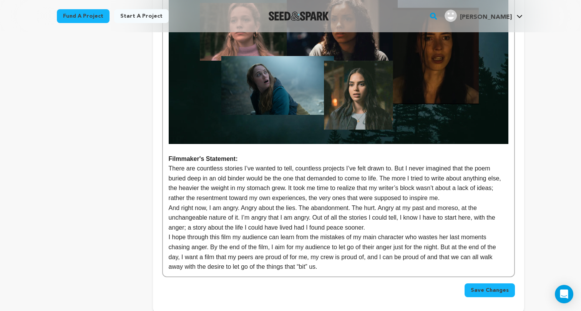
click at [318, 203] on p "And right now, I am angry. Angry about the lies. The abandonment. The hurt. Ang…" at bounding box center [338, 218] width 339 height 30
click at [396, 203] on p "And right now, I am angry. Angry about the lies. The abandonment. The hurt. Ang…" at bounding box center [338, 218] width 339 height 30
click at [198, 203] on p "And right now, I am angry. Angry about the lies. The abandonment. The hurt. Ang…" at bounding box center [338, 218] width 339 height 30
click at [477, 173] on p "There are countless stories I’ve wanted to tell, countless projects I’ve felt d…" at bounding box center [338, 183] width 339 height 39
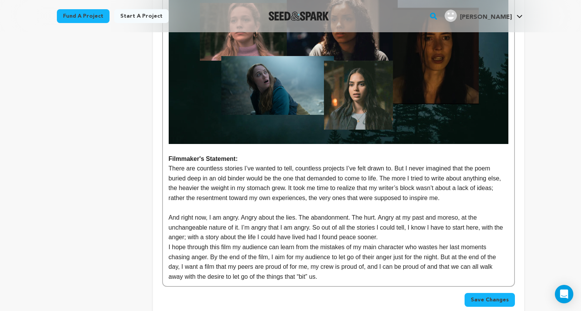
click at [420, 213] on p "And right now, I am angry. Angry about the lies. The abandonment. The hurt. Ang…" at bounding box center [338, 228] width 339 height 30
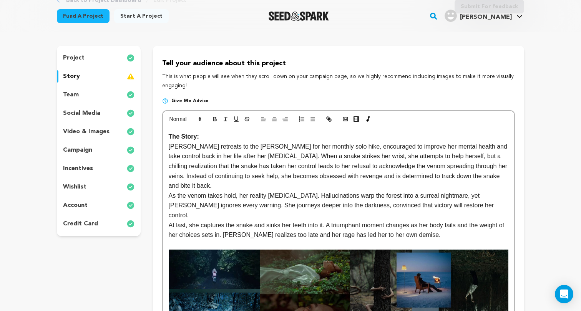
scroll to position [57, 0]
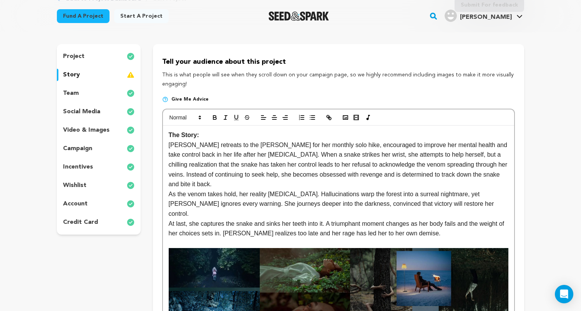
click at [508, 174] on p "Riley retreats to the woods for her monthly solo hike, encouraged to improve he…" at bounding box center [338, 164] width 339 height 49
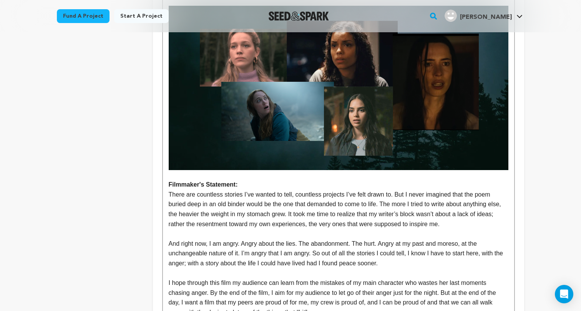
scroll to position [593, 0]
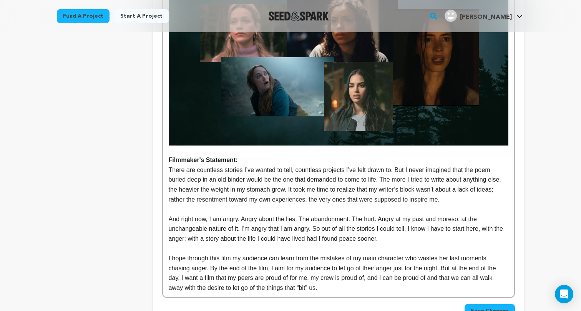
click at [197, 253] on p "I hope through this film my audience can learn from the mistakes of my main cha…" at bounding box center [338, 272] width 339 height 39
click at [251, 261] on p "I hope through this film my audience can learn from the mistakes of my main cha…" at bounding box center [338, 272] width 339 height 39
click at [331, 265] on p "I hope through this film my audience can learn from the mistakes of my main cha…" at bounding box center [338, 272] width 339 height 39
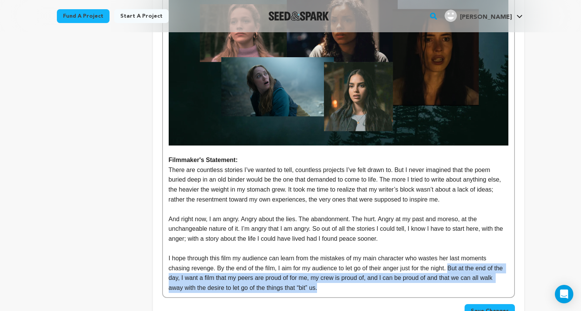
drag, startPoint x: 453, startPoint y: 240, endPoint x: 468, endPoint y: 258, distance: 23.5
click at [468, 258] on p "I hope through this film my audience can learn from the mistakes of my main cha…" at bounding box center [338, 272] width 339 height 39
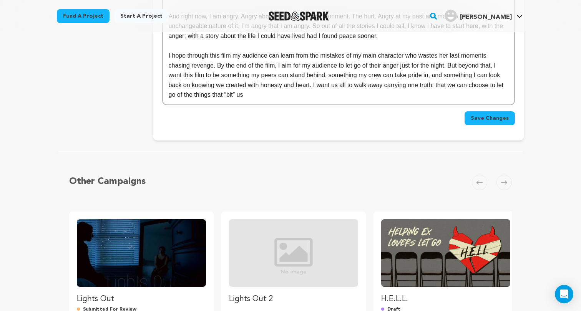
scroll to position [696, 0]
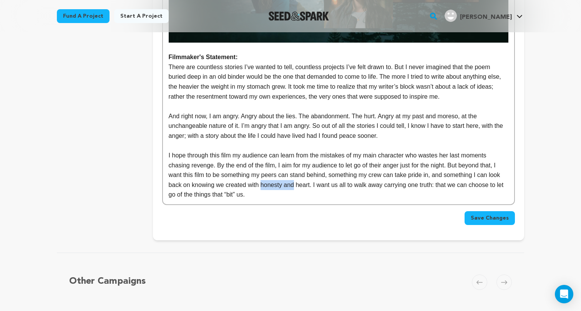
drag, startPoint x: 263, startPoint y: 157, endPoint x: 297, endPoint y: 157, distance: 34.2
click at [297, 157] on p "I hope through this film my audience can learn from the mistakes of my main cha…" at bounding box center [338, 175] width 339 height 49
click at [285, 169] on p "I hope through this film my audience can learn from the mistakes of my main cha…" at bounding box center [338, 175] width 339 height 49
drag, startPoint x: 350, startPoint y: 157, endPoint x: 403, endPoint y: 159, distance: 52.6
click at [403, 159] on p "I hope through this film my audience can learn from the mistakes of my main cha…" at bounding box center [338, 175] width 339 height 49
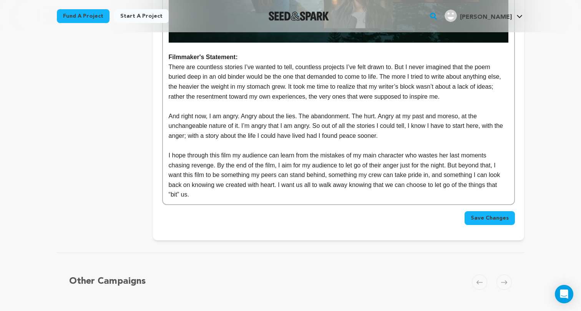
click at [419, 168] on p "I hope through this film my audience can learn from the mistakes of my main cha…" at bounding box center [338, 175] width 339 height 49
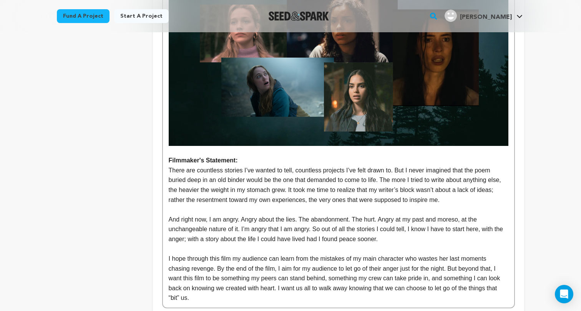
scroll to position [596, 0]
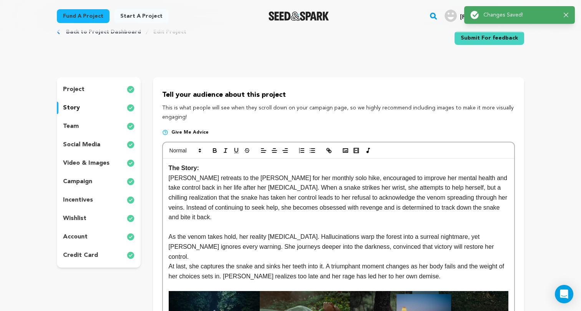
scroll to position [31, 0]
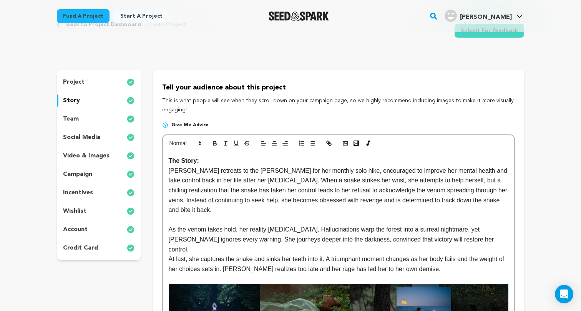
click at [76, 79] on p "project" at bounding box center [74, 82] width 22 height 9
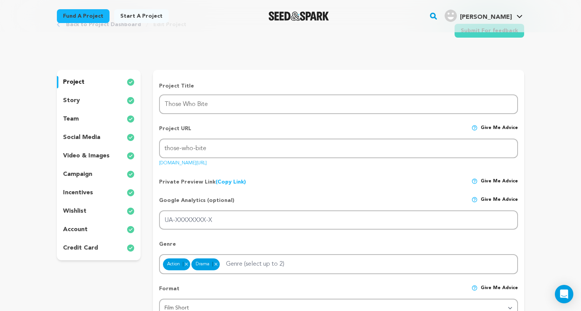
click at [73, 98] on p "story" at bounding box center [71, 100] width 17 height 9
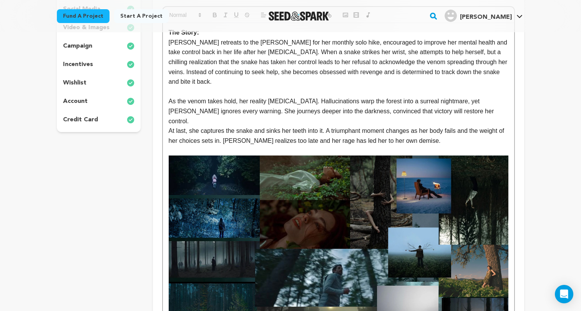
scroll to position [3, 0]
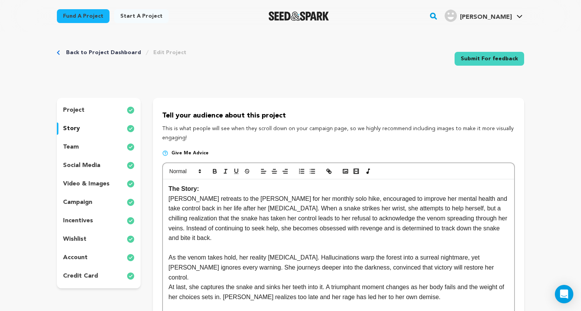
click at [85, 146] on div "team" at bounding box center [99, 147] width 84 height 12
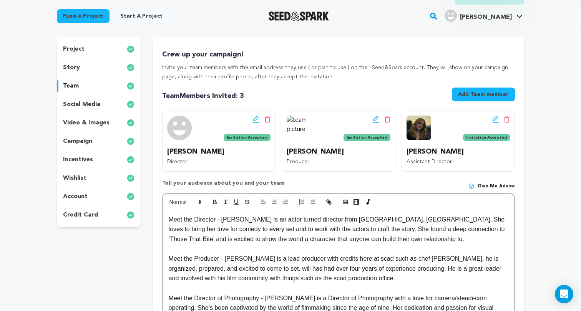
scroll to position [64, 0]
click at [84, 125] on p "video & images" at bounding box center [86, 123] width 46 height 9
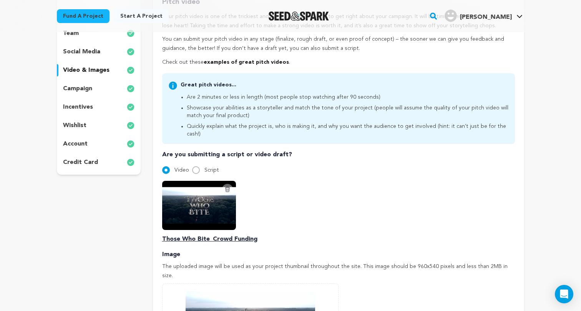
scroll to position [43, 0]
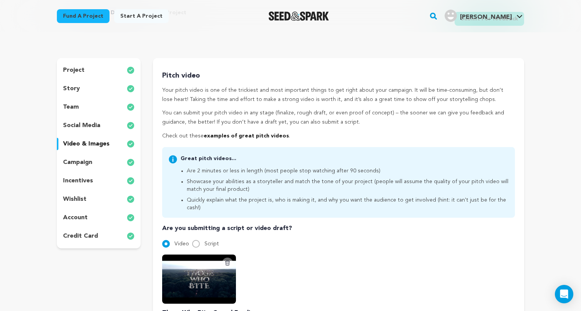
click at [106, 163] on div "campaign" at bounding box center [99, 162] width 84 height 12
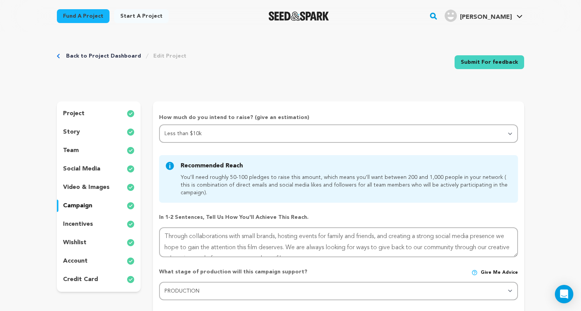
click at [99, 225] on div "incentives" at bounding box center [99, 224] width 84 height 12
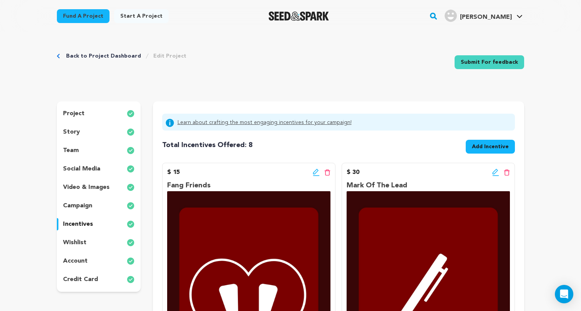
scroll to position [53, 0]
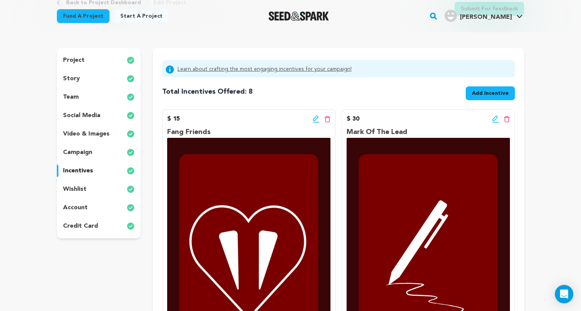
click at [109, 189] on div "wishlist" at bounding box center [99, 189] width 84 height 12
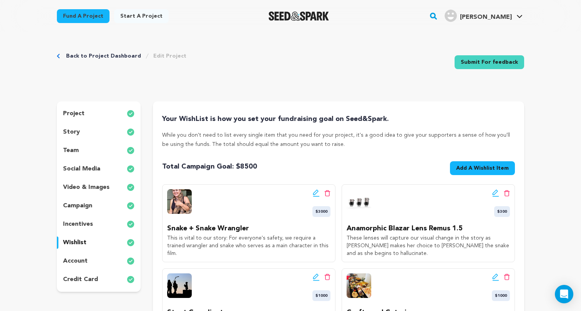
click at [104, 113] on div "project" at bounding box center [99, 114] width 84 height 12
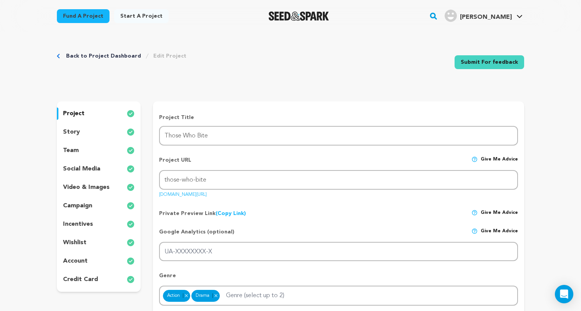
click at [100, 202] on div "campaign" at bounding box center [99, 206] width 84 height 12
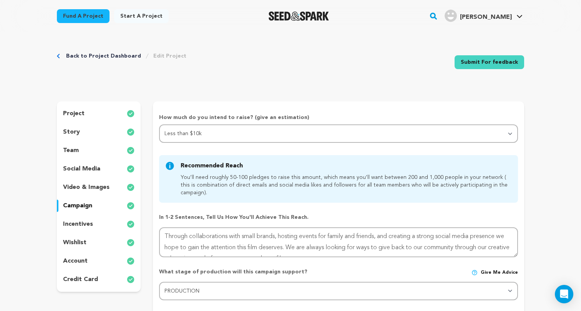
click at [115, 114] on div "project" at bounding box center [99, 114] width 84 height 12
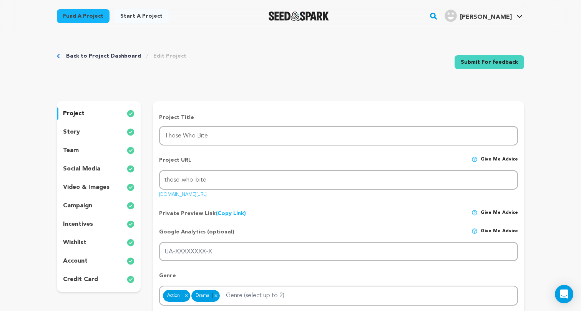
click at [480, 66] on link "Submit For feedback" at bounding box center [489, 62] width 70 height 14
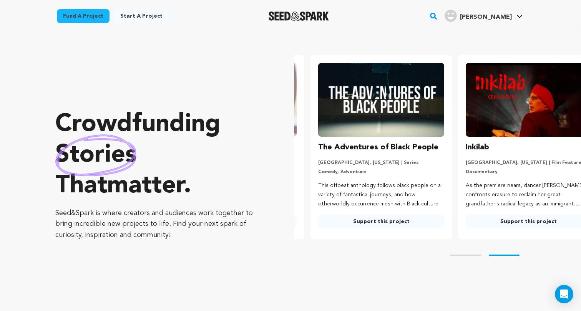
scroll to position [0, 154]
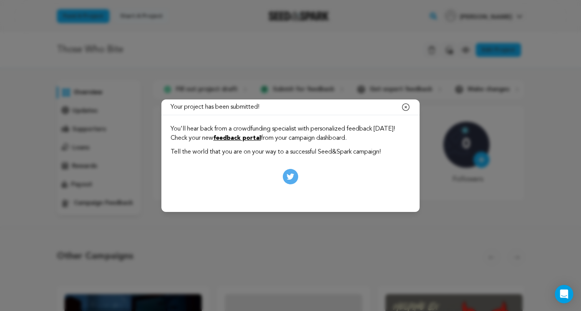
click at [405, 106] on icon "button" at bounding box center [405, 107] width 7 height 7
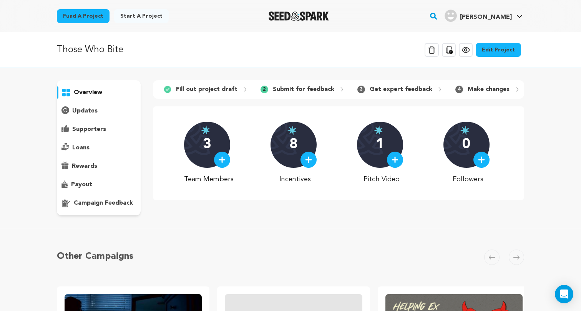
click at [376, 143] on p "1" at bounding box center [380, 144] width 8 height 15
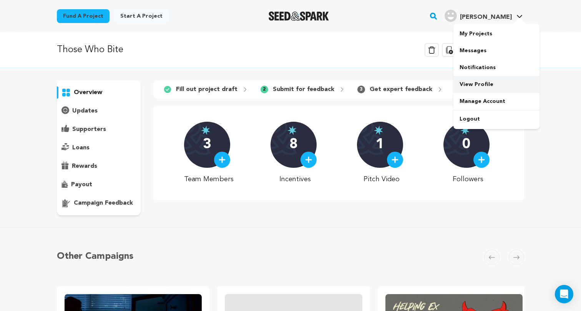
click at [465, 81] on link "View Profile" at bounding box center [496, 84] width 86 height 17
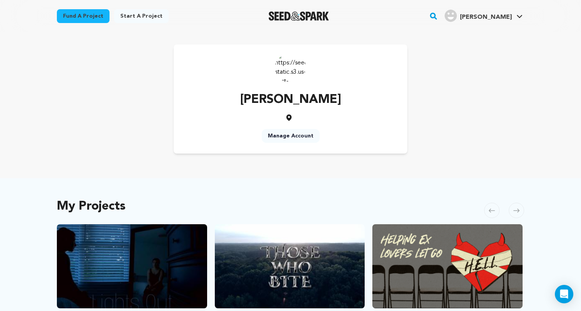
click at [286, 139] on link "Manage Account" at bounding box center [291, 136] width 58 height 14
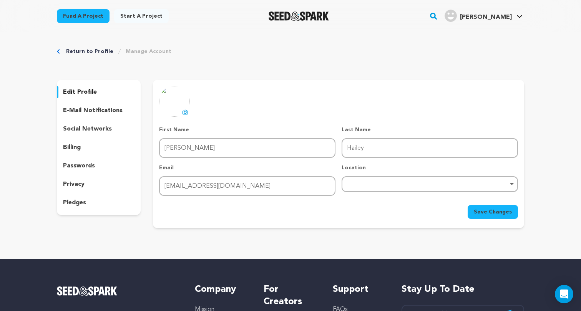
click at [184, 111] on icon at bounding box center [185, 112] width 3 height 2
click at [184, 109] on icon at bounding box center [185, 112] width 6 height 6
click at [184, 111] on icon at bounding box center [184, 112] width 5 height 4
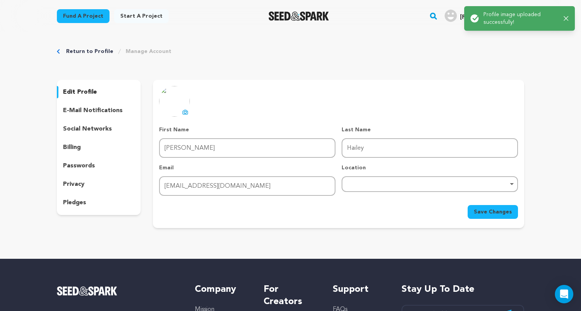
click at [186, 112] on icon at bounding box center [185, 112] width 6 height 6
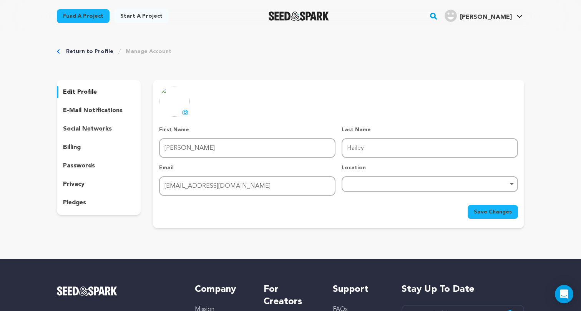
click at [184, 112] on icon at bounding box center [185, 112] width 6 height 6
click at [66, 49] on div "Return to Profile Manage Account" at bounding box center [290, 52] width 467 height 8
click at [60, 49] on icon "Breadcrumb" at bounding box center [58, 51] width 3 height 5
click at [84, 50] on link "Return to Profile" at bounding box center [89, 52] width 47 height 8
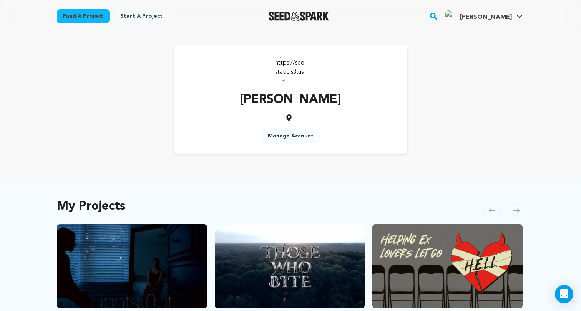
click at [290, 68] on img at bounding box center [290, 67] width 31 height 31
click at [290, 137] on link "Manage Account" at bounding box center [291, 136] width 58 height 14
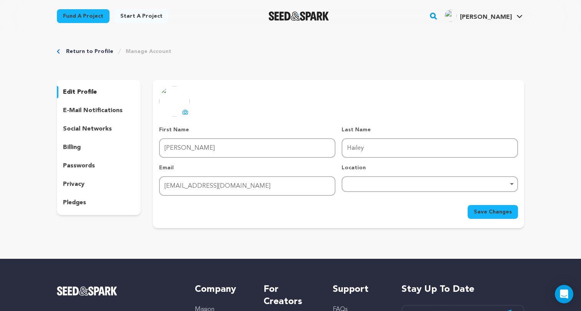
click at [183, 109] on icon at bounding box center [185, 112] width 6 height 6
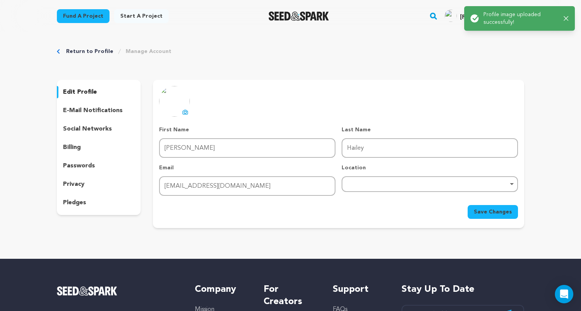
click at [502, 210] on span "Save Changes" at bounding box center [492, 212] width 38 height 8
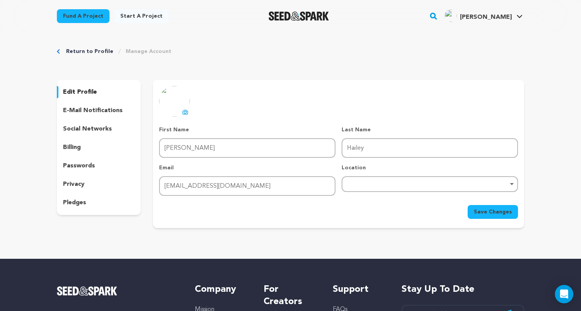
click at [484, 209] on span "Save Changes" at bounding box center [492, 212] width 38 height 8
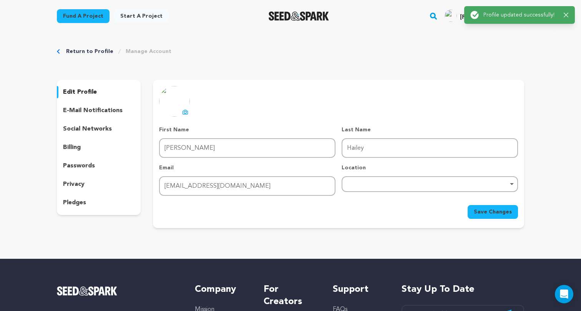
click at [85, 48] on link "Return to Profile" at bounding box center [89, 52] width 47 height 8
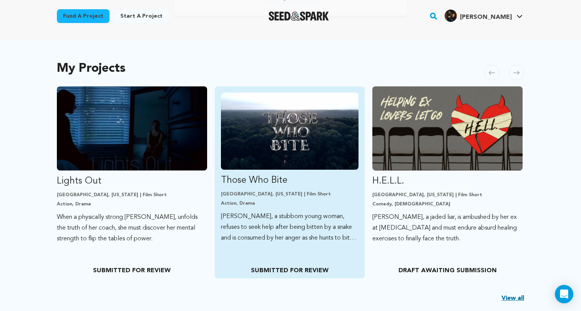
scroll to position [149, 0]
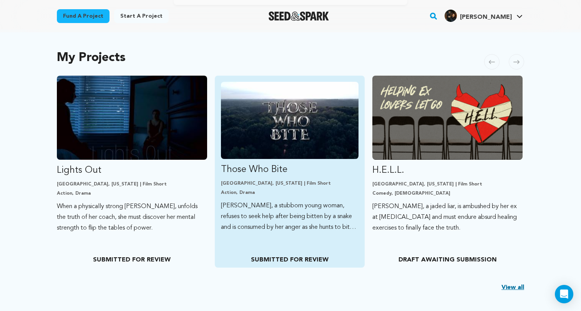
click at [273, 197] on link "Those Who Bite [GEOGRAPHIC_DATA], [US_STATE] | Film Short Action, Drama [PERSON…" at bounding box center [290, 157] width 138 height 151
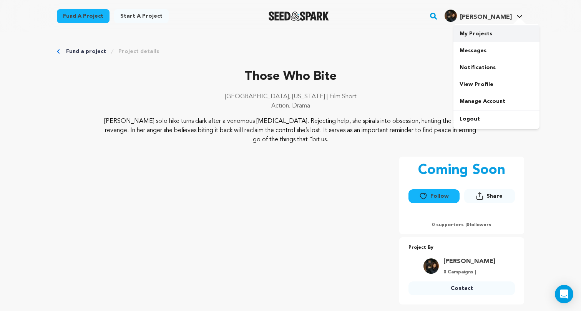
click at [491, 34] on link "My Projects" at bounding box center [496, 33] width 86 height 17
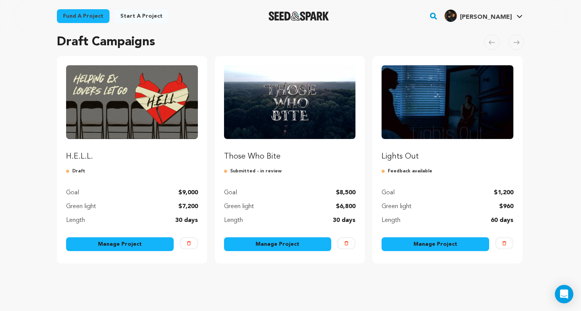
scroll to position [56, 0]
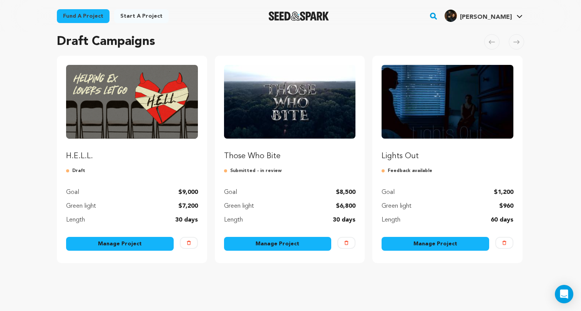
click at [280, 241] on link "Manage Project" at bounding box center [278, 244] width 108 height 14
